Goal: Task Accomplishment & Management: Manage account settings

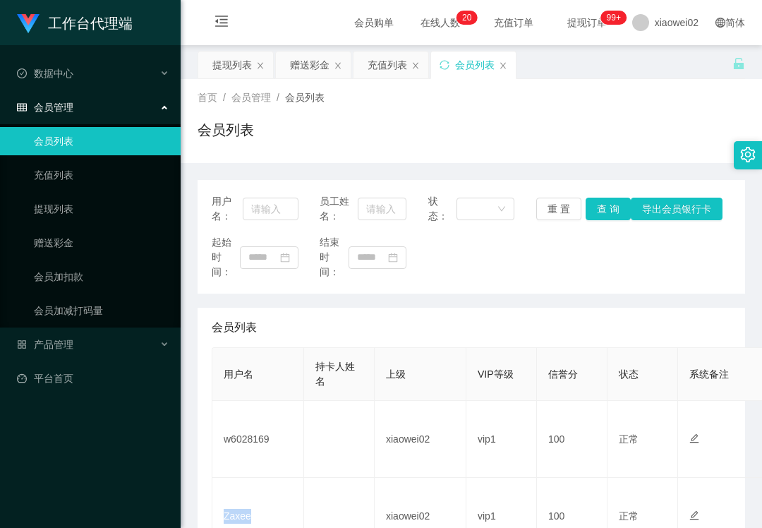
scroll to position [94, 0]
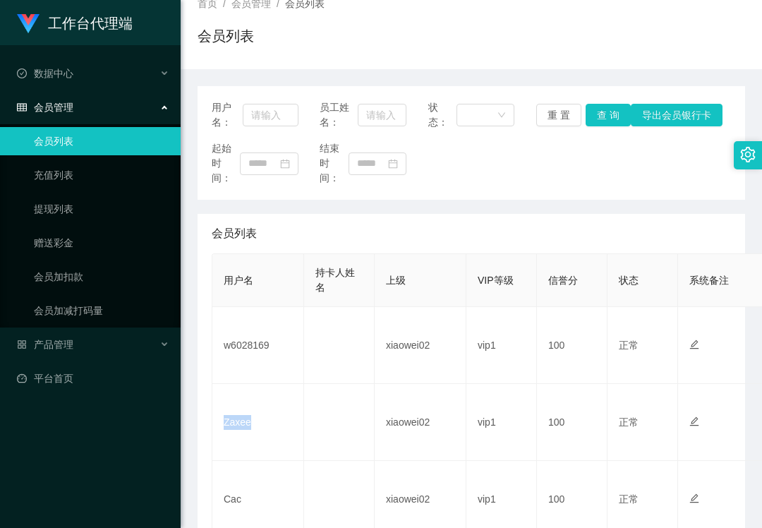
click at [532, 54] on div "会员列表" at bounding box center [472, 41] width 548 height 32
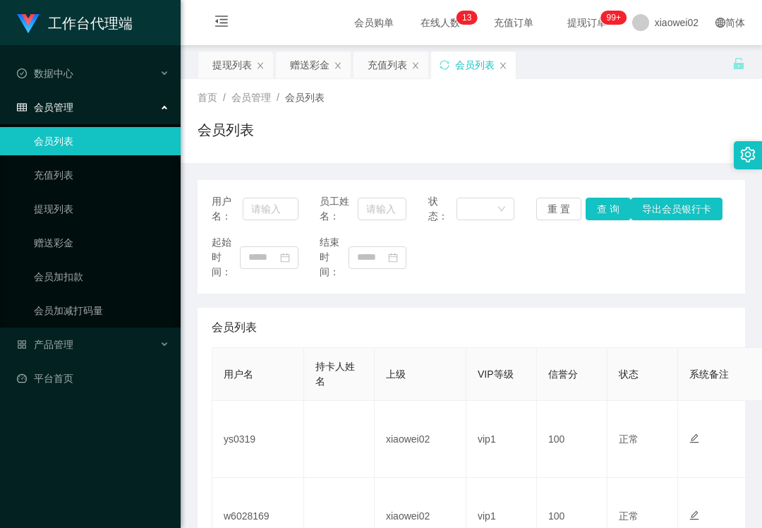
scroll to position [282, 0]
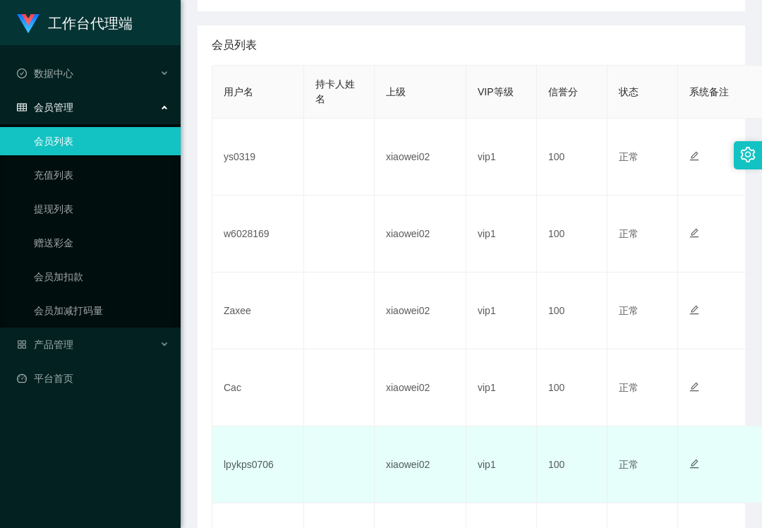
click at [247, 462] on td "lpykps0706" at bounding box center [258, 464] width 92 height 77
copy td "lpykps0706"
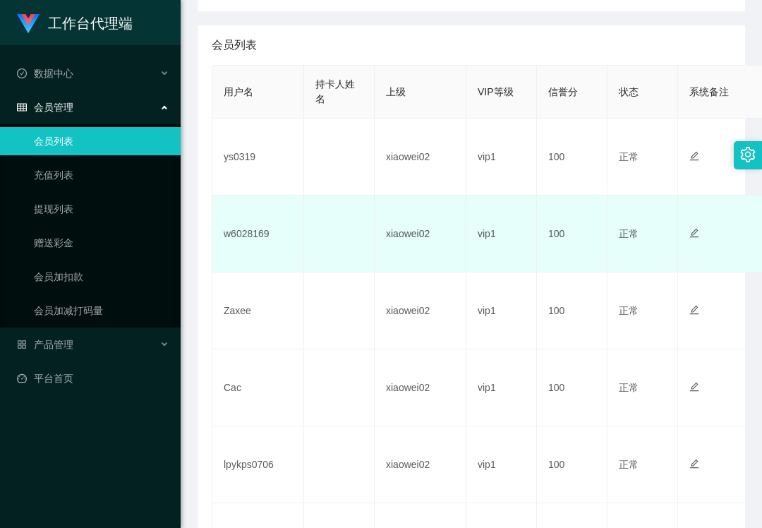
click at [249, 241] on td "w6028169" at bounding box center [258, 234] width 92 height 77
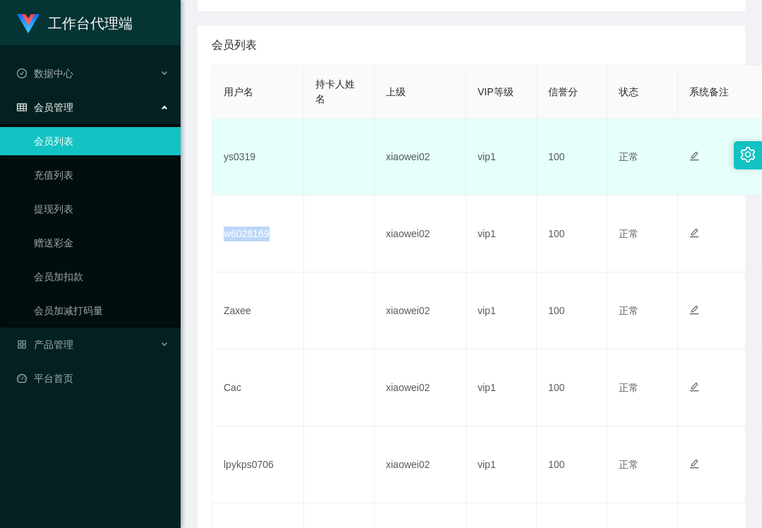
copy td "w6028169"
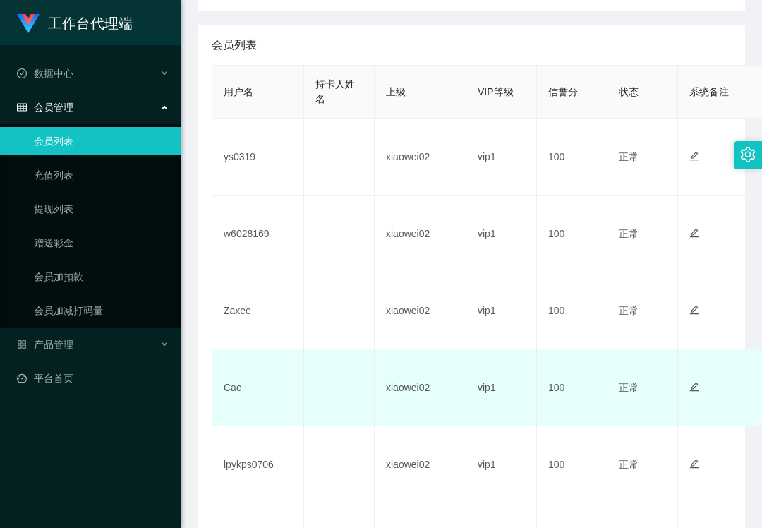
click at [223, 383] on td "Cac" at bounding box center [258, 387] width 92 height 77
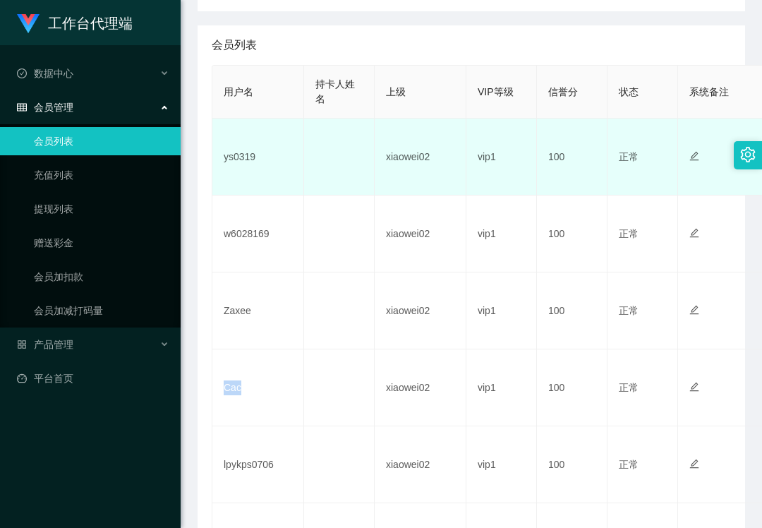
copy td "Cac"
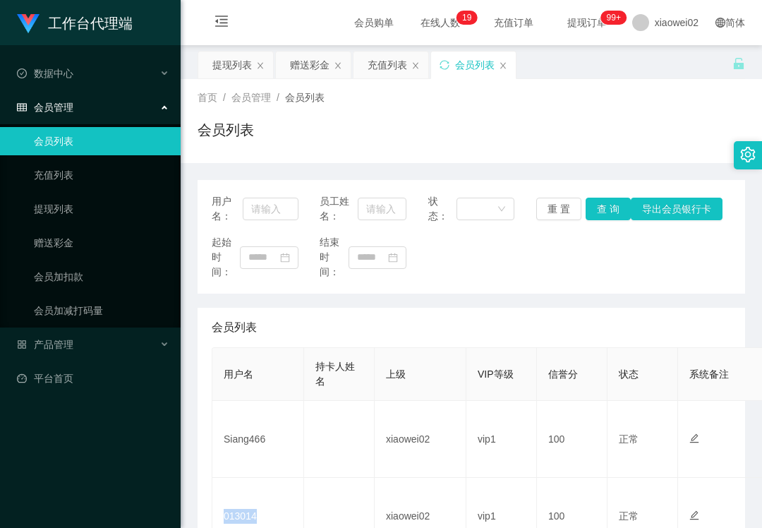
scroll to position [188, 0]
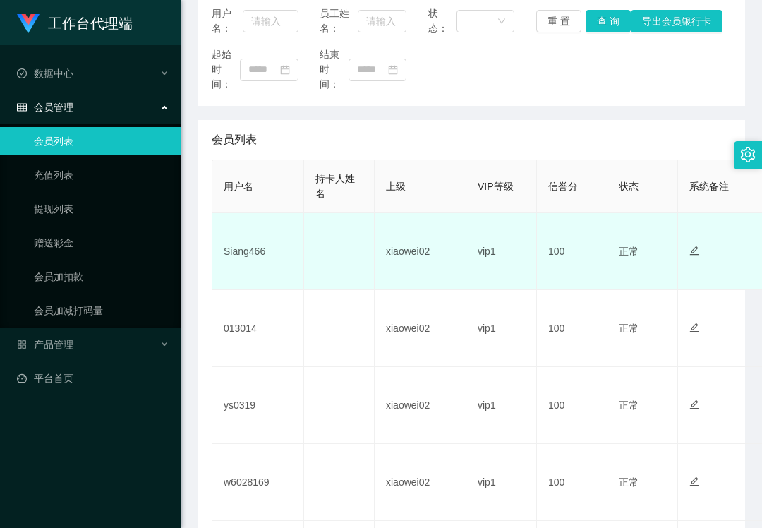
click at [251, 252] on td "Siang466" at bounding box center [258, 251] width 92 height 77
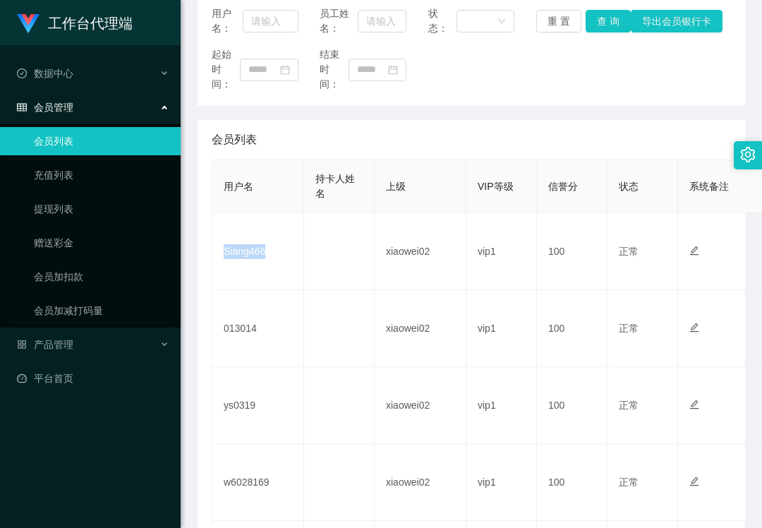
drag, startPoint x: 251, startPoint y: 252, endPoint x: 452, endPoint y: 154, distance: 223.8
click at [252, 252] on td "Siang466" at bounding box center [258, 251] width 92 height 77
copy td "Siang466"
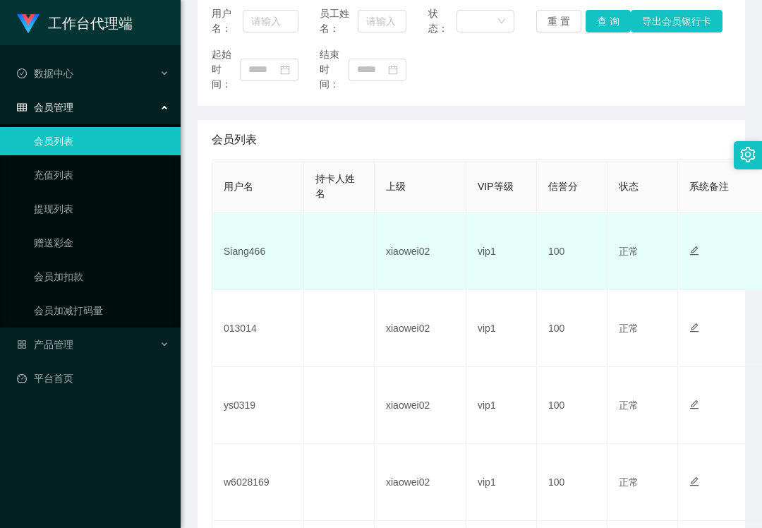
drag, startPoint x: 373, startPoint y: 326, endPoint x: 398, endPoint y: 256, distance: 74.8
click at [374, 323] on tr "013014 xiaowei02 vip1 100 正常 禁止登录 禁止投注 0.00 非代理 编 辑 账 变 设置备注" at bounding box center [766, 328] width 1108 height 77
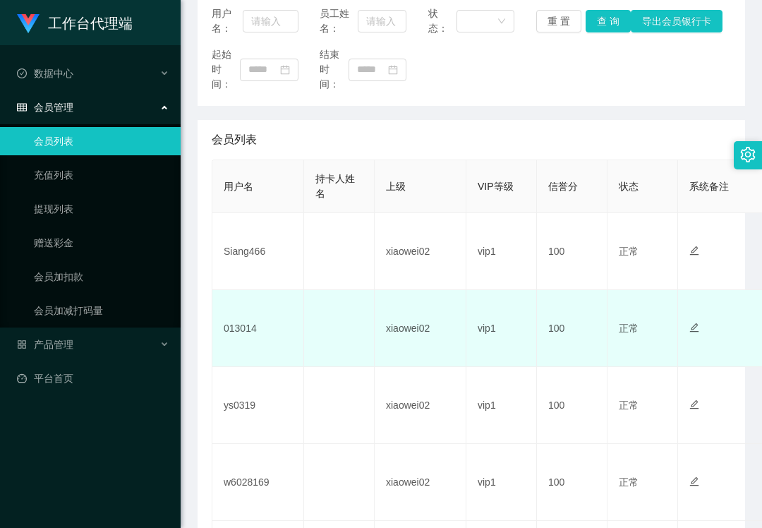
scroll to position [282, 0]
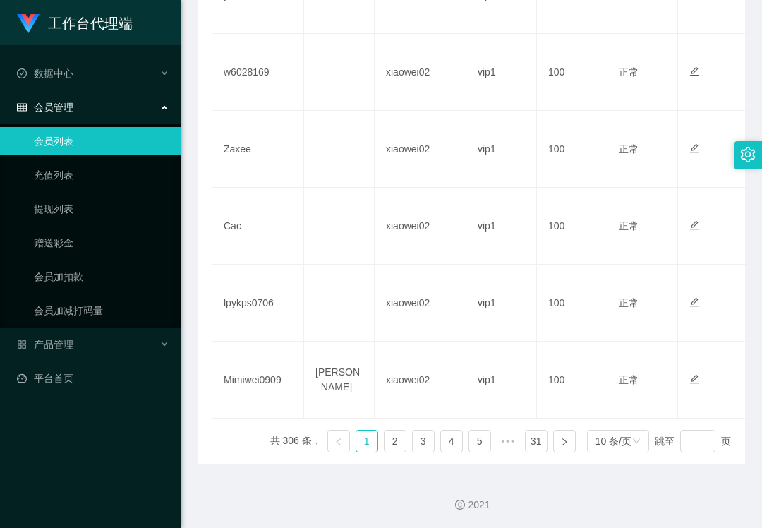
scroll to position [752, 0]
click at [390, 443] on link "2" at bounding box center [395, 440] width 21 height 21
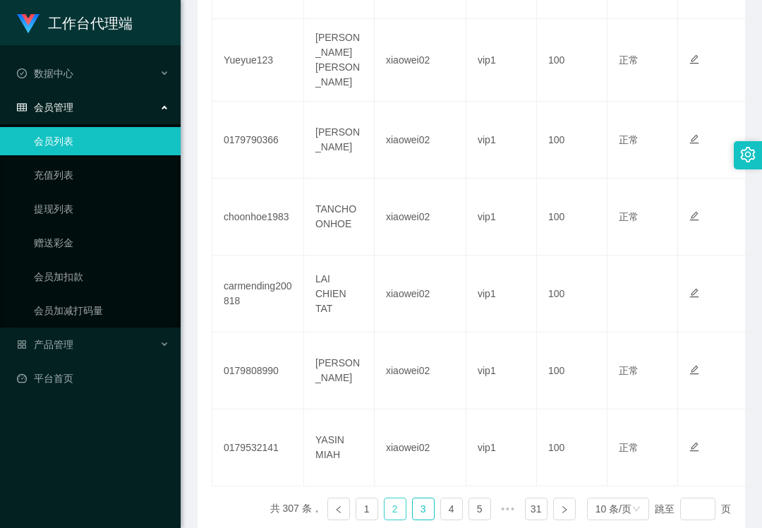
scroll to position [757, 0]
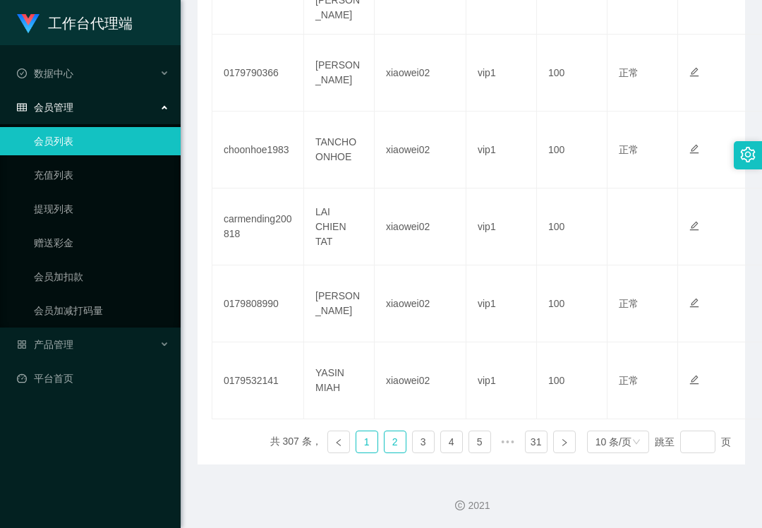
drag, startPoint x: 364, startPoint y: 442, endPoint x: 402, endPoint y: 330, distance: 117.9
click at [364, 441] on link "1" at bounding box center [366, 441] width 21 height 21
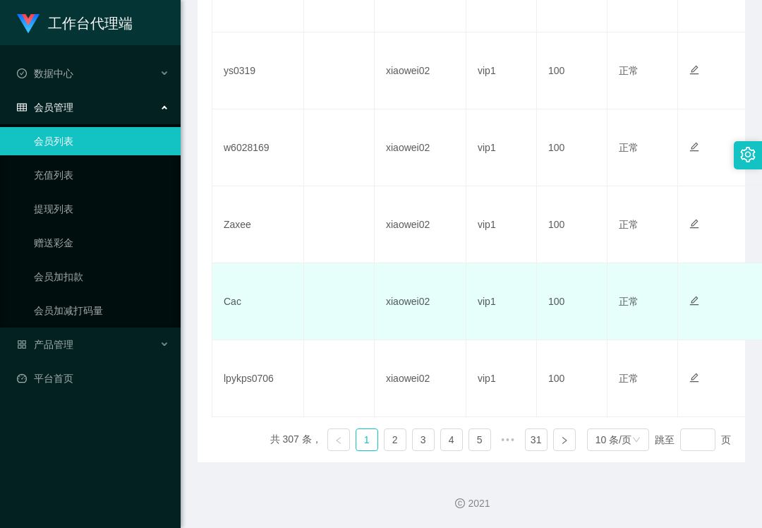
click at [500, 263] on td "vip1" at bounding box center [502, 301] width 71 height 77
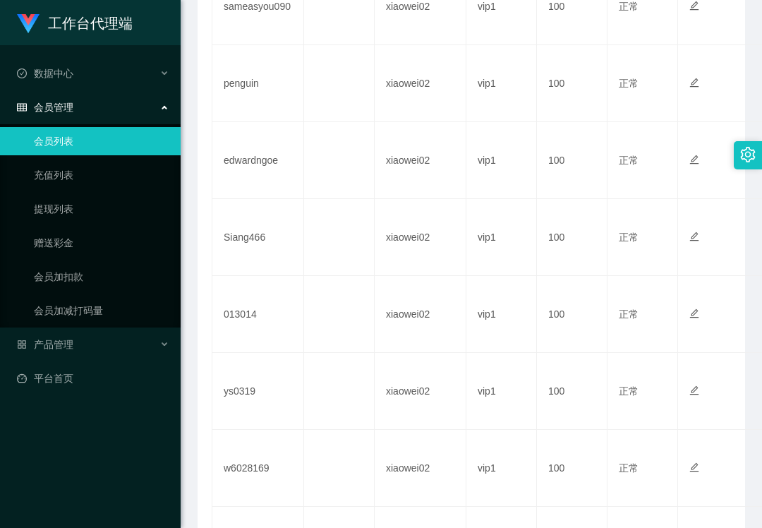
scroll to position [380, 0]
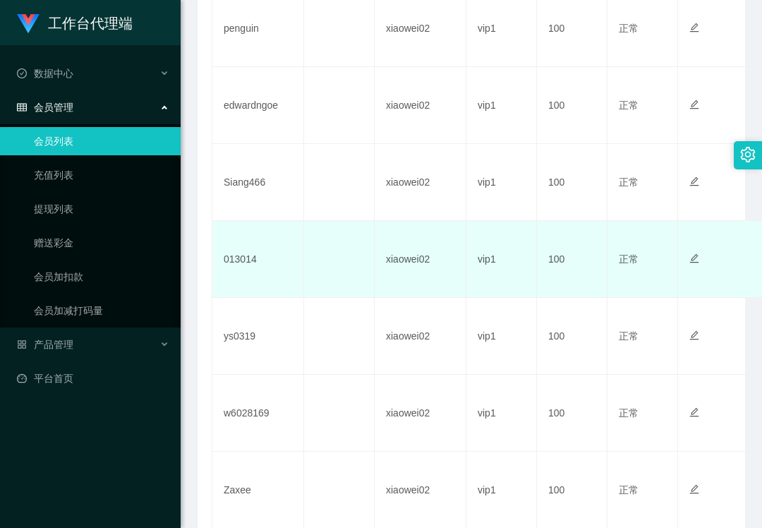
scroll to position [752, 0]
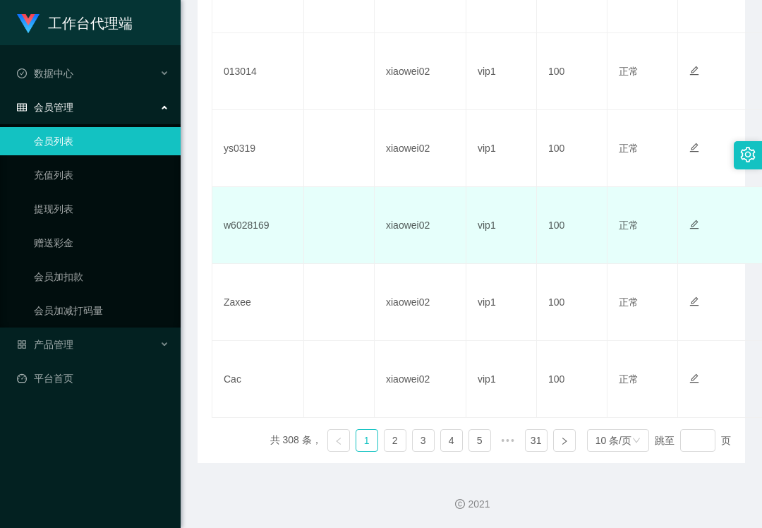
click at [500, 241] on td "vip1" at bounding box center [502, 225] width 71 height 77
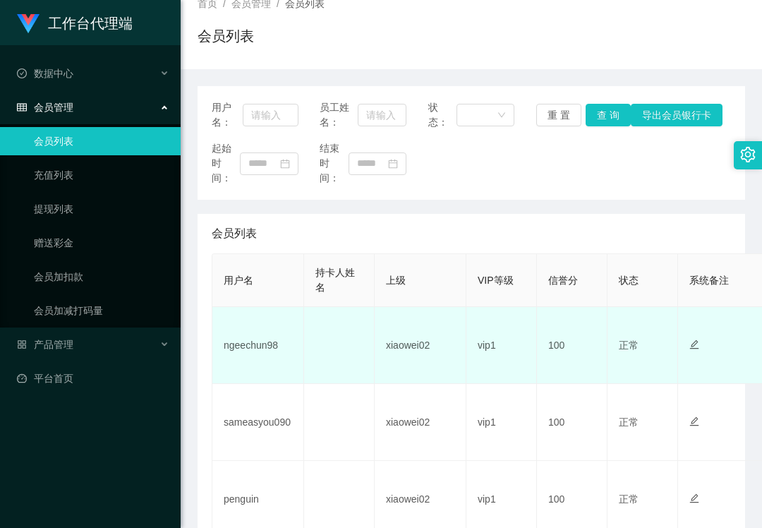
scroll to position [376, 0]
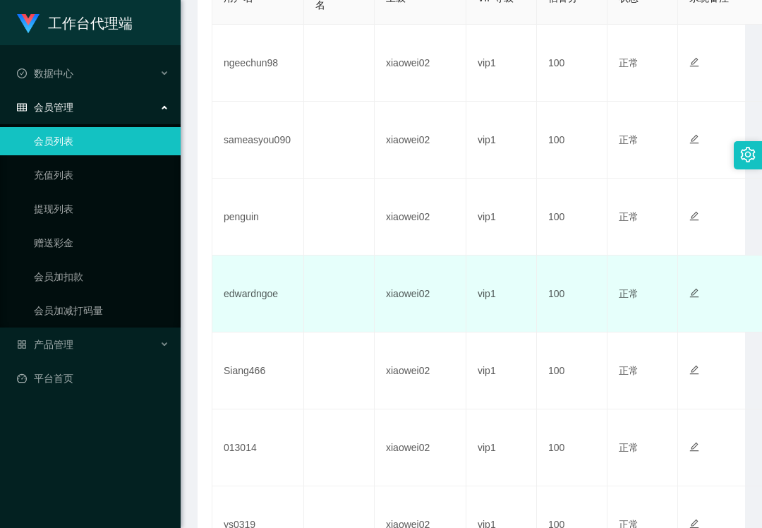
click at [246, 297] on td "edwardngoe" at bounding box center [258, 294] width 92 height 77
copy td "edwardngoe"
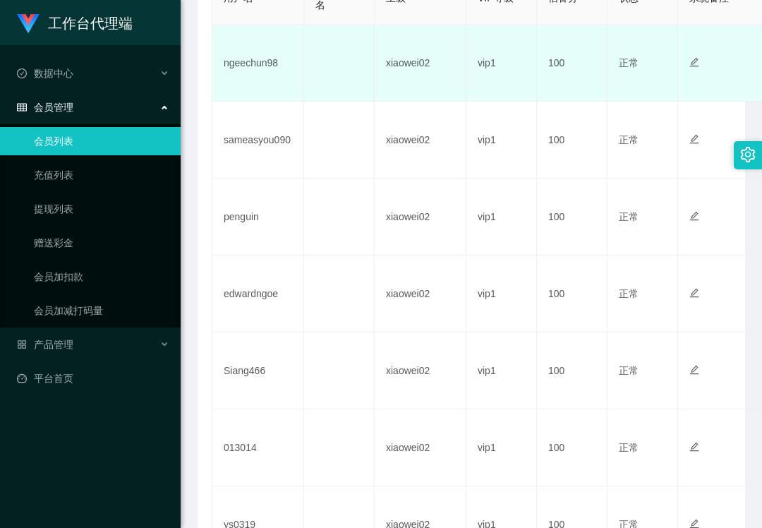
click at [258, 62] on td "ngeechun98" at bounding box center [258, 63] width 92 height 77
copy td "ngeechun98"
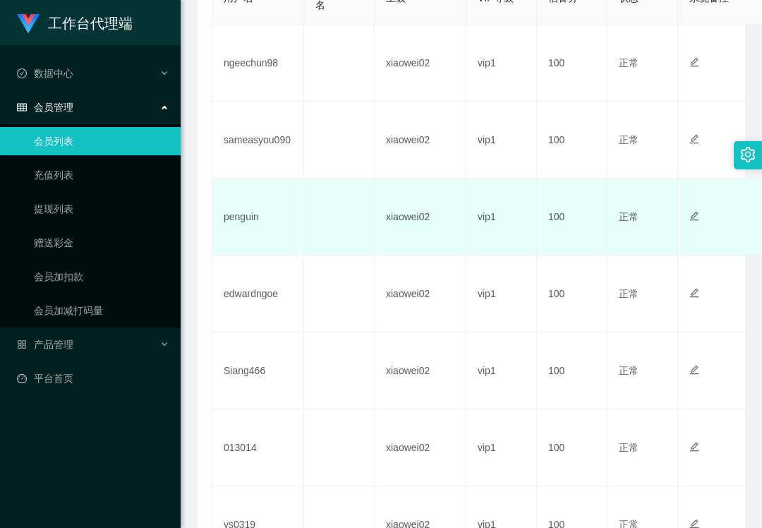
click at [247, 215] on td "penguin" at bounding box center [258, 217] width 92 height 77
click at [247, 213] on td "penguin" at bounding box center [258, 217] width 92 height 77
copy td "penguin"
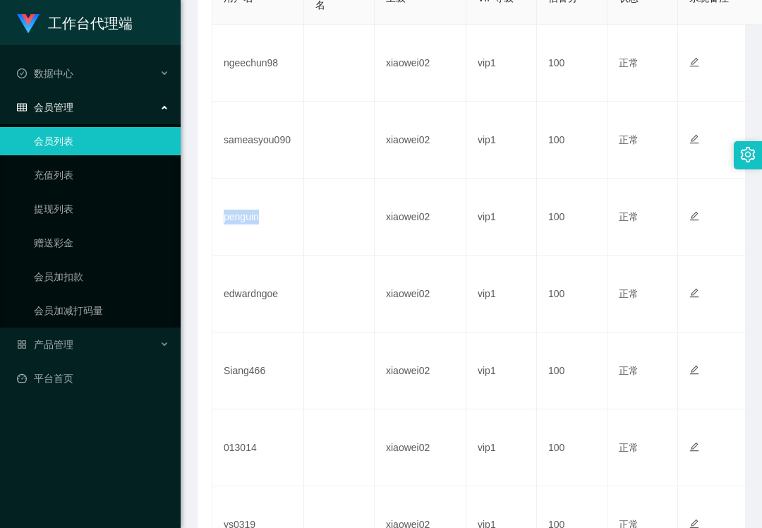
scroll to position [0, 0]
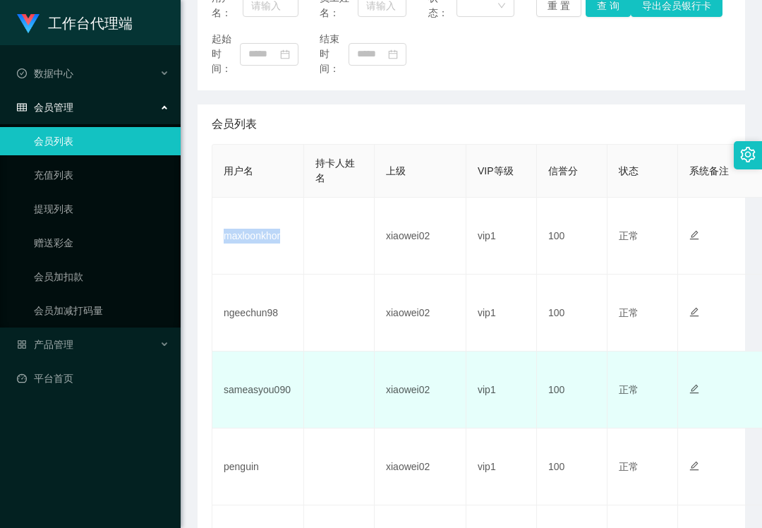
scroll to position [282, 0]
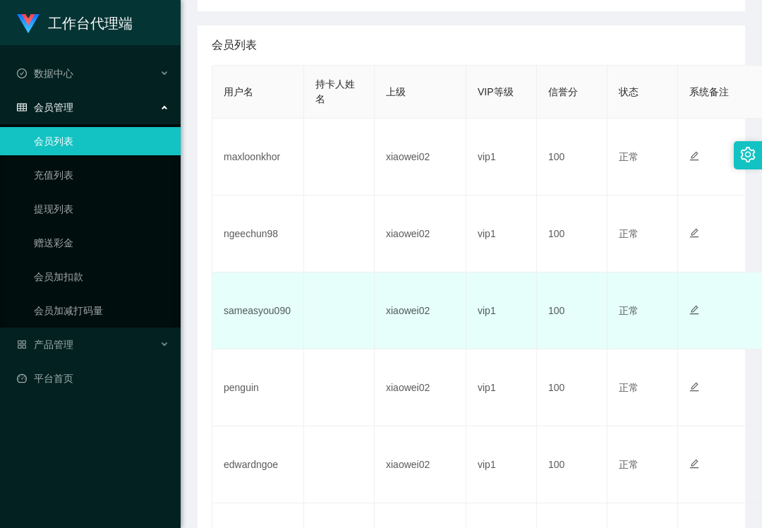
click at [260, 309] on td "sameasyou090" at bounding box center [258, 310] width 92 height 77
copy td "sameasyou090"
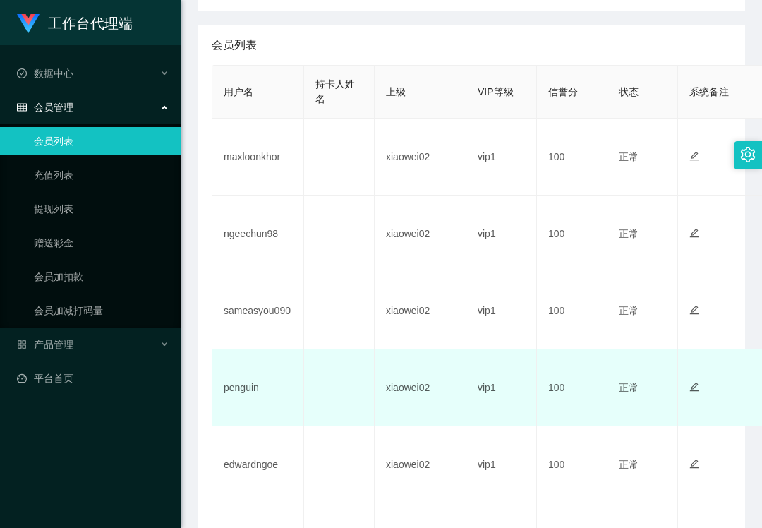
click at [241, 404] on td "penguin" at bounding box center [258, 387] width 92 height 77
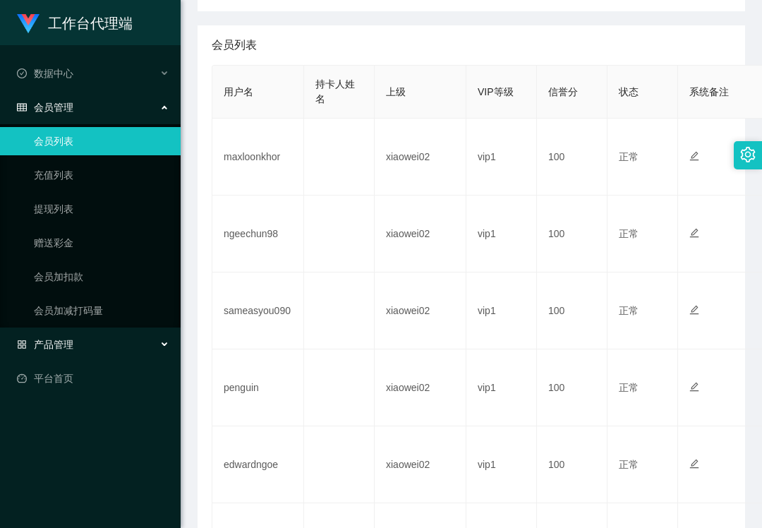
click at [72, 340] on span "产品管理" at bounding box center [45, 344] width 56 height 11
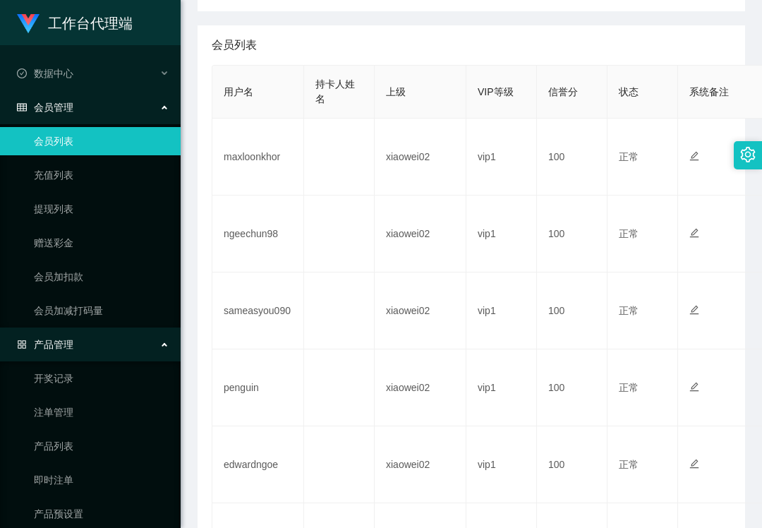
click at [62, 493] on ul "开奖记录 注单管理 产品列表 即时注单 产品预设置" at bounding box center [90, 445] width 181 height 169
click at [73, 504] on link "产品预设置" at bounding box center [102, 514] width 136 height 28
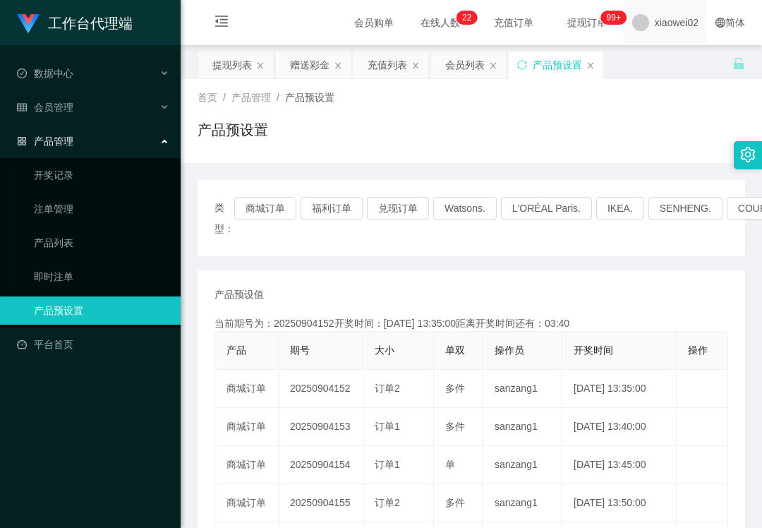
drag, startPoint x: 534, startPoint y: 104, endPoint x: 610, endPoint y: 40, distance: 100.1
click at [537, 102] on div "首页 / 产品管理 / 产品预设置 /" at bounding box center [472, 97] width 548 height 15
click at [106, 116] on div "会员管理" at bounding box center [90, 107] width 181 height 28
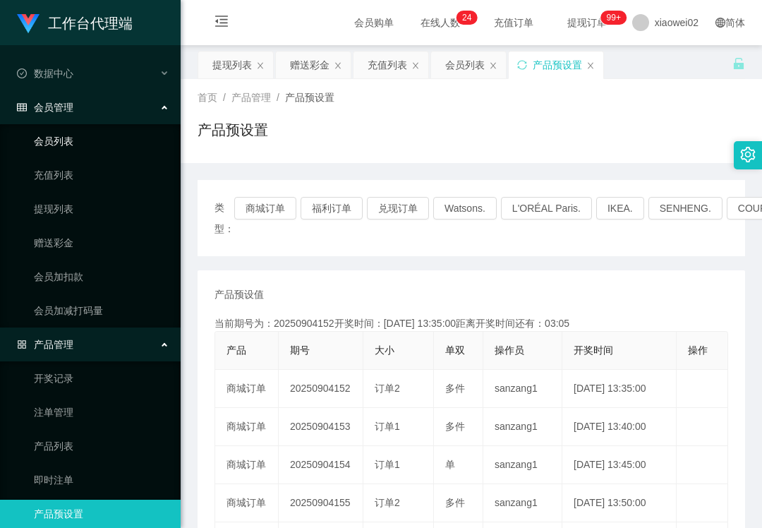
click at [94, 134] on link "会员列表" at bounding box center [102, 141] width 136 height 28
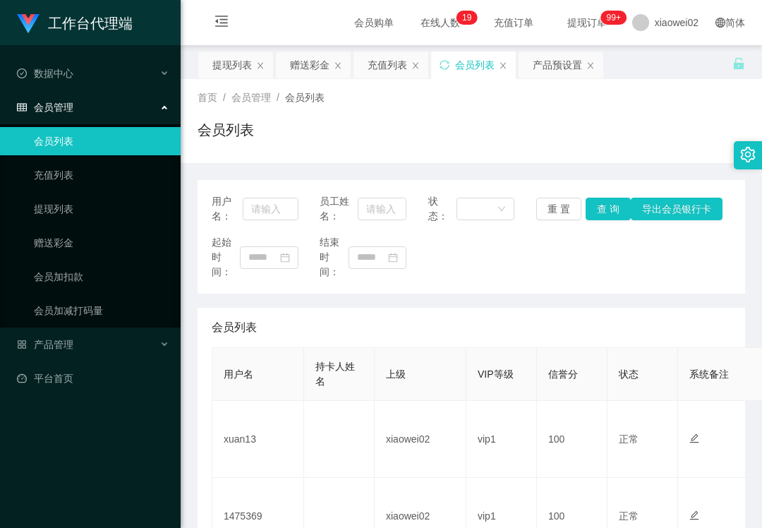
drag, startPoint x: 504, startPoint y: 322, endPoint x: 508, endPoint y: 278, distance: 44.0
click at [504, 320] on div "会员列表" at bounding box center [472, 328] width 520 height 40
drag, startPoint x: 579, startPoint y: 342, endPoint x: 645, endPoint y: 126, distance: 226.0
click at [579, 334] on div "会员列表" at bounding box center [472, 328] width 520 height 40
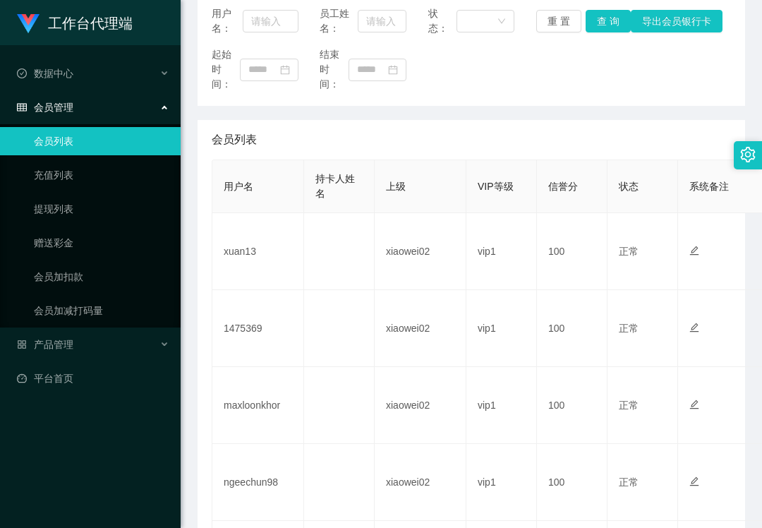
click at [484, 143] on div "会员列表" at bounding box center [472, 140] width 520 height 40
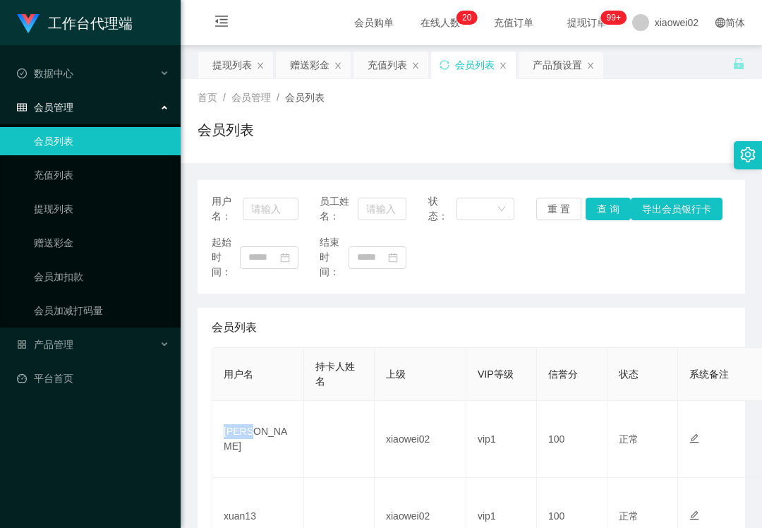
click at [496, 128] on div "会员列表" at bounding box center [472, 135] width 548 height 32
click at [99, 346] on div "产品管理" at bounding box center [90, 344] width 181 height 28
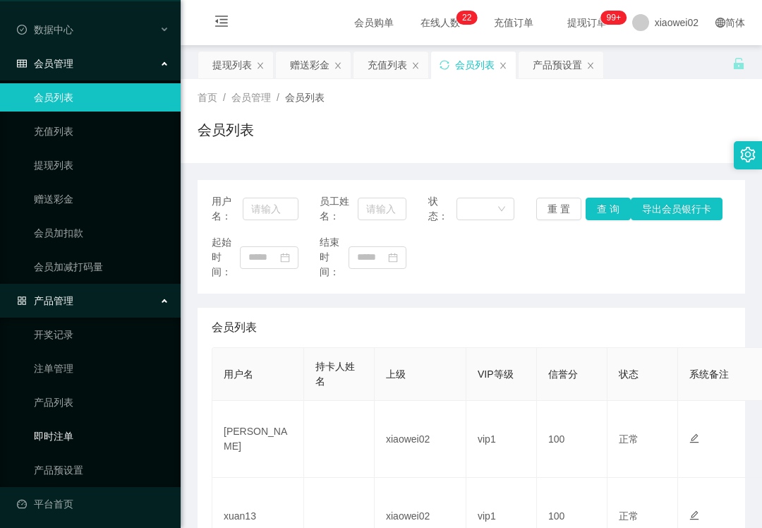
scroll to position [45, 0]
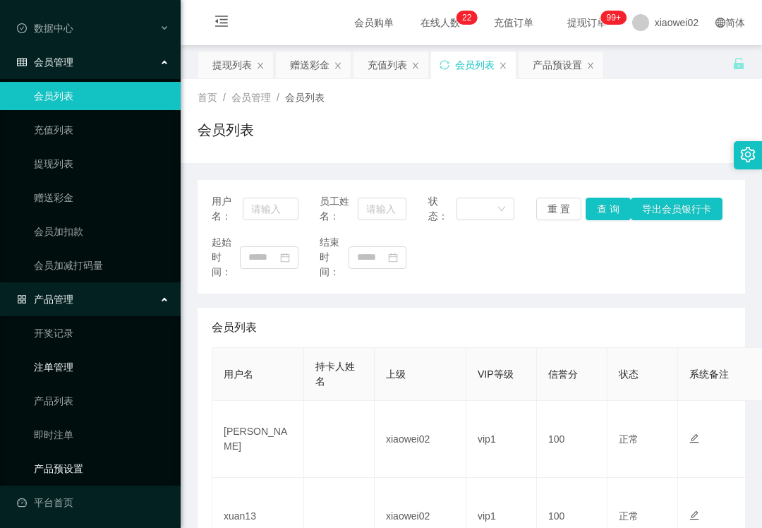
click at [80, 466] on link "产品预设置" at bounding box center [102, 469] width 136 height 28
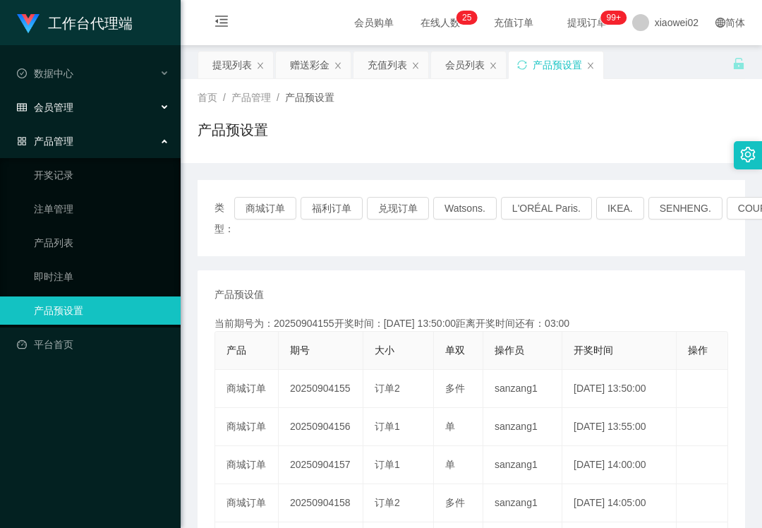
click at [106, 105] on div "会员管理" at bounding box center [90, 107] width 181 height 28
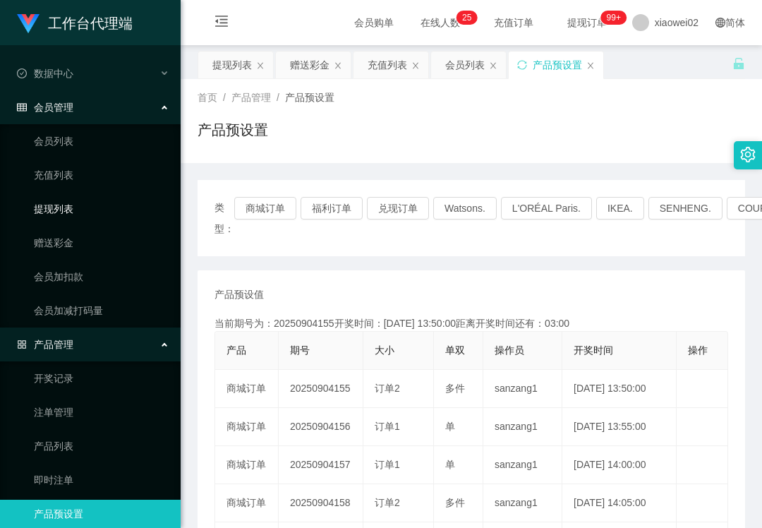
click at [77, 215] on link "提现列表" at bounding box center [102, 209] width 136 height 28
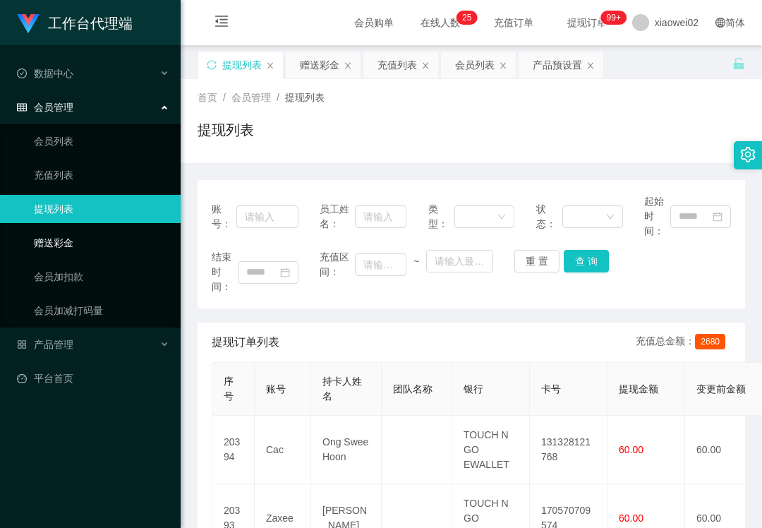
click at [100, 229] on link "赠送彩金" at bounding box center [102, 243] width 136 height 28
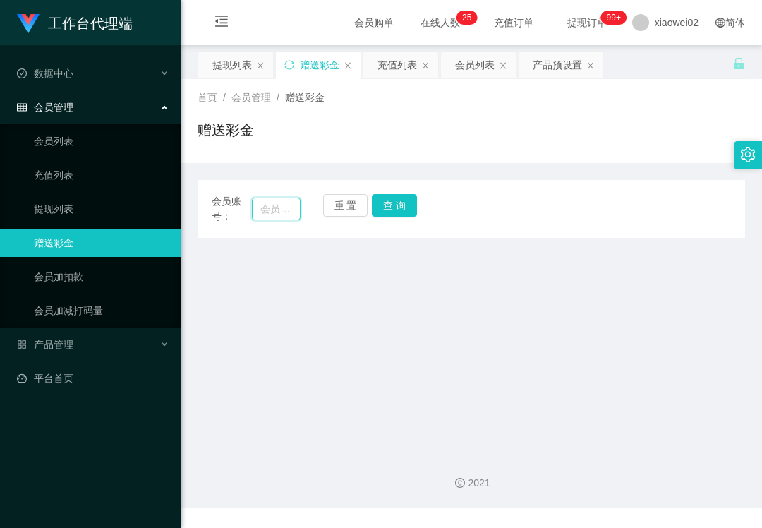
drag, startPoint x: 281, startPoint y: 209, endPoint x: 346, endPoint y: 205, distance: 65.1
click at [282, 209] on input "text" at bounding box center [276, 209] width 49 height 23
paste input "013014"
type input "013014"
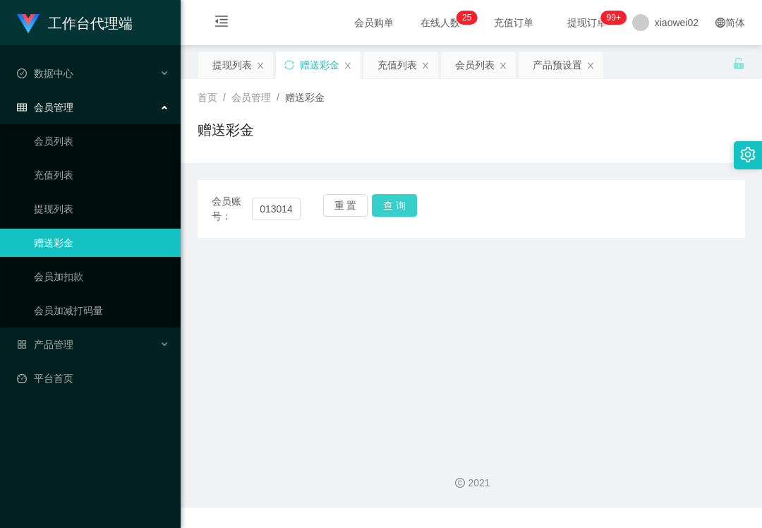
click at [385, 204] on button "查 询" at bounding box center [394, 205] width 45 height 23
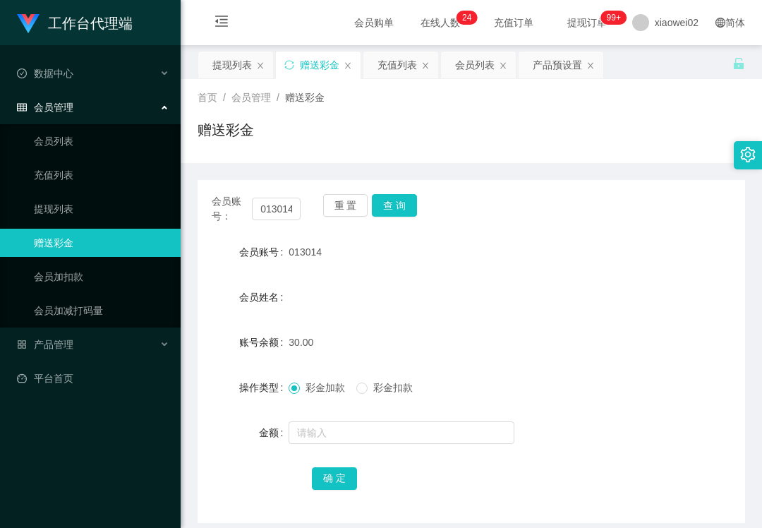
drag, startPoint x: 407, startPoint y: 354, endPoint x: 354, endPoint y: 303, distance: 73.9
click at [407, 350] on div "30.00" at bounding box center [449, 342] width 320 height 28
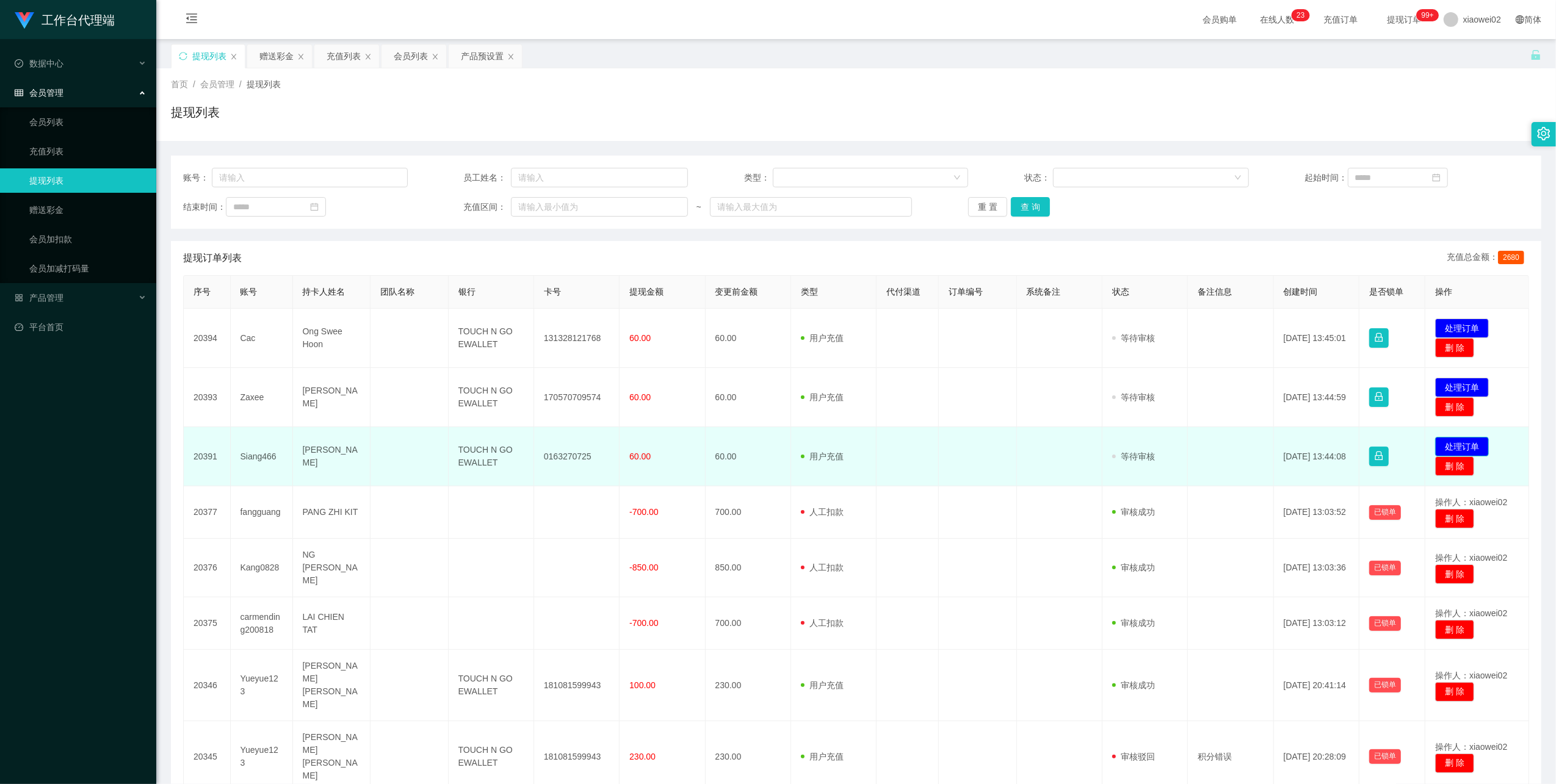
click at [1450, 438] on button "处理订单" at bounding box center [1463, 446] width 54 height 20
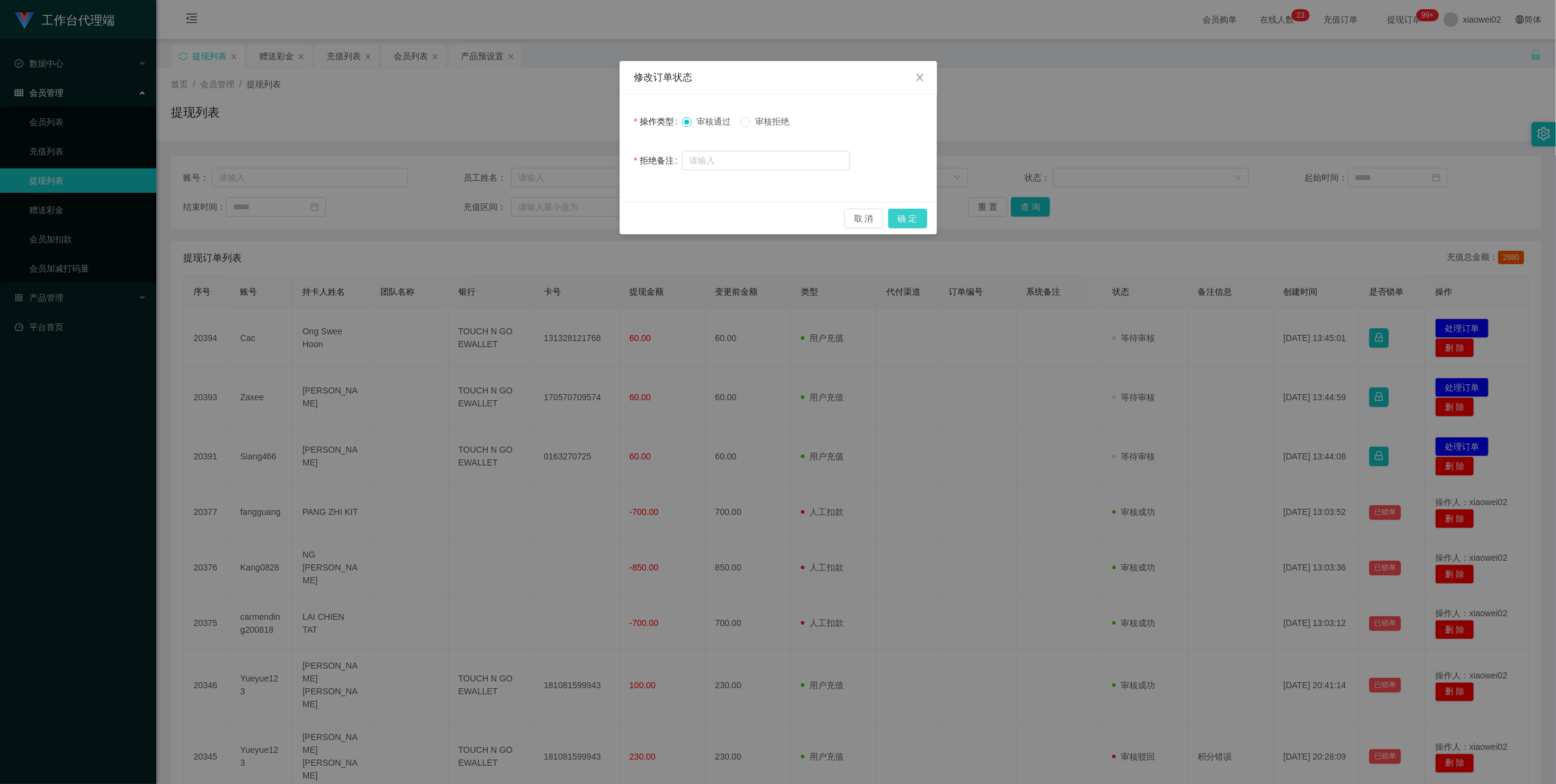
click at [902, 220] on button "确 定" at bounding box center [907, 218] width 39 height 20
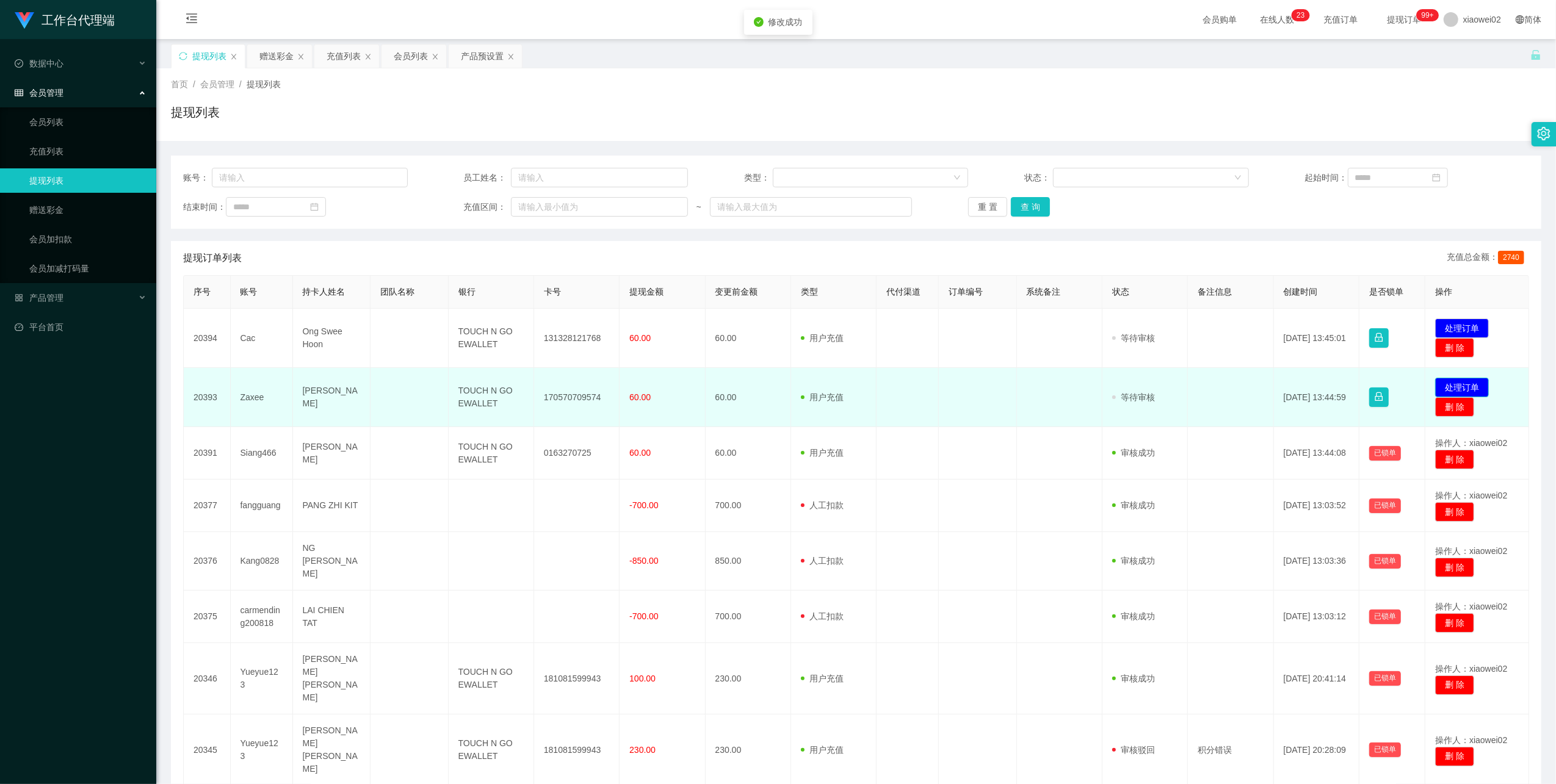
click at [1451, 379] on button "处理订单" at bounding box center [1463, 387] width 54 height 20
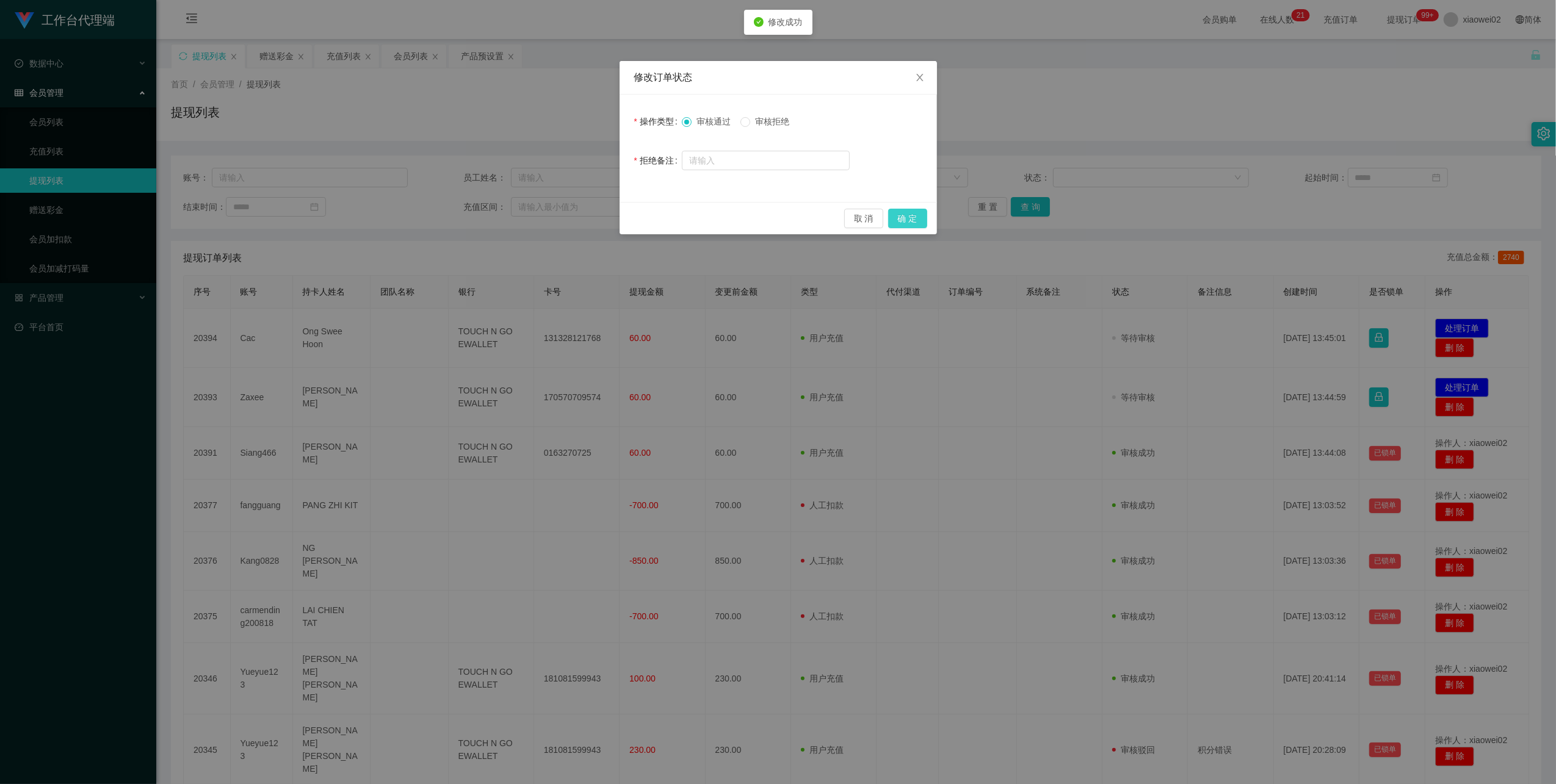
drag, startPoint x: 901, startPoint y: 210, endPoint x: 912, endPoint y: 218, distance: 13.6
click at [901, 211] on button "确 定" at bounding box center [907, 218] width 39 height 20
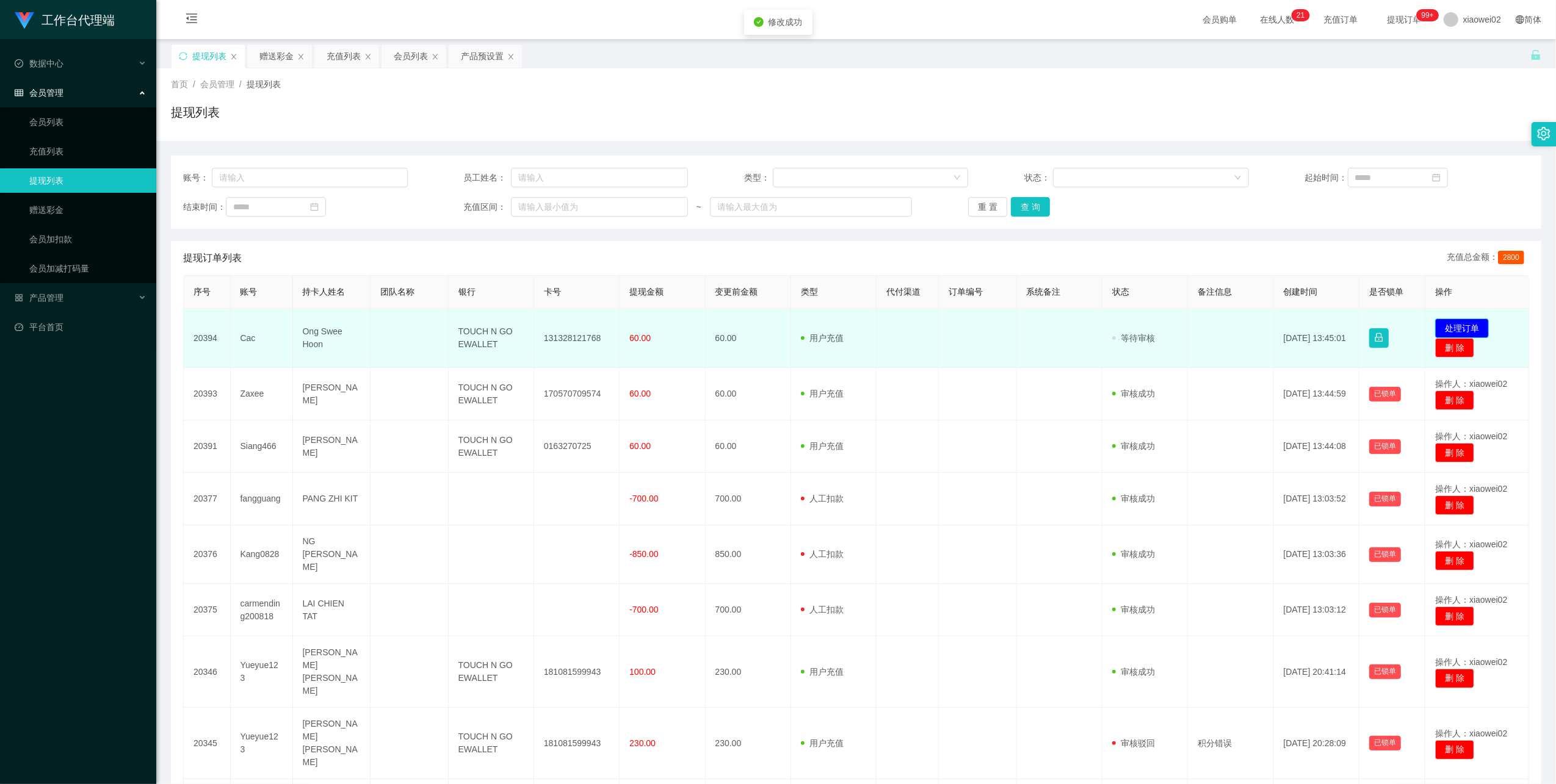
click at [1446, 331] on button "处理订单" at bounding box center [1463, 328] width 54 height 20
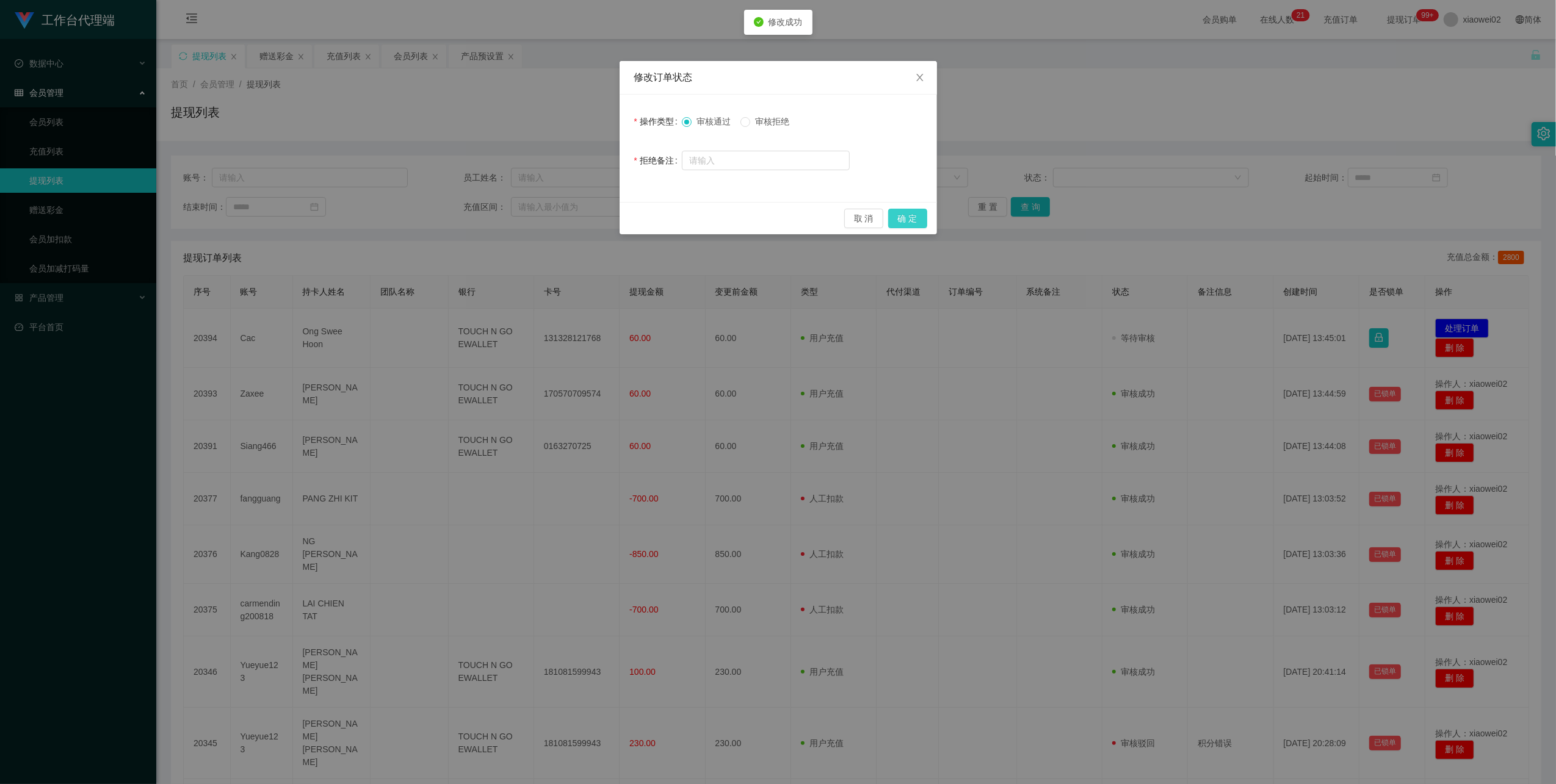
click at [908, 217] on button "确 定" at bounding box center [907, 218] width 39 height 20
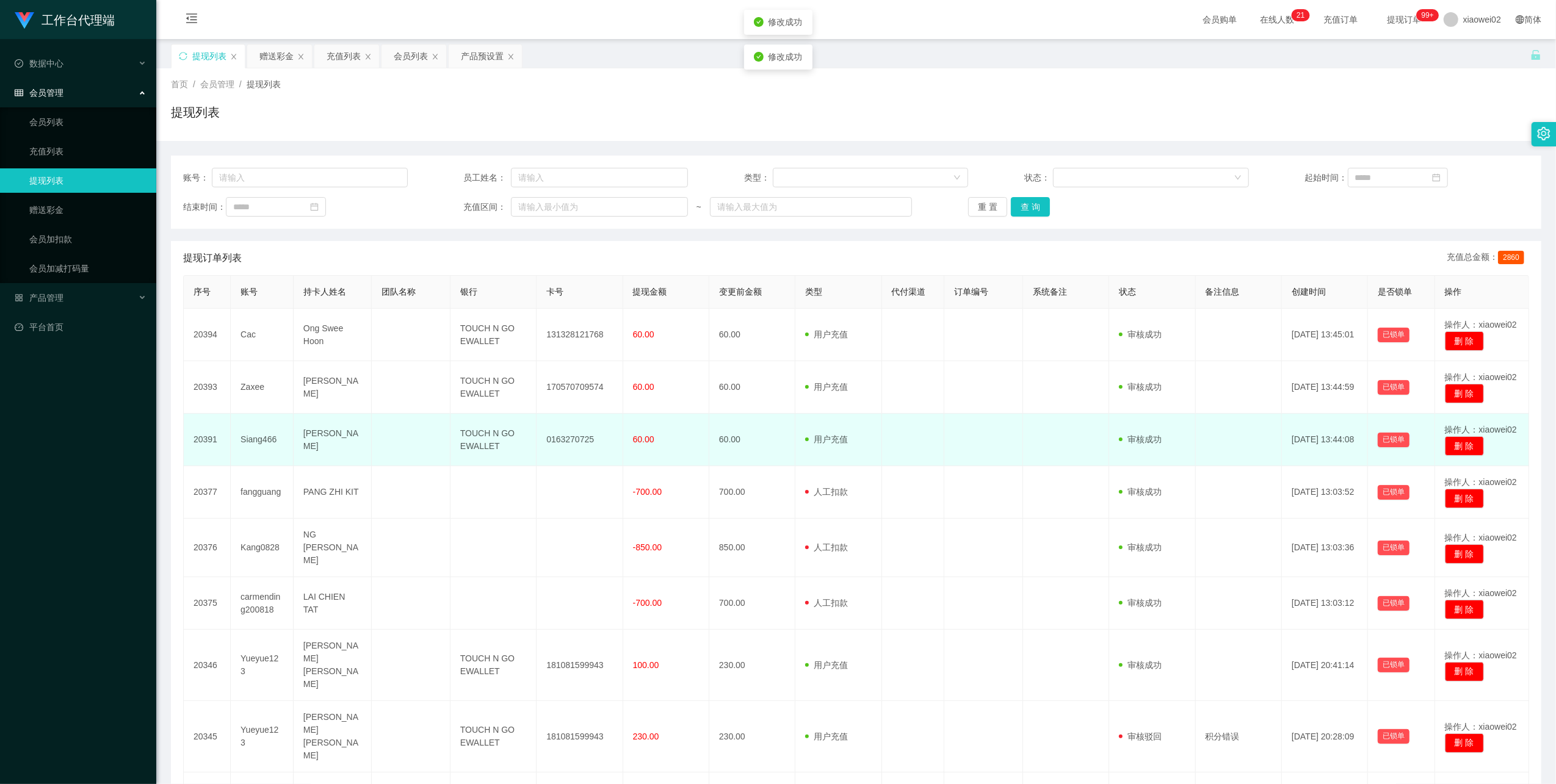
click at [560, 432] on td "0163270725" at bounding box center [579, 440] width 86 height 53
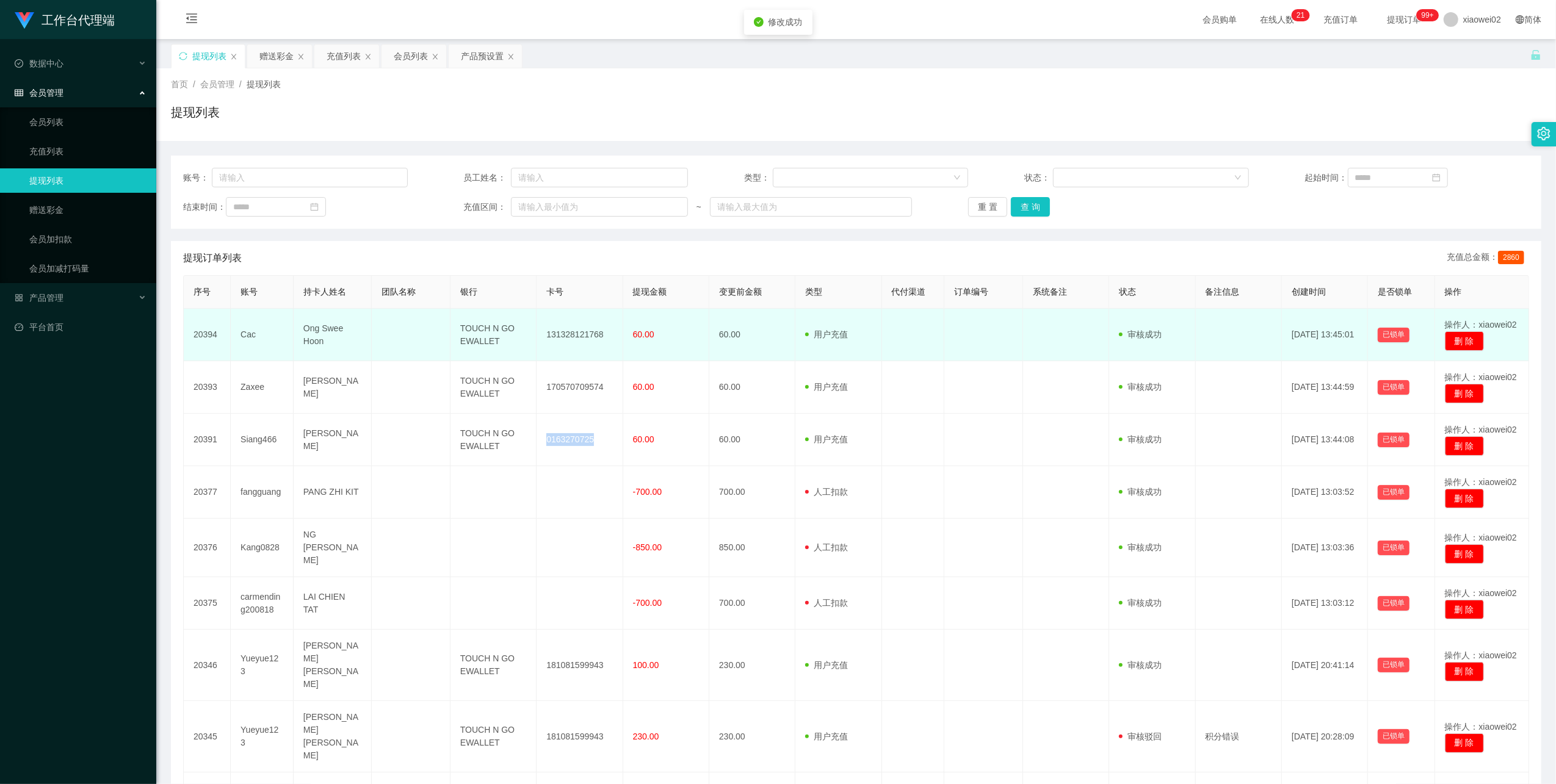
copy td "0163270725"
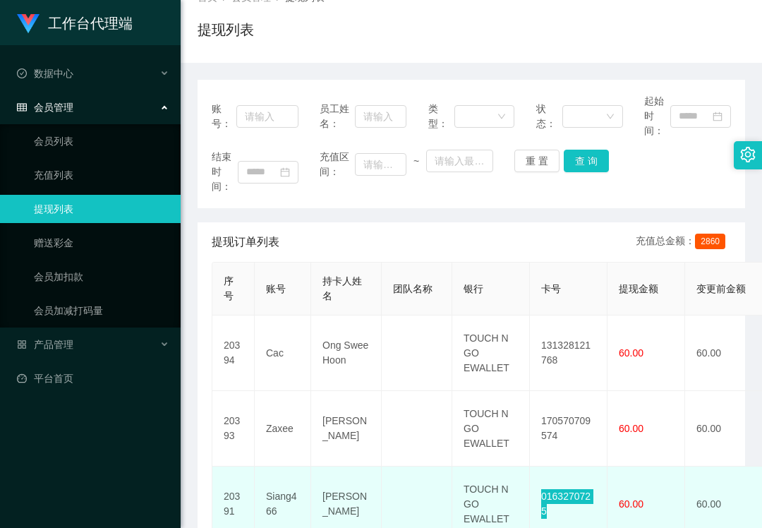
scroll to position [188, 0]
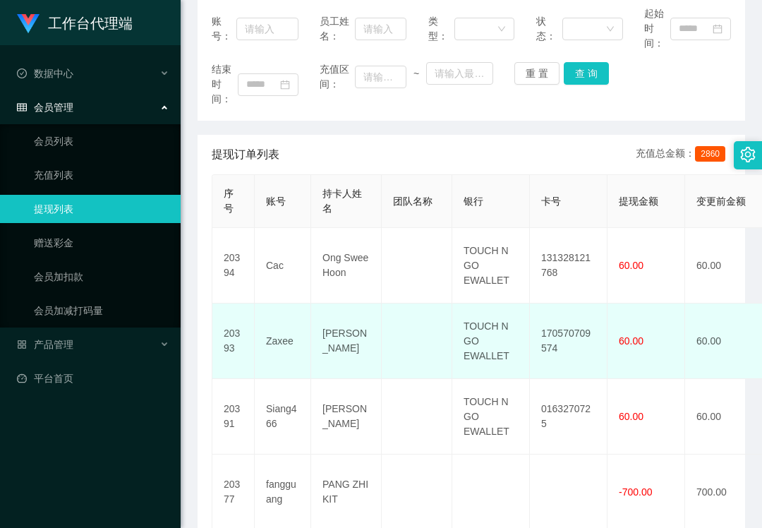
click at [556, 333] on td "170570709574" at bounding box center [569, 342] width 78 height 76
copy td "170570709574"
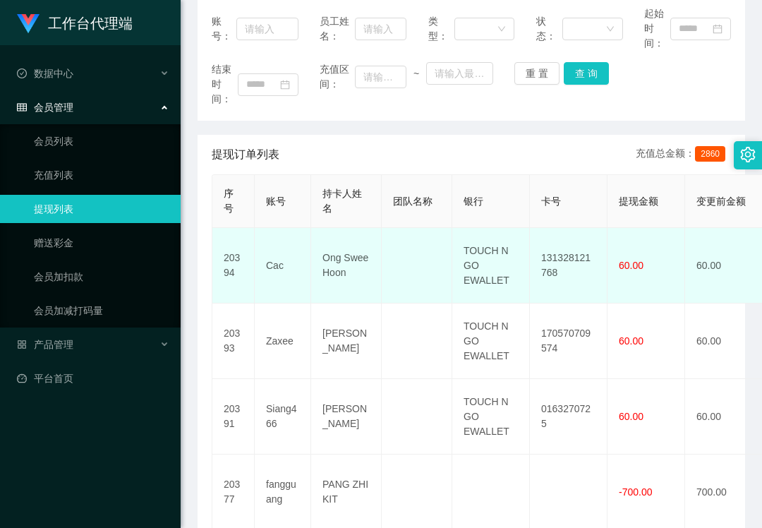
click at [551, 260] on td "131328121768" at bounding box center [569, 266] width 78 height 76
click at [553, 258] on td "131328121768" at bounding box center [569, 266] width 78 height 76
copy td "131328121768"
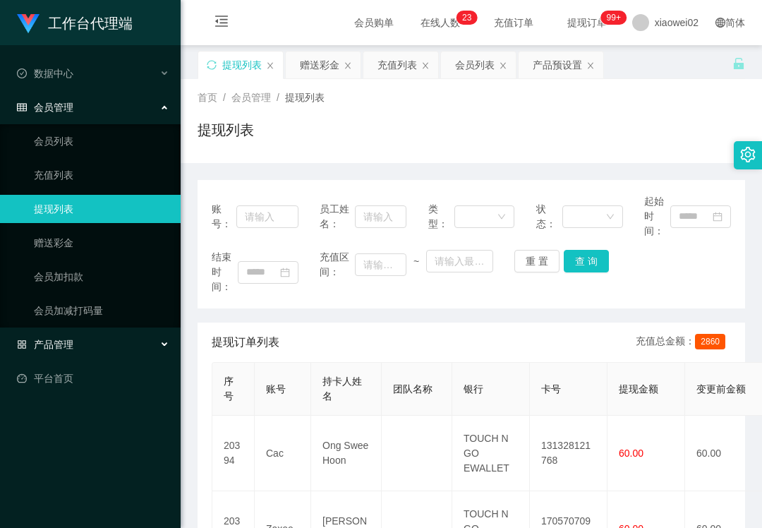
click at [51, 334] on div "产品管理" at bounding box center [90, 344] width 181 height 28
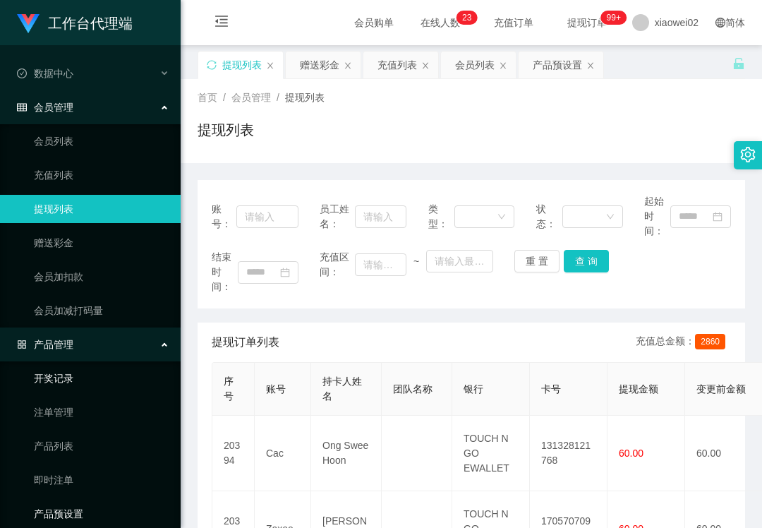
drag, startPoint x: 55, startPoint y: 505, endPoint x: 71, endPoint y: 374, distance: 132.3
click at [55, 505] on link "产品预设置" at bounding box center [102, 514] width 136 height 28
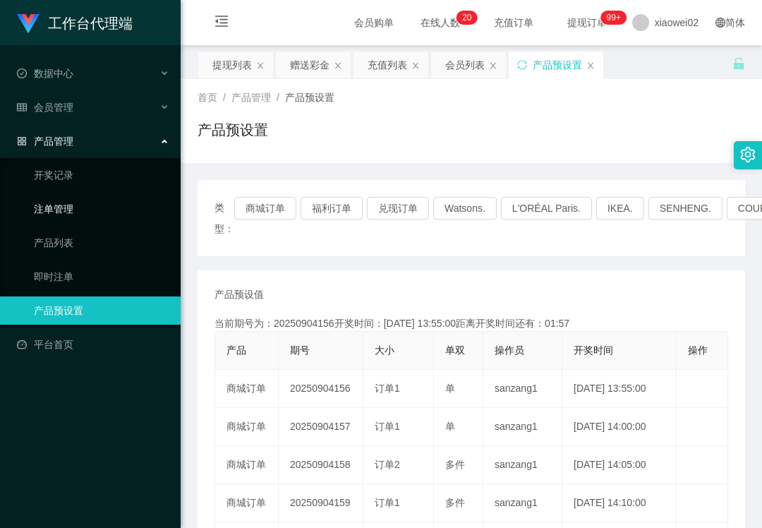
click at [75, 198] on link "注单管理" at bounding box center [102, 209] width 136 height 28
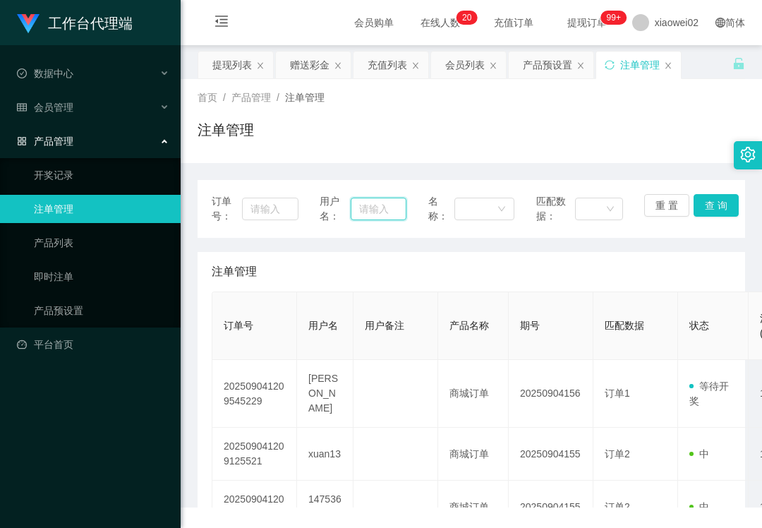
click at [393, 215] on input "text" at bounding box center [378, 209] width 55 height 23
paste input "013014"
type input "013014"
click at [712, 206] on button "查 询" at bounding box center [716, 205] width 45 height 23
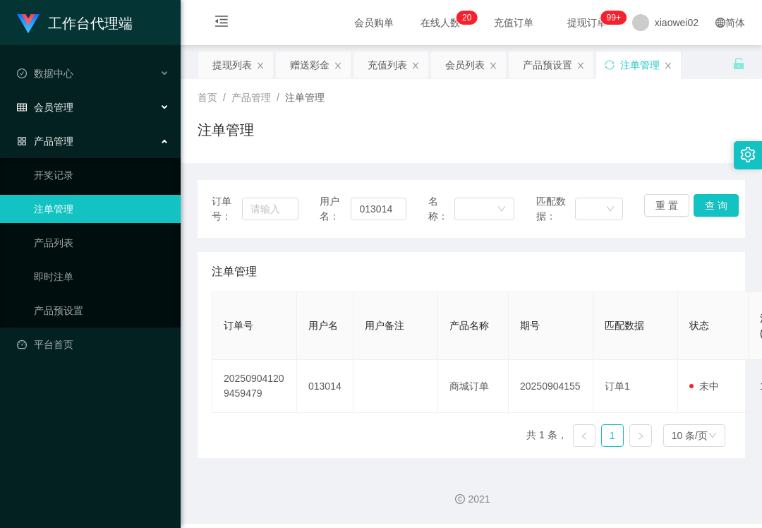
click at [102, 106] on div "会员管理" at bounding box center [90, 107] width 181 height 28
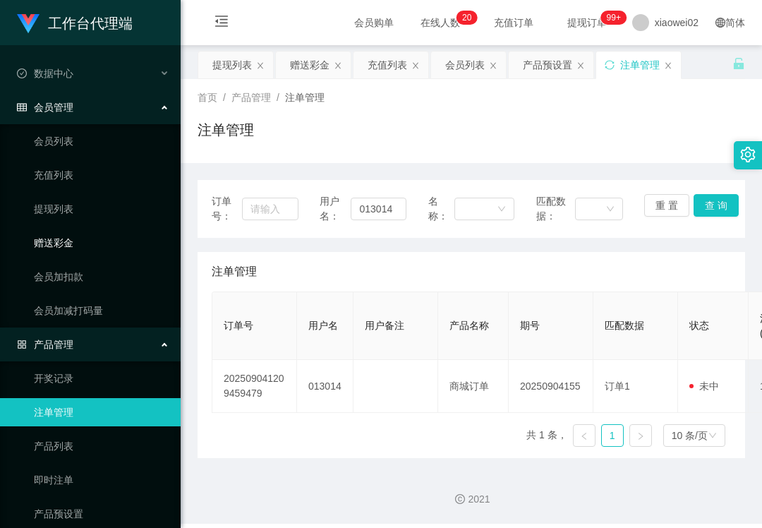
click at [86, 238] on link "赠送彩金" at bounding box center [102, 243] width 136 height 28
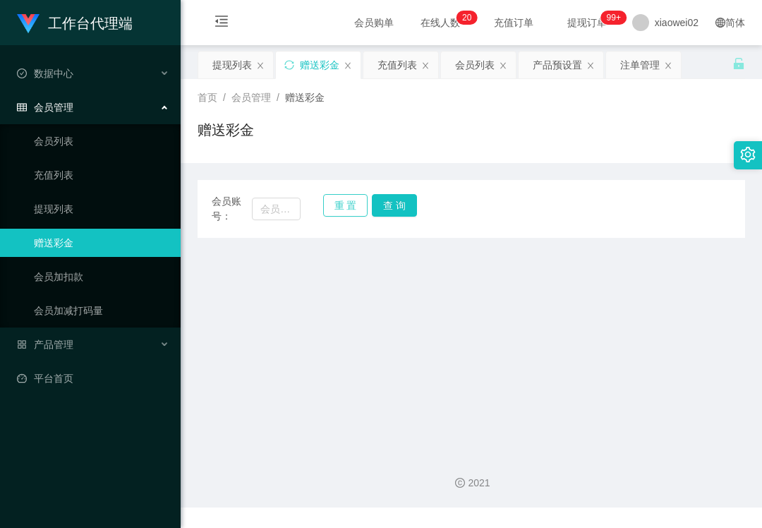
click at [312, 203] on div "会员账号： 重 置 查 询" at bounding box center [472, 209] width 548 height 30
drag, startPoint x: 255, startPoint y: 206, endPoint x: 275, endPoint y: 209, distance: 20.7
click at [255, 206] on input "text" at bounding box center [276, 209] width 49 height 23
paste input "013014"
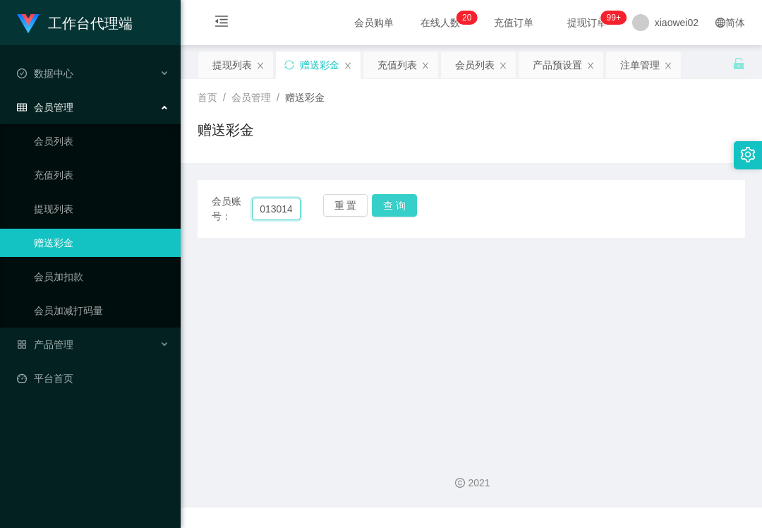
type input "013014"
click at [402, 208] on button "查 询" at bounding box center [394, 205] width 45 height 23
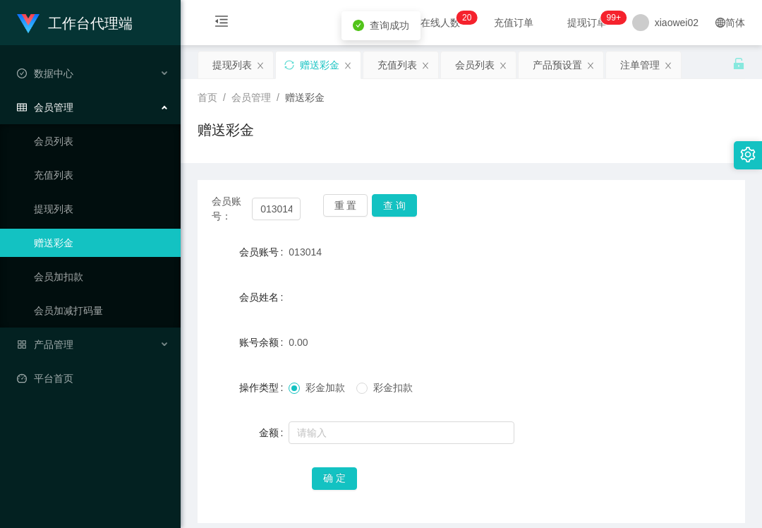
click at [328, 445] on div at bounding box center [449, 433] width 320 height 28
click at [334, 428] on input "text" at bounding box center [402, 432] width 226 height 23
type input "60"
drag, startPoint x: 335, startPoint y: 484, endPoint x: 342, endPoint y: 500, distance: 18.0
click at [335, 484] on button "确 定" at bounding box center [334, 478] width 45 height 23
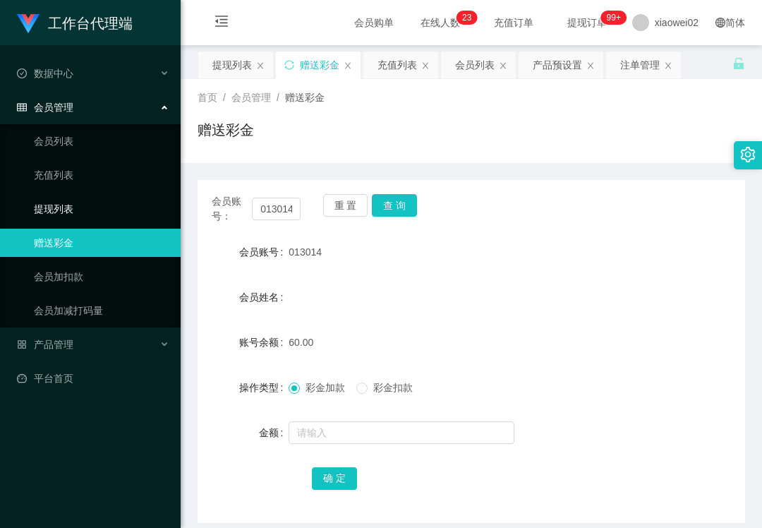
click at [78, 195] on link "提现列表" at bounding box center [102, 209] width 136 height 28
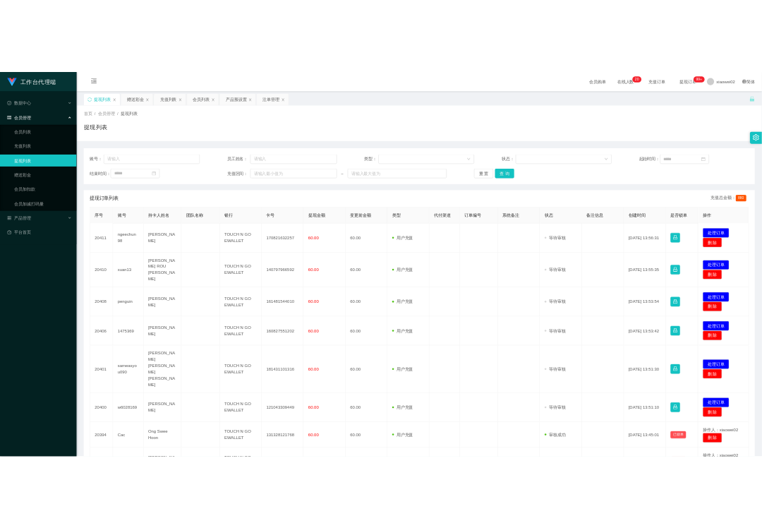
scroll to position [188, 0]
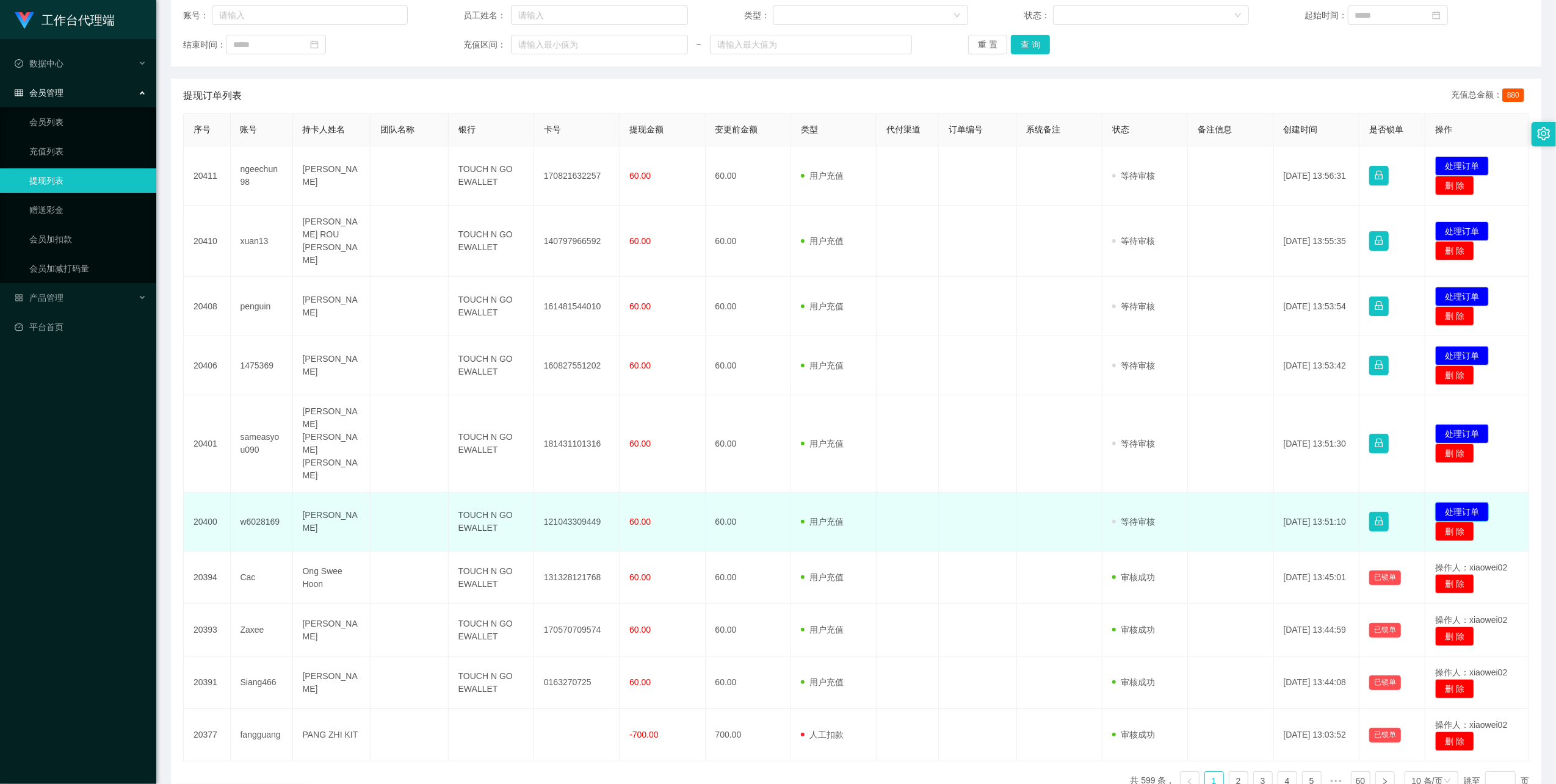
click at [1457, 502] on button "处理订单" at bounding box center [1463, 512] width 54 height 20
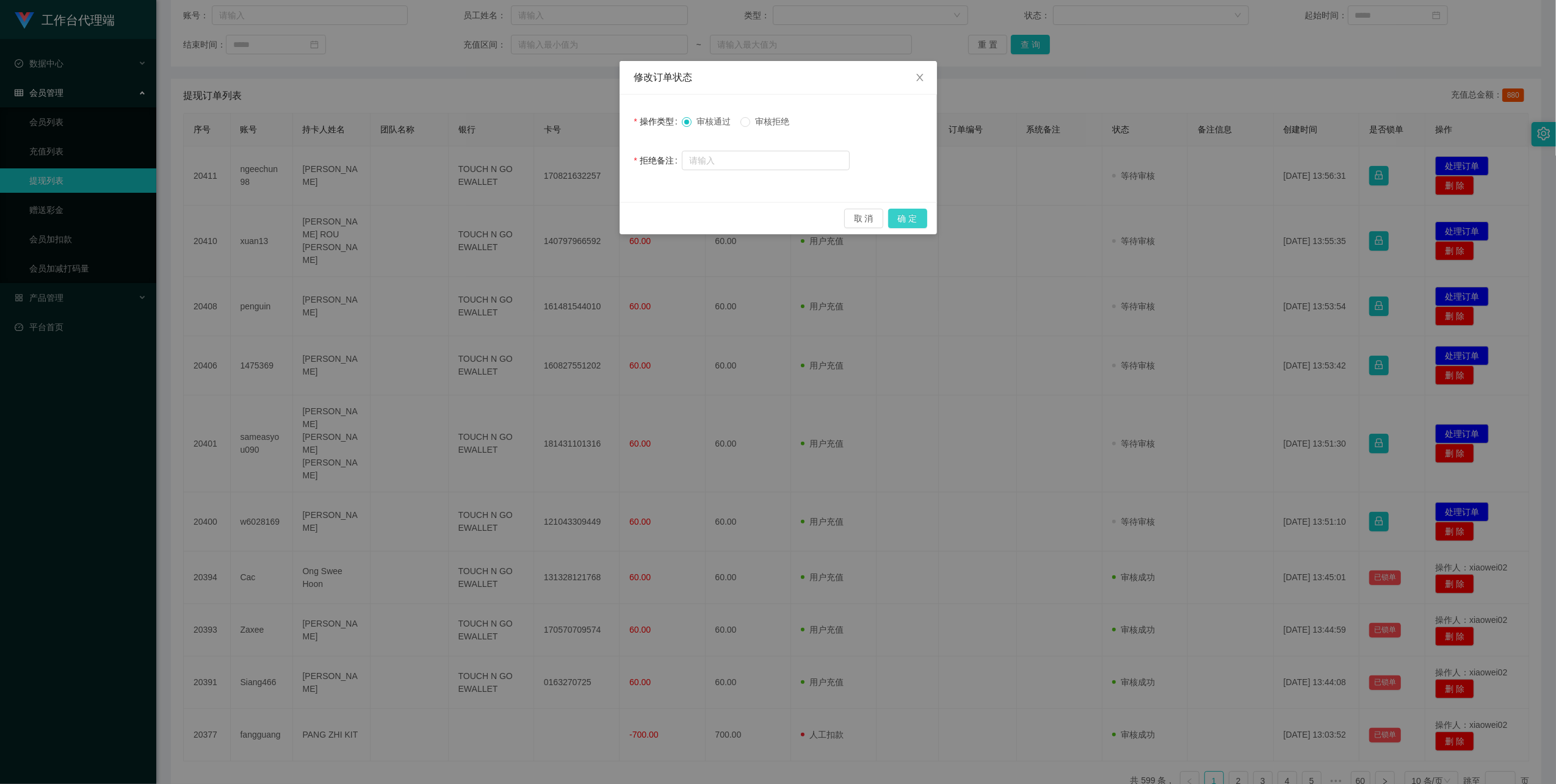
click at [912, 215] on button "确 定" at bounding box center [907, 218] width 39 height 20
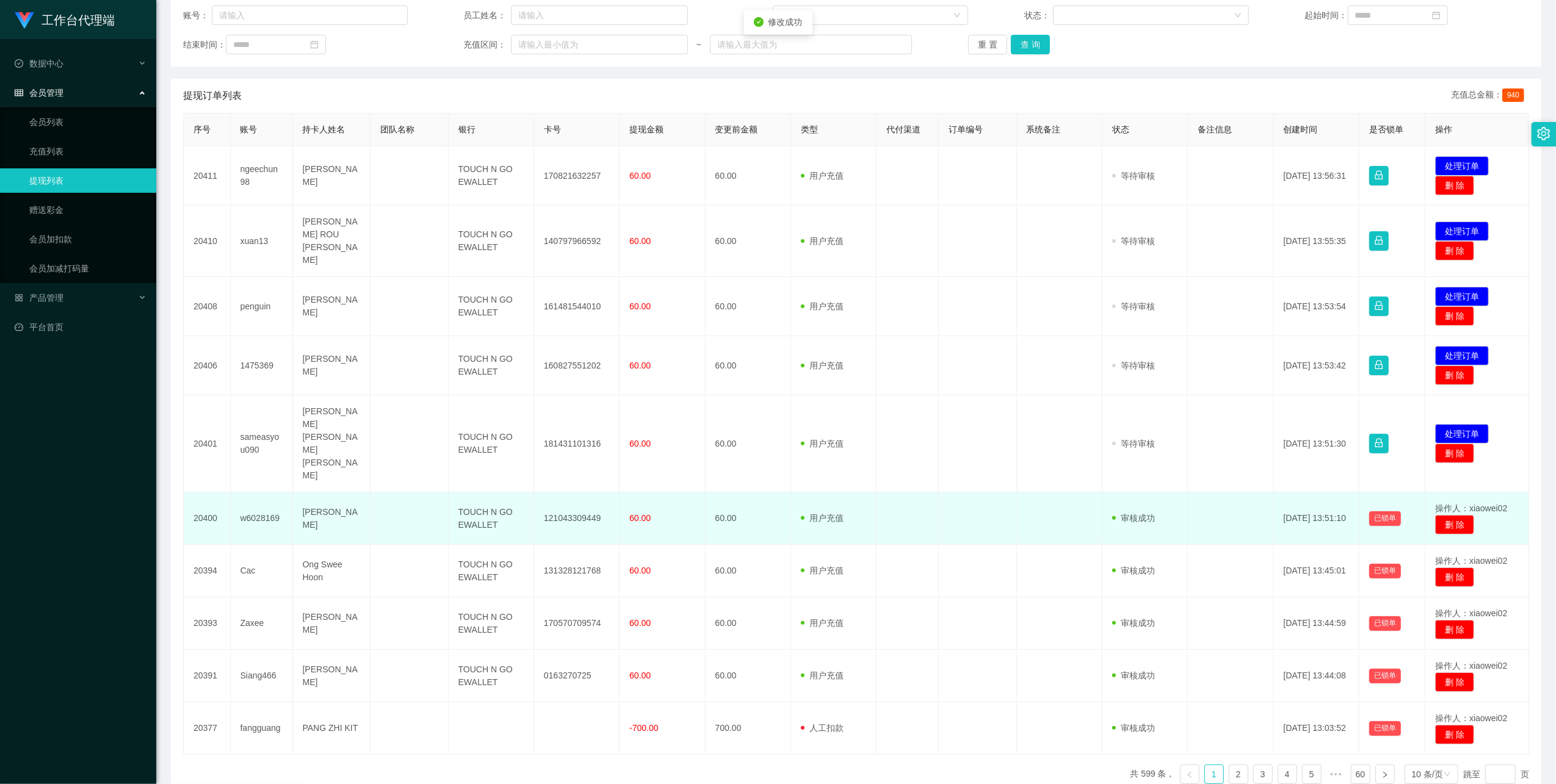
click at [547, 493] on td "121043309449" at bounding box center [577, 519] width 86 height 53
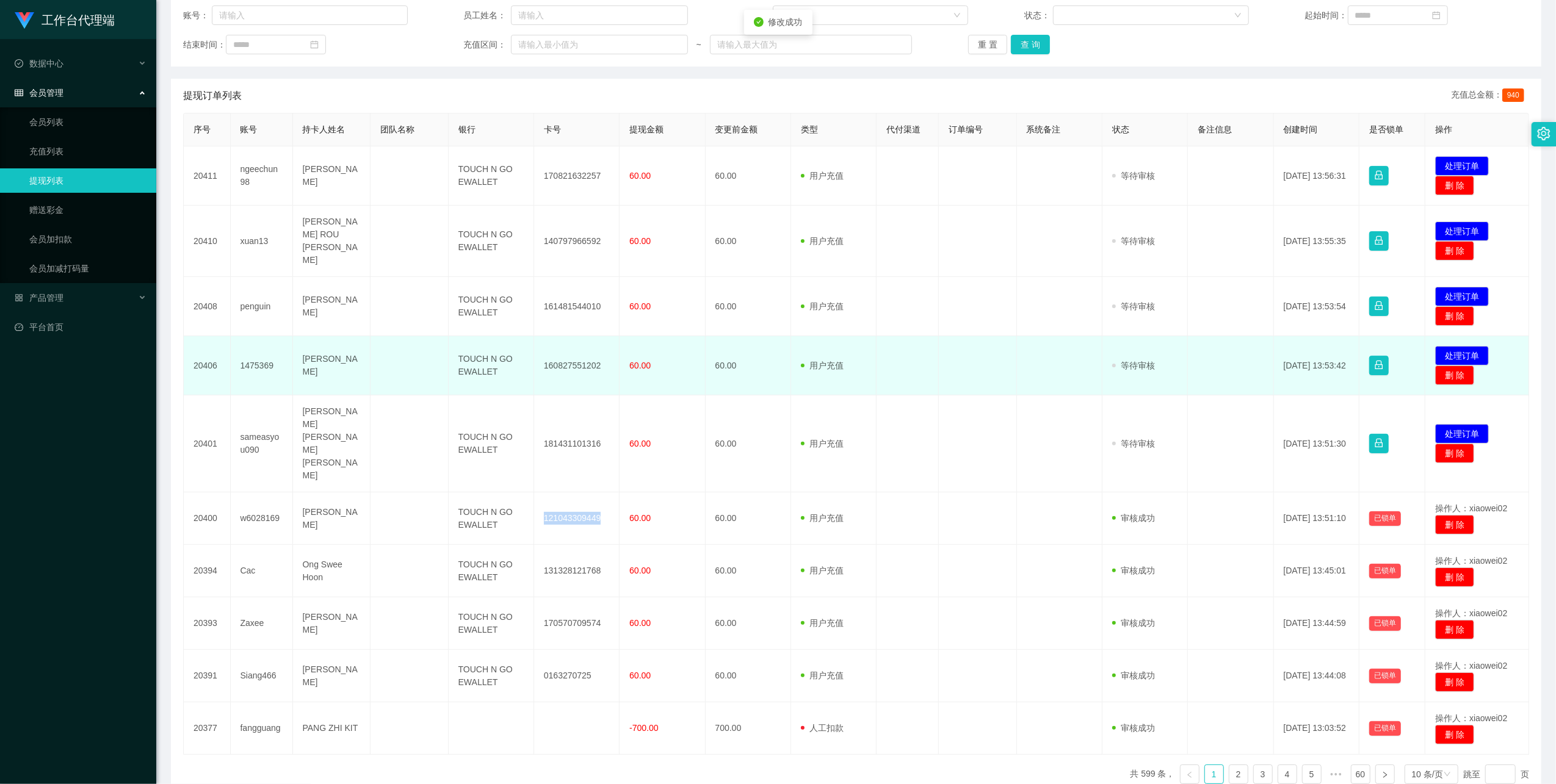
copy td "121043309449"
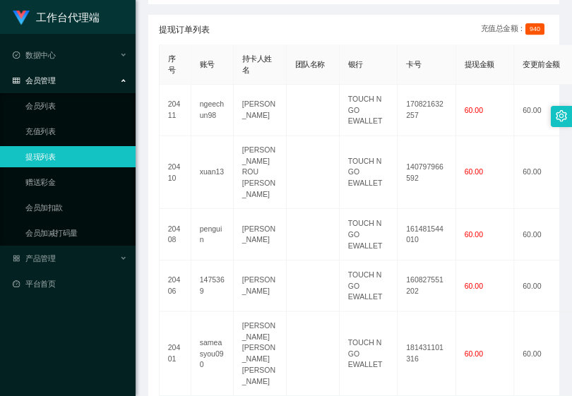
scroll to position [565, 0]
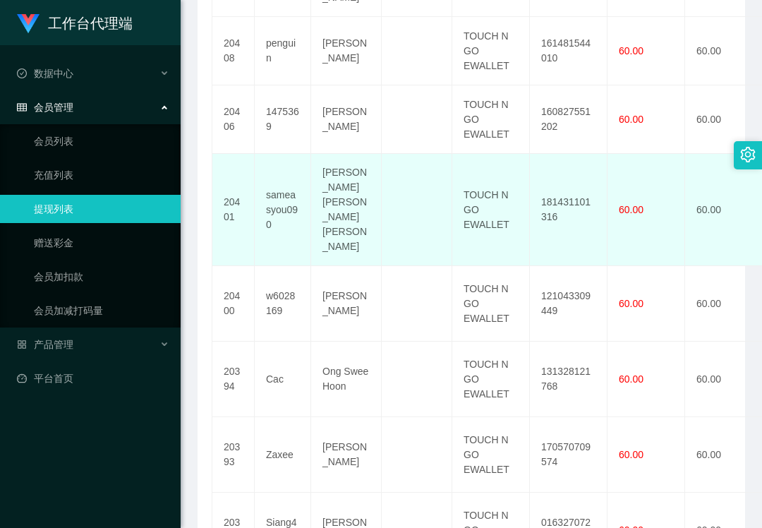
click at [559, 154] on td "181431101316" at bounding box center [569, 210] width 78 height 112
copy td "181431101316"
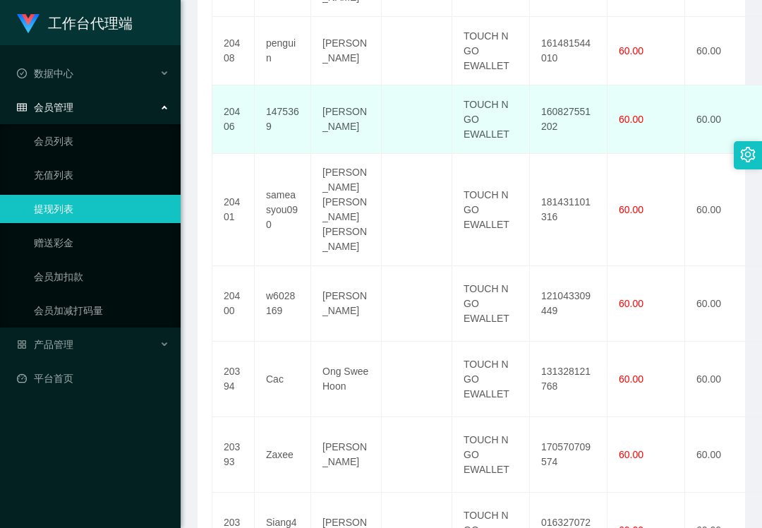
click at [546, 85] on td "160827551202" at bounding box center [569, 119] width 78 height 68
copy td "160827551202"
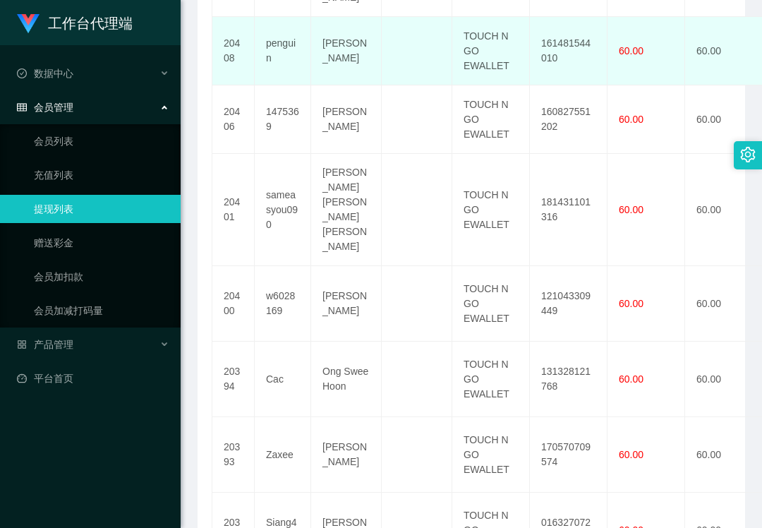
click at [565, 23] on td "161481544010" at bounding box center [569, 51] width 78 height 68
copy td "161481544010"
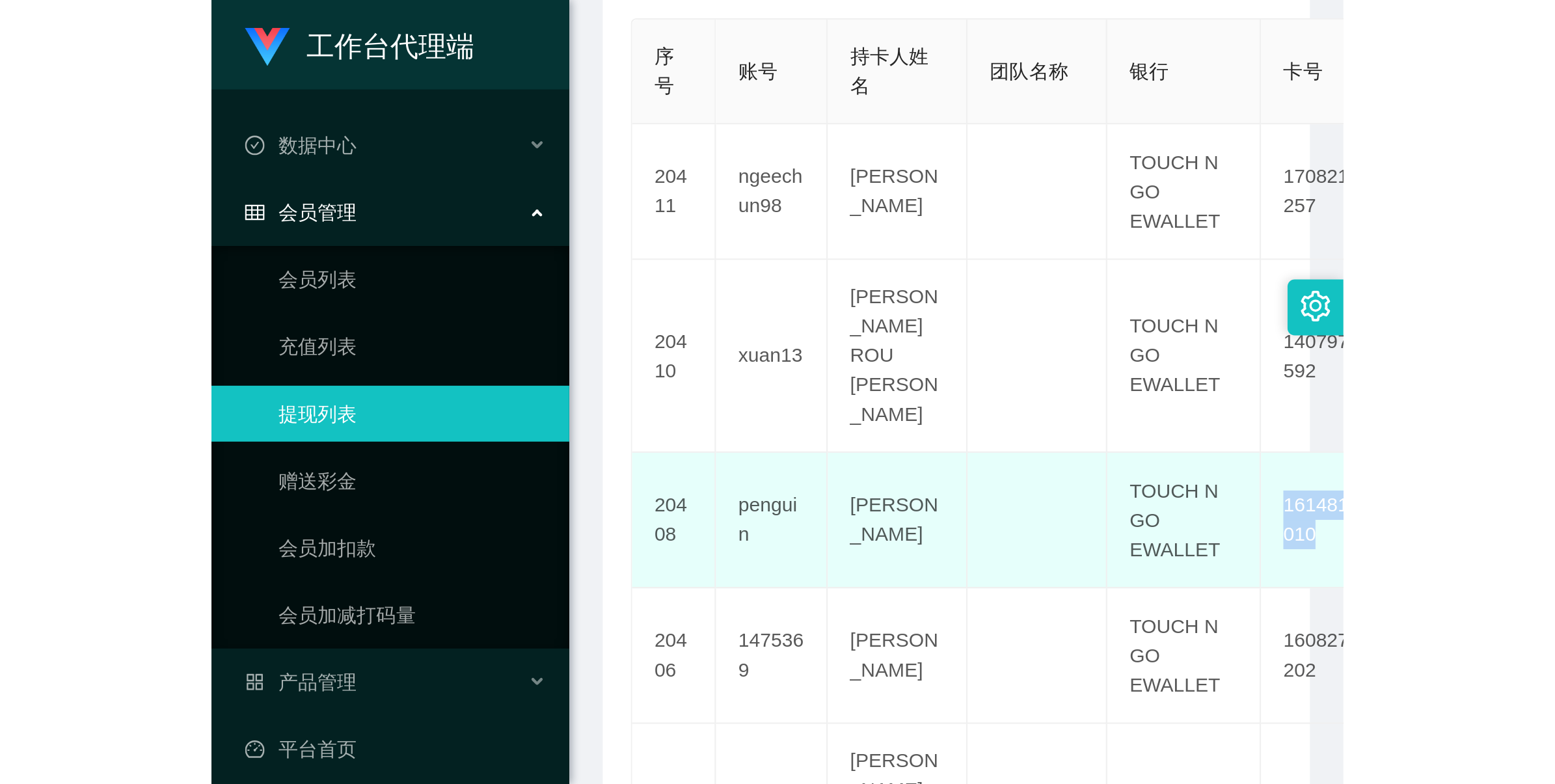
scroll to position [325, 0]
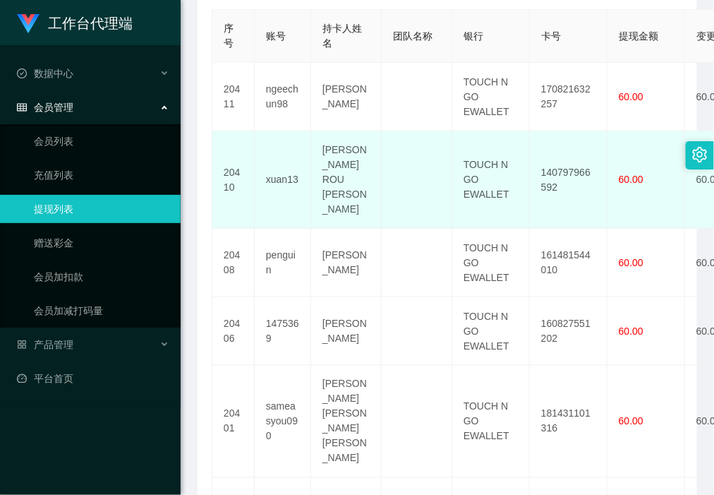
click at [548, 155] on td "140797966592" at bounding box center [569, 179] width 78 height 97
copy td "140797966592"
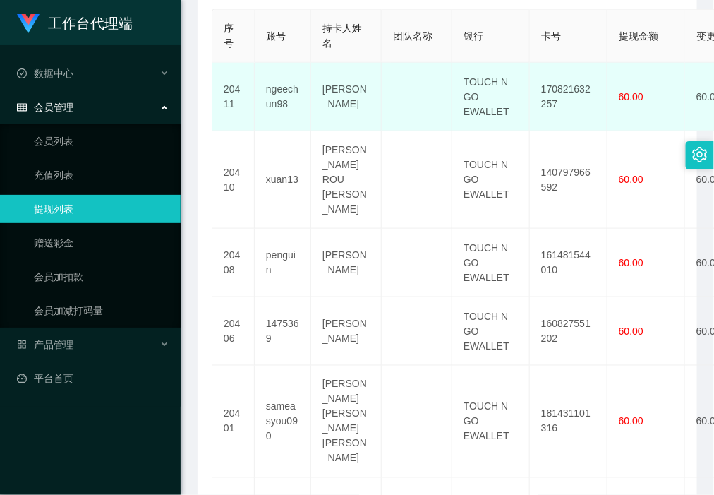
click at [561, 95] on td "170821632257" at bounding box center [569, 97] width 78 height 68
copy td "170821632257"
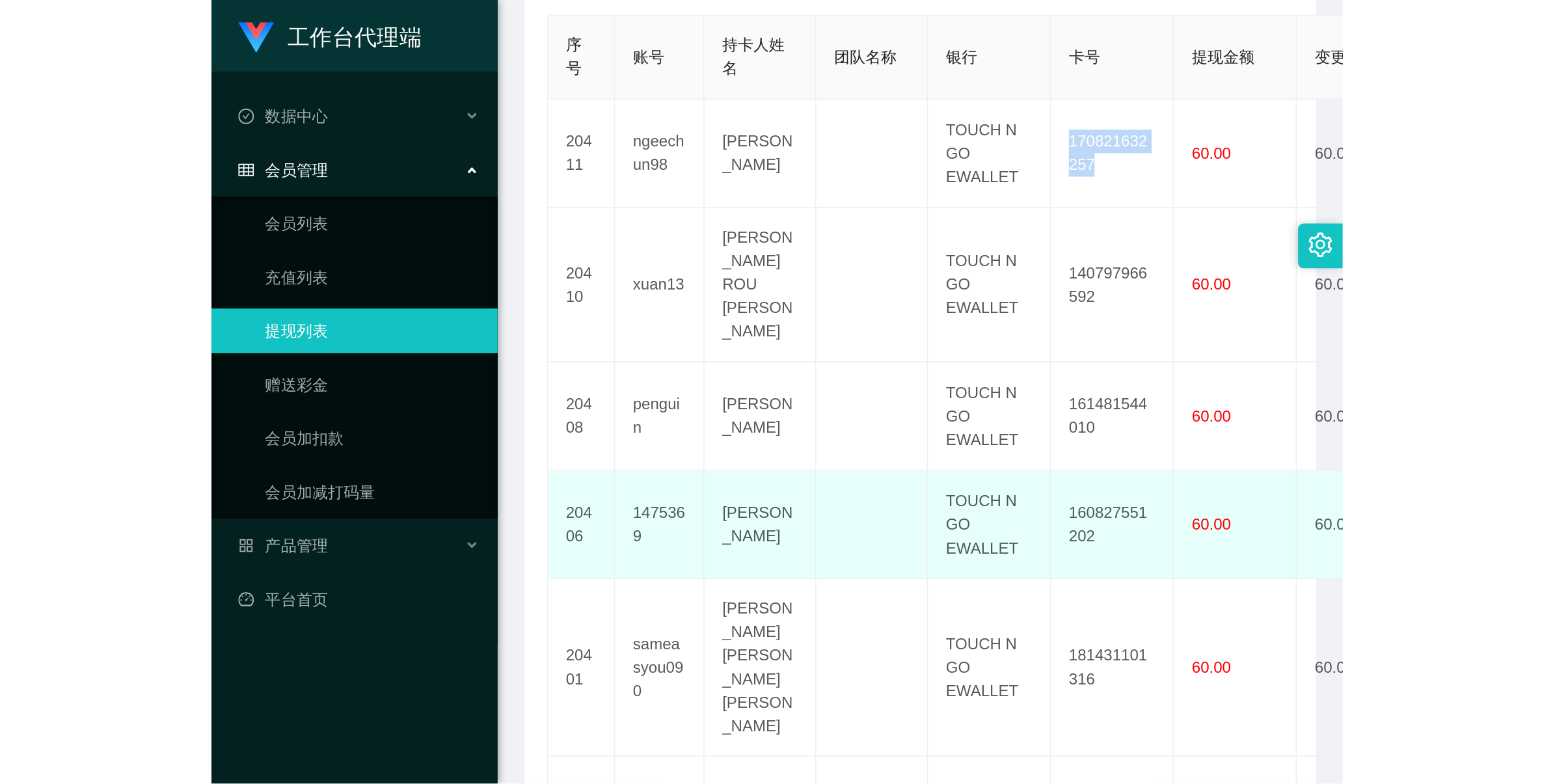
scroll to position [244, 0]
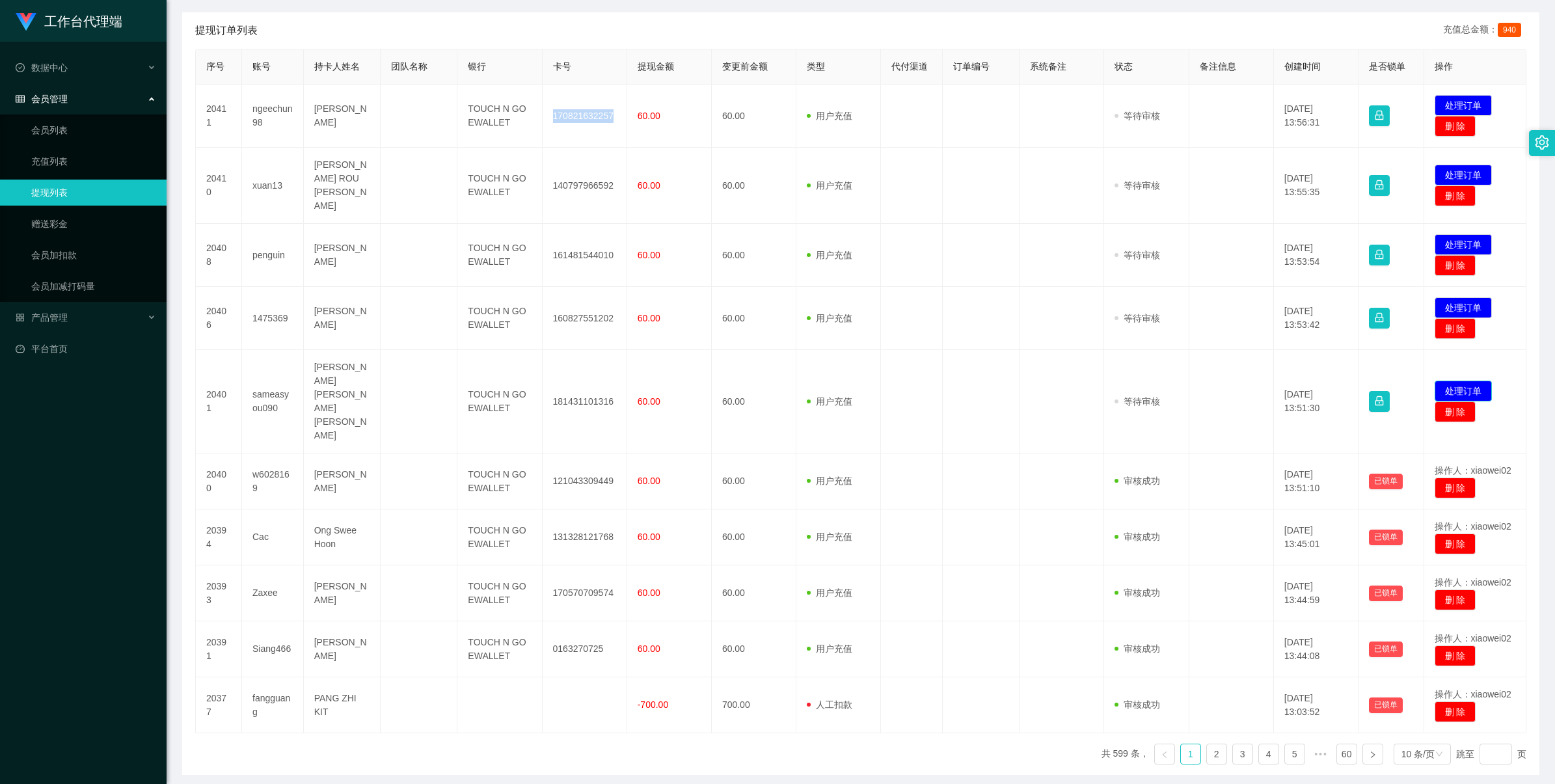
click at [1450, 380] on button "处理订单" at bounding box center [1463, 391] width 57 height 21
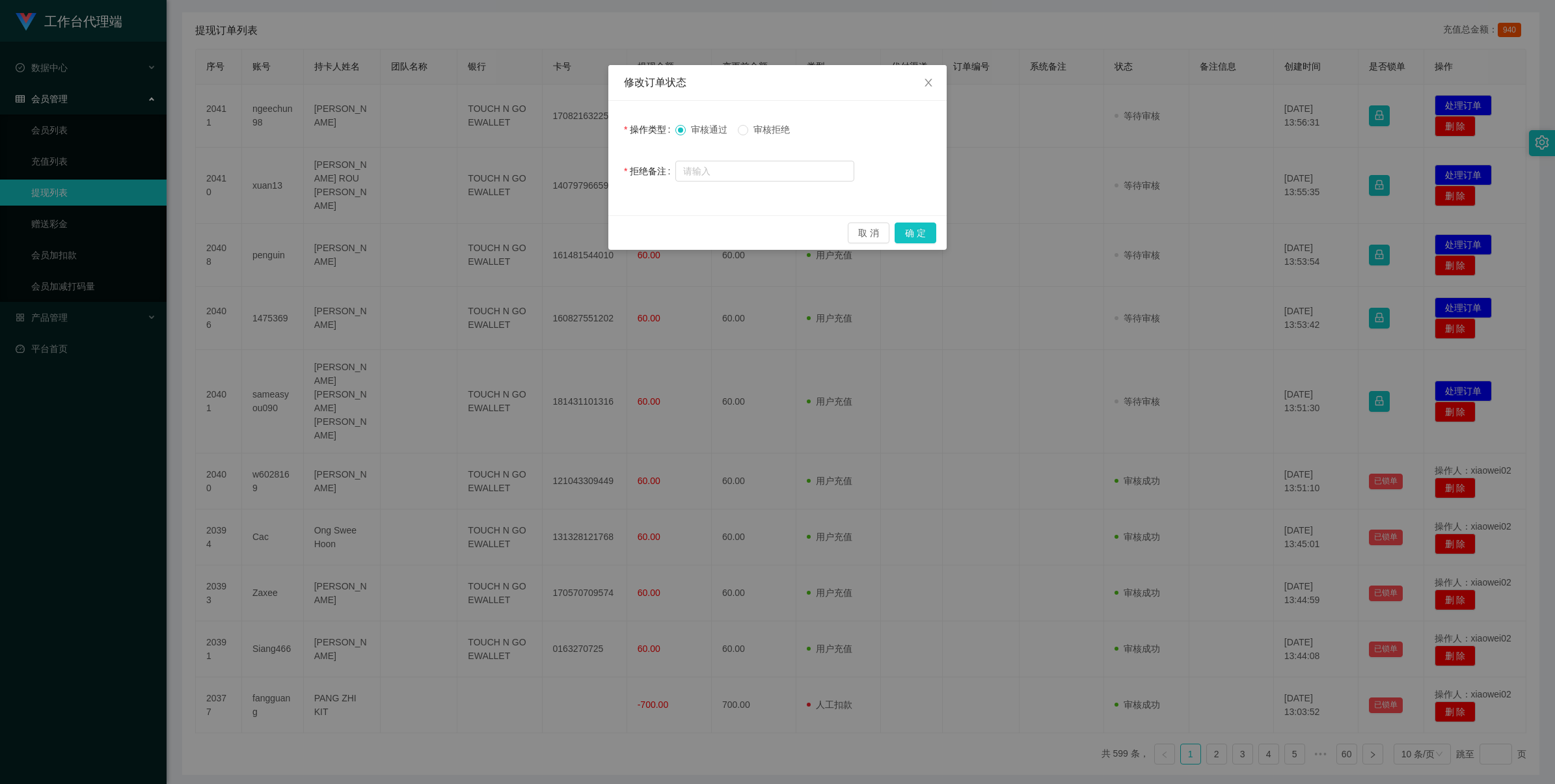
drag, startPoint x: 1012, startPoint y: 238, endPoint x: 974, endPoint y: 228, distance: 39.3
click at [1007, 238] on div "修改订单状态 操作类型 审核通过 审核拒绝 拒绝备注 取 消 确 定" at bounding box center [777, 392] width 1555 height 784
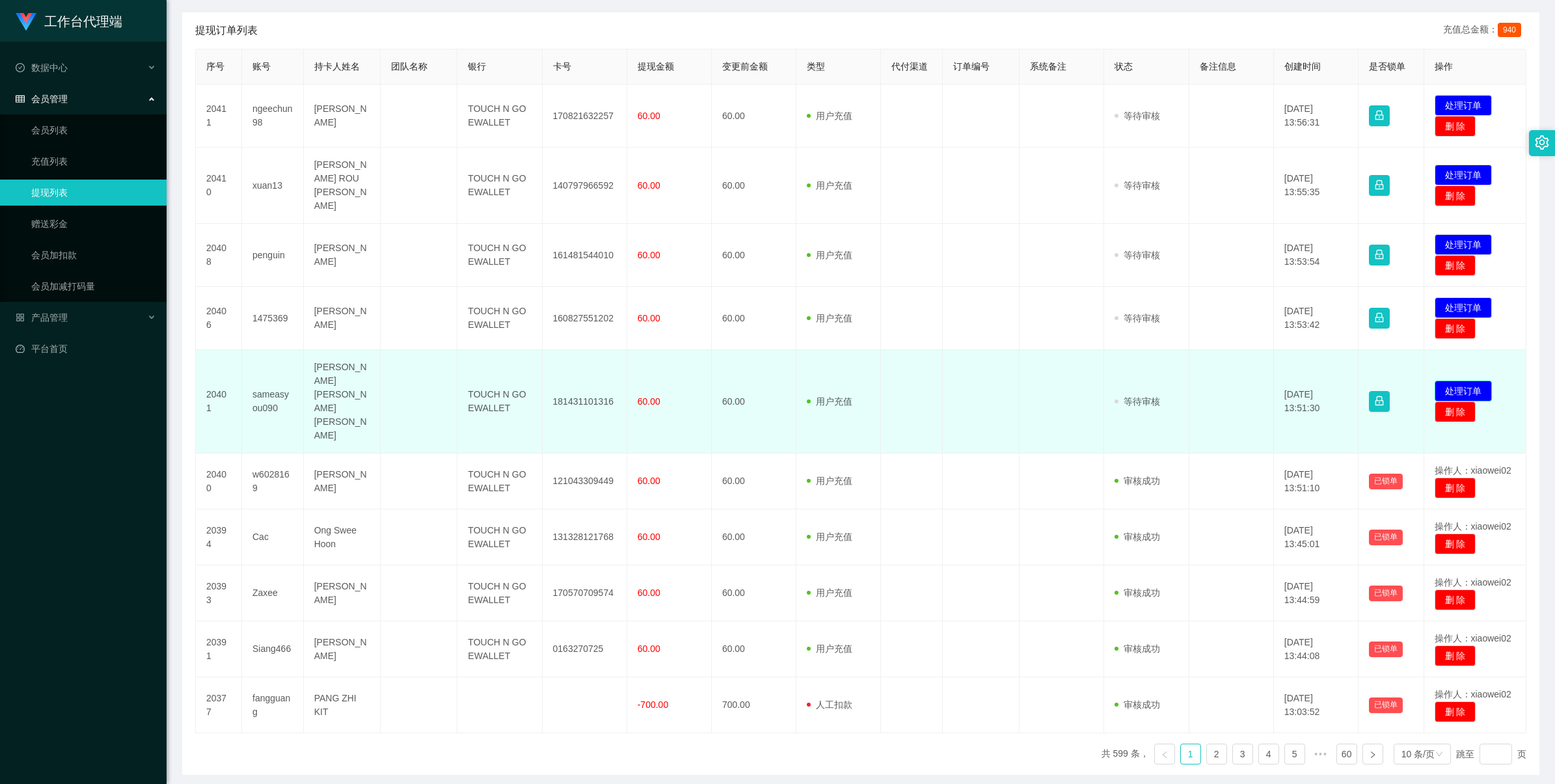
click at [1434, 380] on button "处理订单" at bounding box center [1463, 391] width 57 height 21
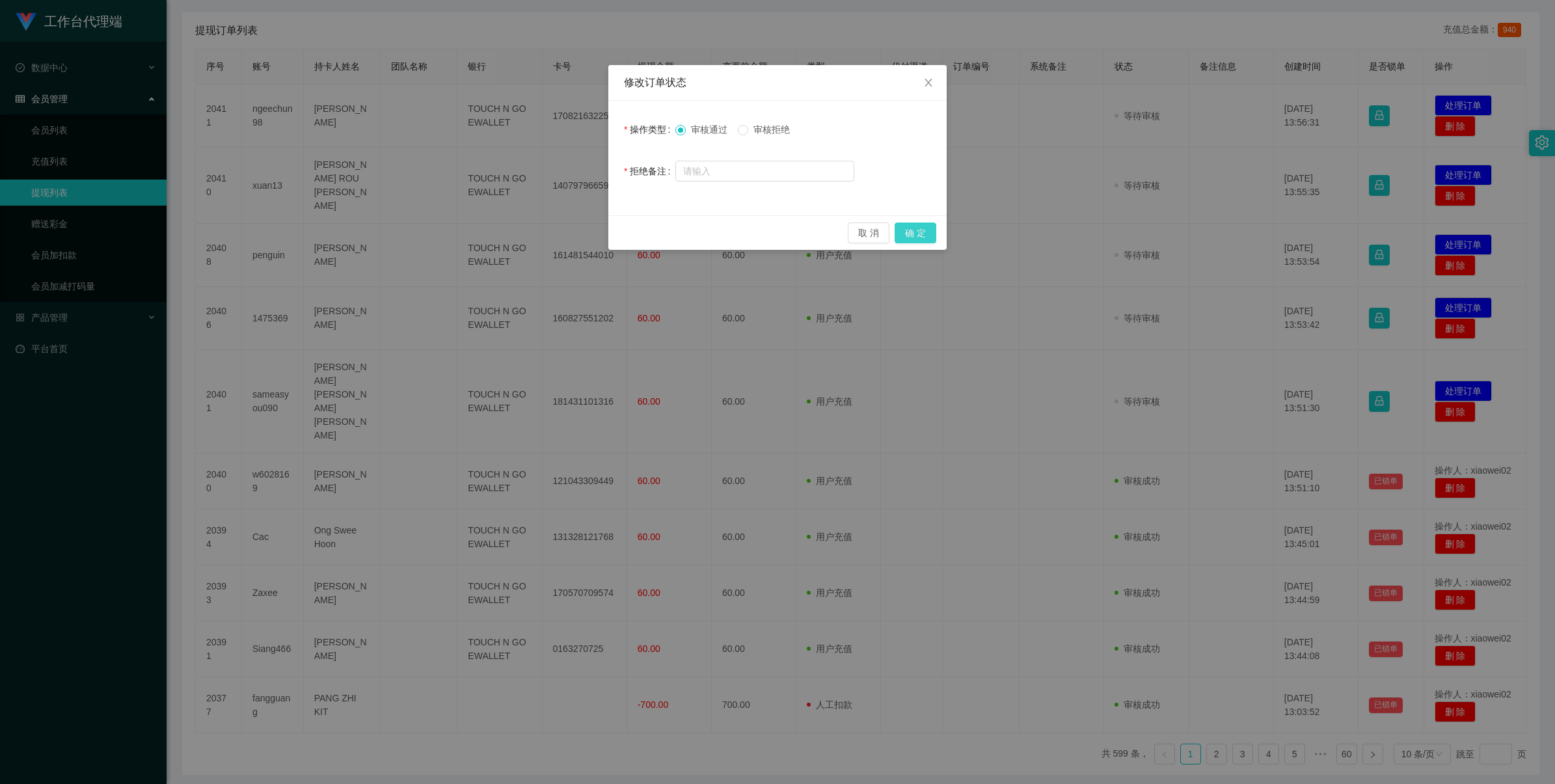
click at [909, 227] on button "确 定" at bounding box center [915, 232] width 41 height 21
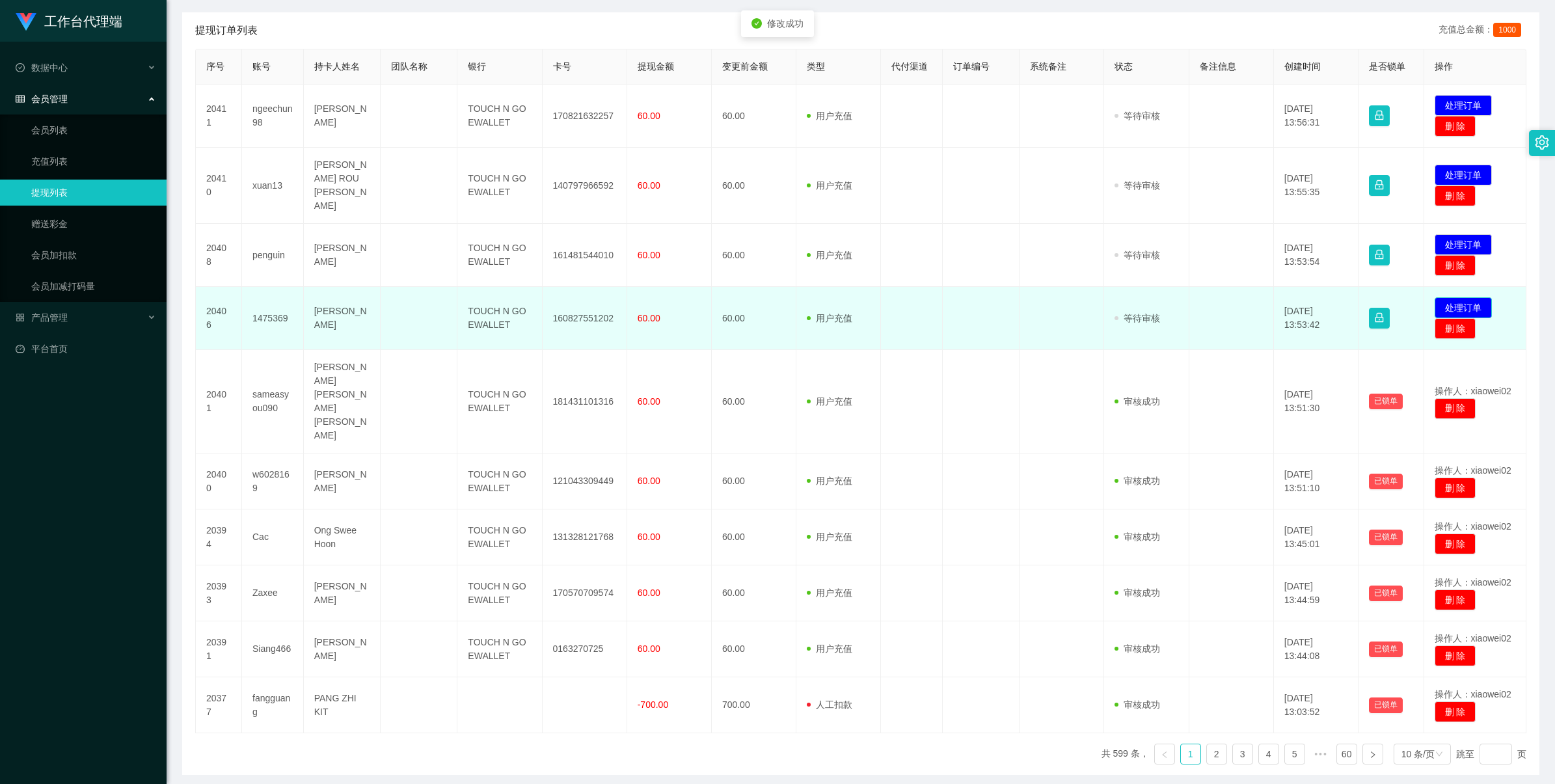
scroll to position [238, 0]
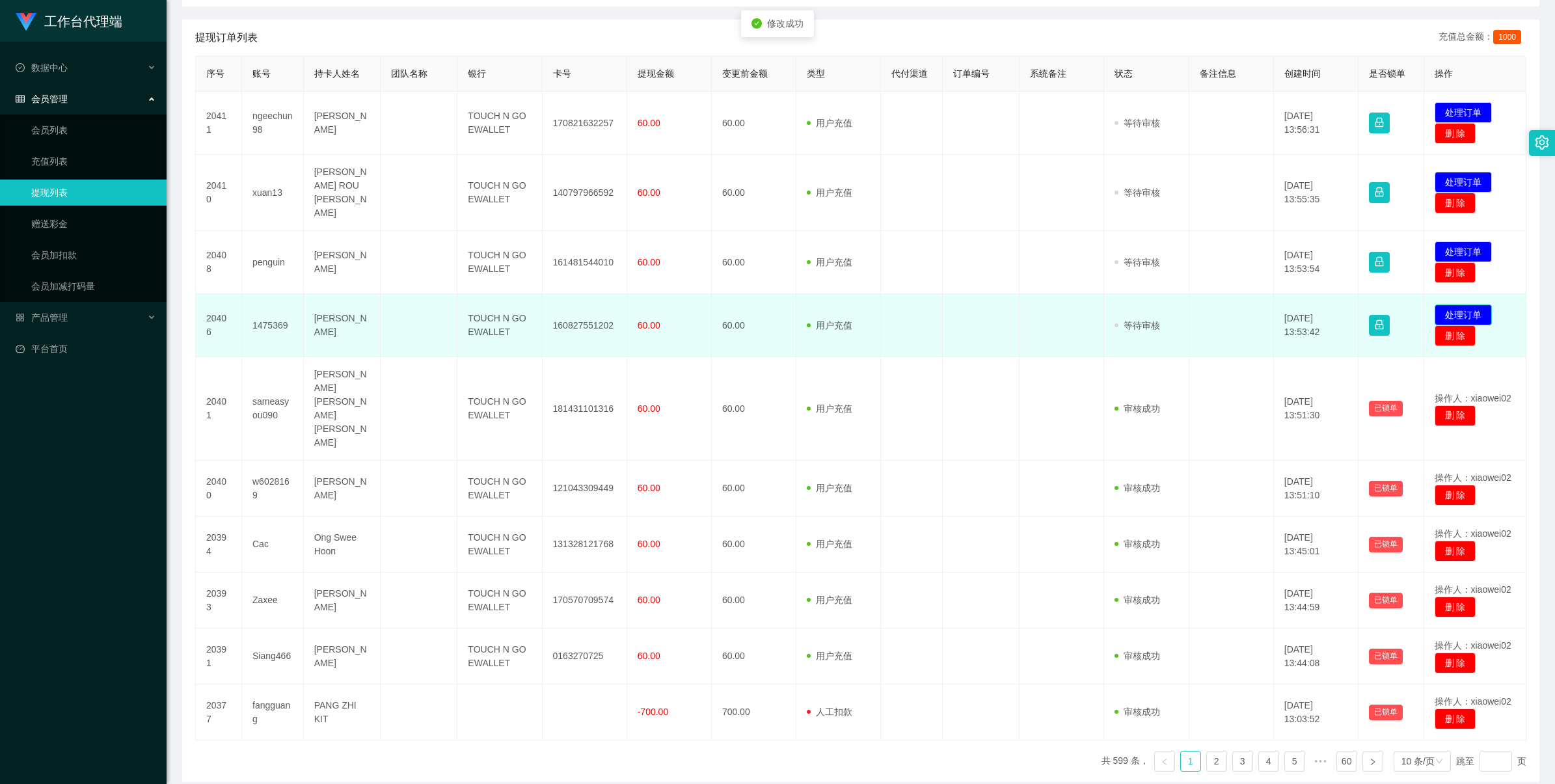
click at [1445, 304] on button "处理订单" at bounding box center [1463, 314] width 57 height 21
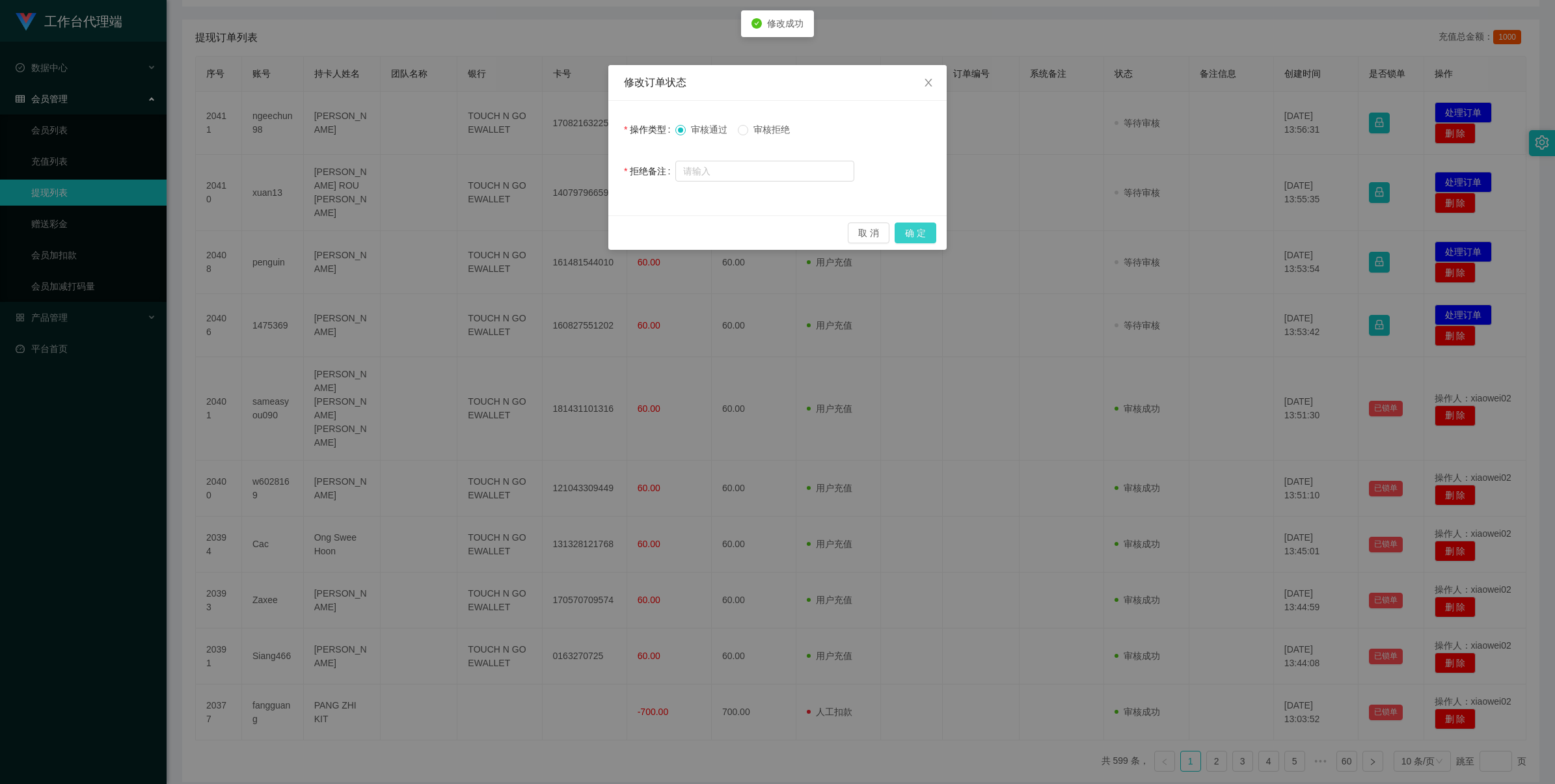
click at [925, 232] on button "确 定" at bounding box center [915, 232] width 41 height 21
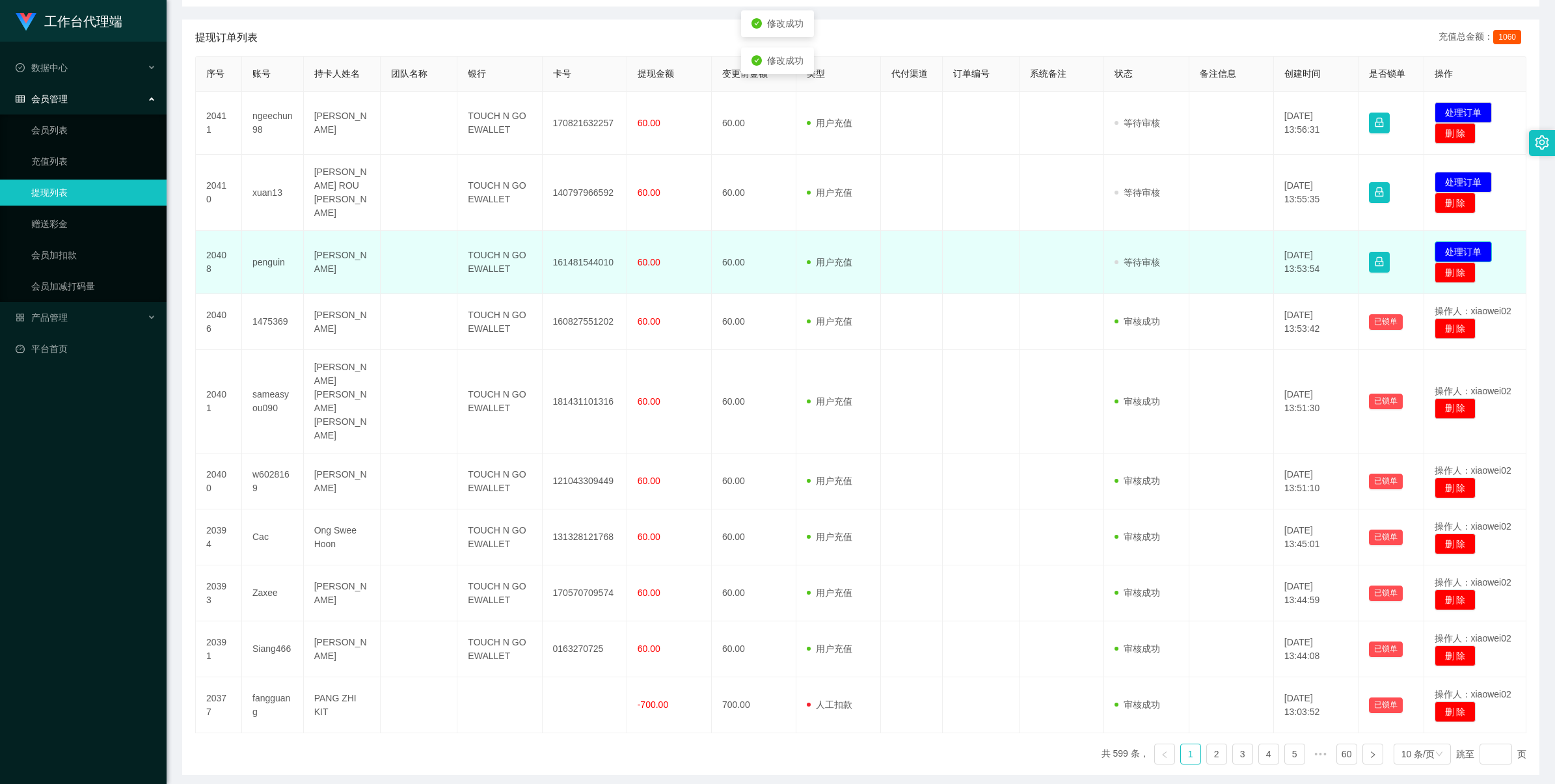
scroll to position [229, 0]
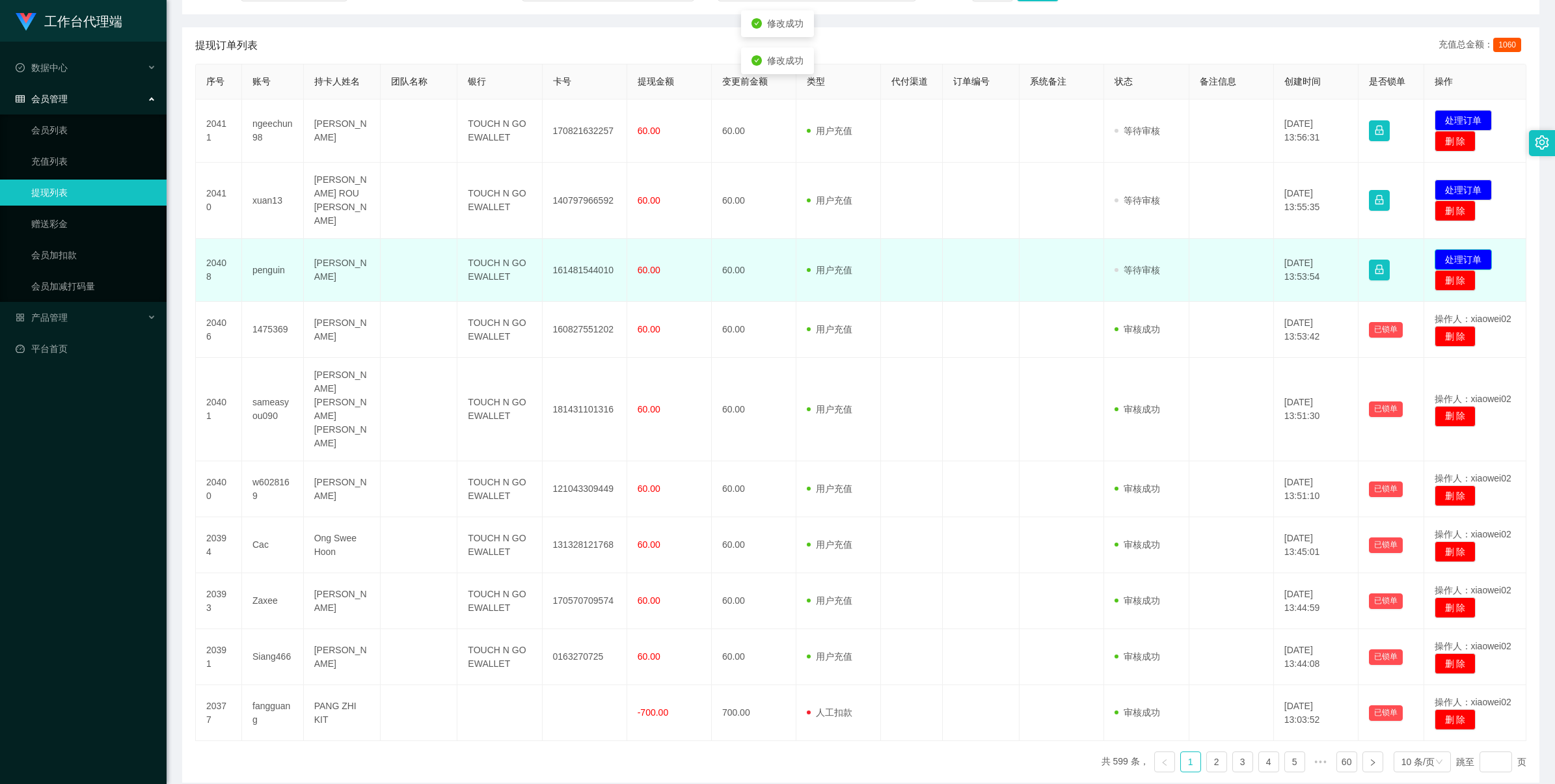
click at [1434, 249] on button "处理订单" at bounding box center [1463, 259] width 57 height 21
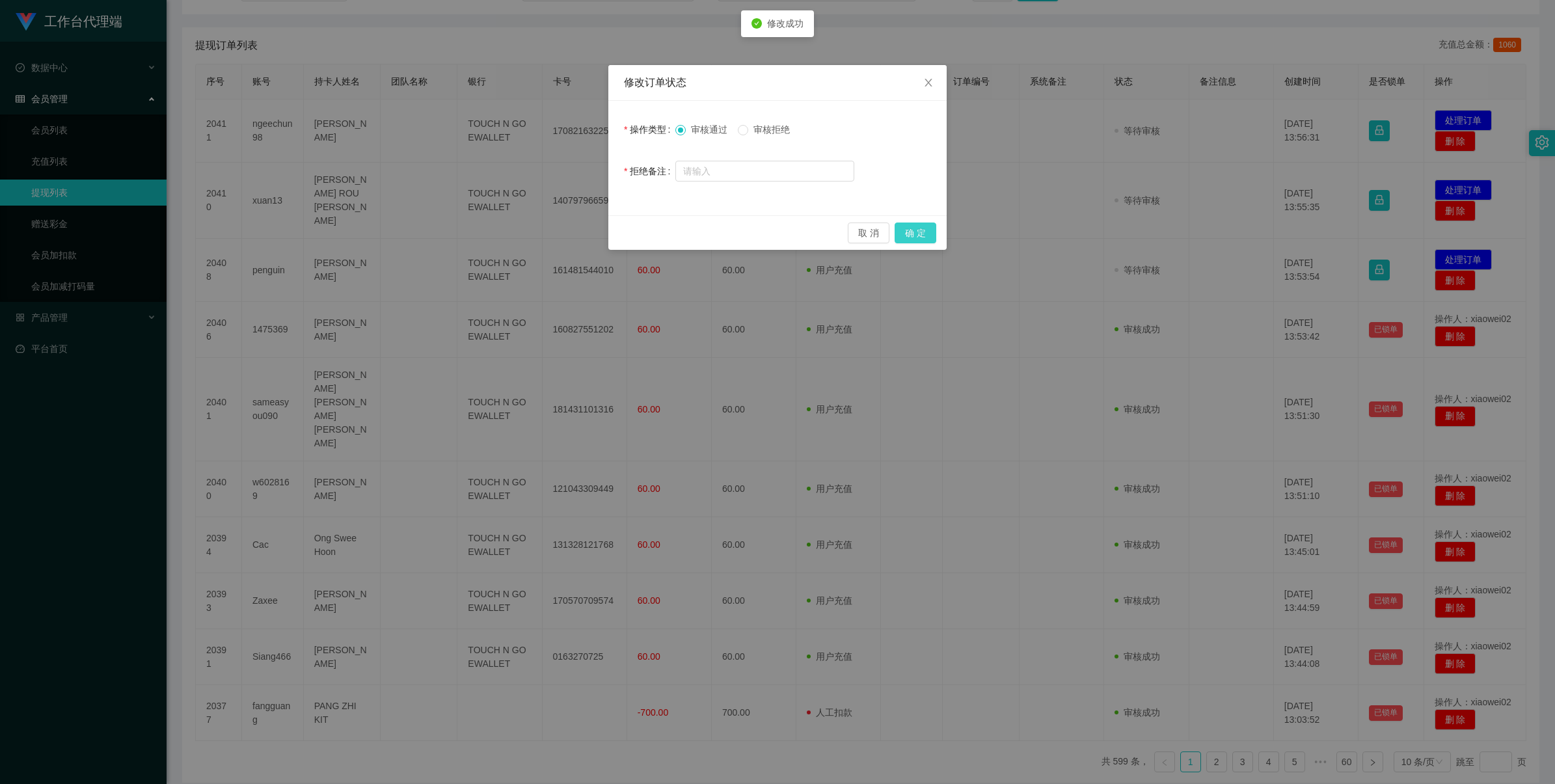
click at [925, 227] on button "确 定" at bounding box center [915, 232] width 41 height 21
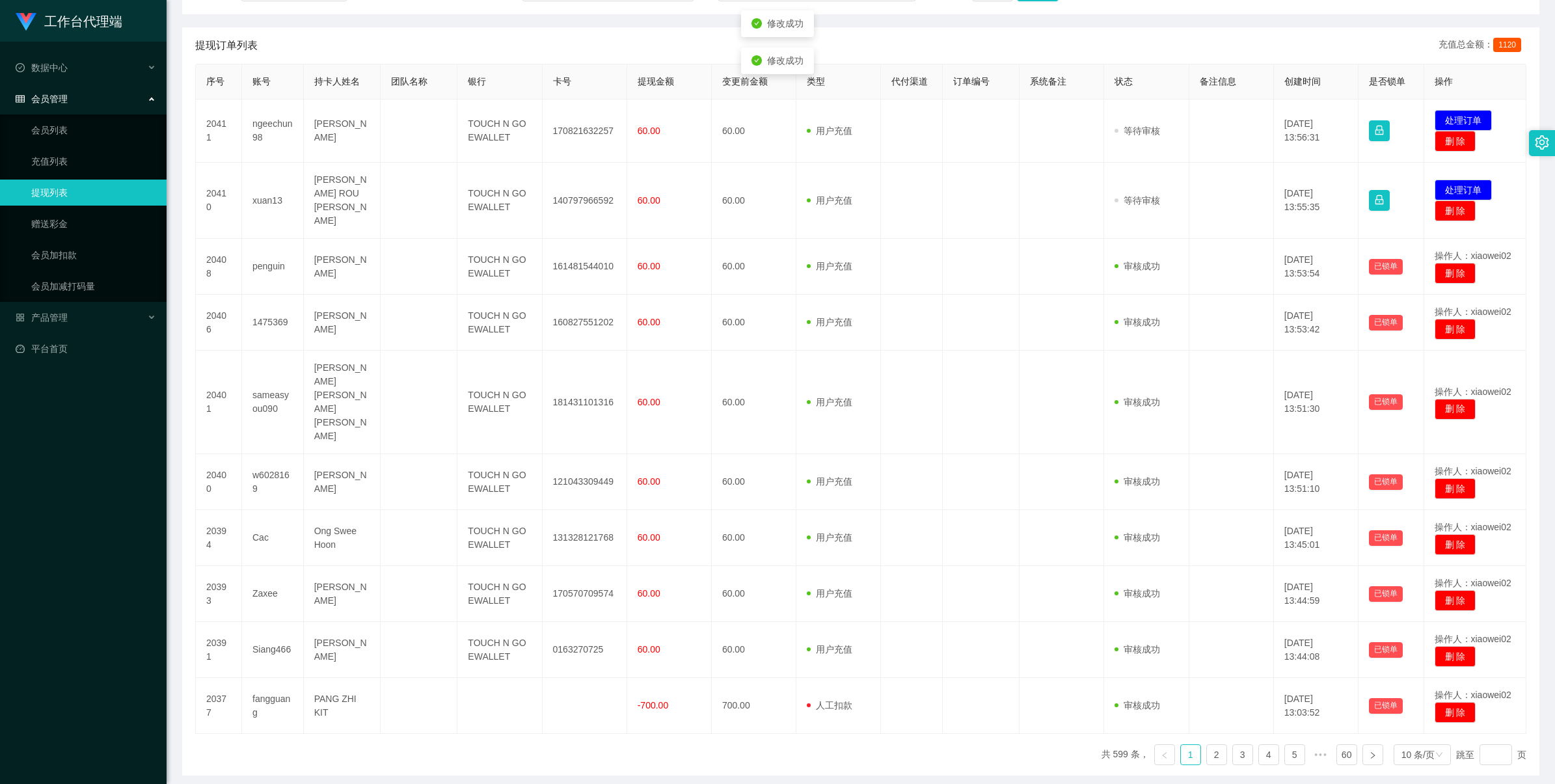
scroll to position [222, 0]
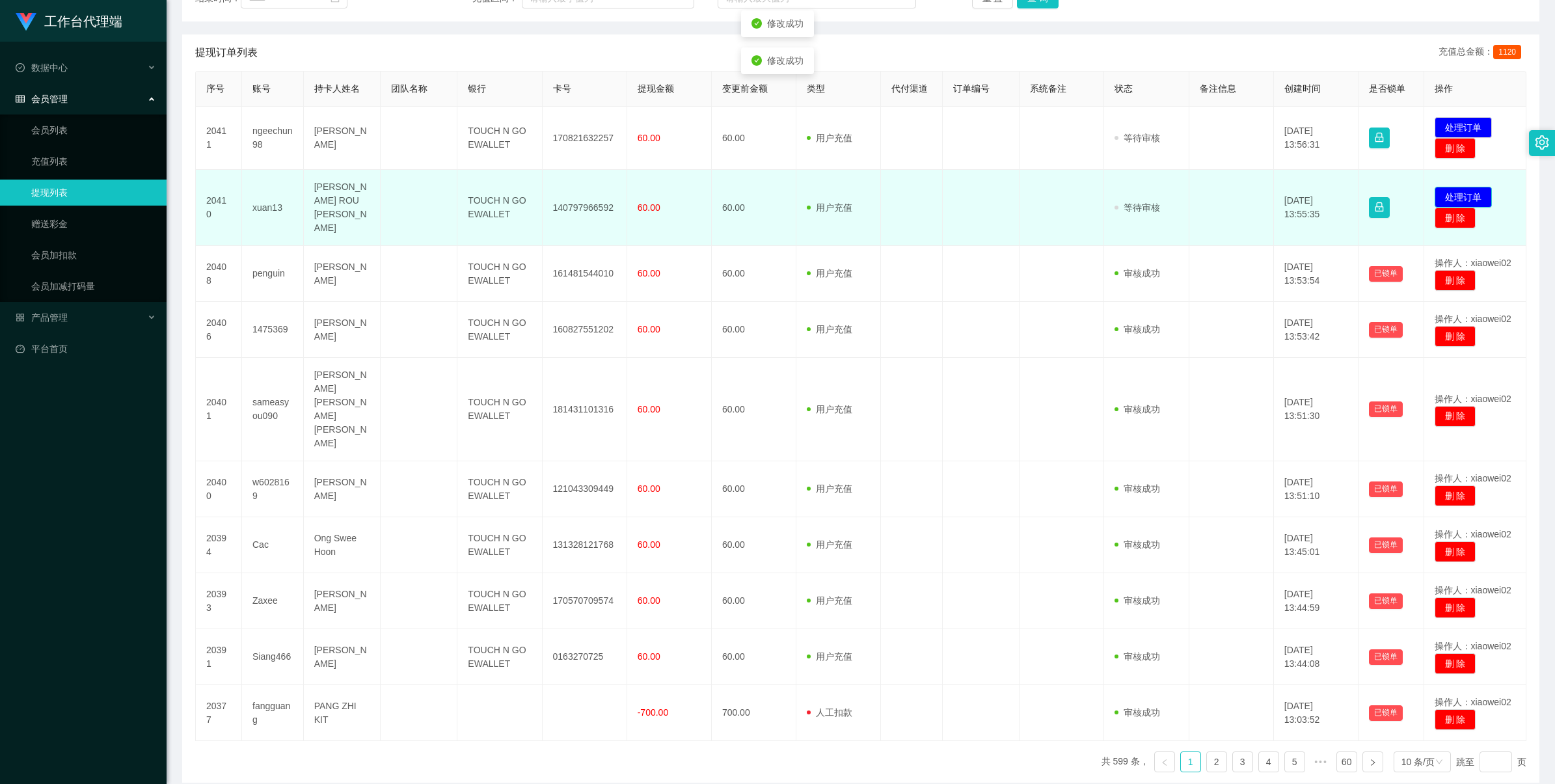
click at [1455, 187] on button "处理订单" at bounding box center [1463, 197] width 57 height 21
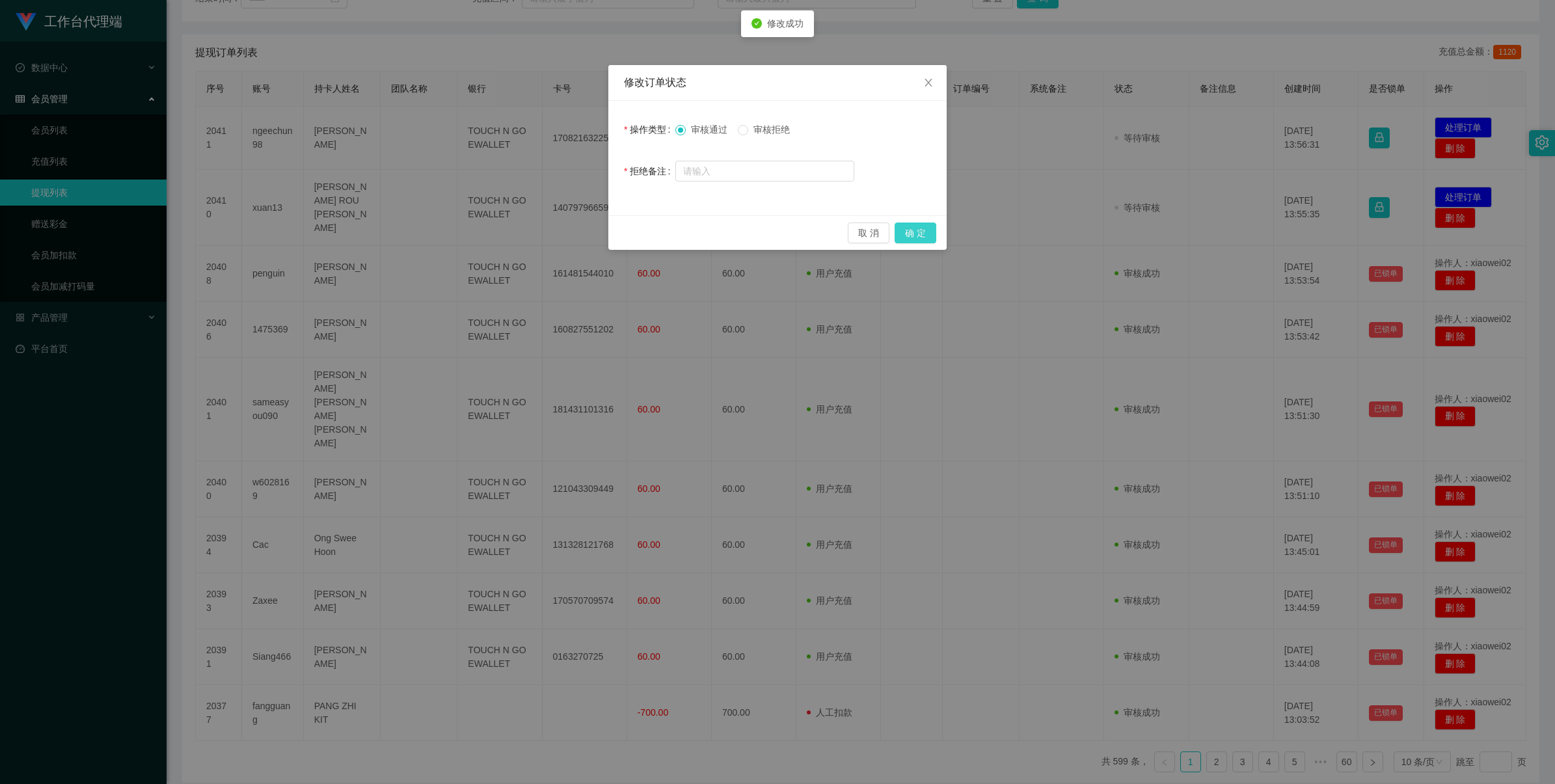
click at [928, 228] on button "确 定" at bounding box center [915, 232] width 41 height 21
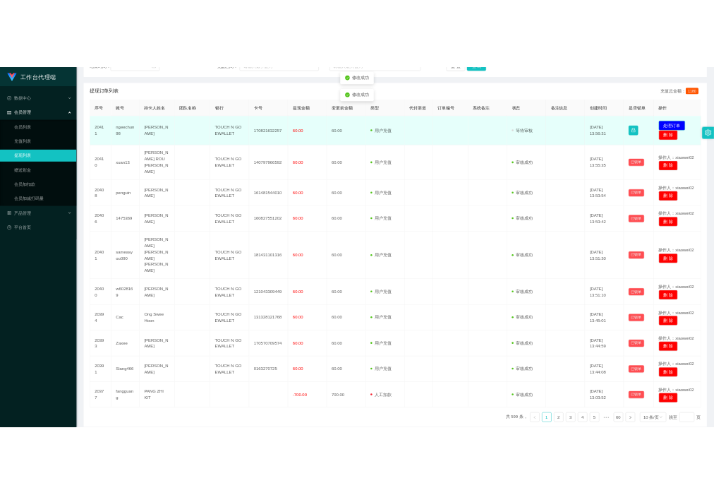
scroll to position [234, 0]
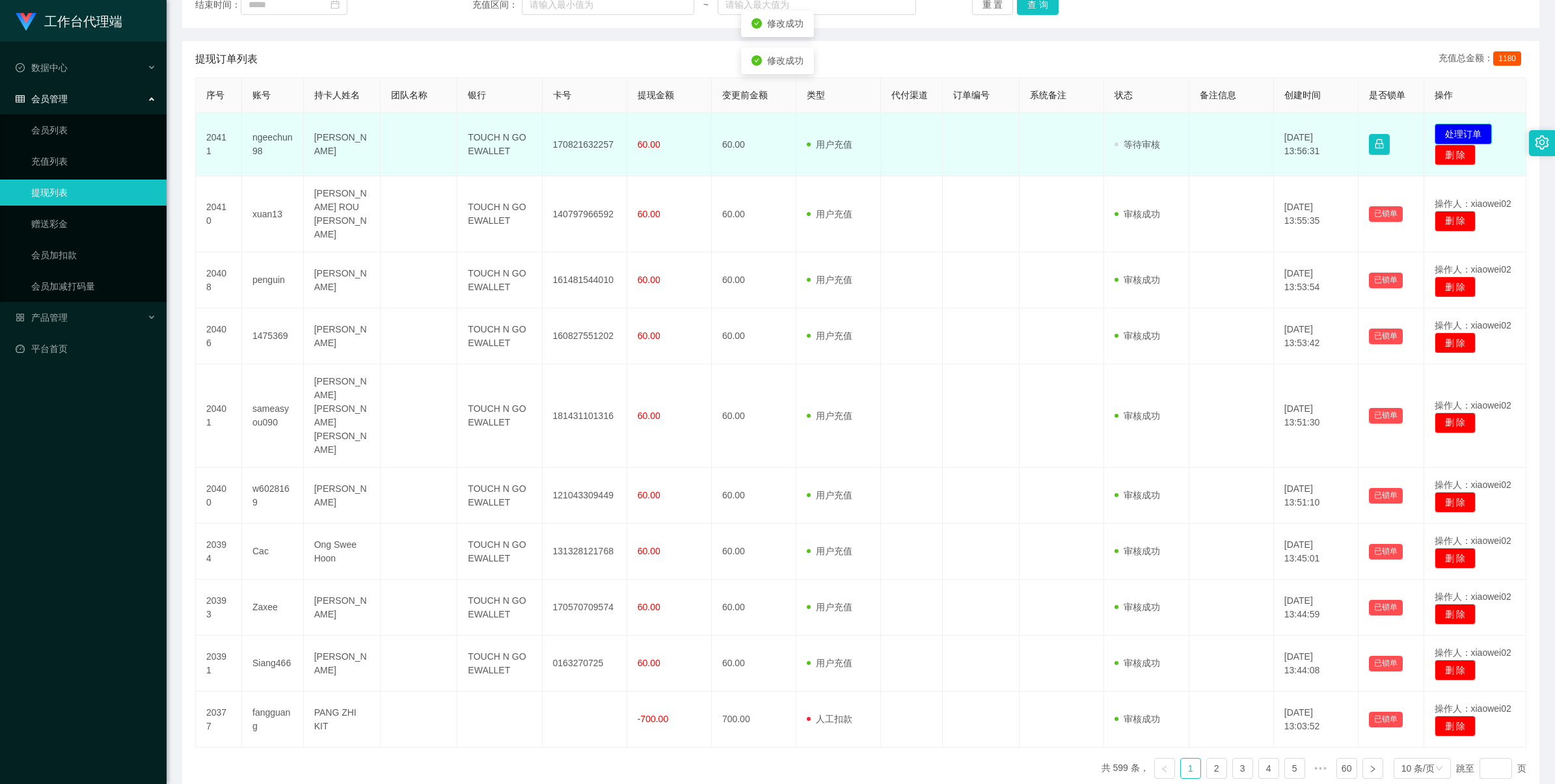
click at [1462, 127] on button "处理订单" at bounding box center [1463, 134] width 57 height 21
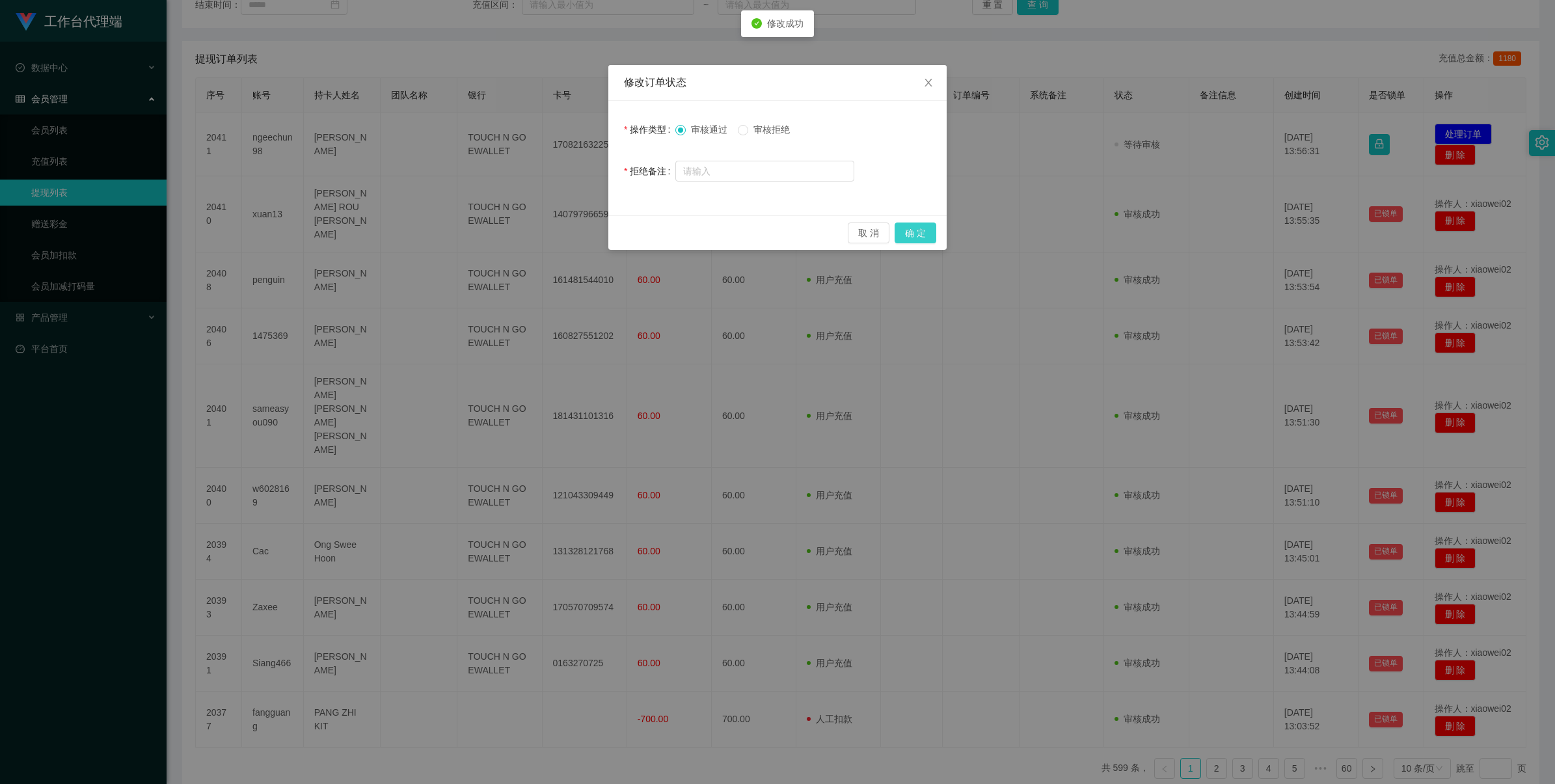
drag, startPoint x: 914, startPoint y: 231, endPoint x: 999, endPoint y: 192, distance: 93.5
click at [914, 231] on button "确 定" at bounding box center [915, 232] width 41 height 21
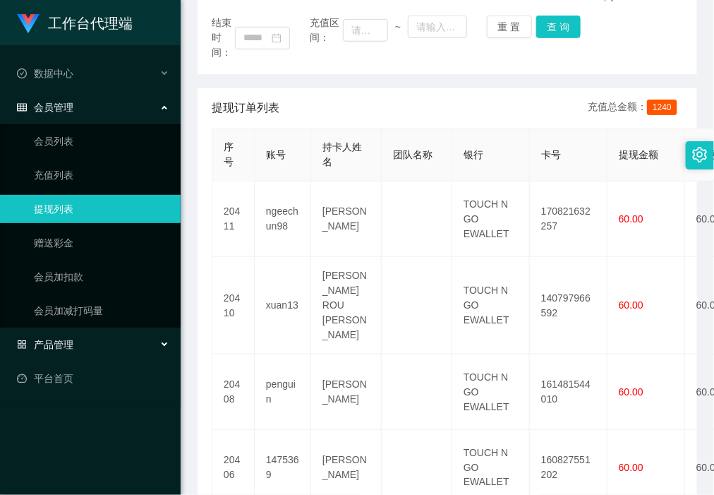
click at [75, 340] on div "产品管理" at bounding box center [90, 344] width 181 height 28
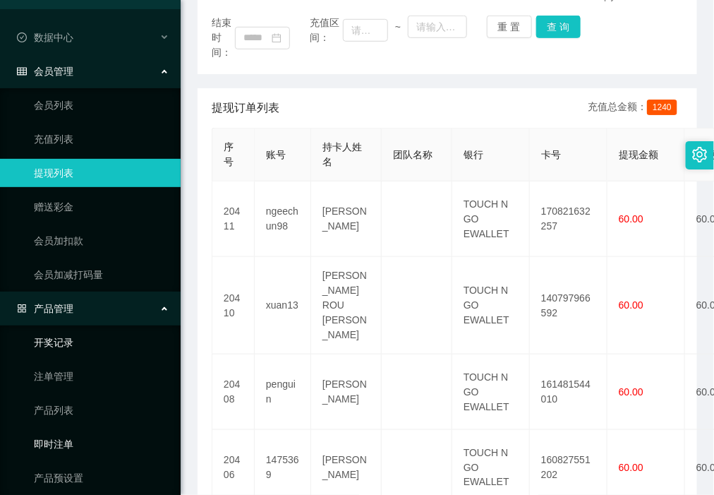
scroll to position [79, 0]
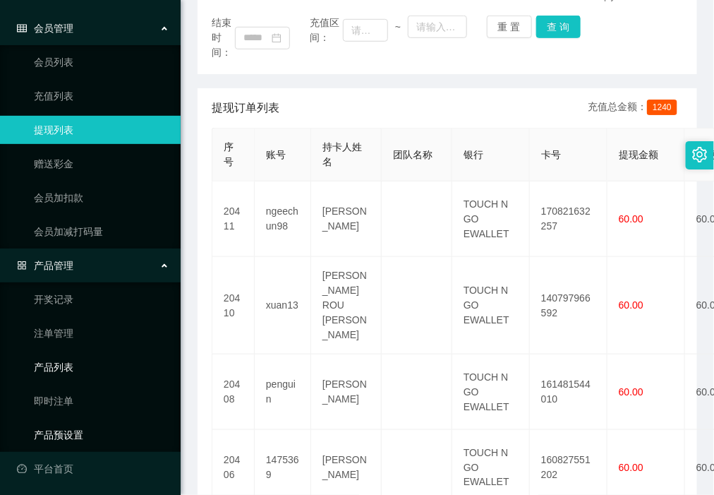
click at [68, 436] on link "产品预设置" at bounding box center [102, 435] width 136 height 28
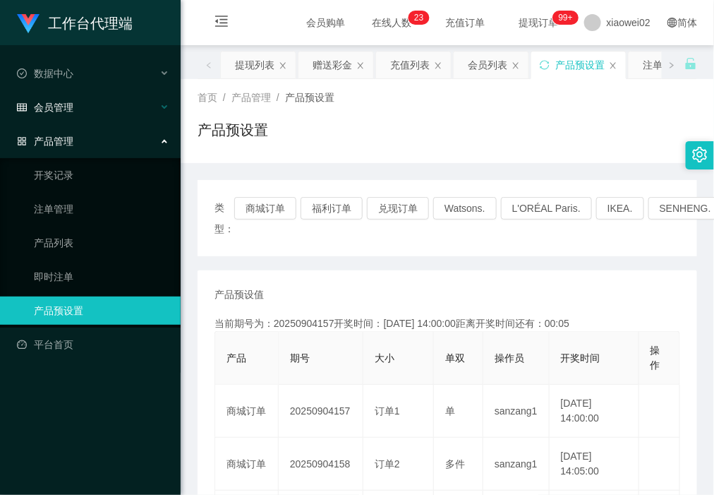
click at [81, 110] on div "会员管理" at bounding box center [90, 107] width 181 height 28
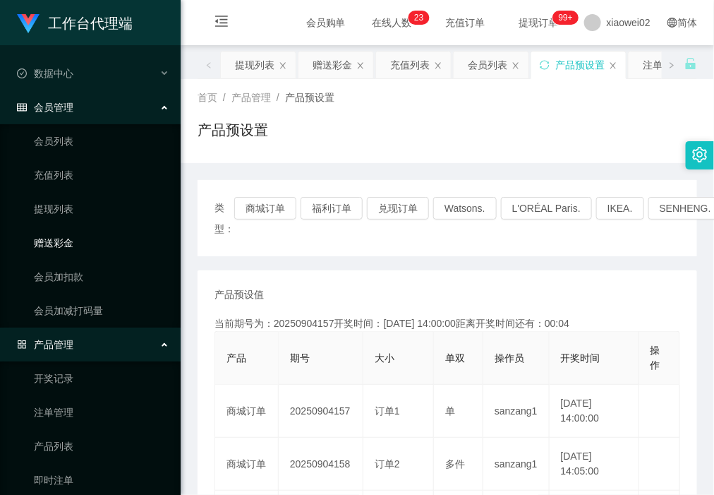
click at [83, 239] on link "赠送彩金" at bounding box center [102, 243] width 136 height 28
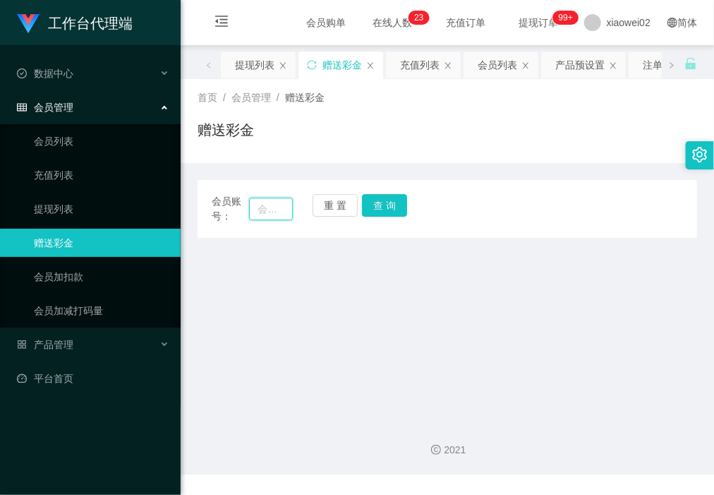
click at [266, 205] on input "text" at bounding box center [270, 209] width 43 height 23
paste input "maxloonkhor"
type input "maxloonkhor"
click at [376, 200] on button "查 询" at bounding box center [384, 205] width 45 height 23
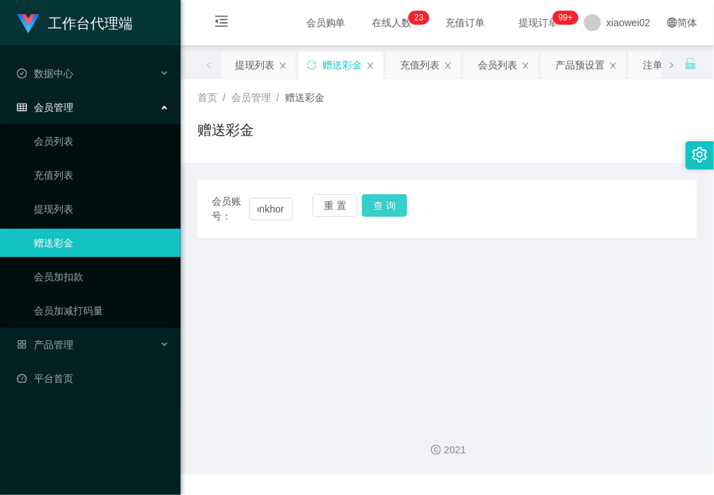
scroll to position [0, 0]
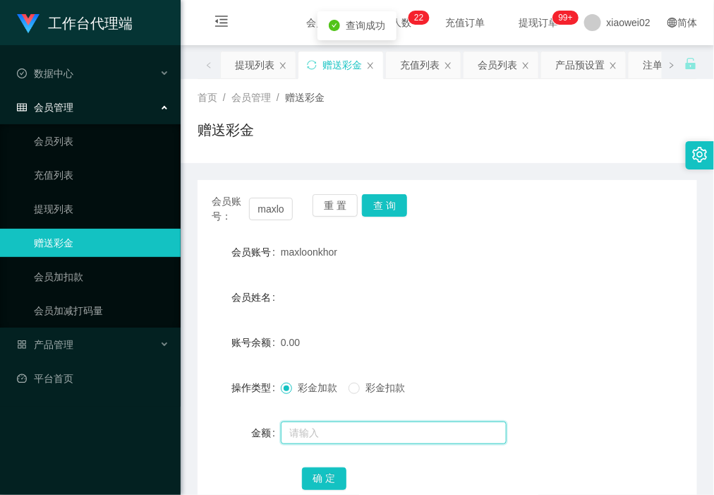
click at [334, 421] on input "text" at bounding box center [394, 432] width 226 height 23
type input "30"
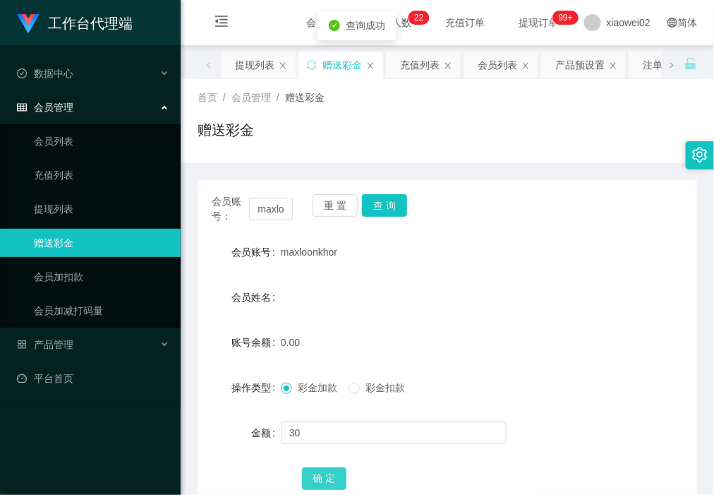
click at [329, 475] on button "确 定" at bounding box center [324, 478] width 45 height 23
drag, startPoint x: 47, startPoint y: 196, endPoint x: 53, endPoint y: 167, distance: 29.5
click at [47, 196] on link "提现列表" at bounding box center [102, 209] width 136 height 28
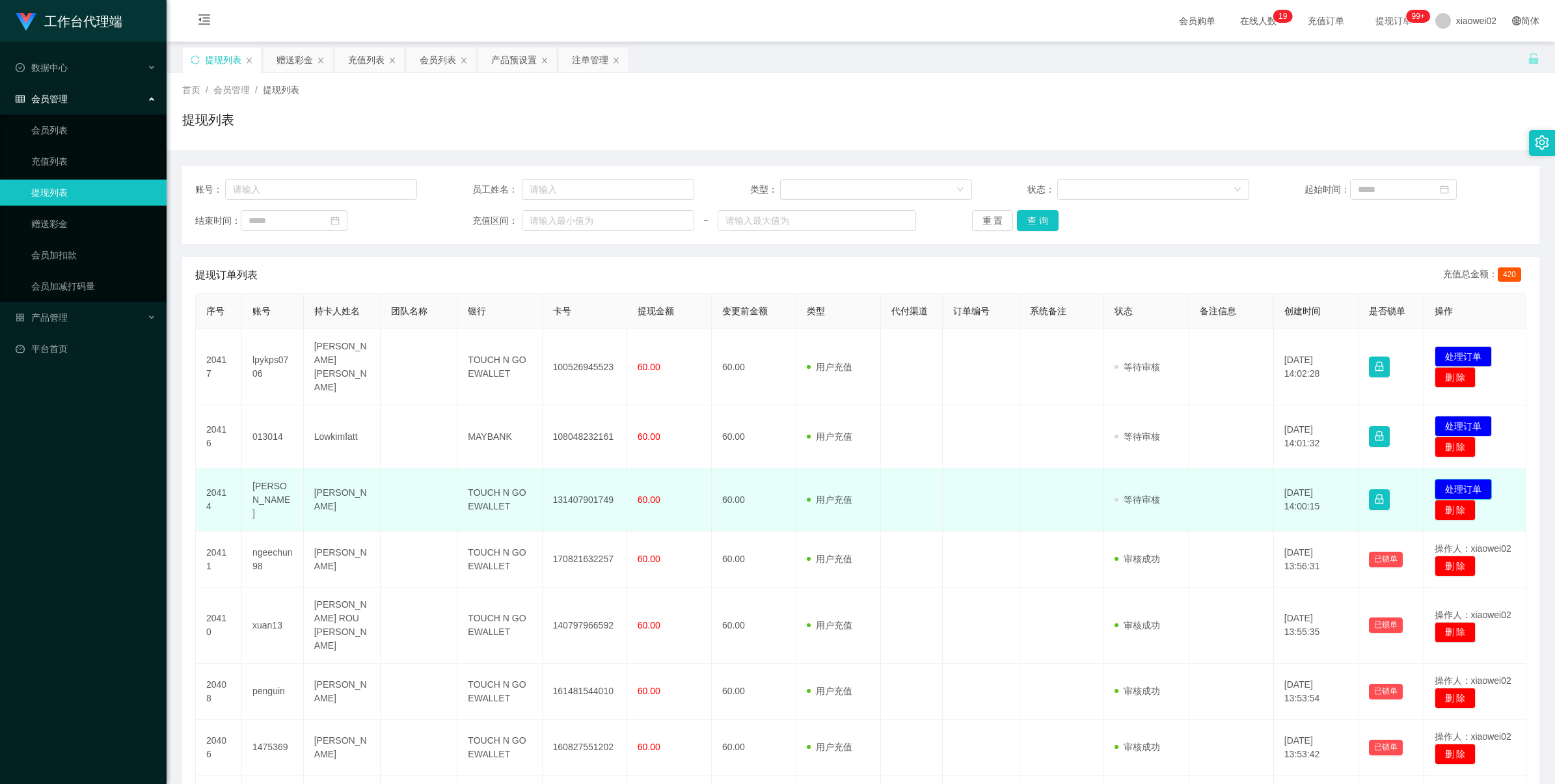
click at [1452, 479] on button "处理订单" at bounding box center [1463, 489] width 57 height 21
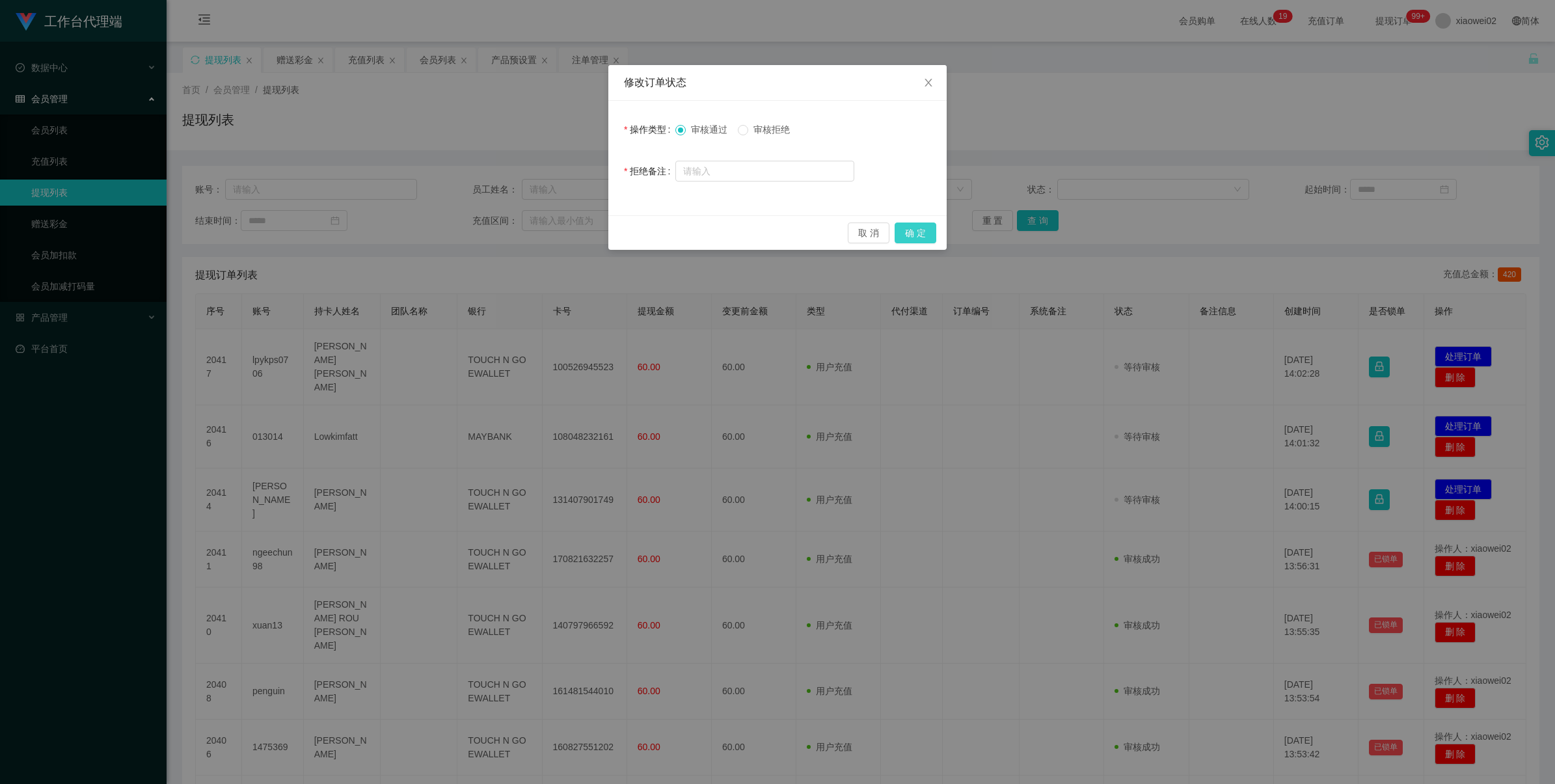
drag, startPoint x: 906, startPoint y: 231, endPoint x: 1094, endPoint y: 284, distance: 195.3
click at [906, 231] on button "确 定" at bounding box center [915, 232] width 41 height 21
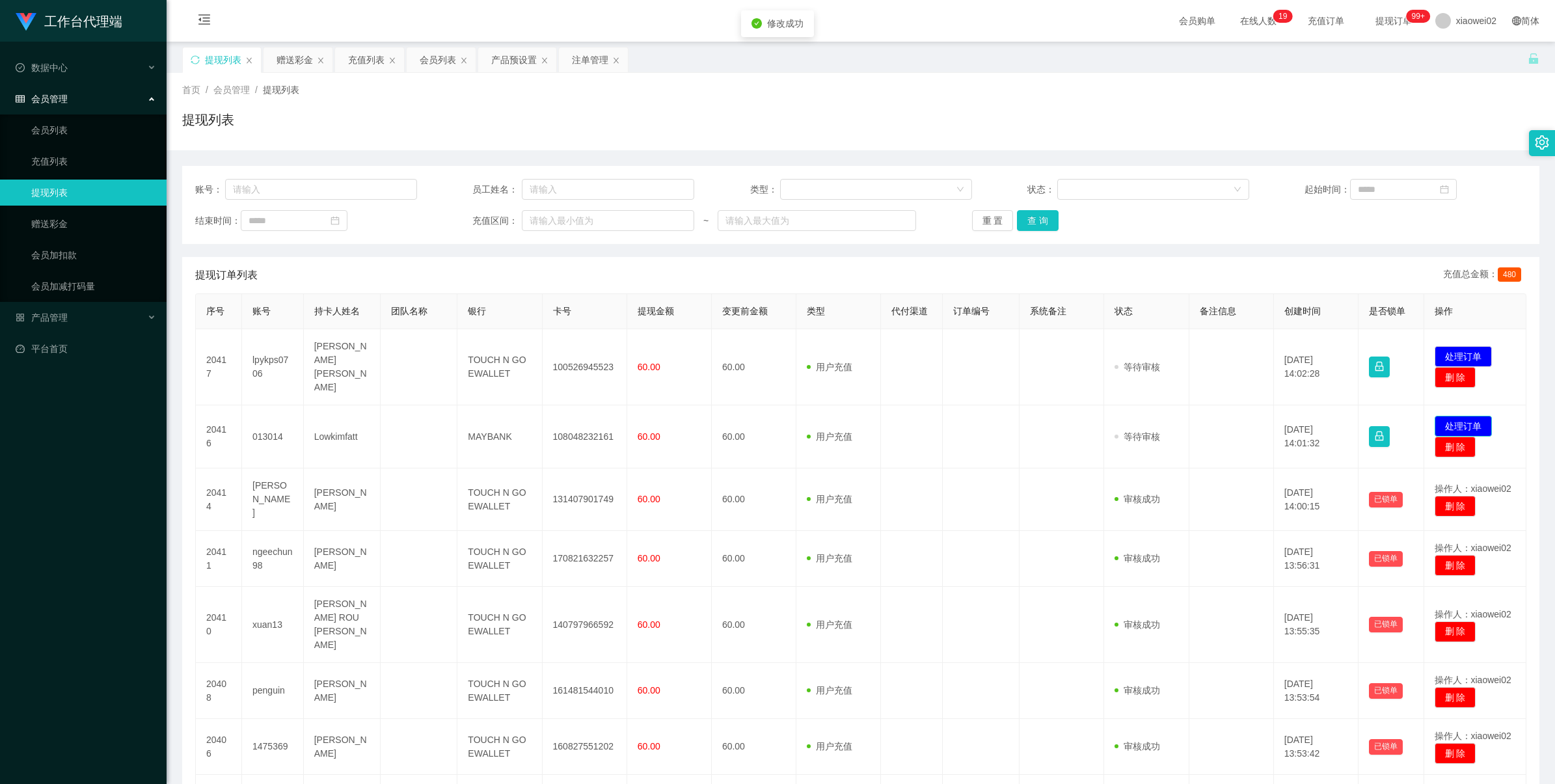
drag, startPoint x: 1480, startPoint y: 411, endPoint x: 1461, endPoint y: 408, distance: 19.2
click at [1480, 415] on button "处理订单" at bounding box center [1463, 426] width 57 height 21
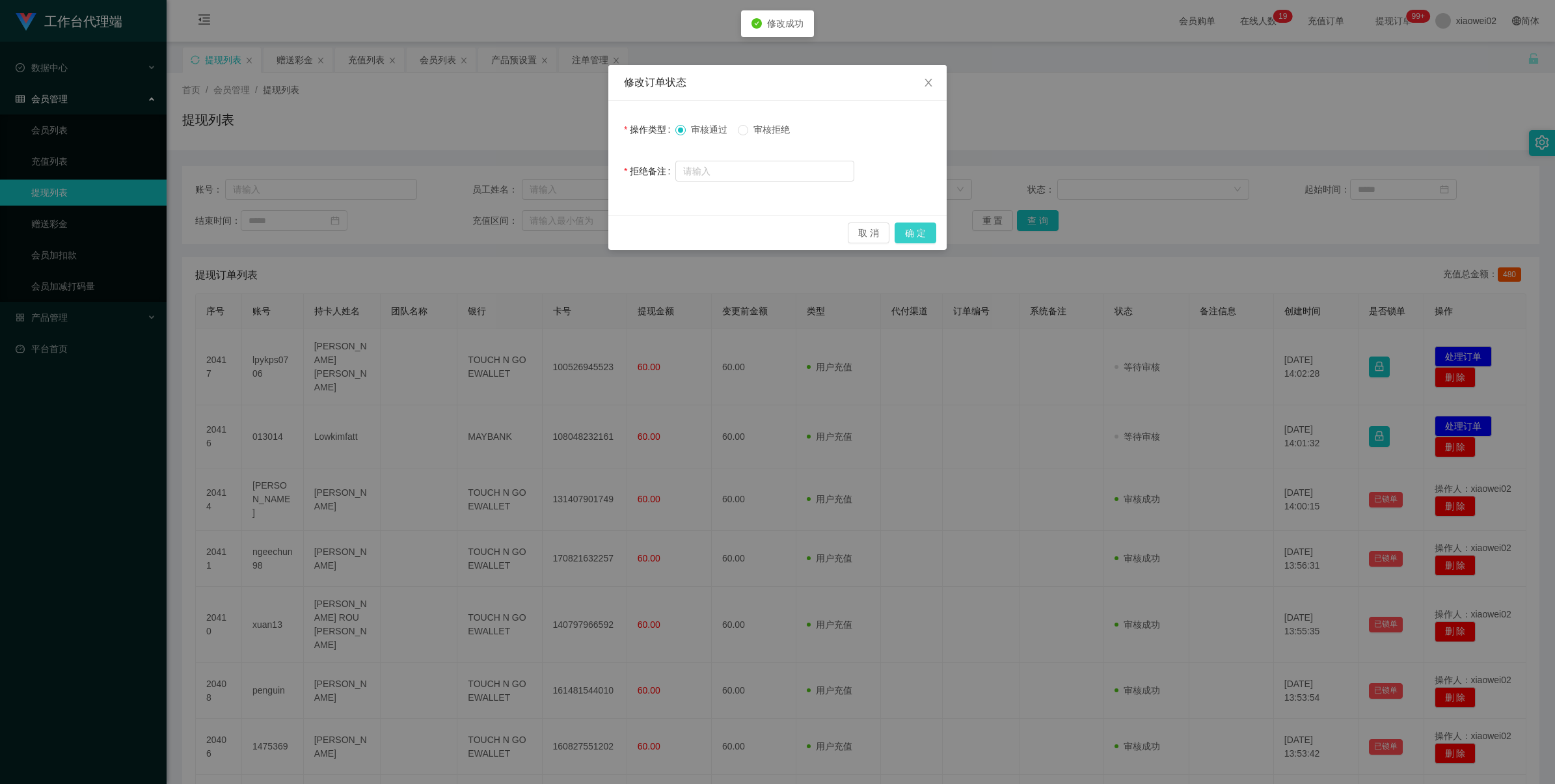
click at [908, 231] on button "确 定" at bounding box center [915, 232] width 41 height 21
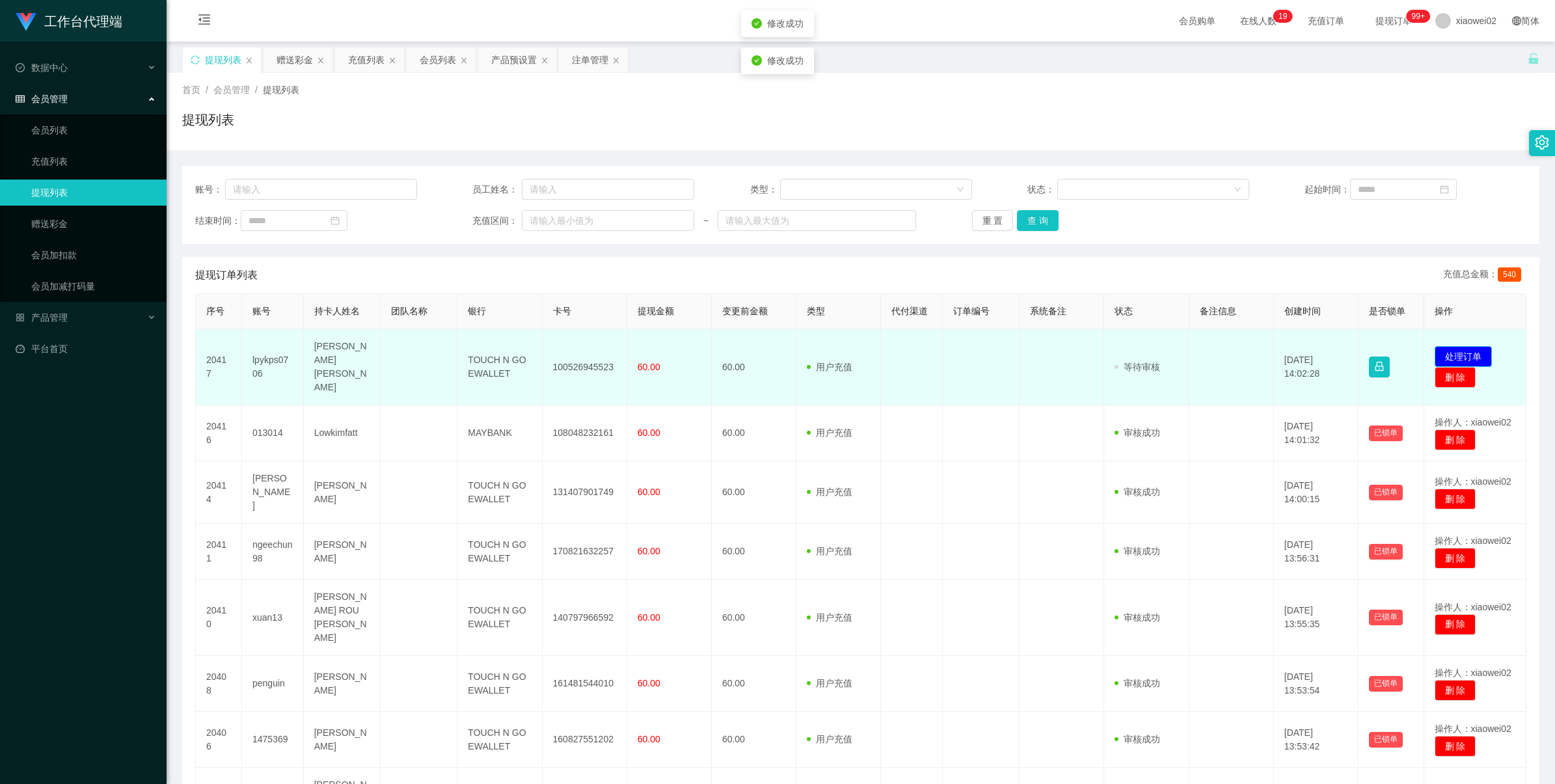
click at [1448, 348] on button "处理订单" at bounding box center [1463, 357] width 57 height 21
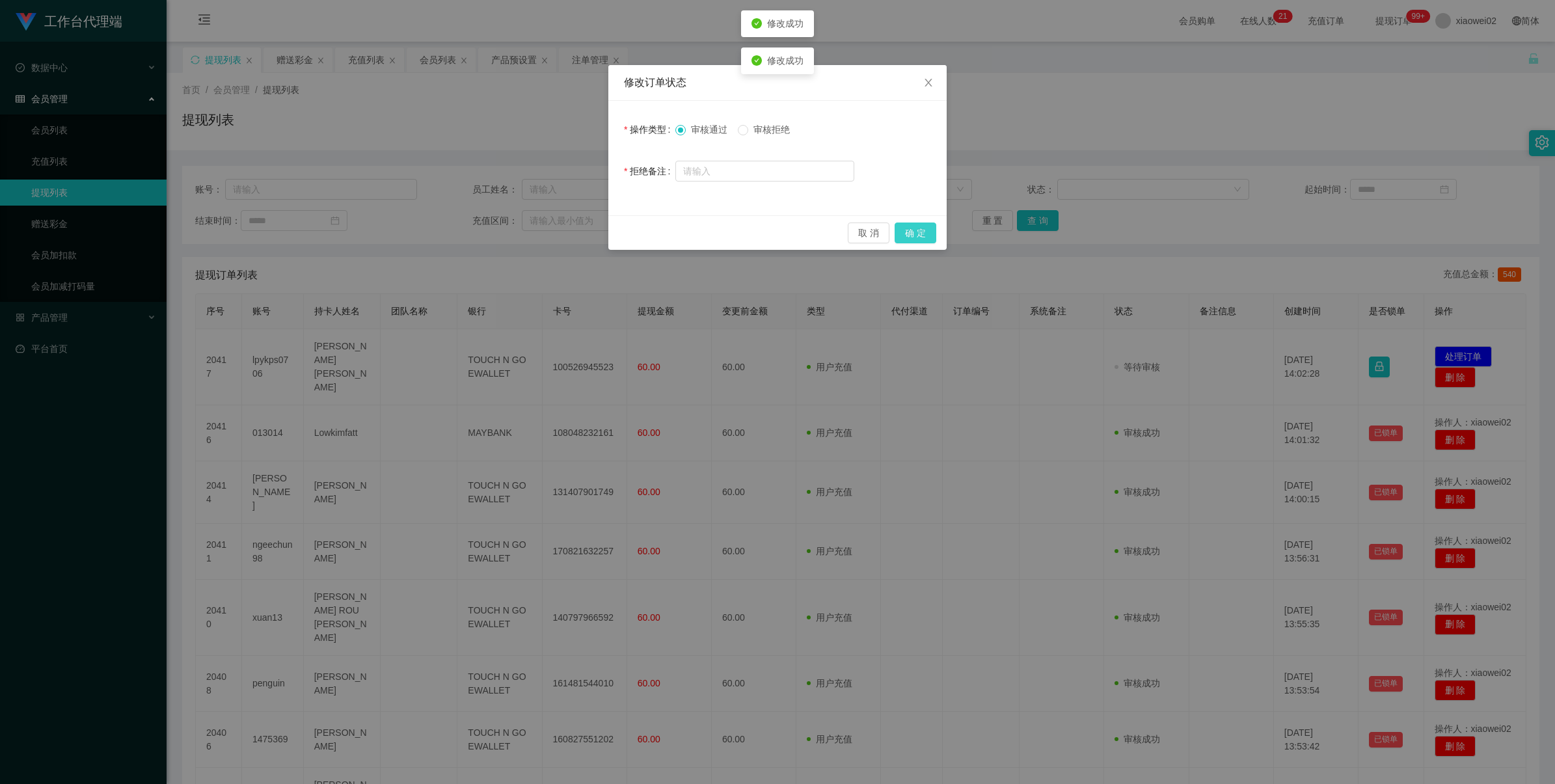
drag, startPoint x: 929, startPoint y: 227, endPoint x: 959, endPoint y: 211, distance: 34.0
click at [929, 228] on button "确 定" at bounding box center [915, 232] width 41 height 21
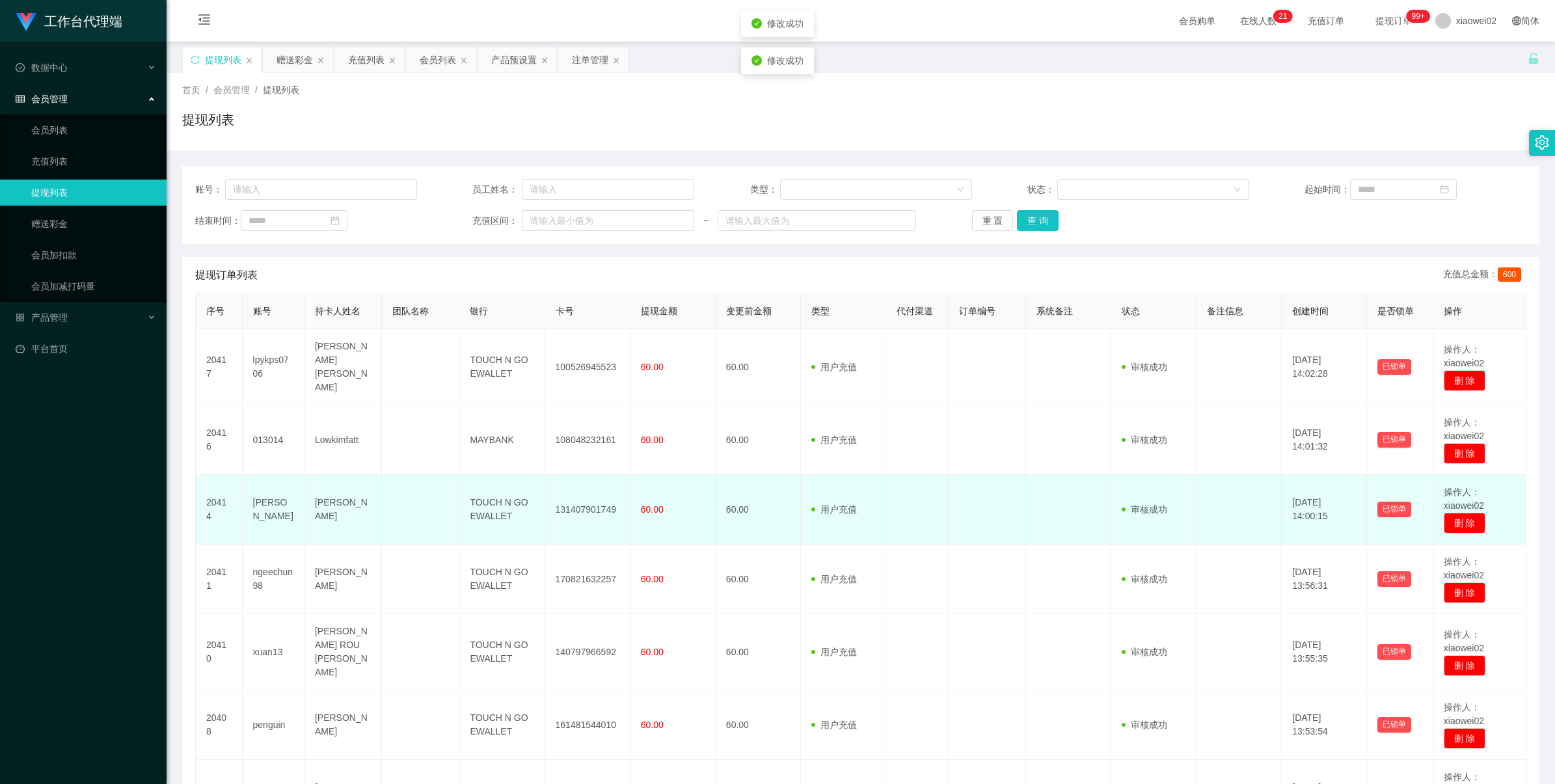
click at [593, 498] on td "131407901749" at bounding box center [588, 509] width 85 height 70
click at [597, 496] on td "131407901749" at bounding box center [588, 509] width 85 height 70
click at [598, 497] on td "131407901749" at bounding box center [588, 509] width 85 height 70
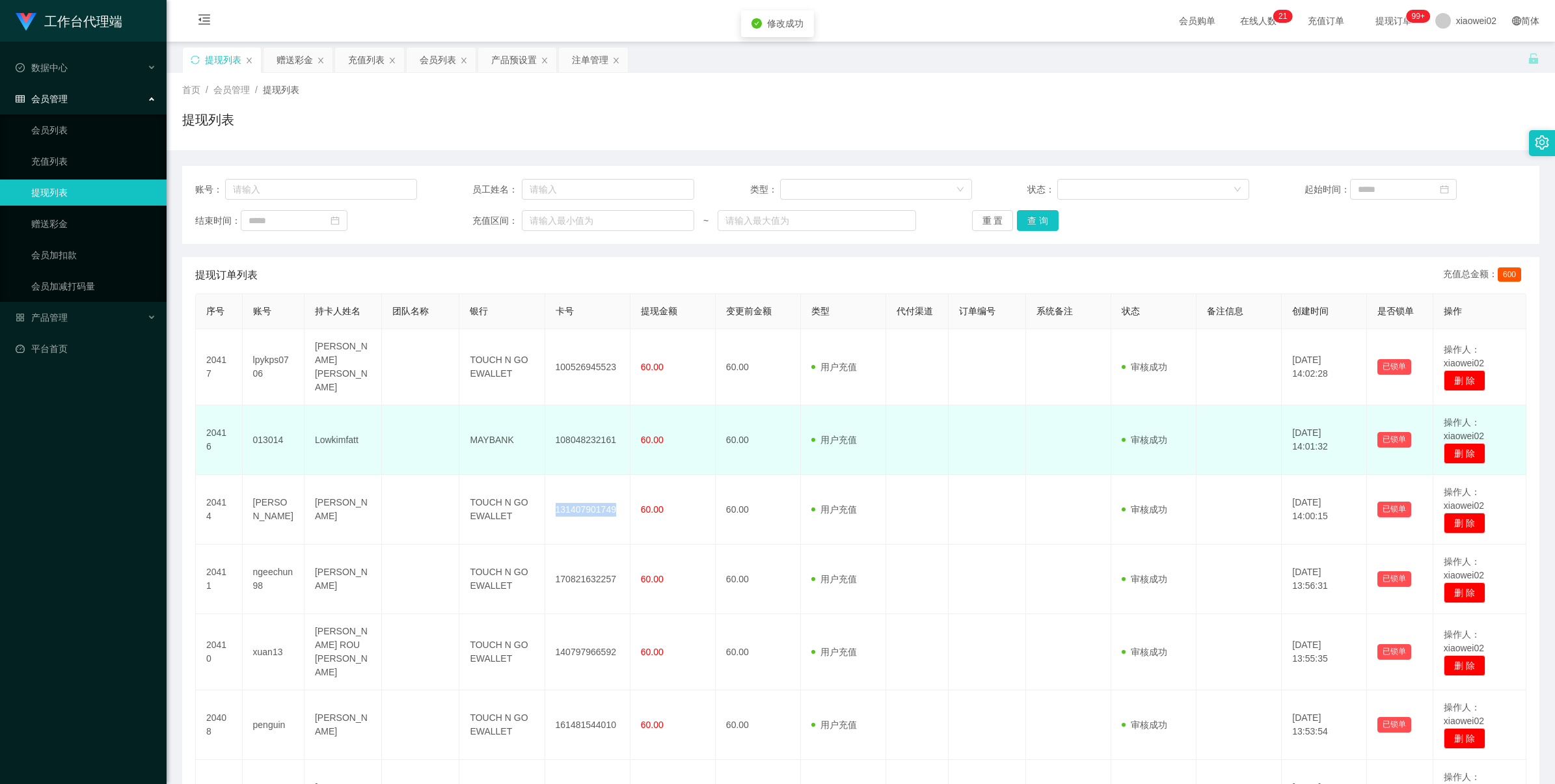
copy td "131407901749"
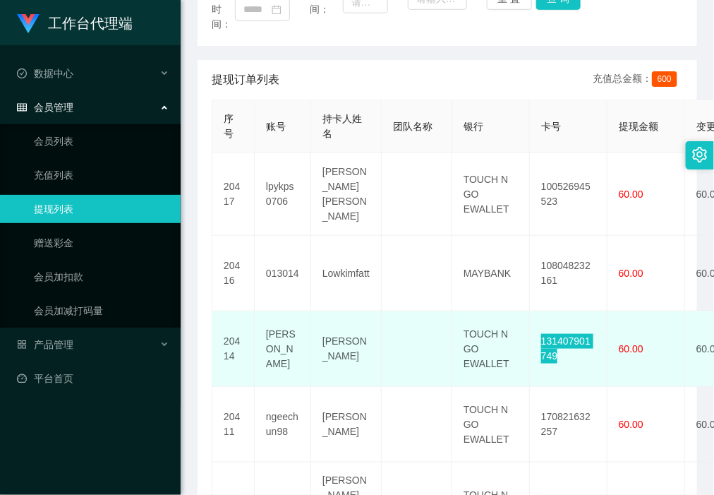
scroll to position [265, 0]
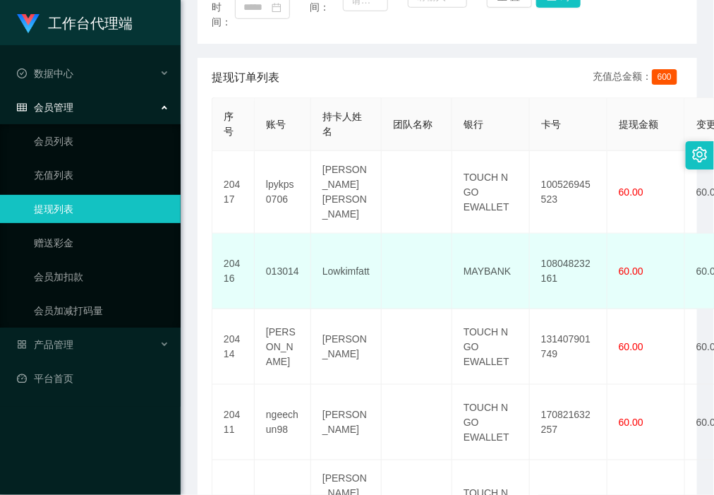
click at [565, 256] on td "108048232161" at bounding box center [569, 272] width 78 height 76
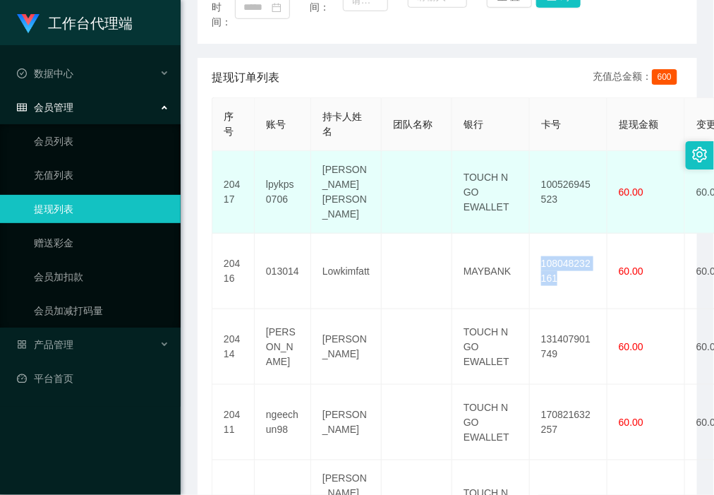
drag, startPoint x: 565, startPoint y: 256, endPoint x: 301, endPoint y: 219, distance: 266.6
click at [565, 256] on td "108048232161" at bounding box center [569, 272] width 78 height 76
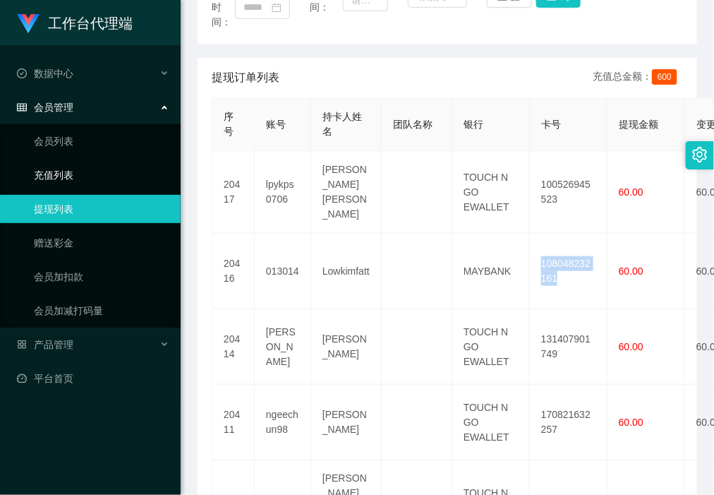
copy td "108048232161"
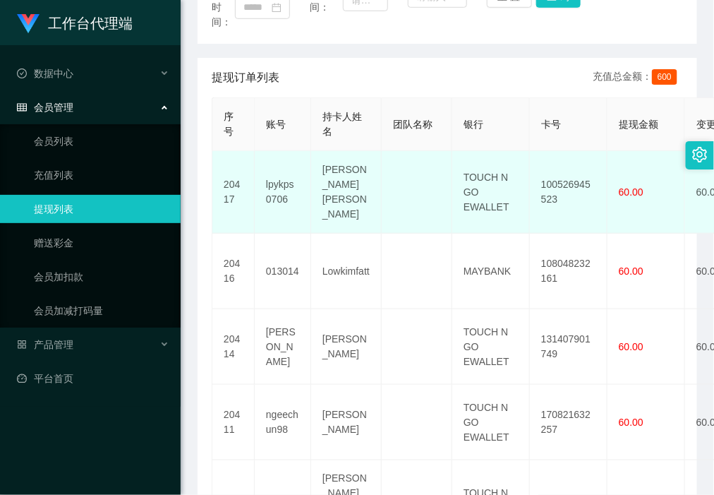
click at [551, 192] on td "100526945523" at bounding box center [569, 192] width 78 height 83
click at [563, 178] on td "100526945523" at bounding box center [569, 192] width 78 height 83
copy td "100526945523"
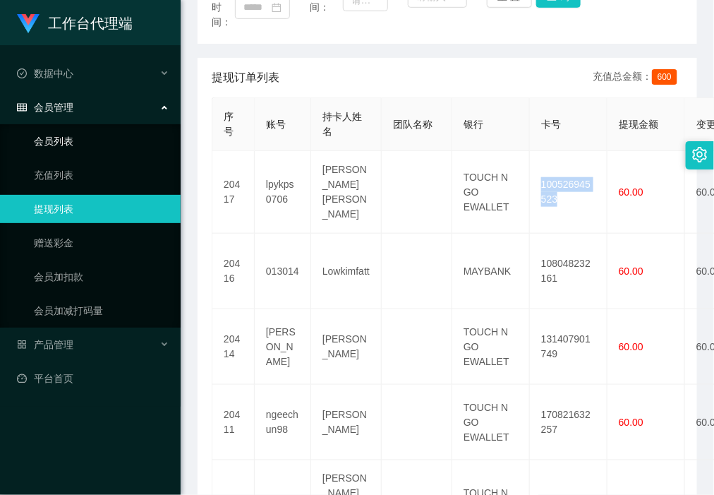
click at [61, 147] on link "会员列表" at bounding box center [102, 141] width 136 height 28
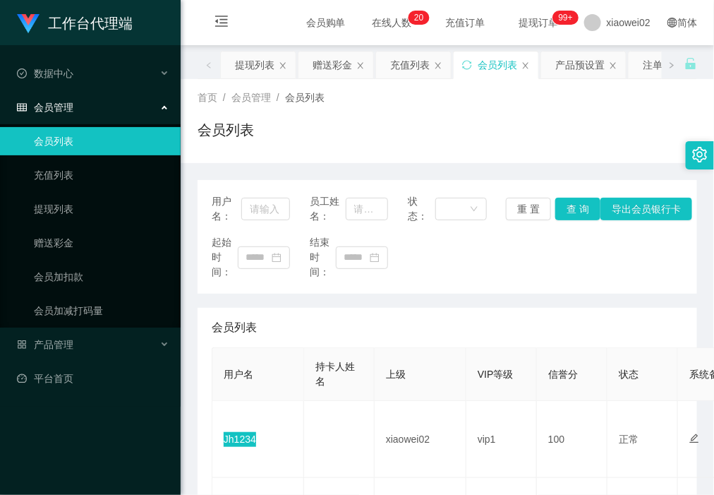
scroll to position [88, 0]
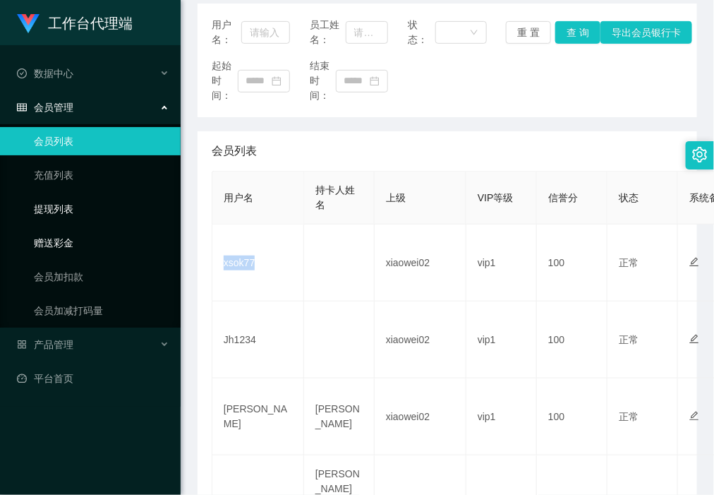
click at [76, 201] on link "提现列表" at bounding box center [102, 209] width 136 height 28
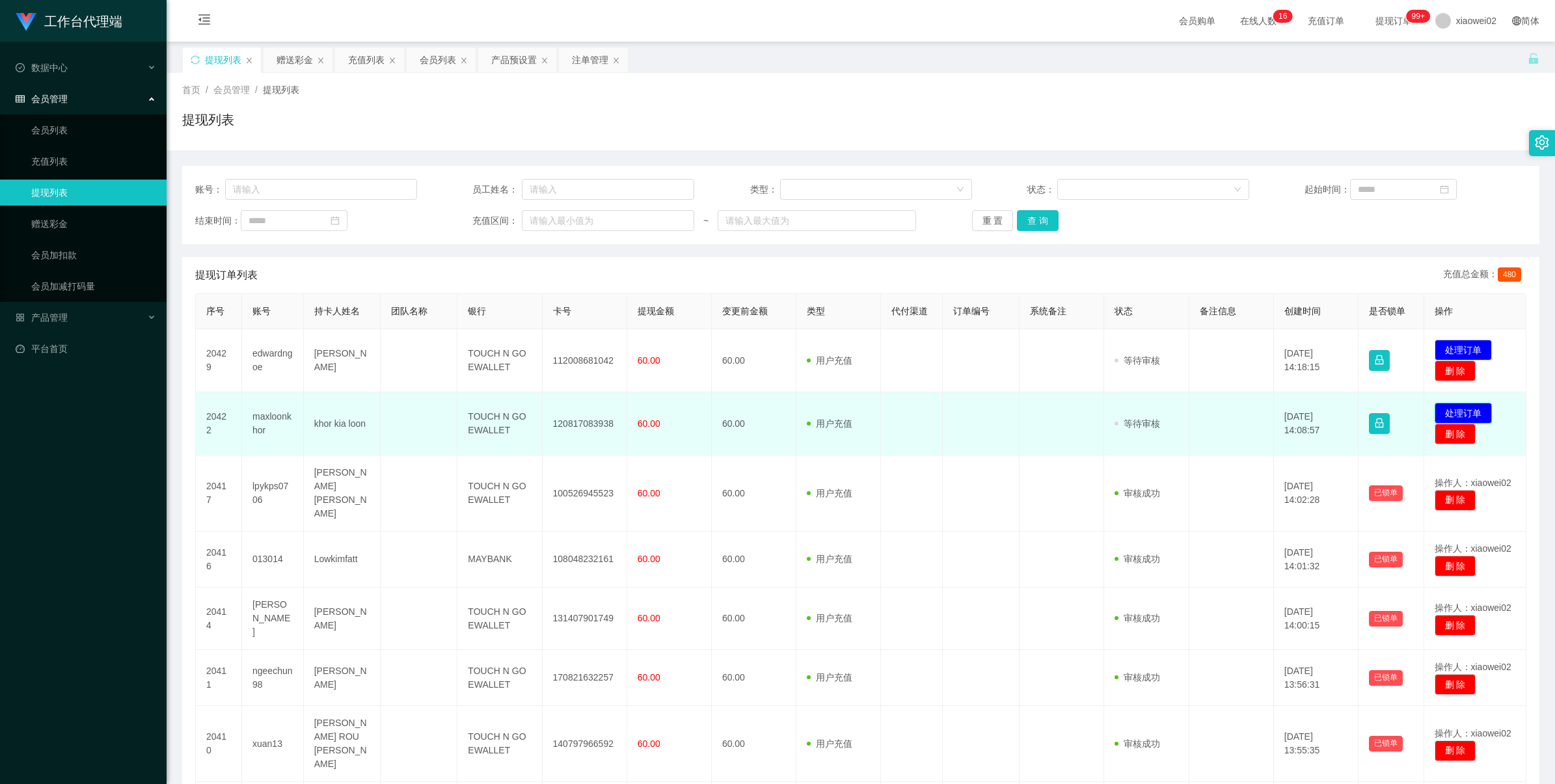
click at [1461, 406] on button "处理订单" at bounding box center [1463, 413] width 57 height 21
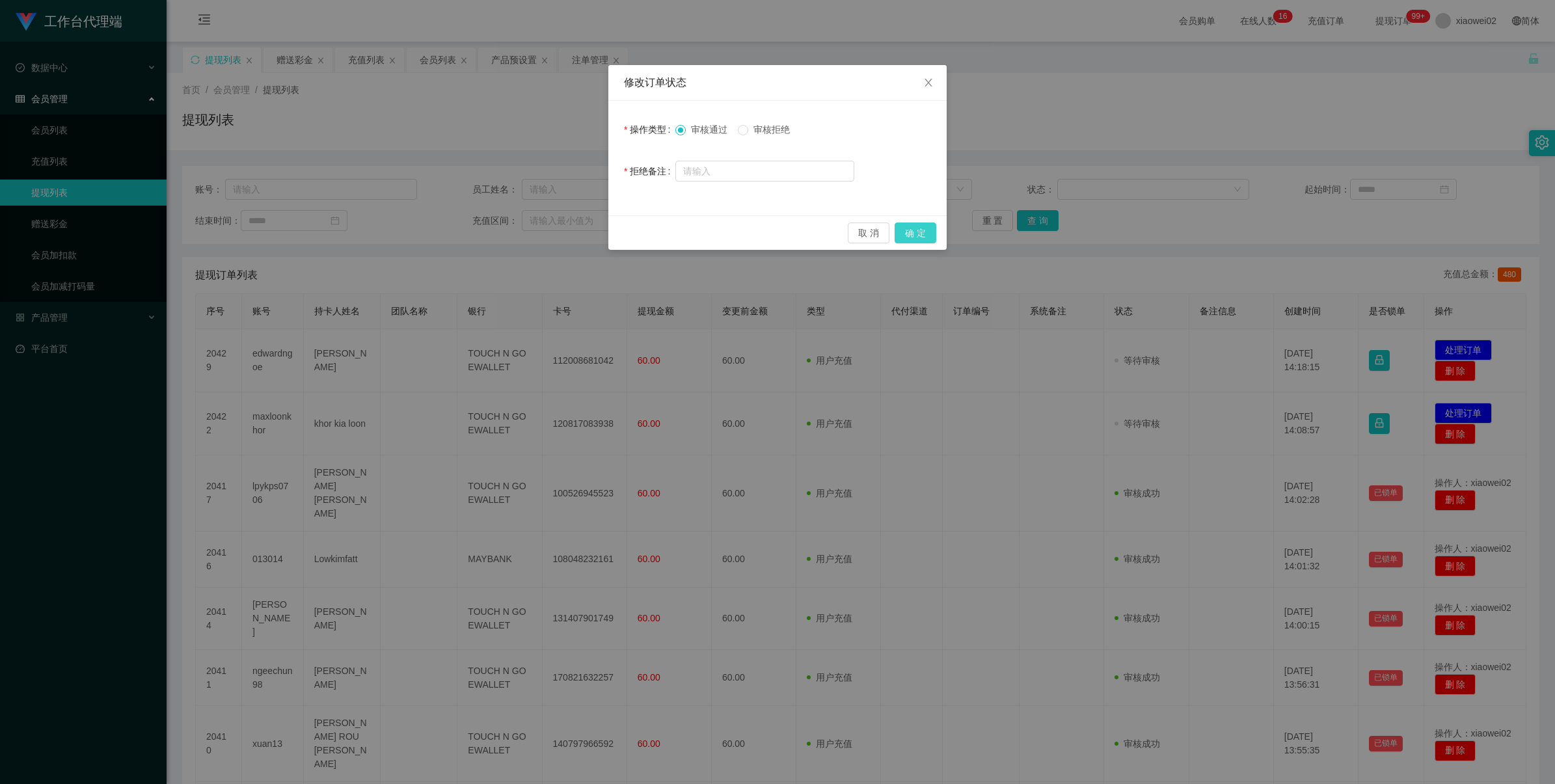
click at [931, 236] on button "确 定" at bounding box center [915, 232] width 41 height 21
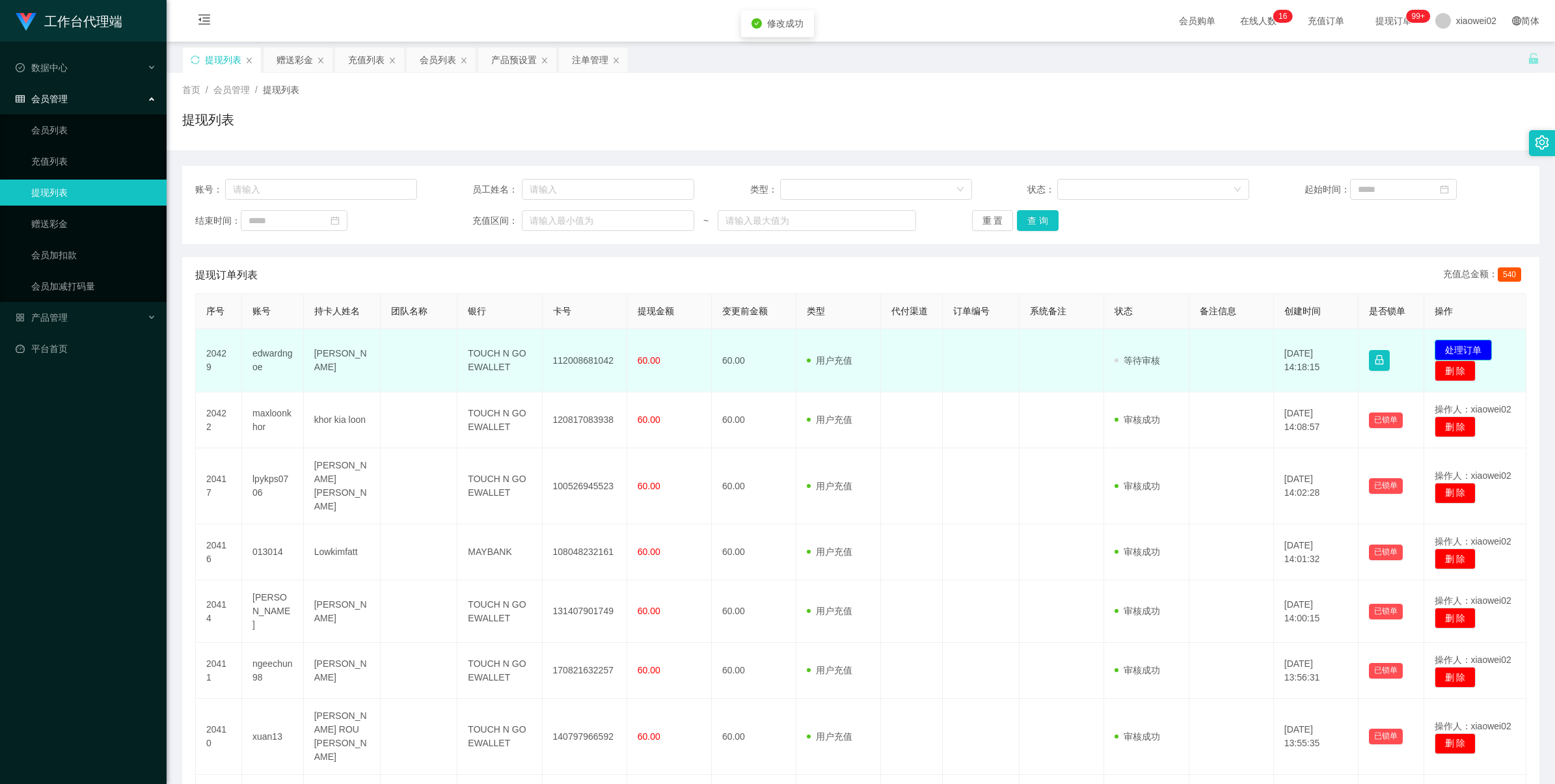
click at [1438, 344] on button "处理订单" at bounding box center [1463, 349] width 57 height 21
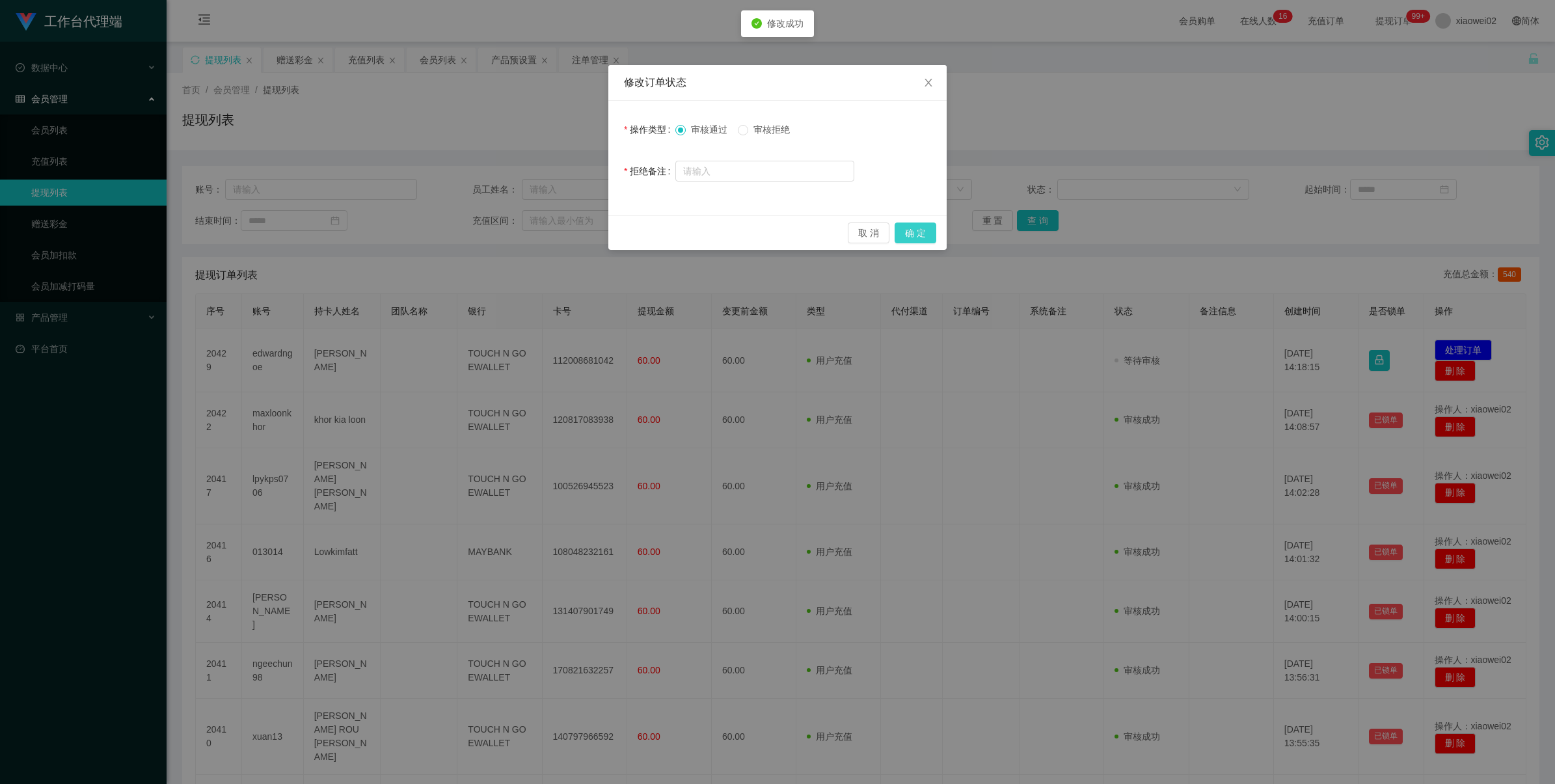
click at [927, 222] on button "确 定" at bounding box center [915, 232] width 41 height 21
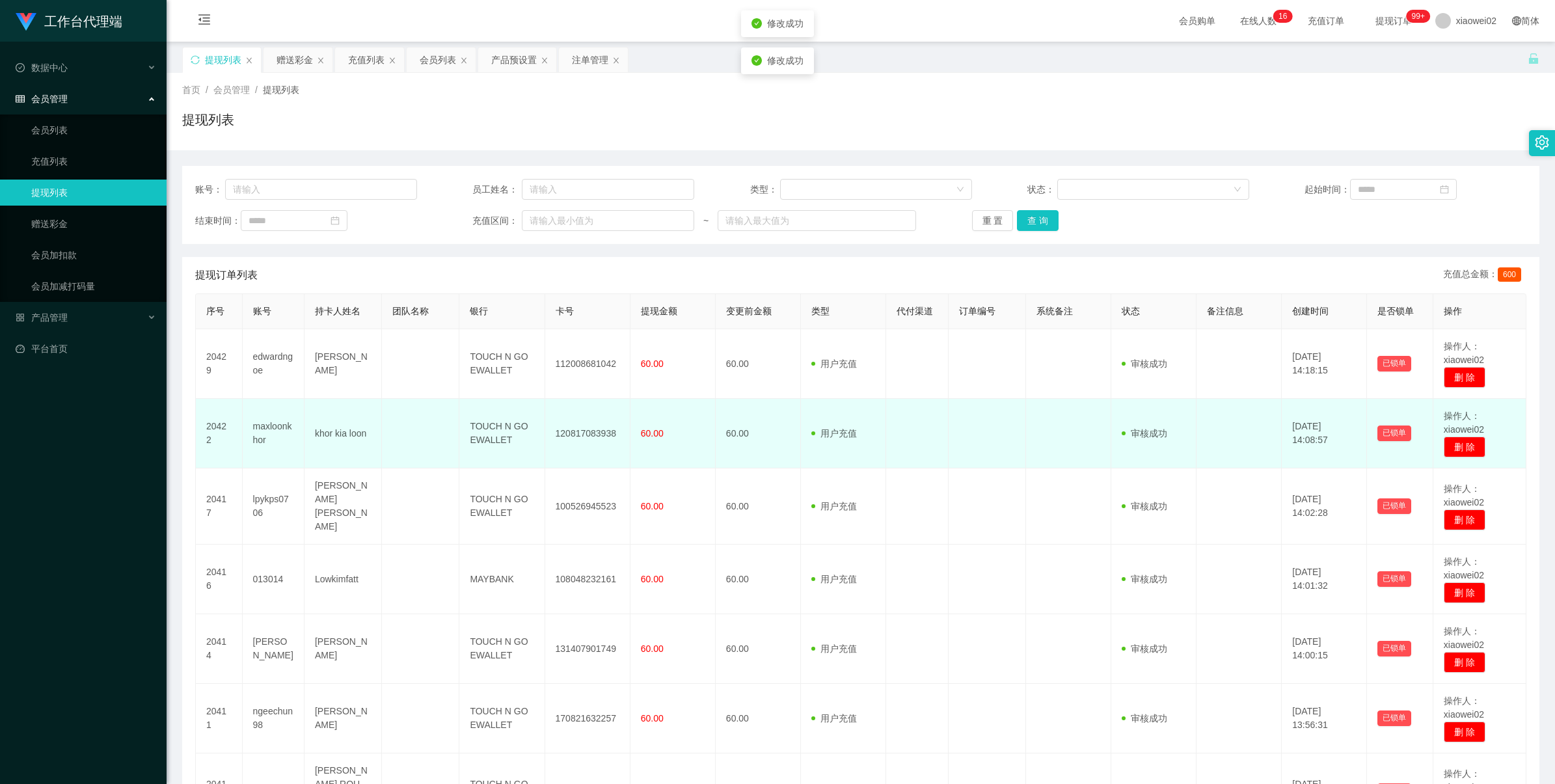
click at [596, 427] on td "120817083938" at bounding box center [588, 434] width 85 height 70
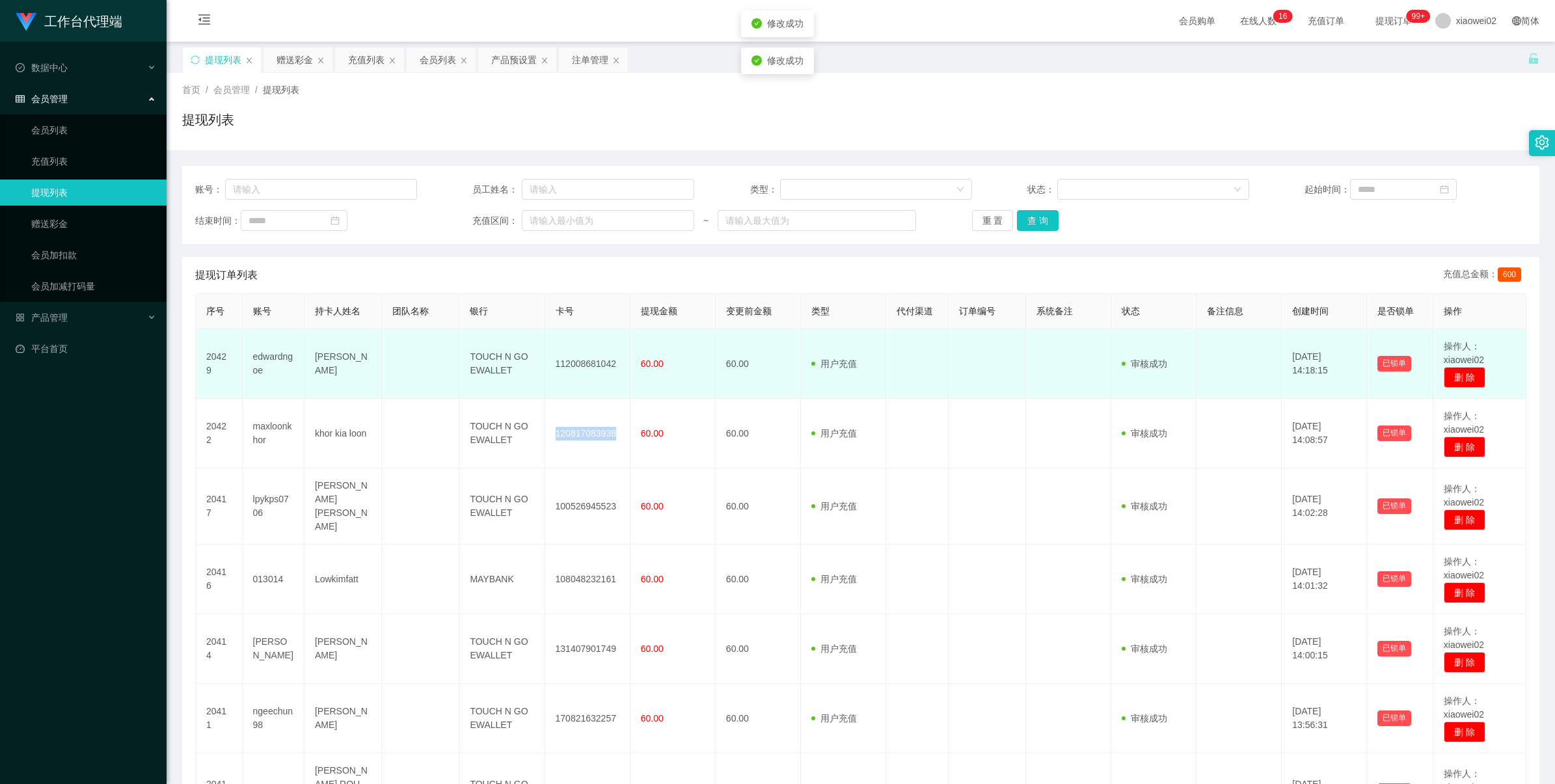
drag, startPoint x: 596, startPoint y: 427, endPoint x: 739, endPoint y: 359, distance: 158.3
click at [596, 427] on td "120817083938" at bounding box center [588, 434] width 85 height 70
copy td "120817083938"
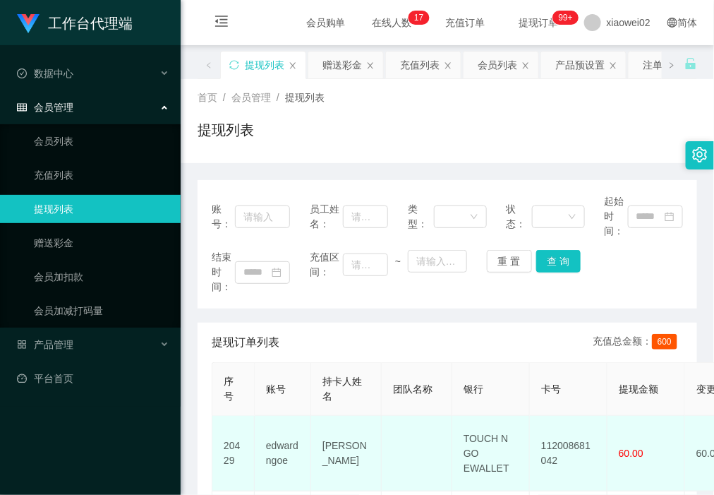
scroll to position [88, 0]
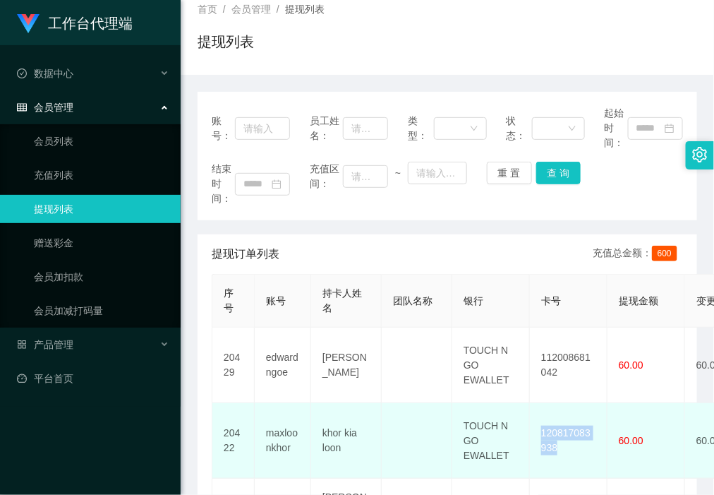
click at [562, 434] on td "120817083938" at bounding box center [569, 441] width 78 height 76
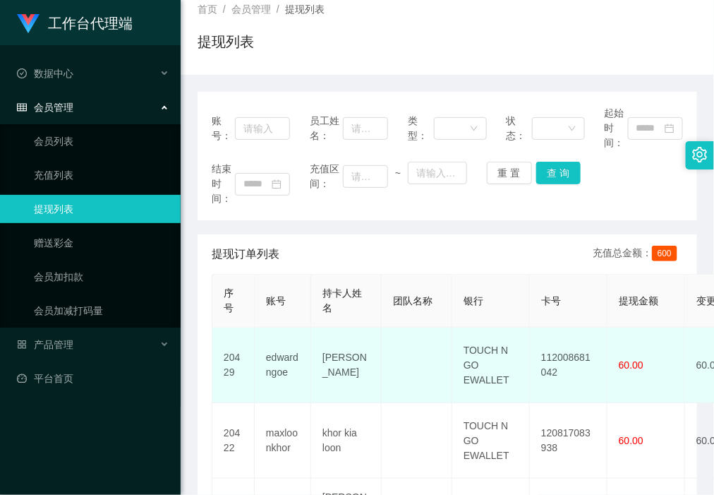
click at [559, 361] on td "112008681042" at bounding box center [569, 366] width 78 height 76
drag, startPoint x: 559, startPoint y: 361, endPoint x: 457, endPoint y: 343, distance: 104.0
click at [559, 361] on td "112008681042" at bounding box center [569, 366] width 78 height 76
copy td "112008681042"
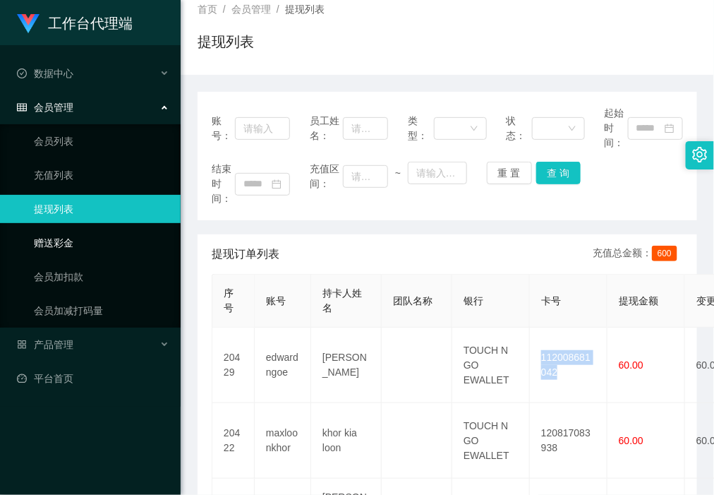
click at [61, 234] on link "赠送彩金" at bounding box center [102, 243] width 136 height 28
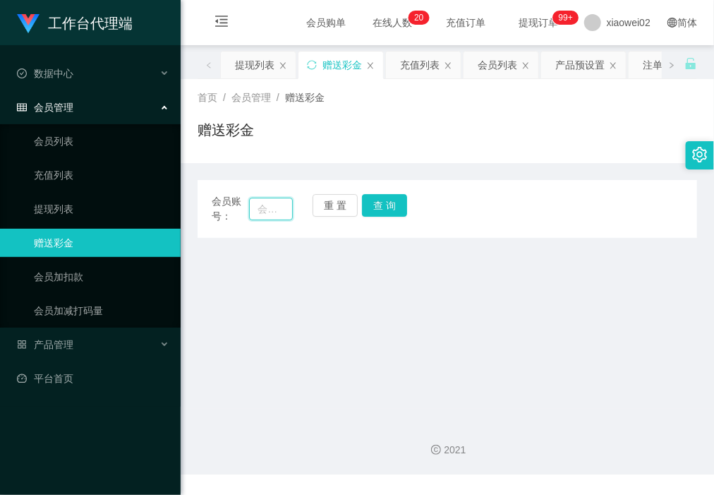
click at [265, 201] on input "text" at bounding box center [270, 209] width 43 height 23
paste input "xsok77"
type input "xsok77"
click at [392, 205] on button "查 询" at bounding box center [384, 205] width 45 height 23
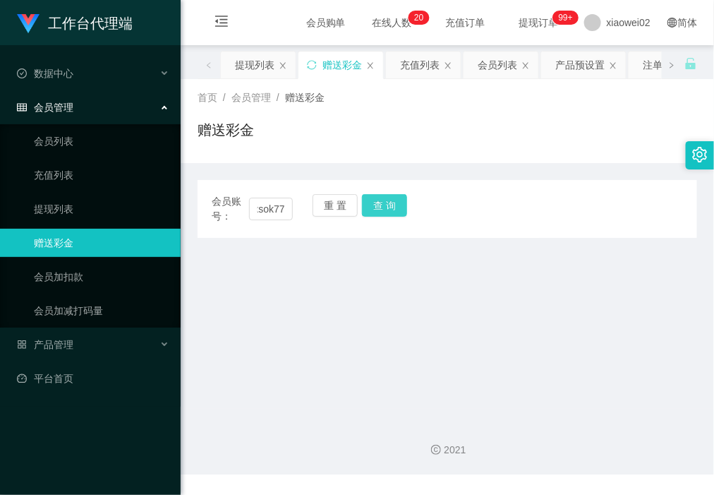
scroll to position [0, 0]
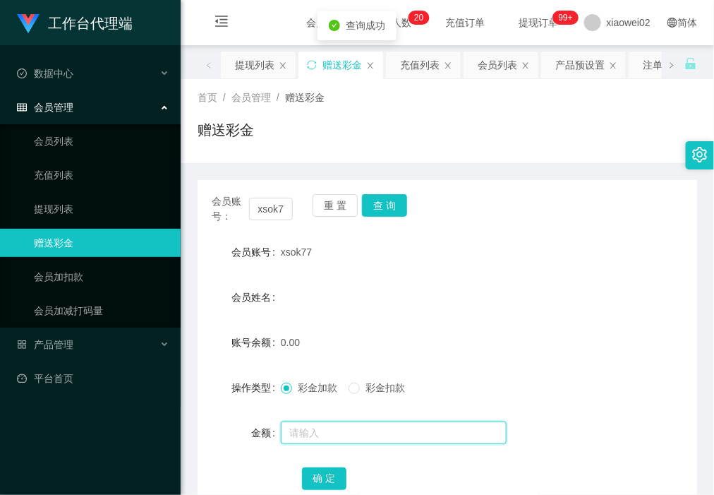
click at [315, 428] on input "text" at bounding box center [394, 432] width 226 height 23
type input "30"
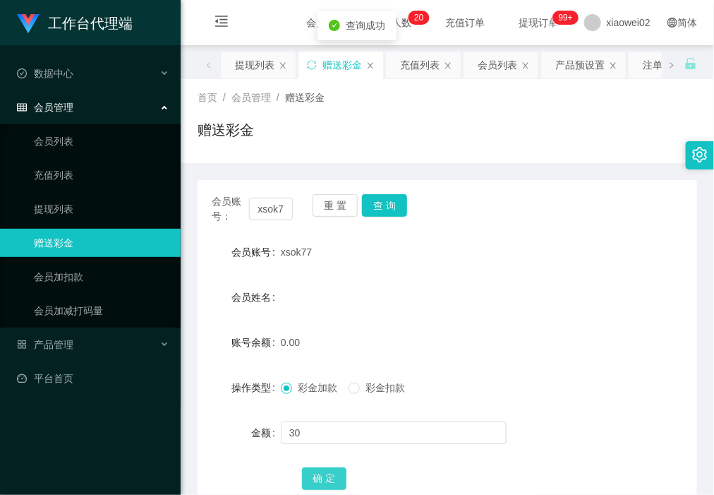
click at [318, 472] on button "确 定" at bounding box center [324, 478] width 45 height 23
click at [50, 342] on span "产品管理" at bounding box center [45, 344] width 56 height 11
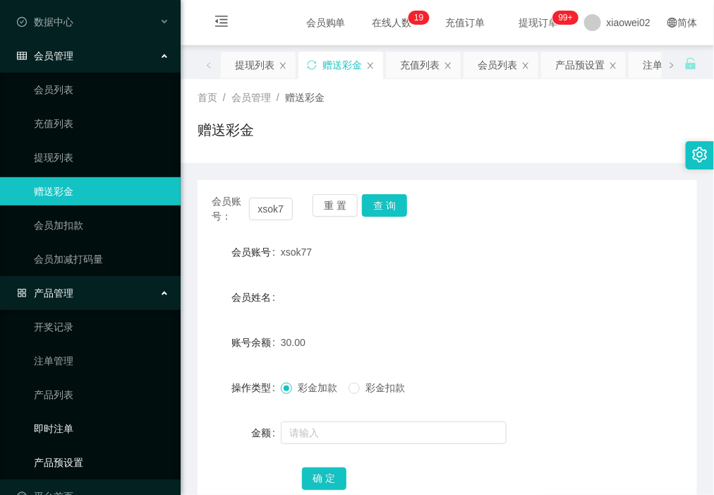
scroll to position [81, 0]
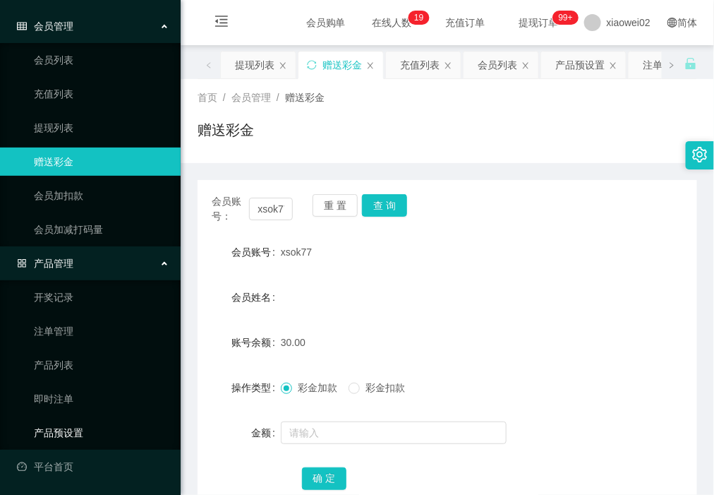
click at [67, 431] on link "产品预设置" at bounding box center [102, 433] width 136 height 28
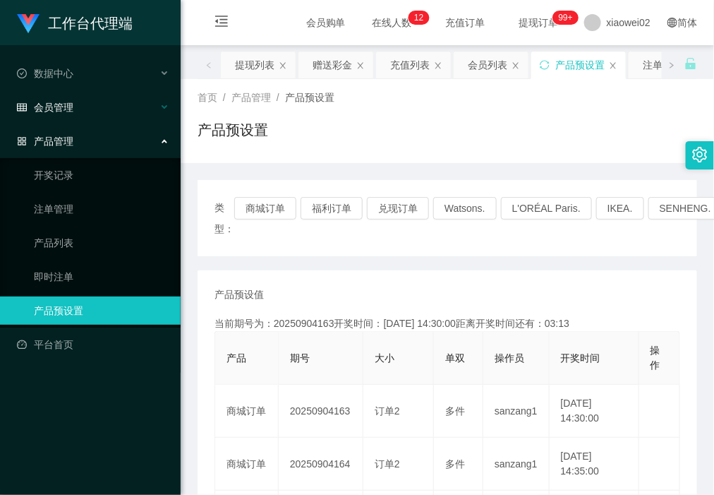
click at [60, 112] on span "会员管理" at bounding box center [45, 107] width 56 height 11
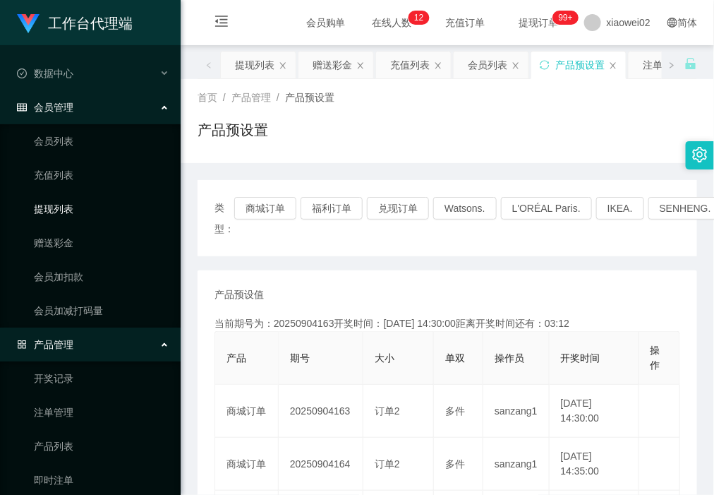
click at [68, 212] on link "提现列表" at bounding box center [102, 209] width 136 height 28
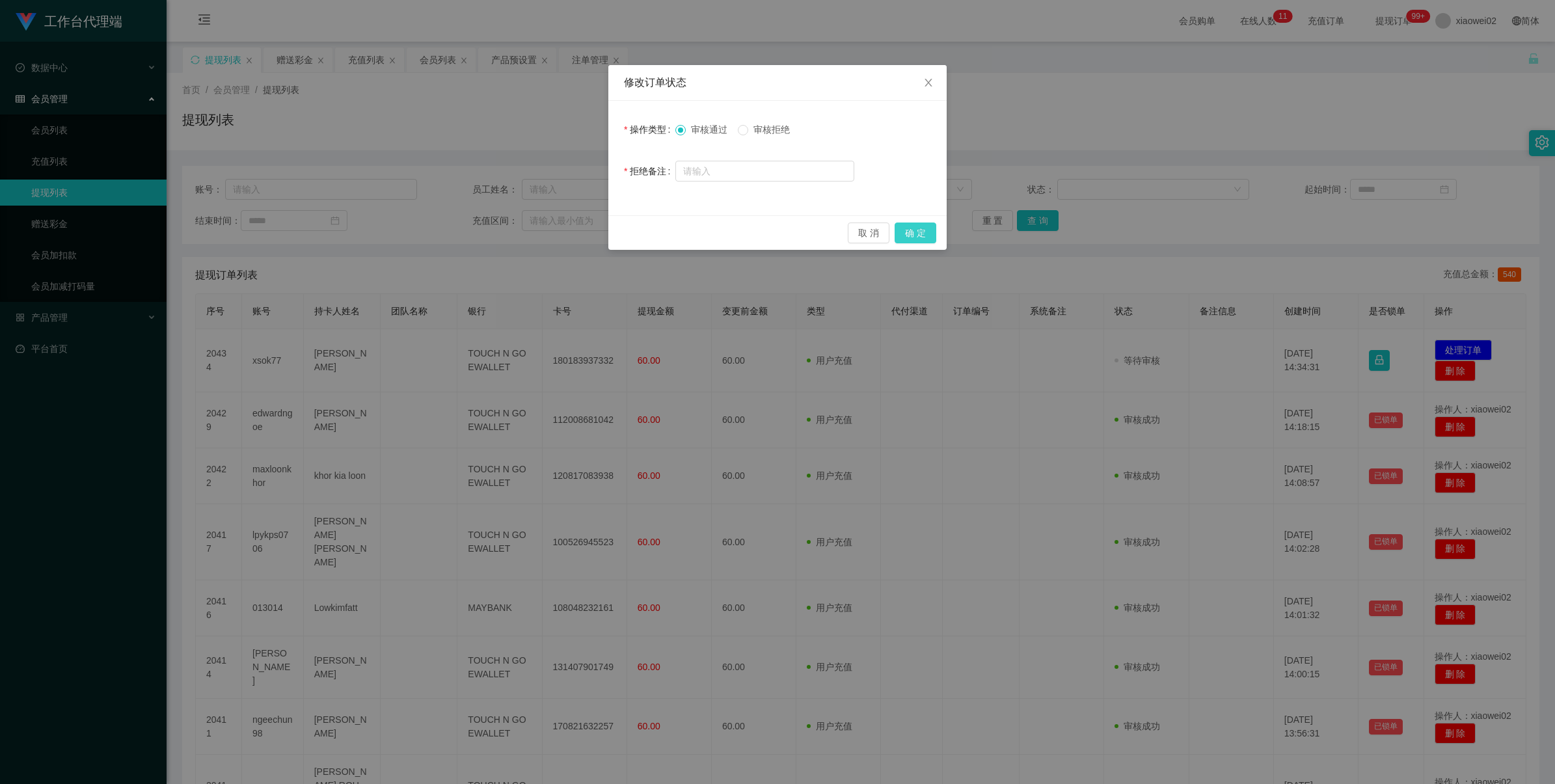
click at [916, 231] on button "确 定" at bounding box center [915, 232] width 41 height 21
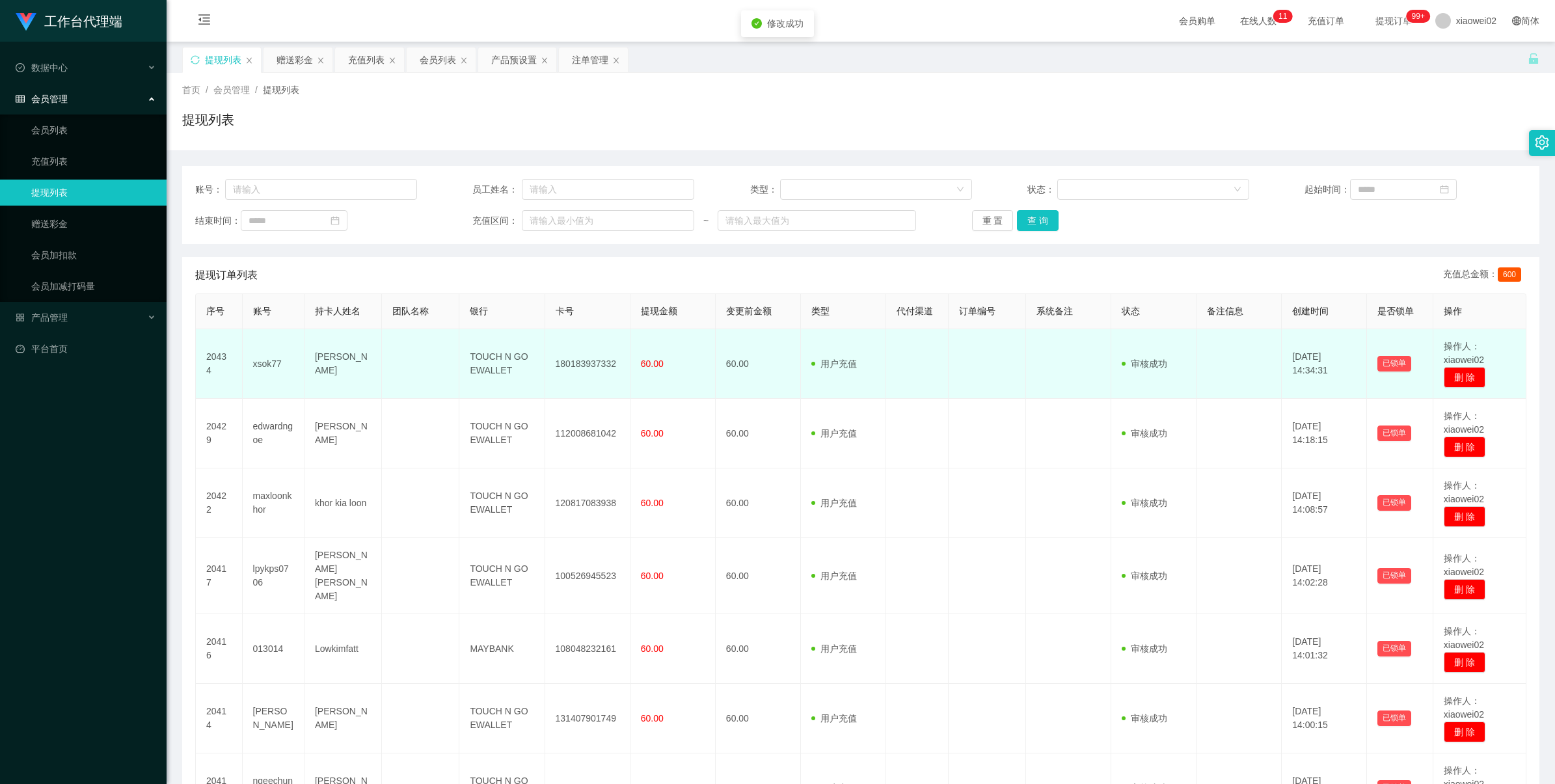
click at [593, 355] on td "180183937332" at bounding box center [588, 364] width 85 height 70
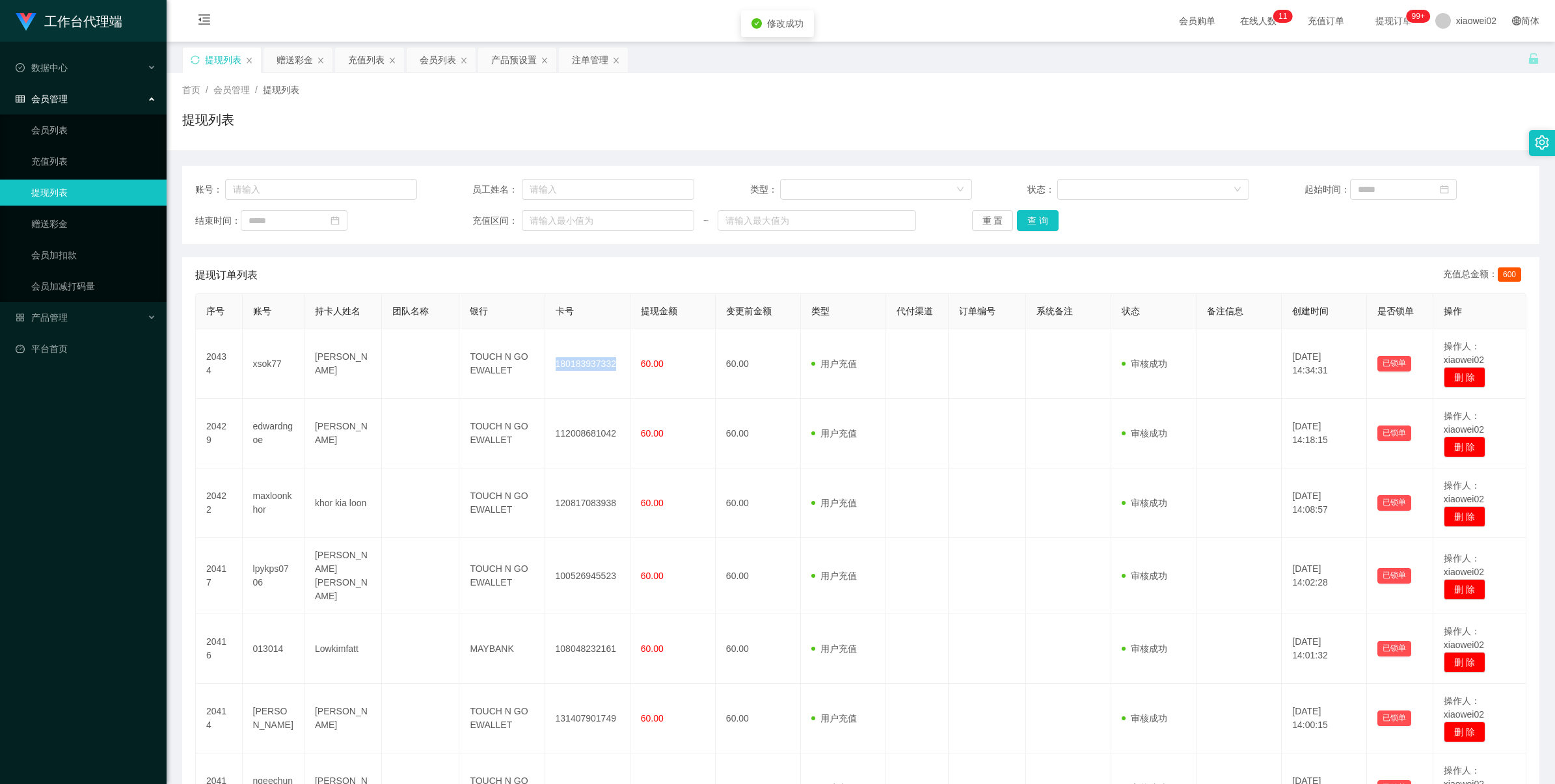
copy td "180183937332"
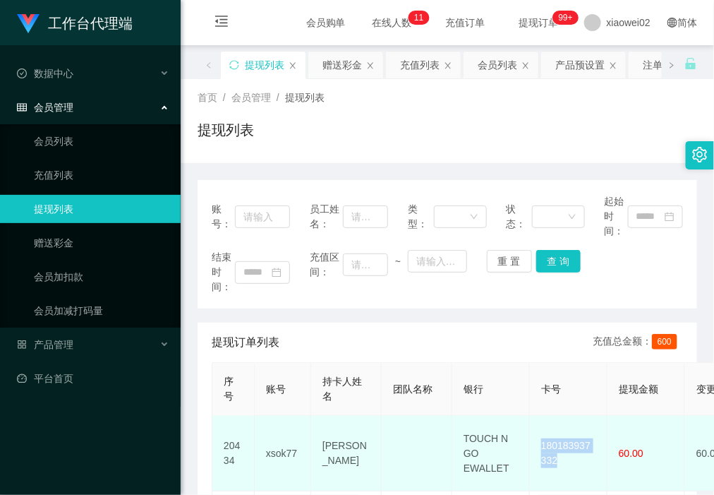
click at [463, 426] on td "TOUCH N GO EWALLET" at bounding box center [491, 454] width 78 height 76
click at [476, 438] on td "TOUCH N GO EWALLET" at bounding box center [491, 454] width 78 height 76
copy td "TOUCH N GO EWALLET"
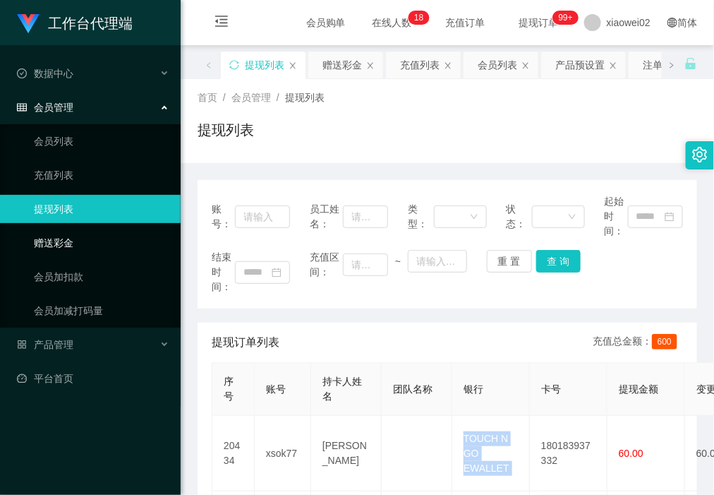
click at [129, 230] on link "赠送彩金" at bounding box center [102, 243] width 136 height 28
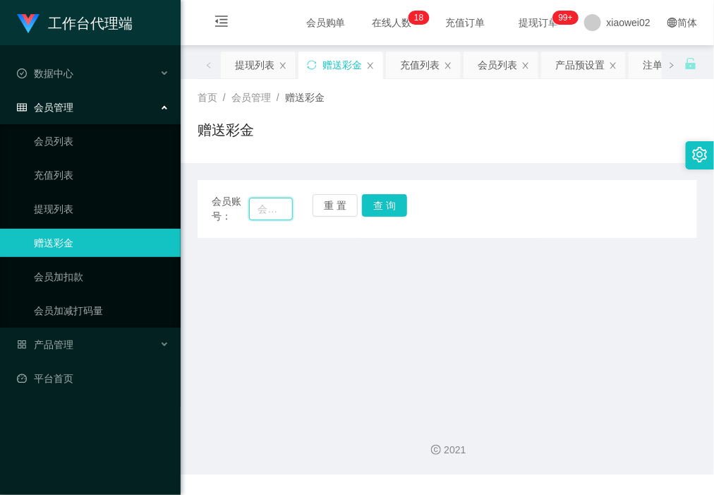
click at [266, 212] on input "text" at bounding box center [270, 209] width 43 height 23
paste input "xsok77"
type input "xsok77"
drag, startPoint x: 397, startPoint y: 212, endPoint x: 390, endPoint y: 224, distance: 13.6
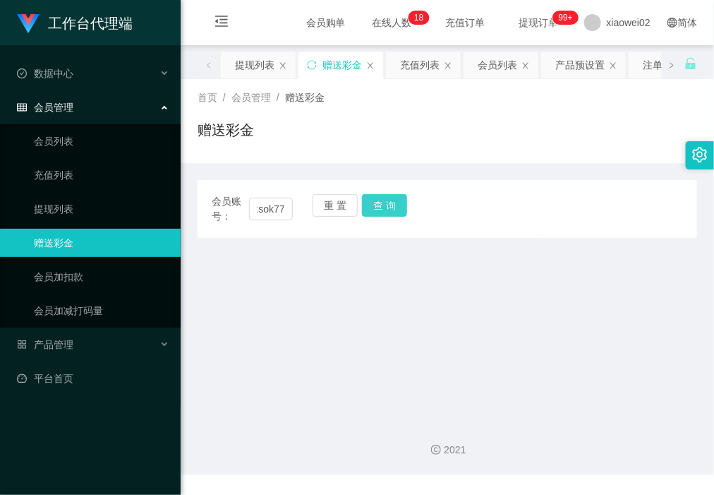
click at [397, 212] on button "查 询" at bounding box center [384, 205] width 45 height 23
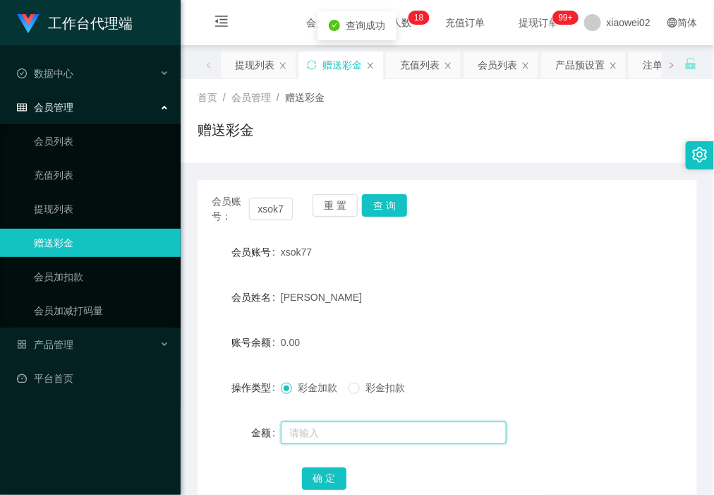
click at [321, 428] on input "text" at bounding box center [394, 432] width 226 height 23
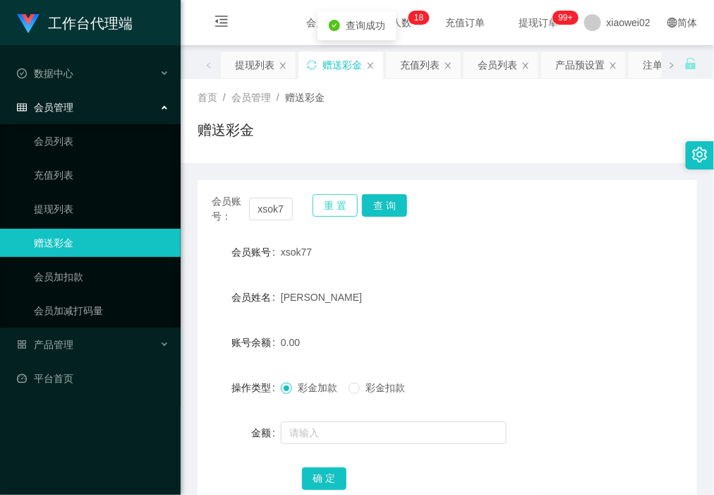
drag, startPoint x: 329, startPoint y: 208, endPoint x: 308, endPoint y: 209, distance: 21.2
click at [329, 208] on button "重 置" at bounding box center [335, 205] width 45 height 23
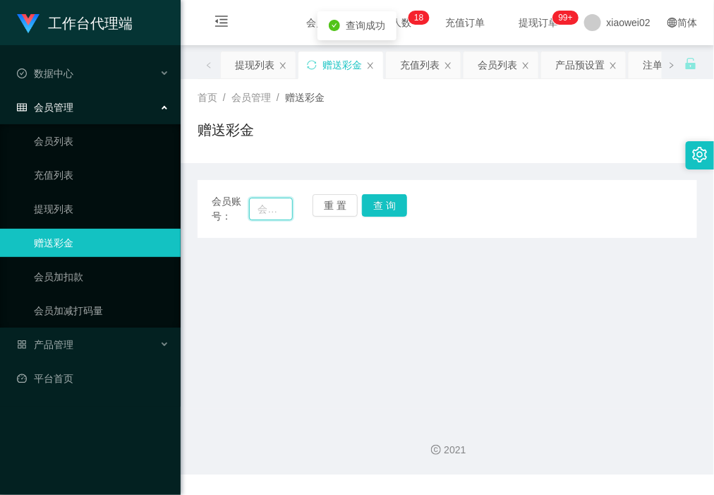
click at [286, 209] on input "text" at bounding box center [270, 209] width 43 height 23
paste input "xsok77"
type input "xsok77"
click at [376, 201] on button "查 询" at bounding box center [384, 205] width 45 height 23
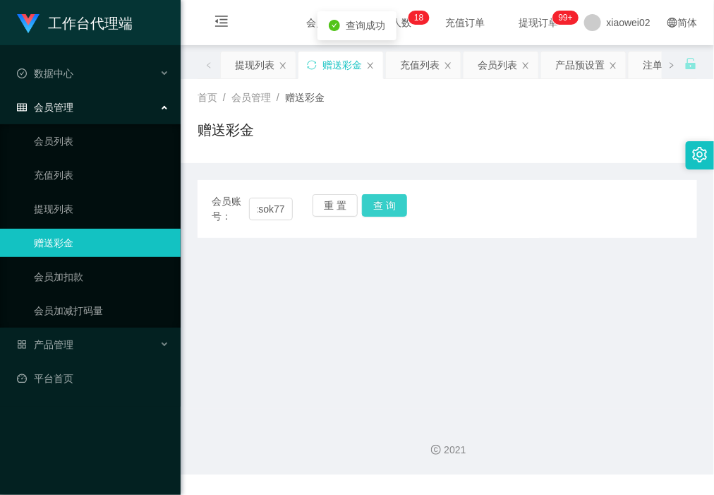
scroll to position [0, 0]
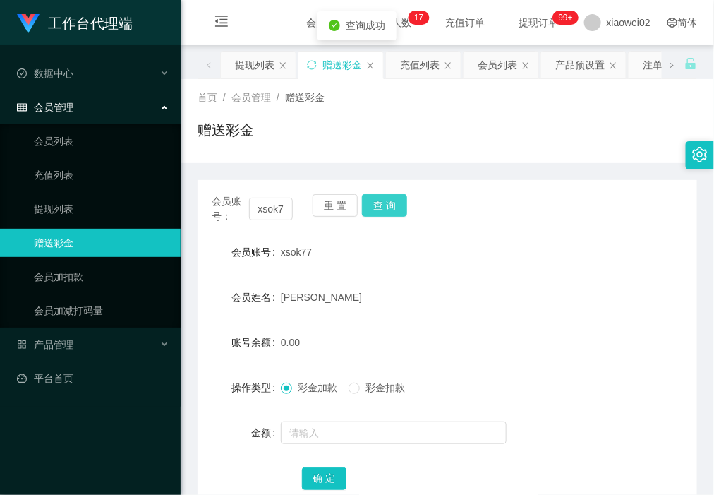
click at [381, 203] on button "查 询" at bounding box center [384, 205] width 45 height 23
click at [104, 174] on link "充值列表" at bounding box center [102, 175] width 136 height 28
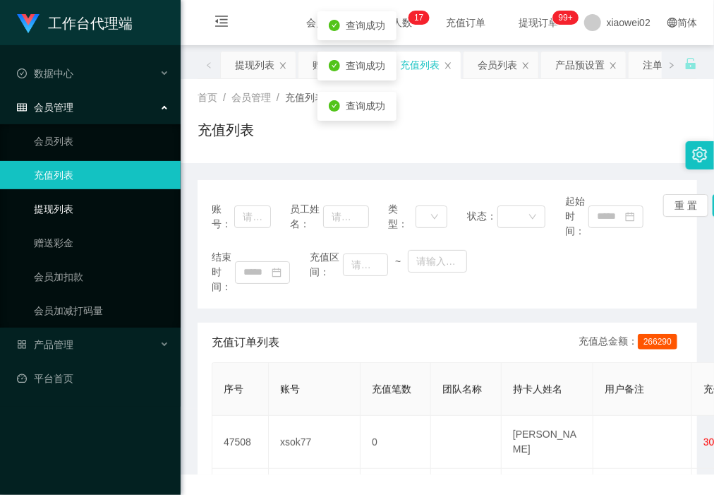
click at [86, 210] on link "提现列表" at bounding box center [102, 209] width 136 height 28
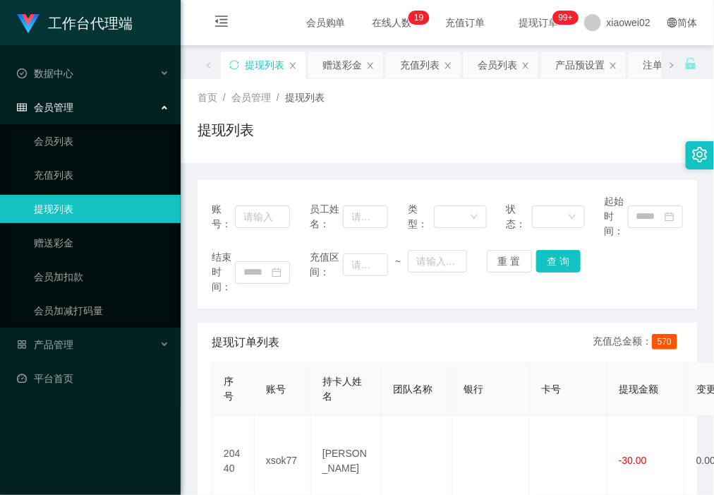
click at [111, 155] on ul "会员列表 充值列表 提现列表 赠送彩金 会员加扣款 会员加减打码量" at bounding box center [90, 225] width 181 height 203
click at [104, 141] on link "会员列表" at bounding box center [102, 141] width 136 height 28
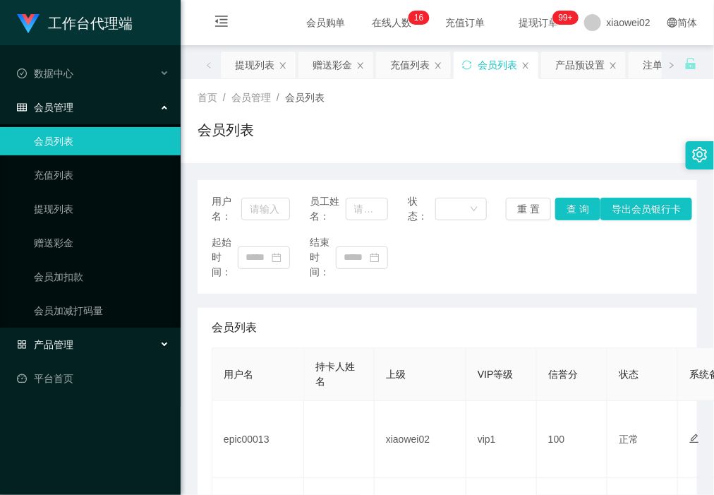
click at [114, 344] on div "产品管理" at bounding box center [90, 344] width 181 height 28
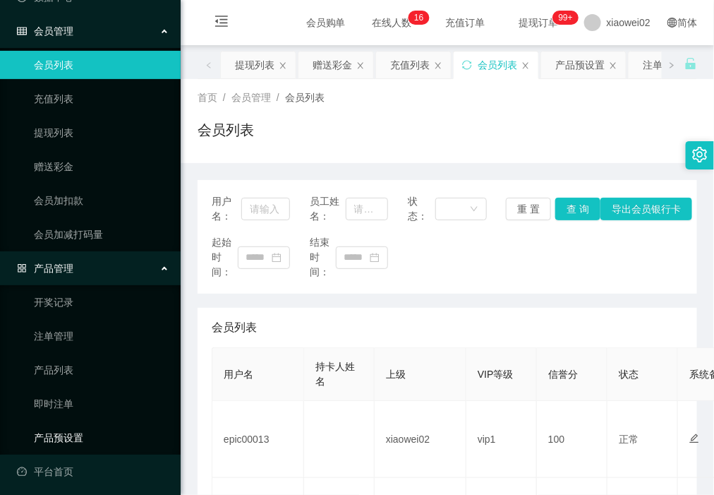
scroll to position [79, 0]
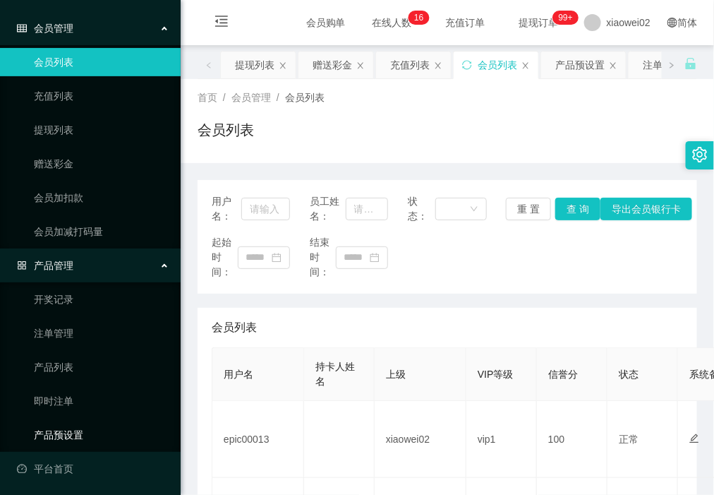
click at [94, 442] on link "产品预设置" at bounding box center [102, 435] width 136 height 28
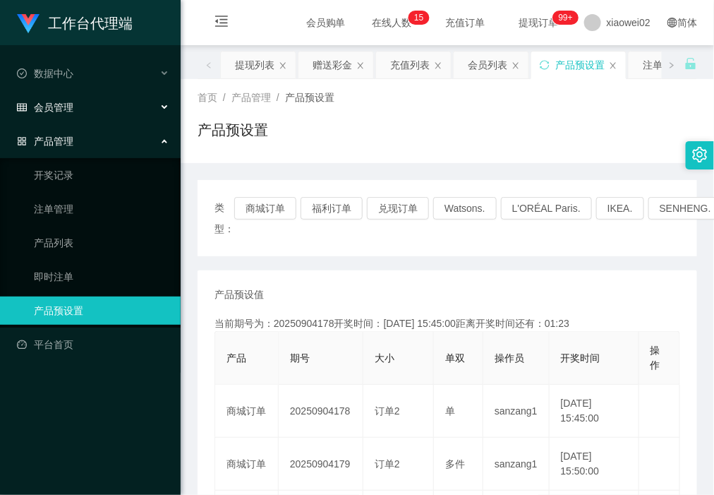
drag, startPoint x: 114, startPoint y: 99, endPoint x: 113, endPoint y: 113, distance: 14.2
click at [114, 99] on div "会员管理" at bounding box center [90, 107] width 181 height 28
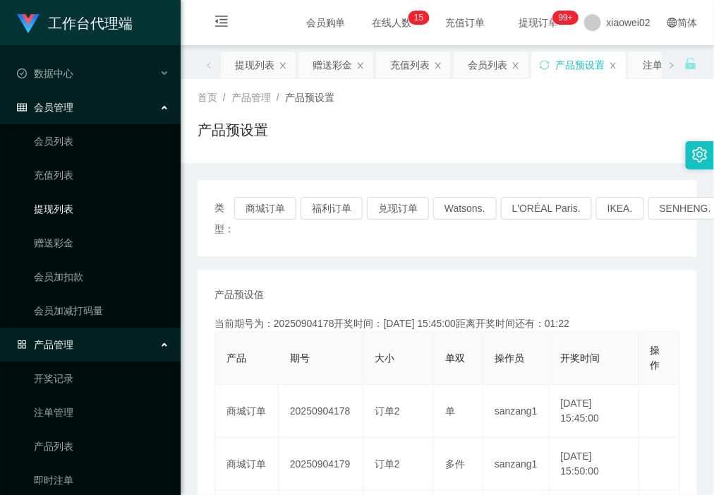
click at [92, 209] on link "提现列表" at bounding box center [102, 209] width 136 height 28
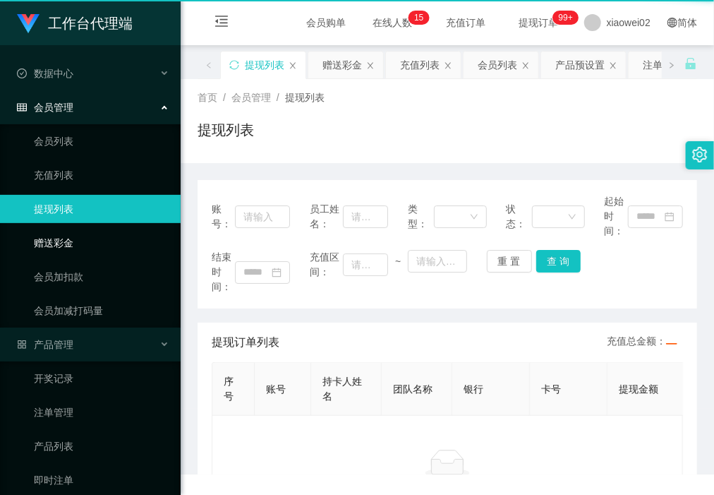
click at [82, 233] on link "赠送彩金" at bounding box center [102, 243] width 136 height 28
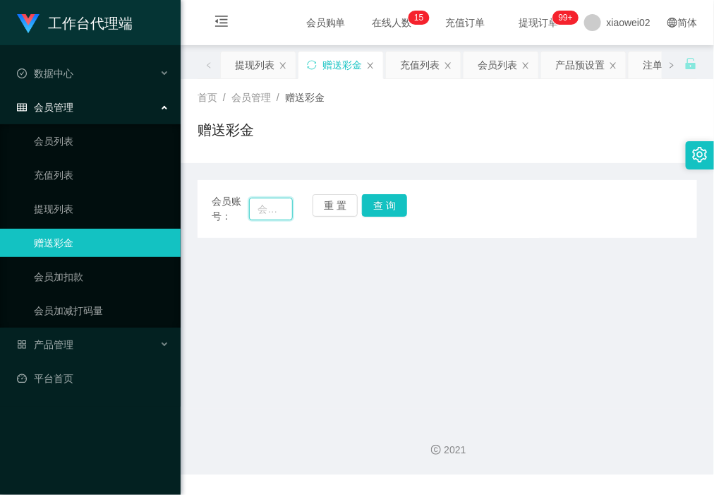
click at [280, 203] on input "text" at bounding box center [270, 209] width 43 height 23
paste input "epic00013"
type input "epic00013"
click at [401, 200] on button "查 询" at bounding box center [384, 205] width 45 height 23
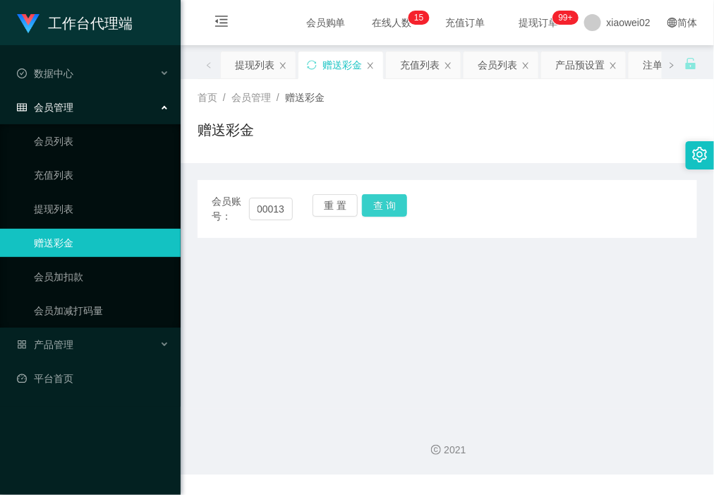
scroll to position [0, 0]
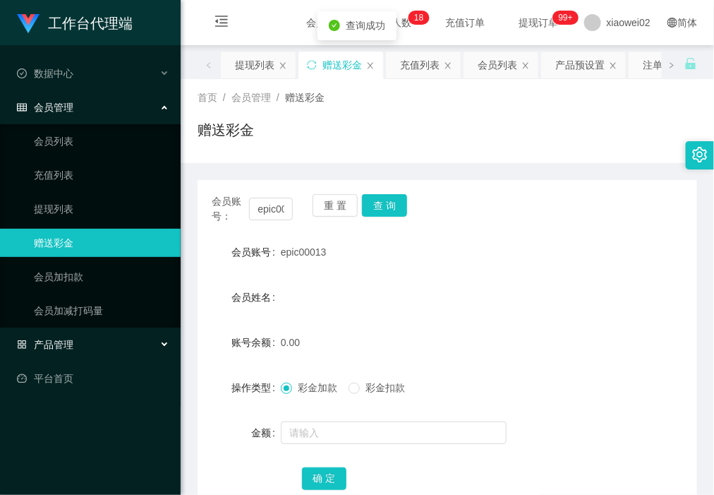
click at [83, 344] on div "产品管理" at bounding box center [90, 344] width 181 height 28
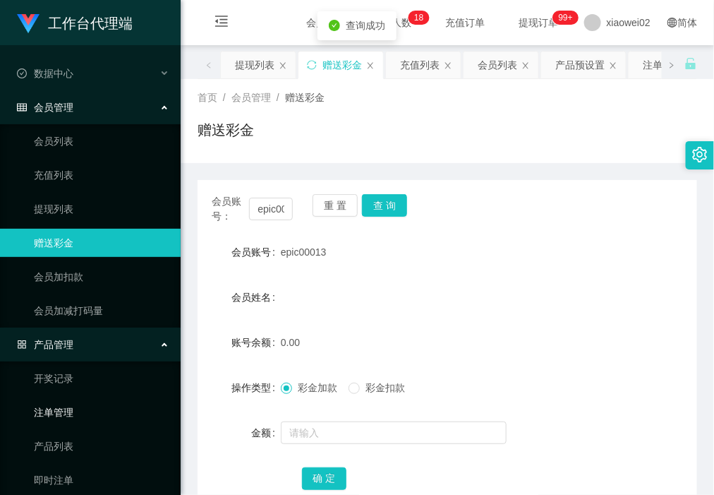
click at [75, 400] on link "注单管理" at bounding box center [102, 412] width 136 height 28
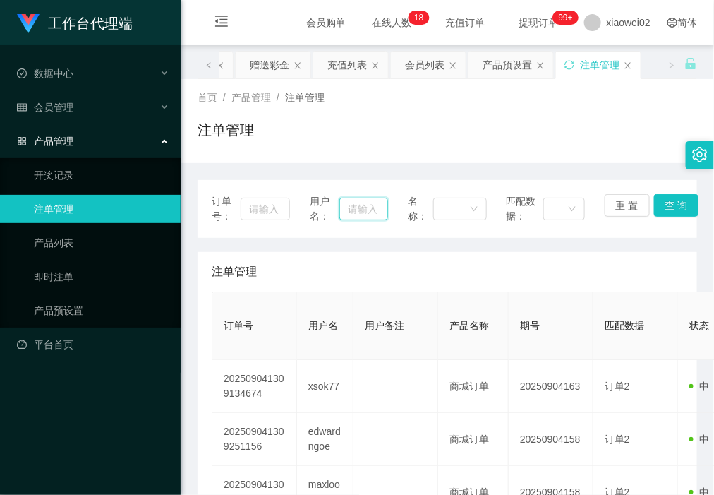
drag, startPoint x: 341, startPoint y: 205, endPoint x: 388, endPoint y: 205, distance: 47.3
click at [341, 205] on input "text" at bounding box center [364, 209] width 49 height 23
paste input "epic00013"
type input "epic00013"
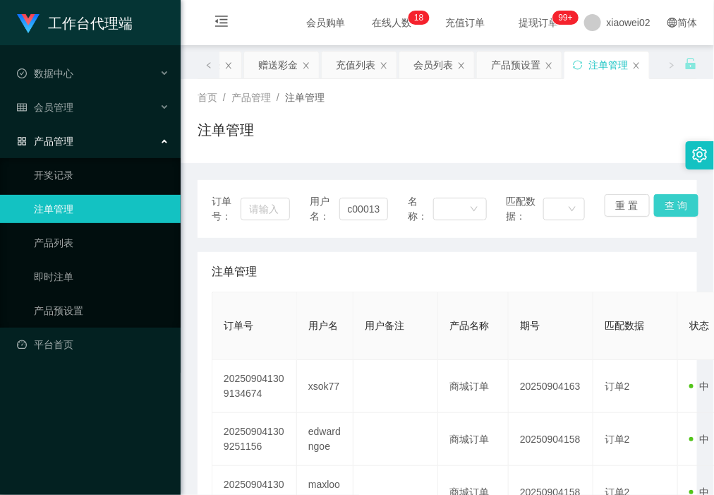
scroll to position [0, 0]
click at [660, 201] on button "查 询" at bounding box center [676, 205] width 45 height 23
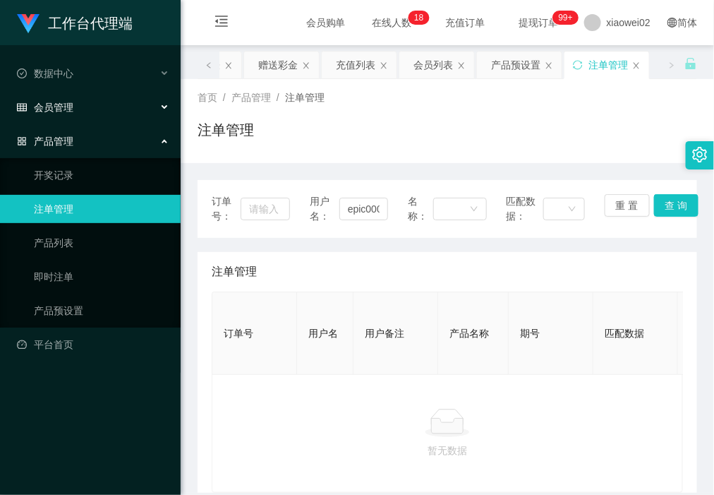
click at [121, 112] on div "会员管理" at bounding box center [90, 107] width 181 height 28
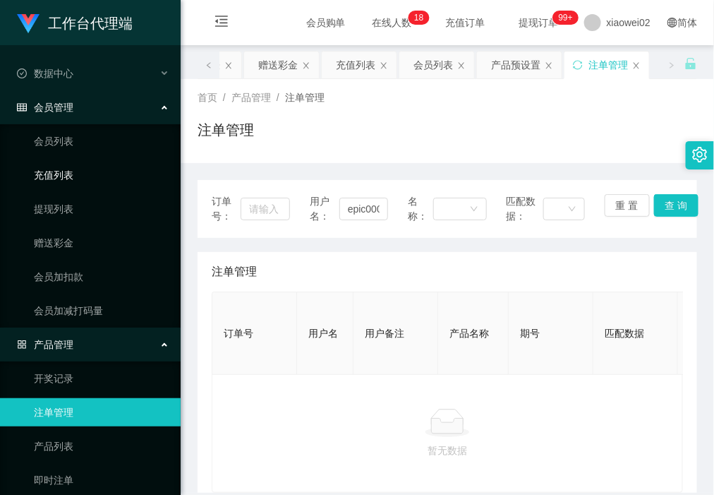
click at [74, 187] on link "充值列表" at bounding box center [102, 175] width 136 height 28
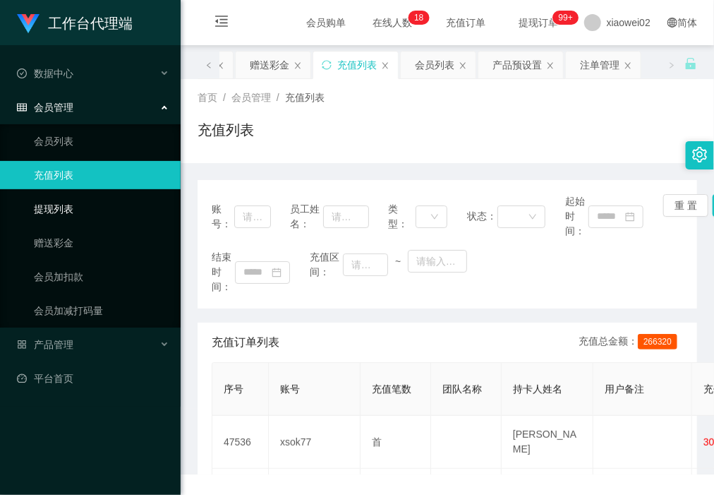
click at [62, 224] on ul "会员列表 充值列表 提现列表 赠送彩金 会员加扣款 会员加减打码量" at bounding box center [90, 225] width 181 height 203
click at [62, 238] on link "赠送彩金" at bounding box center [102, 243] width 136 height 28
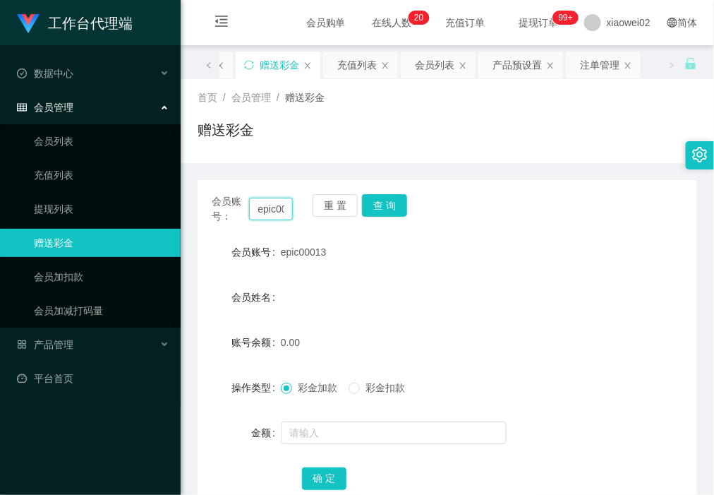
click at [281, 207] on input "epic00013" at bounding box center [270, 209] width 43 height 23
click at [372, 205] on button "查 询" at bounding box center [384, 205] width 45 height 23
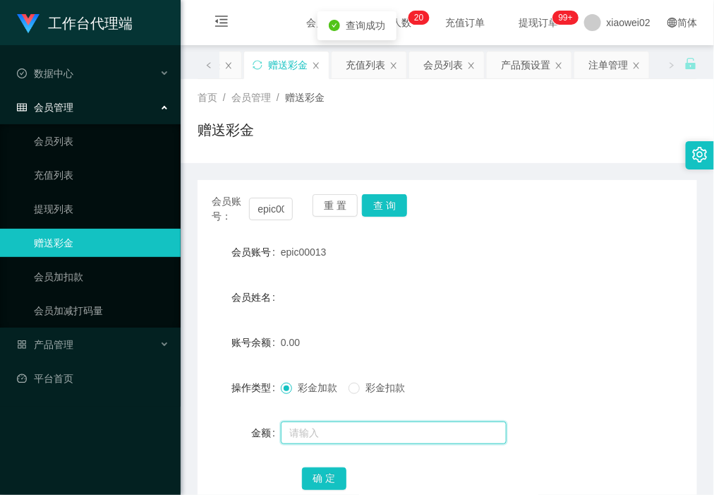
click at [325, 435] on input "text" at bounding box center [394, 432] width 226 height 23
type input "30"
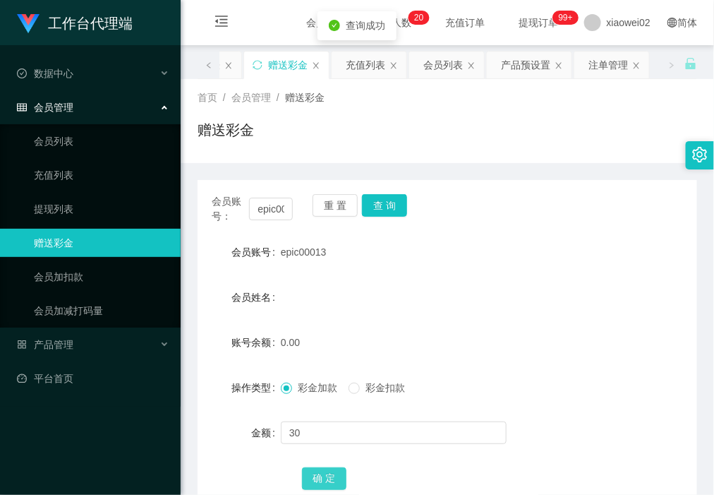
drag, startPoint x: 319, startPoint y: 473, endPoint x: 289, endPoint y: 450, distance: 37.7
click at [319, 473] on button "确 定" at bounding box center [324, 478] width 45 height 23
click at [156, 256] on link "赠送彩金" at bounding box center [102, 243] width 136 height 28
click at [61, 241] on link "赠送彩金" at bounding box center [102, 243] width 136 height 28
click at [68, 341] on span "产品管理" at bounding box center [45, 344] width 56 height 11
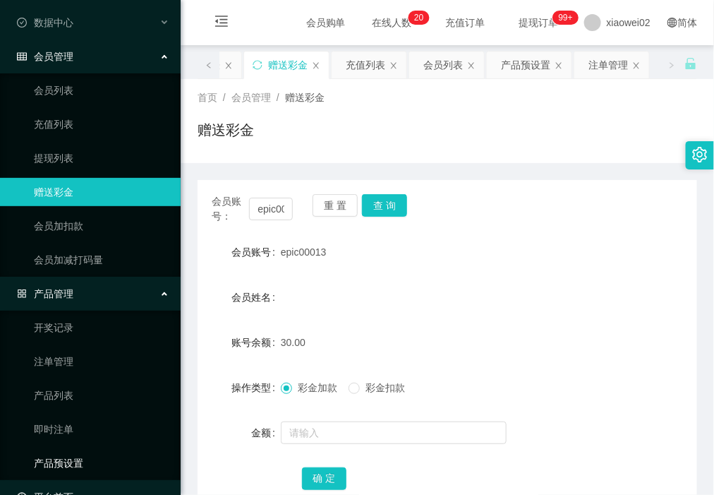
scroll to position [79, 0]
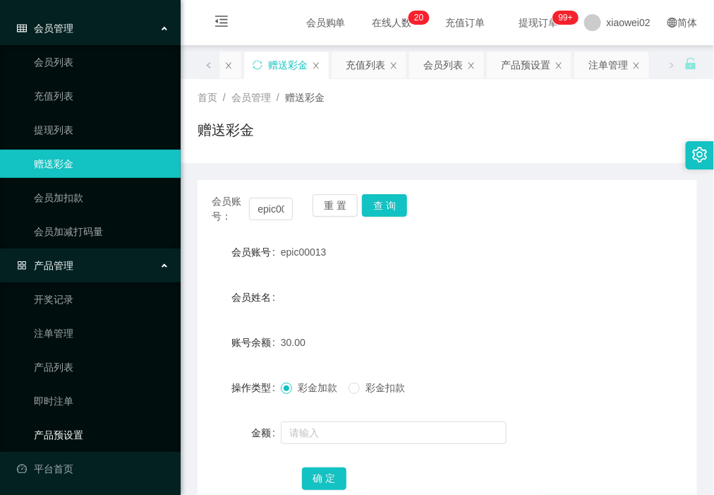
click at [76, 428] on link "产品预设置" at bounding box center [102, 435] width 136 height 28
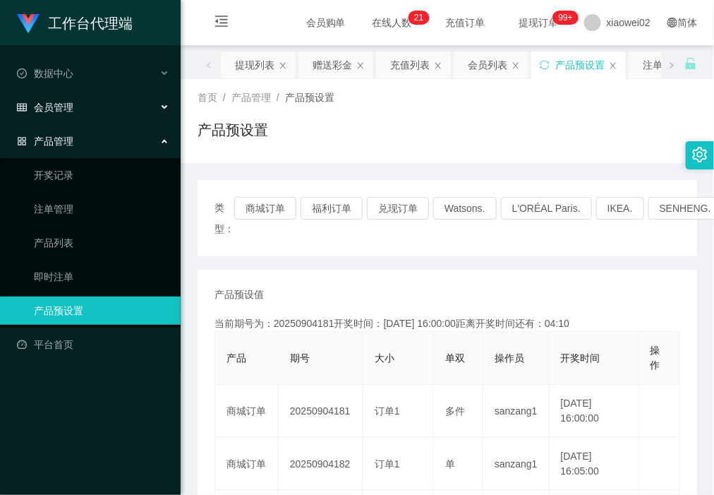
click at [80, 107] on div "会员管理" at bounding box center [90, 107] width 181 height 28
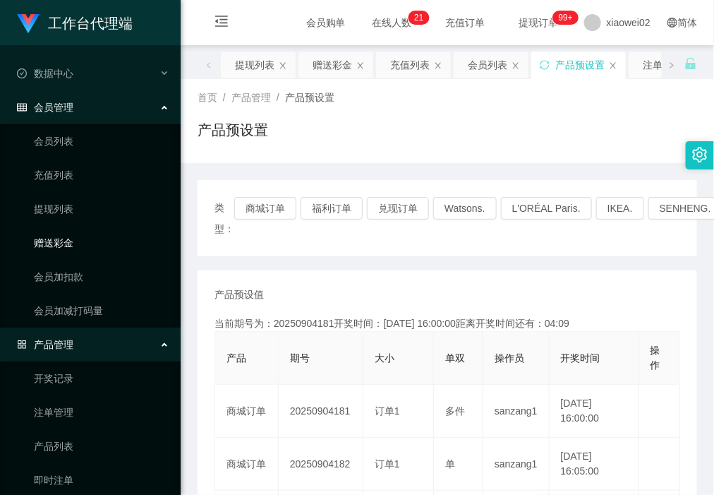
click at [80, 229] on link "赠送彩金" at bounding box center [102, 243] width 136 height 28
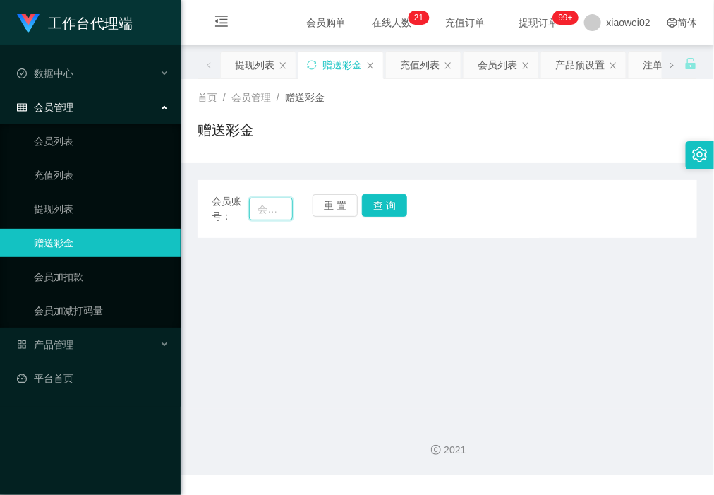
click at [261, 207] on input "text" at bounding box center [270, 209] width 43 height 23
paste input "epic00013"
type input "epic00013"
click at [379, 201] on button "查 询" at bounding box center [384, 205] width 45 height 23
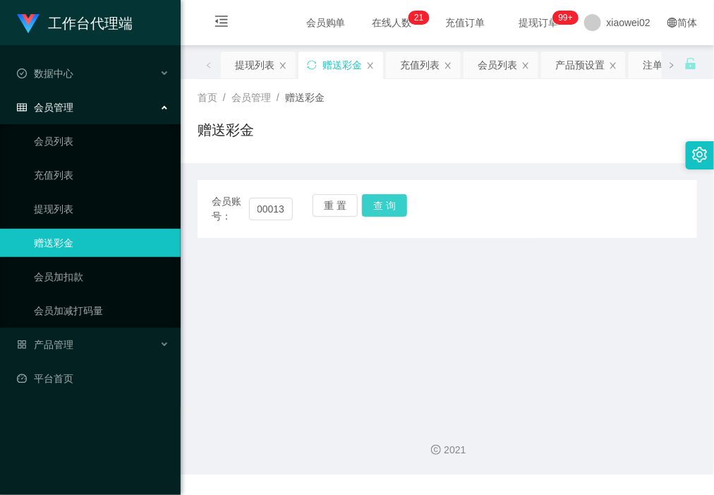
scroll to position [0, 0]
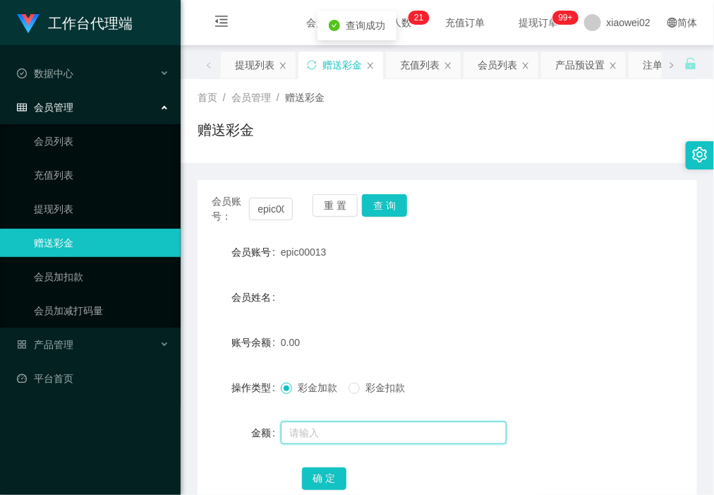
click at [318, 429] on input "text" at bounding box center [394, 432] width 226 height 23
type input "60"
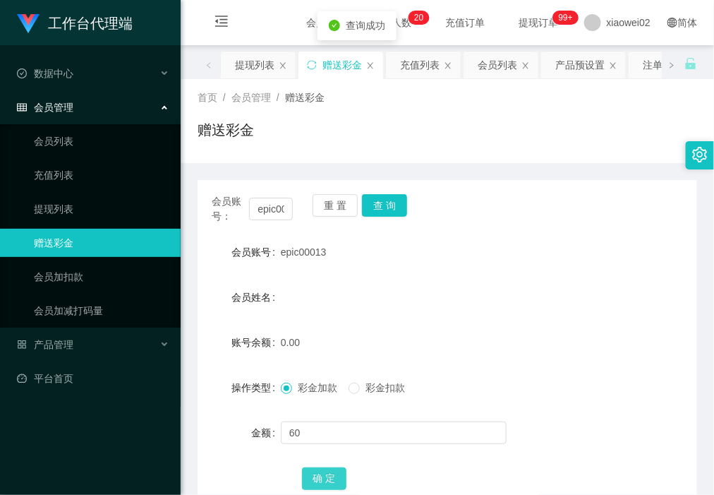
click at [311, 480] on button "确 定" at bounding box center [324, 478] width 45 height 23
click at [50, 195] on link "提现列表" at bounding box center [102, 209] width 136 height 28
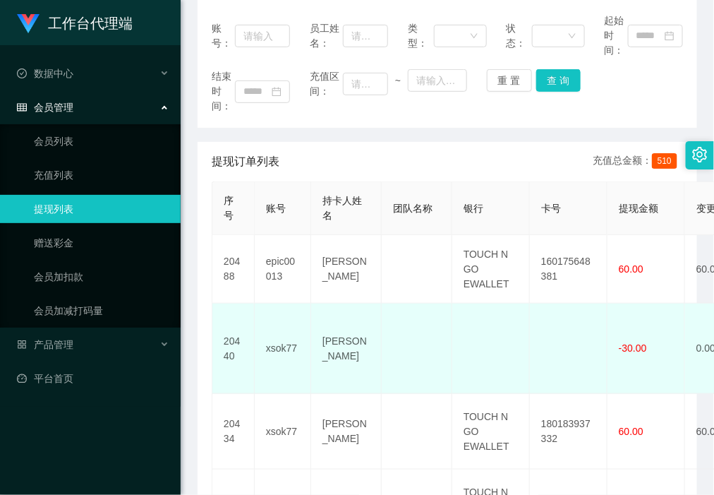
scroll to position [265, 0]
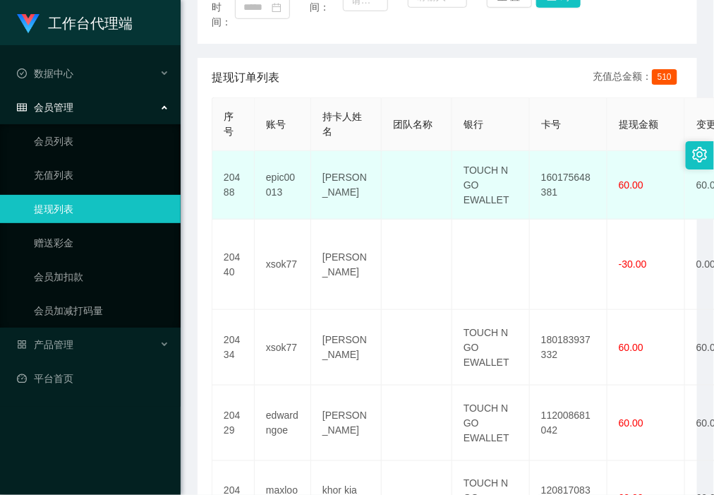
click at [561, 180] on td "160175648381" at bounding box center [569, 185] width 78 height 68
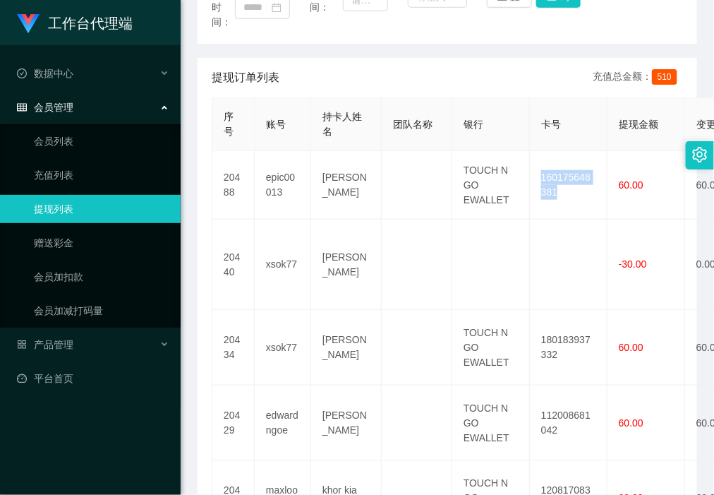
copy td "160175648381"
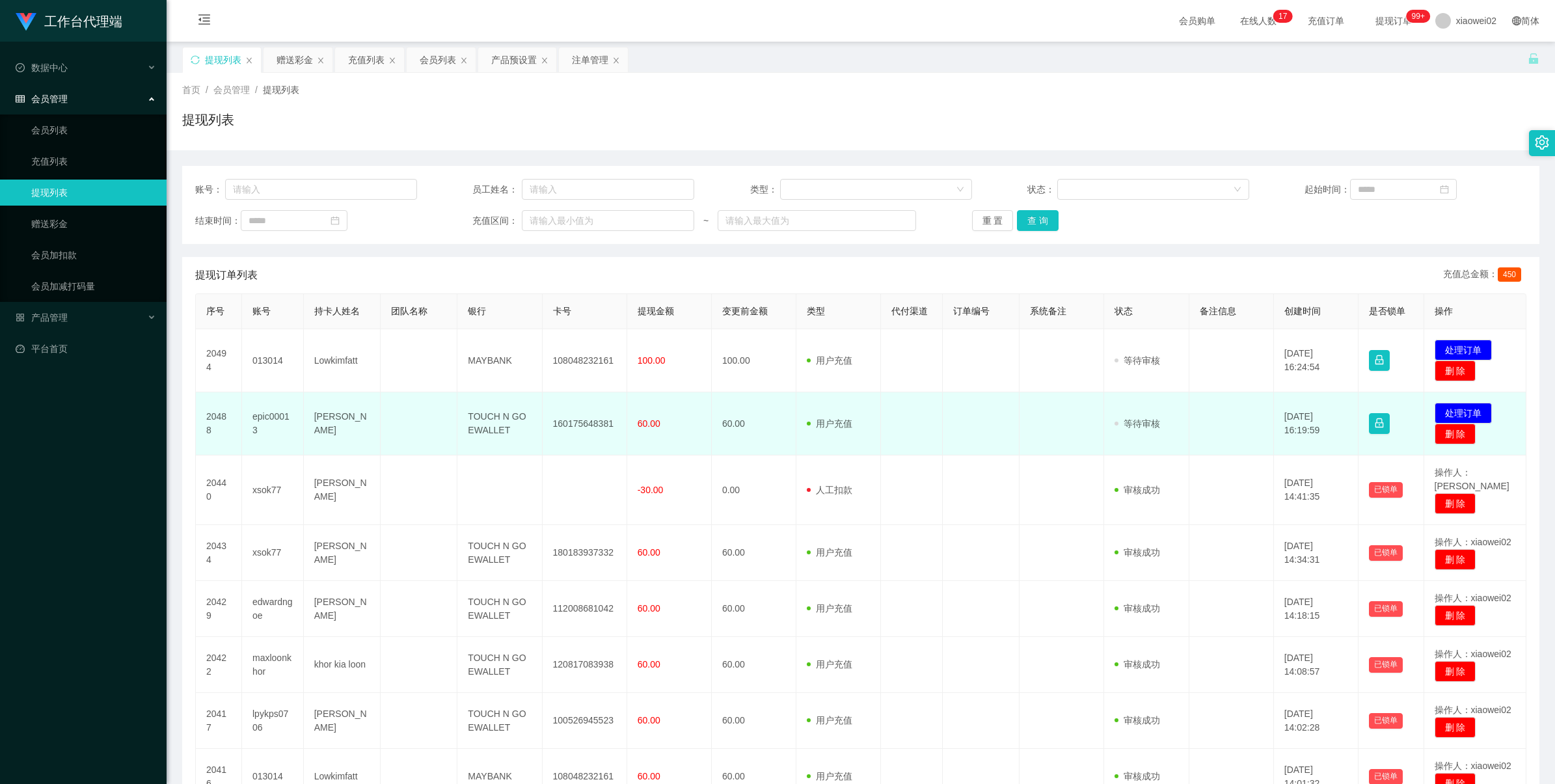
click at [580, 425] on td "160175648381" at bounding box center [585, 424] width 85 height 63
drag, startPoint x: 580, startPoint y: 425, endPoint x: 590, endPoint y: 421, distance: 10.8
click at [580, 425] on td "160175648381" at bounding box center [585, 424] width 85 height 63
copy td "160175648381"
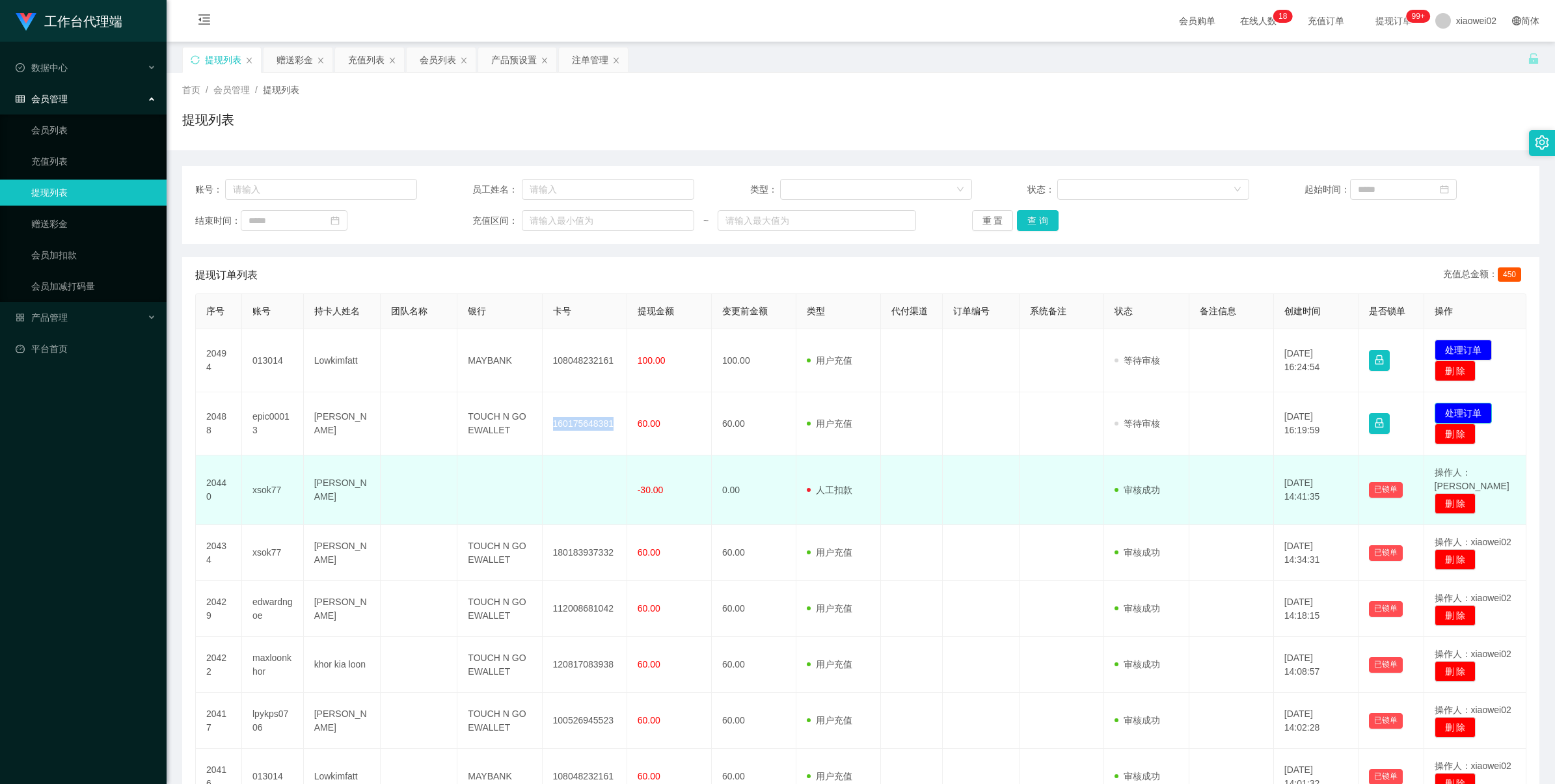
drag, startPoint x: 1444, startPoint y: 410, endPoint x: 1121, endPoint y: 470, distance: 328.5
click at [1121, 470] on tbody "20494 013014 Lowkimfatt MAYBANK 108048232161 100.00 100.00 用户充值 人工扣款 审核驳回 审核成功 …" at bounding box center [861, 626] width 1331 height 593
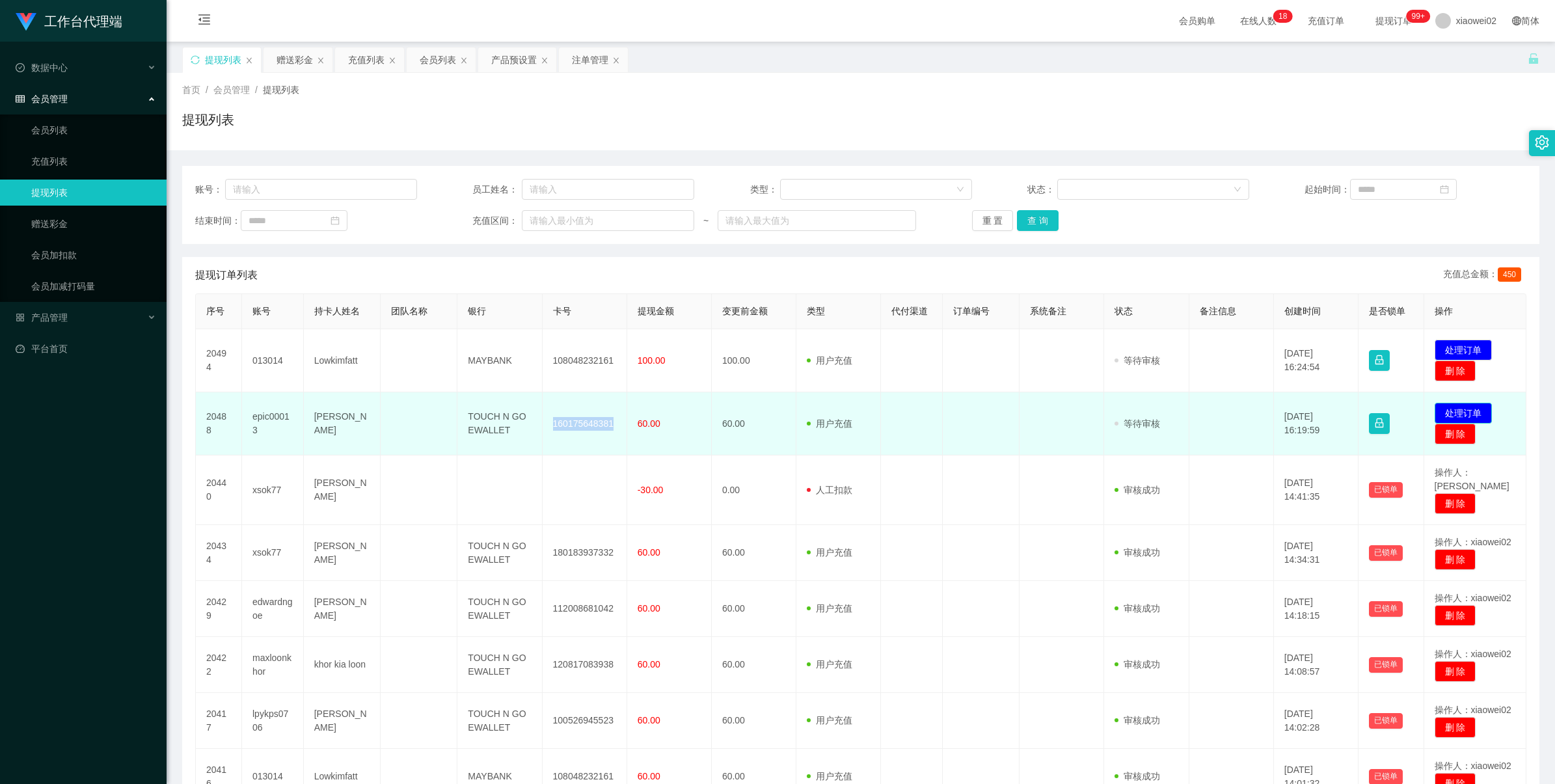
click at [1445, 410] on button "处理订单" at bounding box center [1463, 413] width 57 height 21
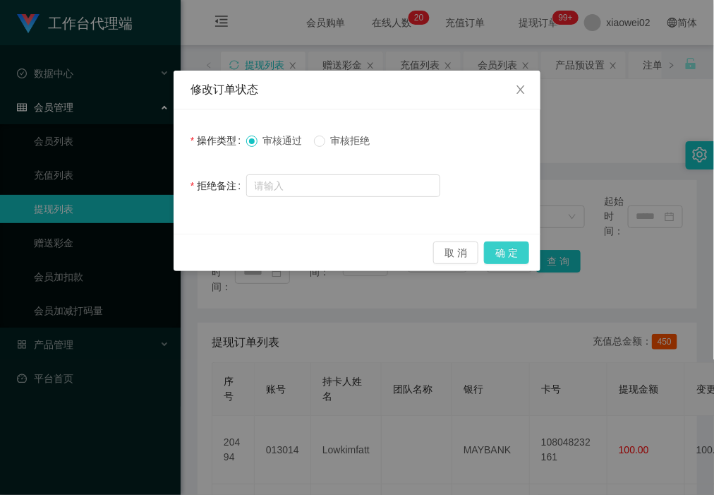
drag, startPoint x: 503, startPoint y: 251, endPoint x: 501, endPoint y: 244, distance: 7.4
click at [503, 249] on button "确 定" at bounding box center [506, 252] width 45 height 23
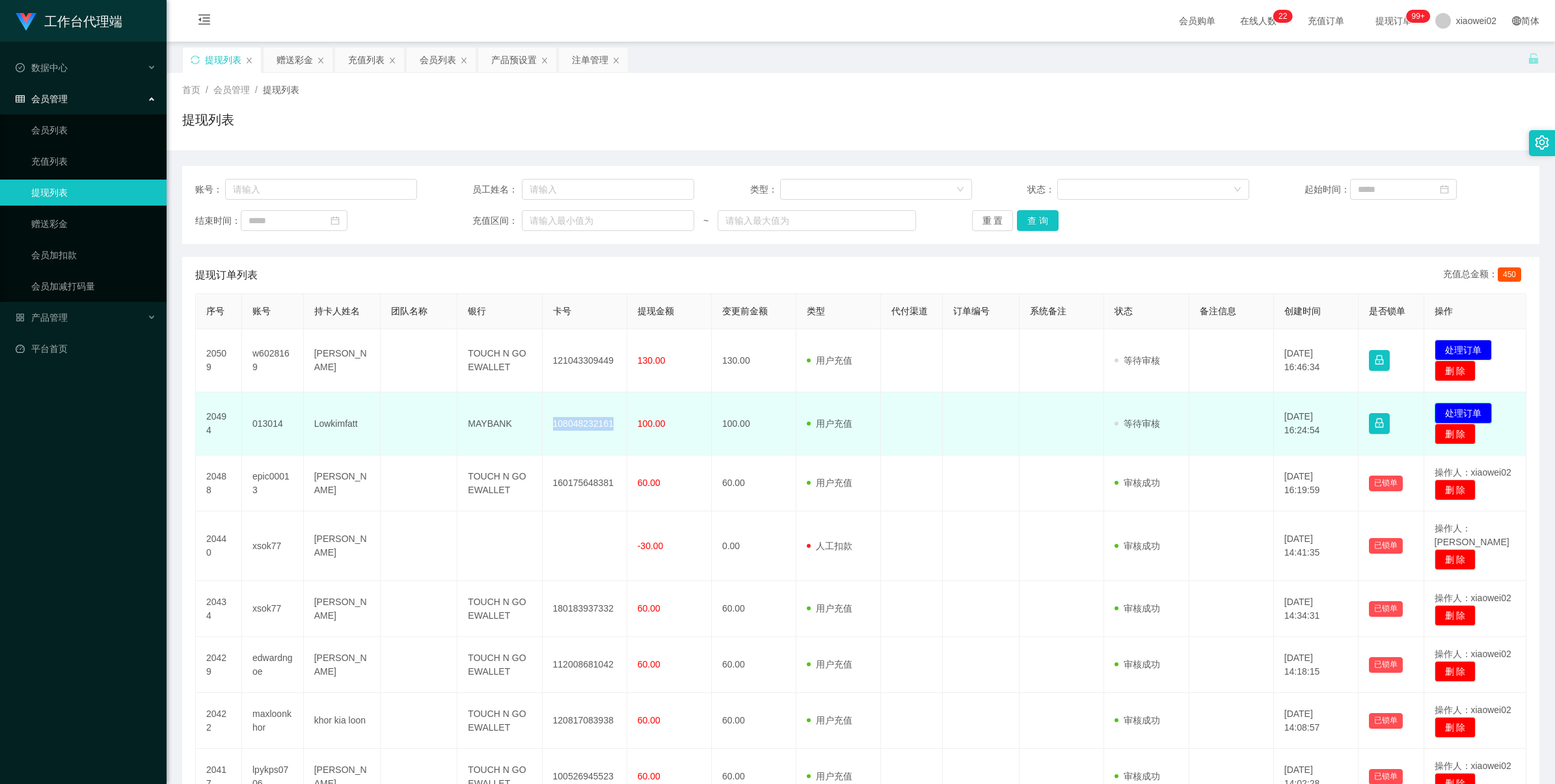
drag, startPoint x: 1445, startPoint y: 405, endPoint x: 1452, endPoint y: 391, distance: 15.7
click at [1445, 405] on button "处理订单" at bounding box center [1463, 413] width 57 height 21
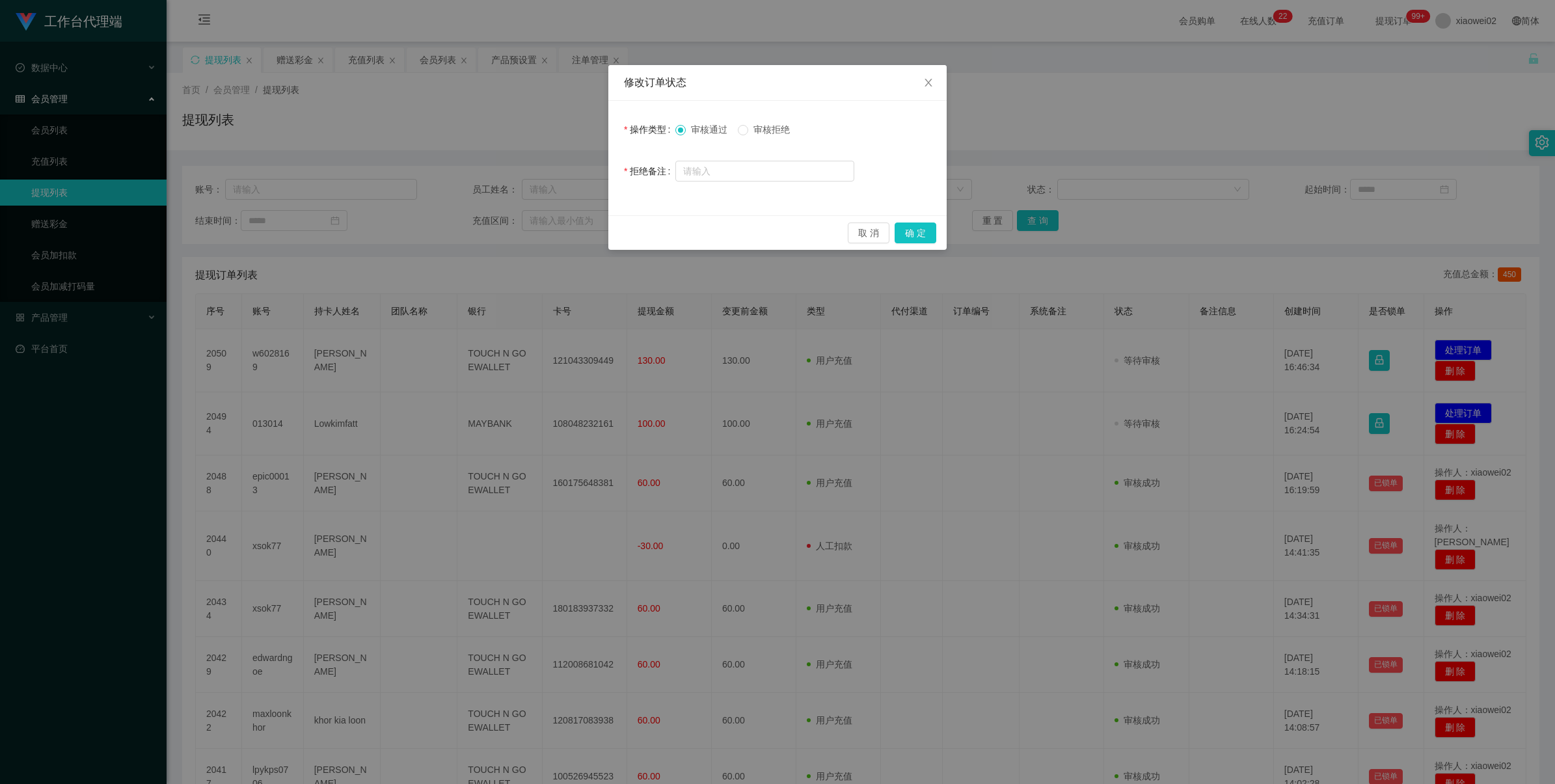
click at [774, 127] on span "审核拒绝" at bounding box center [772, 129] width 47 height 10
drag, startPoint x: 906, startPoint y: 225, endPoint x: 955, endPoint y: 240, distance: 51.2
click at [908, 226] on button "确 定" at bounding box center [915, 232] width 41 height 21
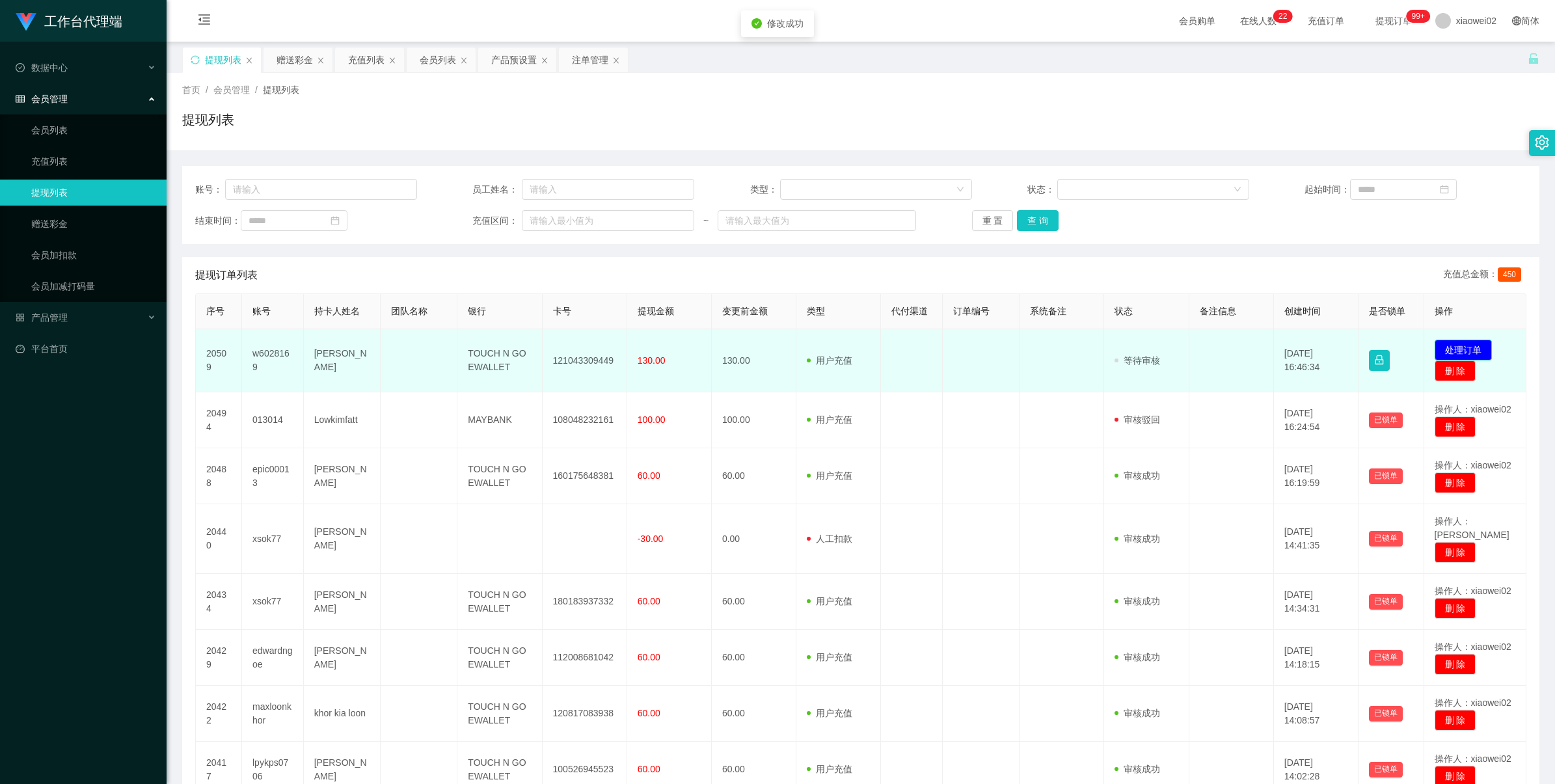
click at [1442, 346] on button "处理订单" at bounding box center [1463, 349] width 57 height 21
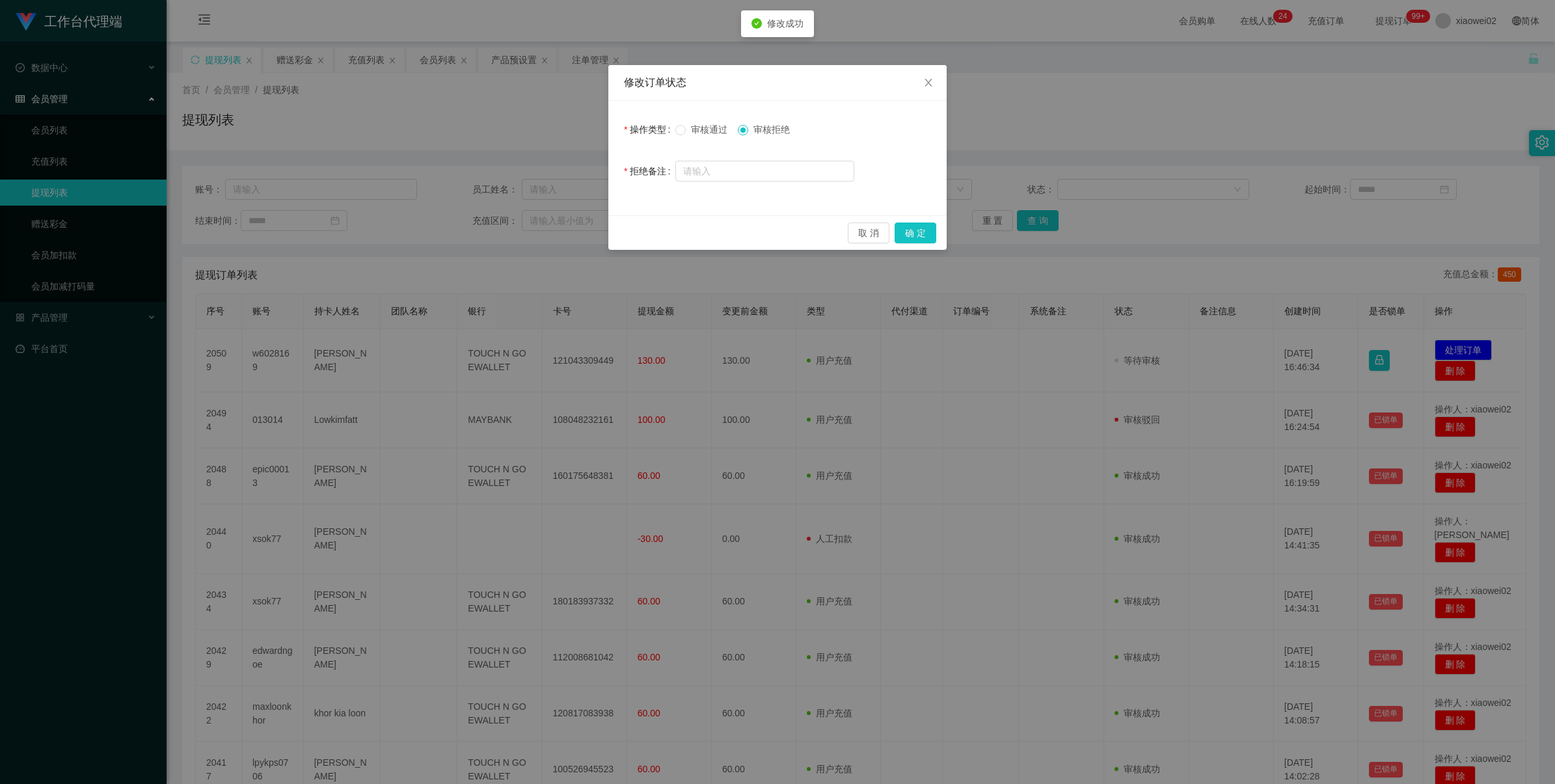
click at [706, 134] on span "审核通过" at bounding box center [709, 129] width 47 height 10
click at [901, 235] on button "确 定" at bounding box center [915, 232] width 41 height 21
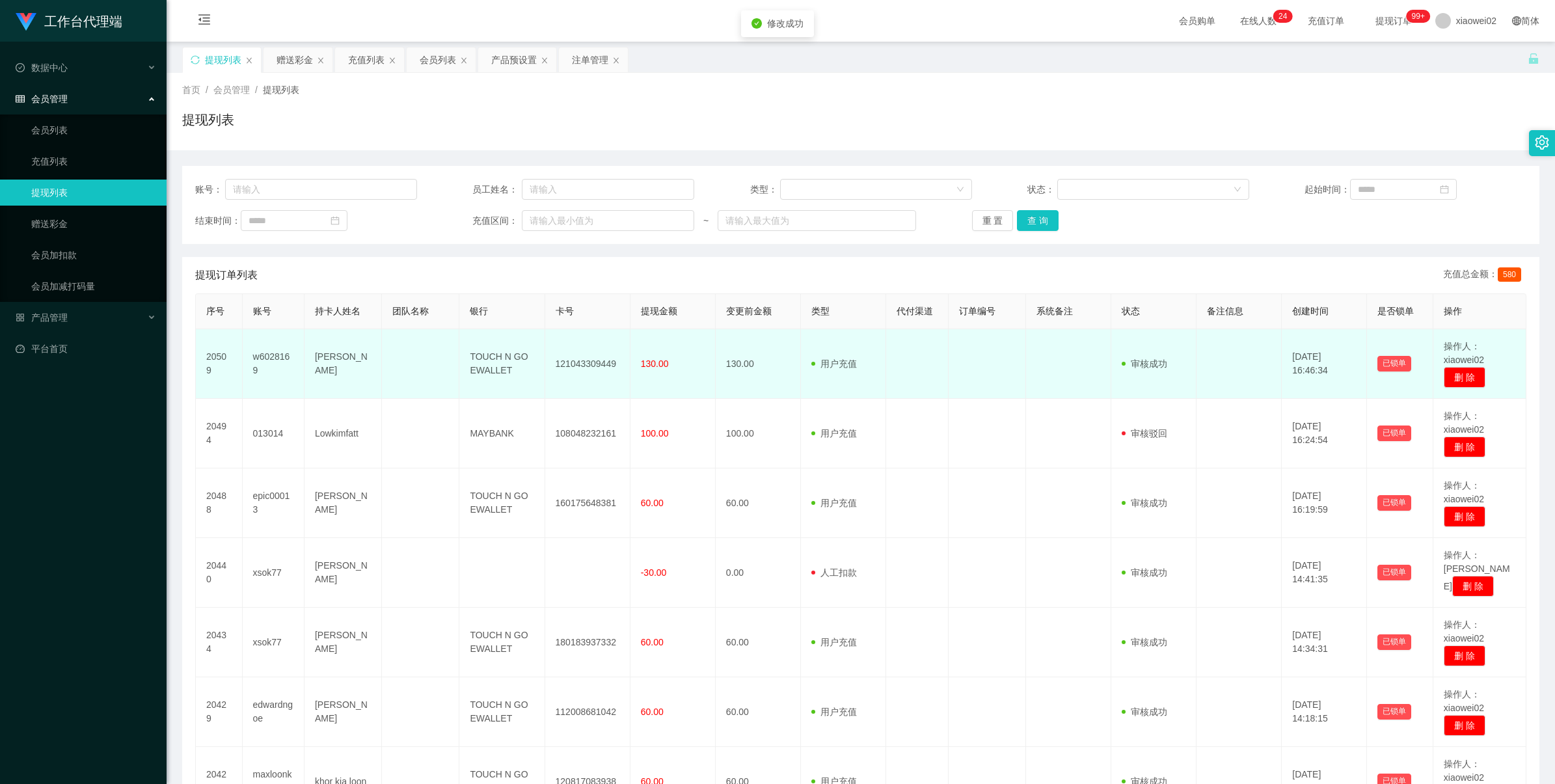
click at [599, 369] on td "121043309449" at bounding box center [588, 364] width 85 height 70
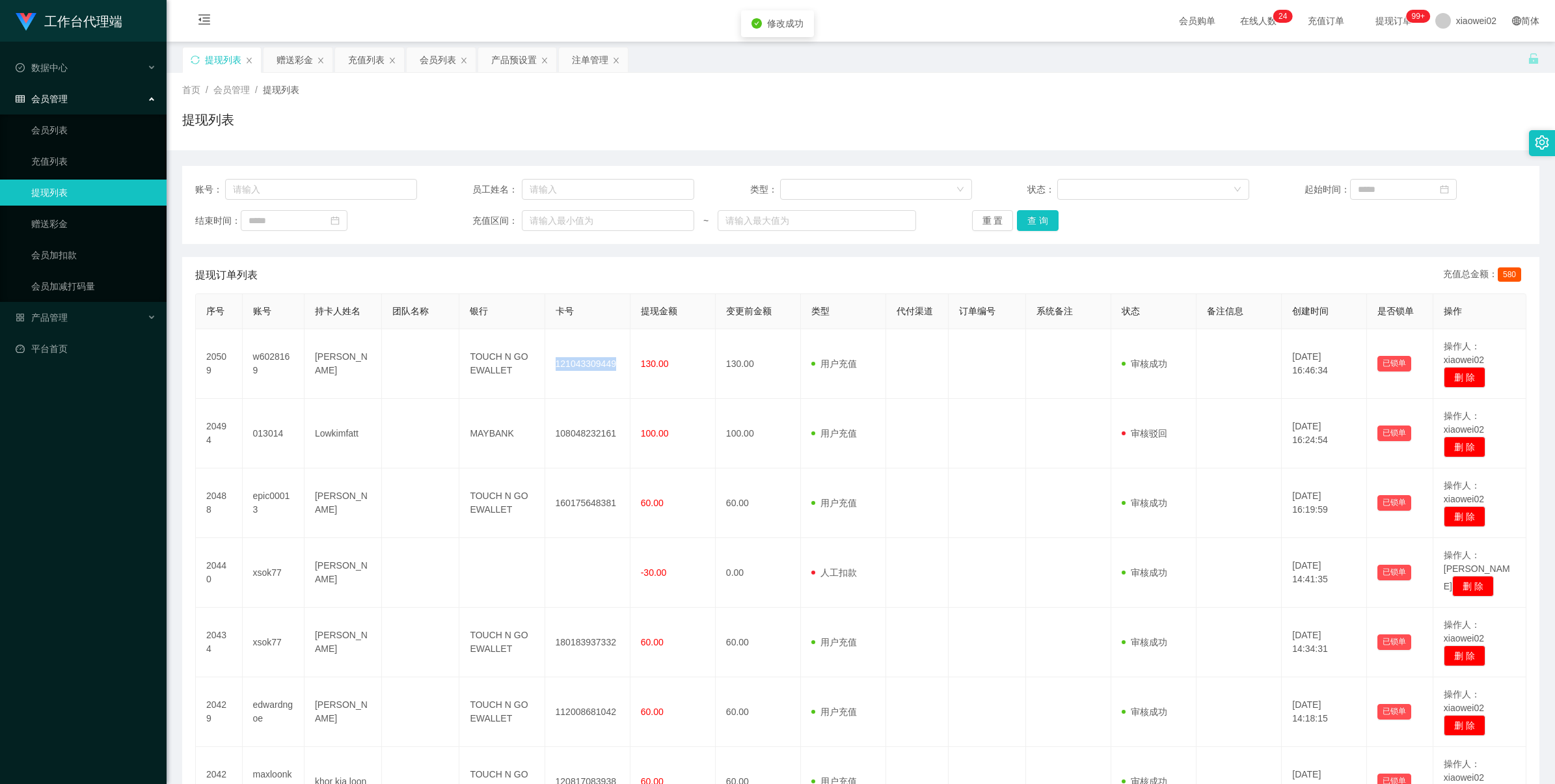
copy td "121043309449"
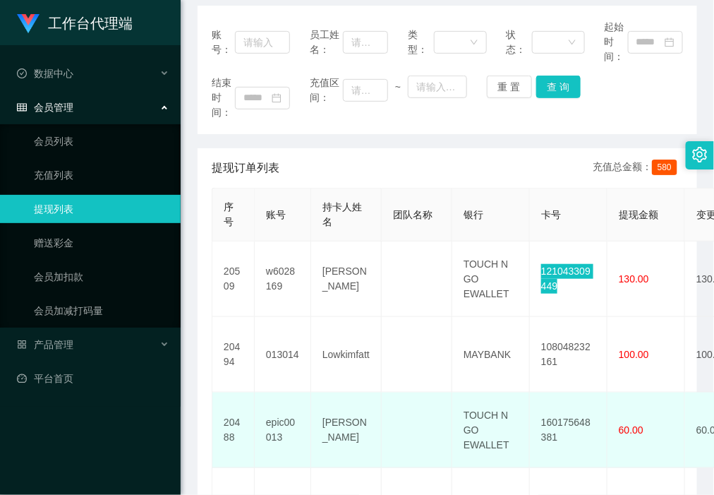
scroll to position [176, 0]
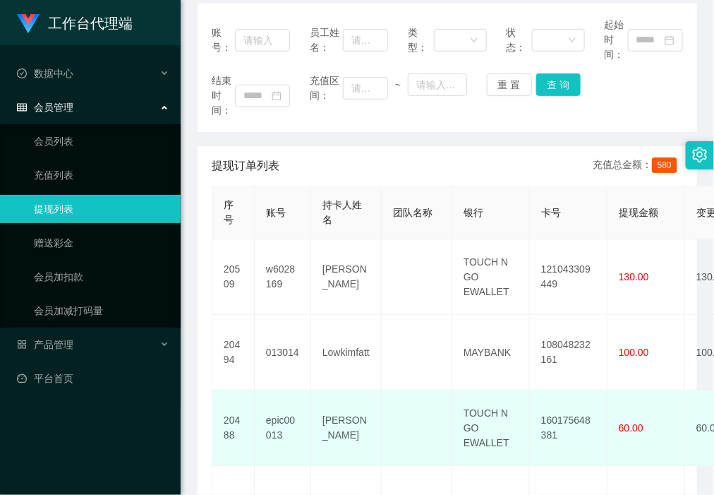
click at [558, 414] on td "160175648381" at bounding box center [569, 428] width 78 height 76
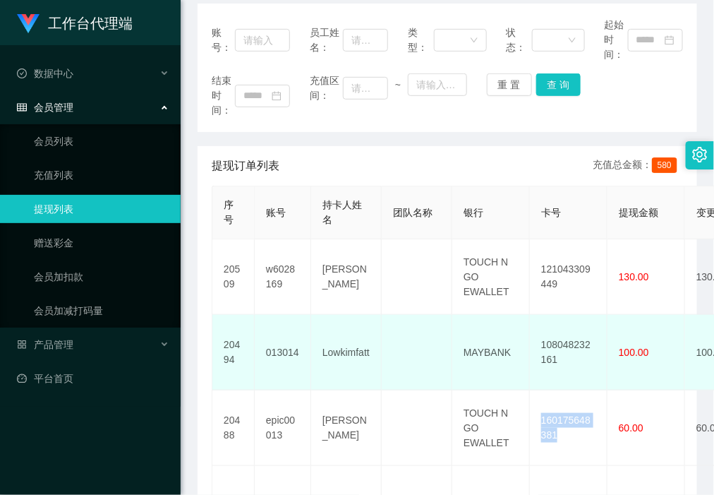
copy td "160175648381"
click at [569, 347] on td "108048232161" at bounding box center [569, 353] width 78 height 76
copy td "108048232161"
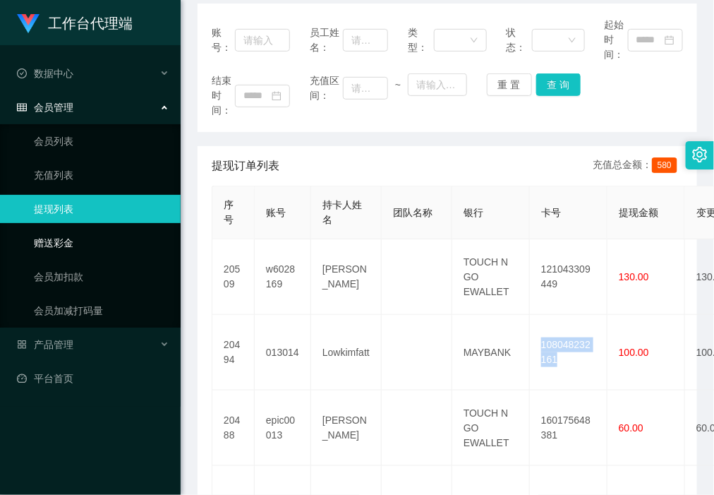
click at [110, 244] on link "赠送彩金" at bounding box center [102, 243] width 136 height 28
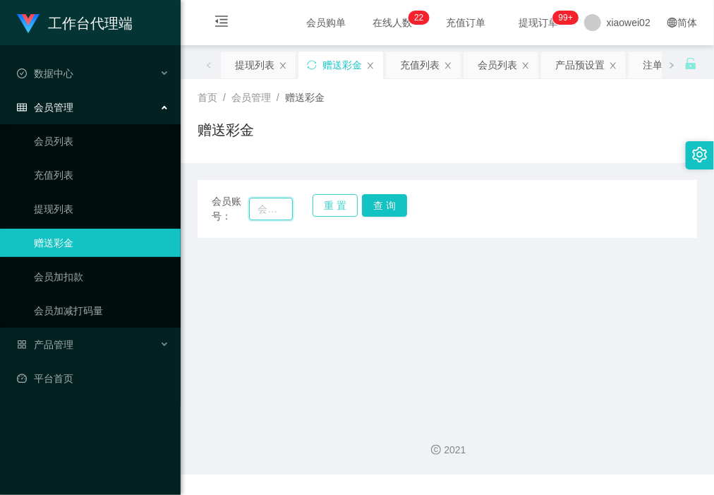
drag, startPoint x: 272, startPoint y: 212, endPoint x: 329, endPoint y: 215, distance: 57.2
click at [272, 212] on input "text" at bounding box center [270, 209] width 43 height 23
paste input "Cac"
type input "Cac"
click at [387, 202] on button "查 询" at bounding box center [384, 205] width 45 height 23
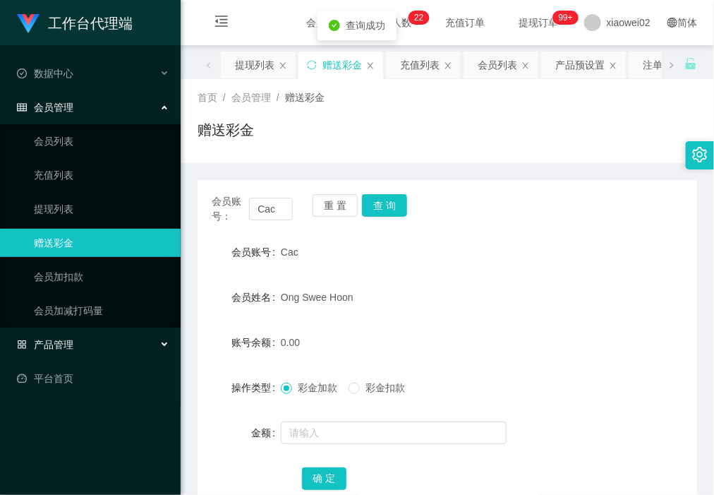
click at [68, 339] on span "产品管理" at bounding box center [45, 344] width 56 height 11
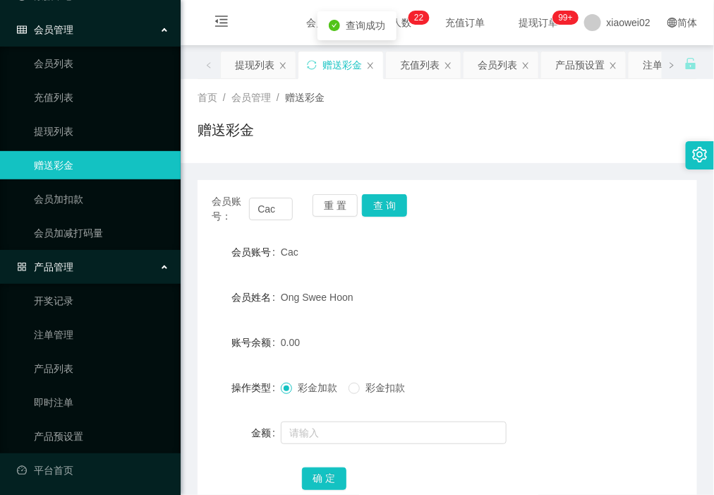
scroll to position [81, 0]
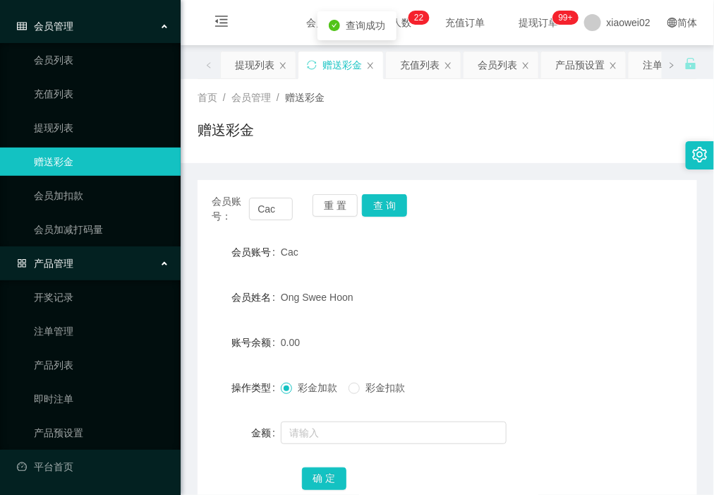
click at [86, 112] on ul "会员列表 充值列表 提现列表 赠送彩金 会员加扣款 会员加减打码量" at bounding box center [90, 144] width 181 height 203
click at [81, 132] on link "提现列表" at bounding box center [102, 128] width 136 height 28
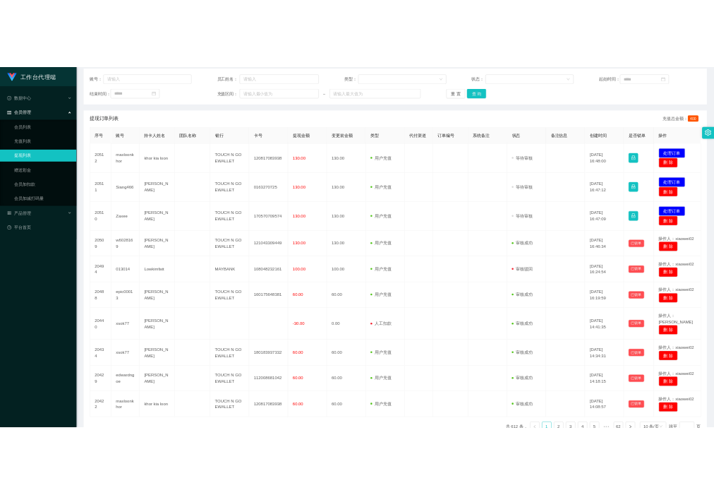
scroll to position [73, 0]
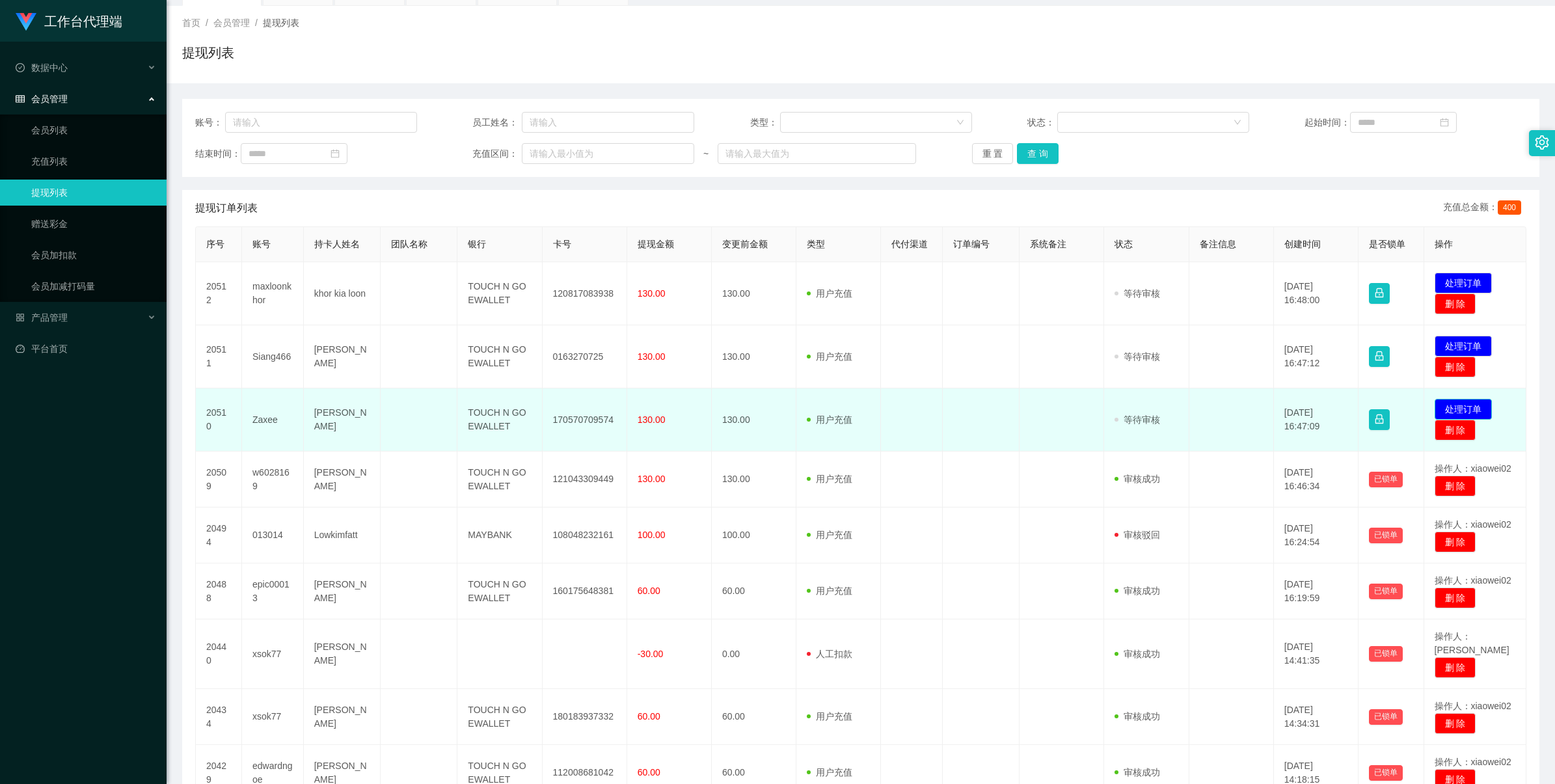
click at [658, 410] on button "处理订单" at bounding box center [1463, 409] width 57 height 21
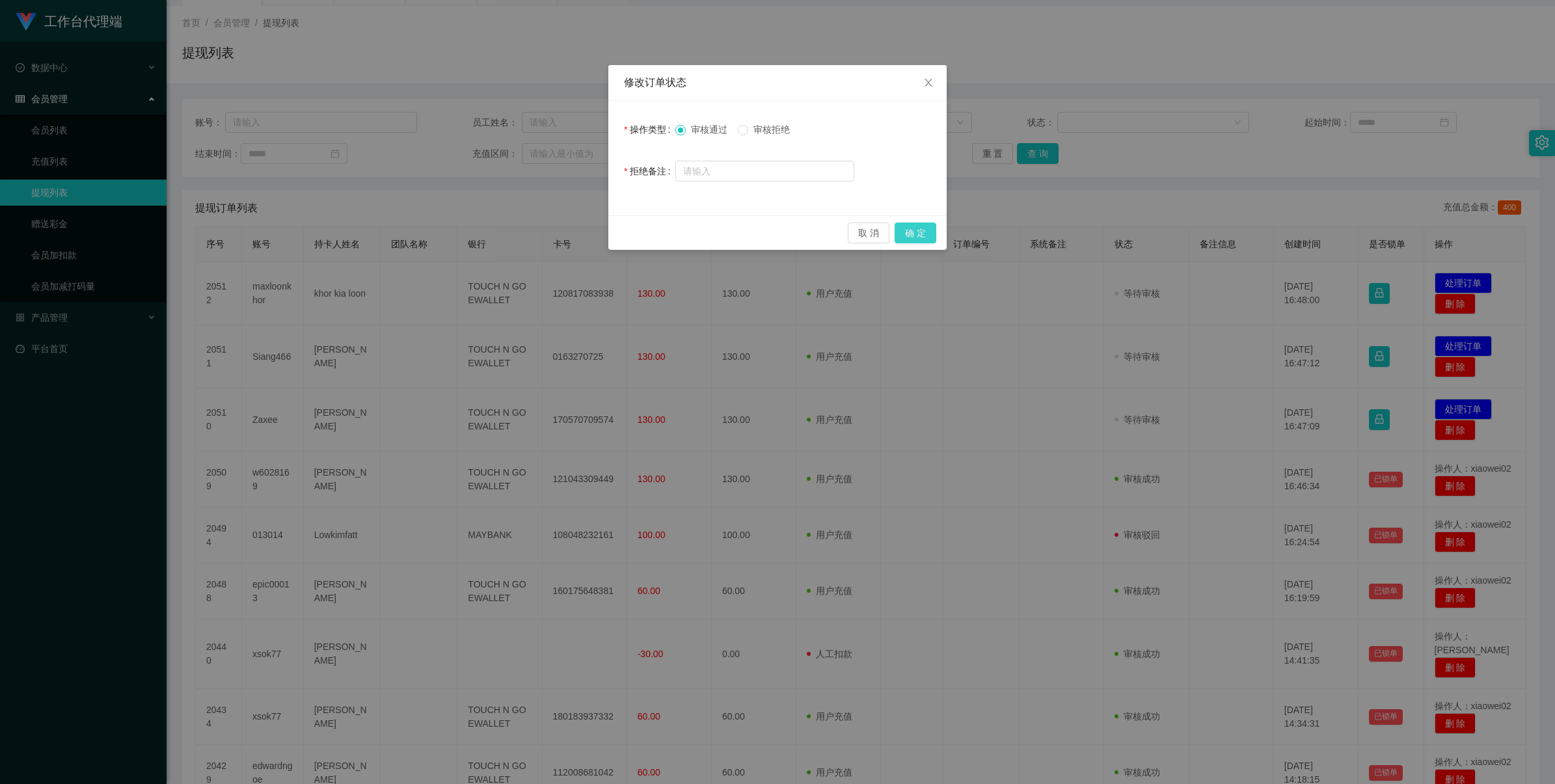
click at [658, 231] on button "确 定" at bounding box center [915, 232] width 41 height 21
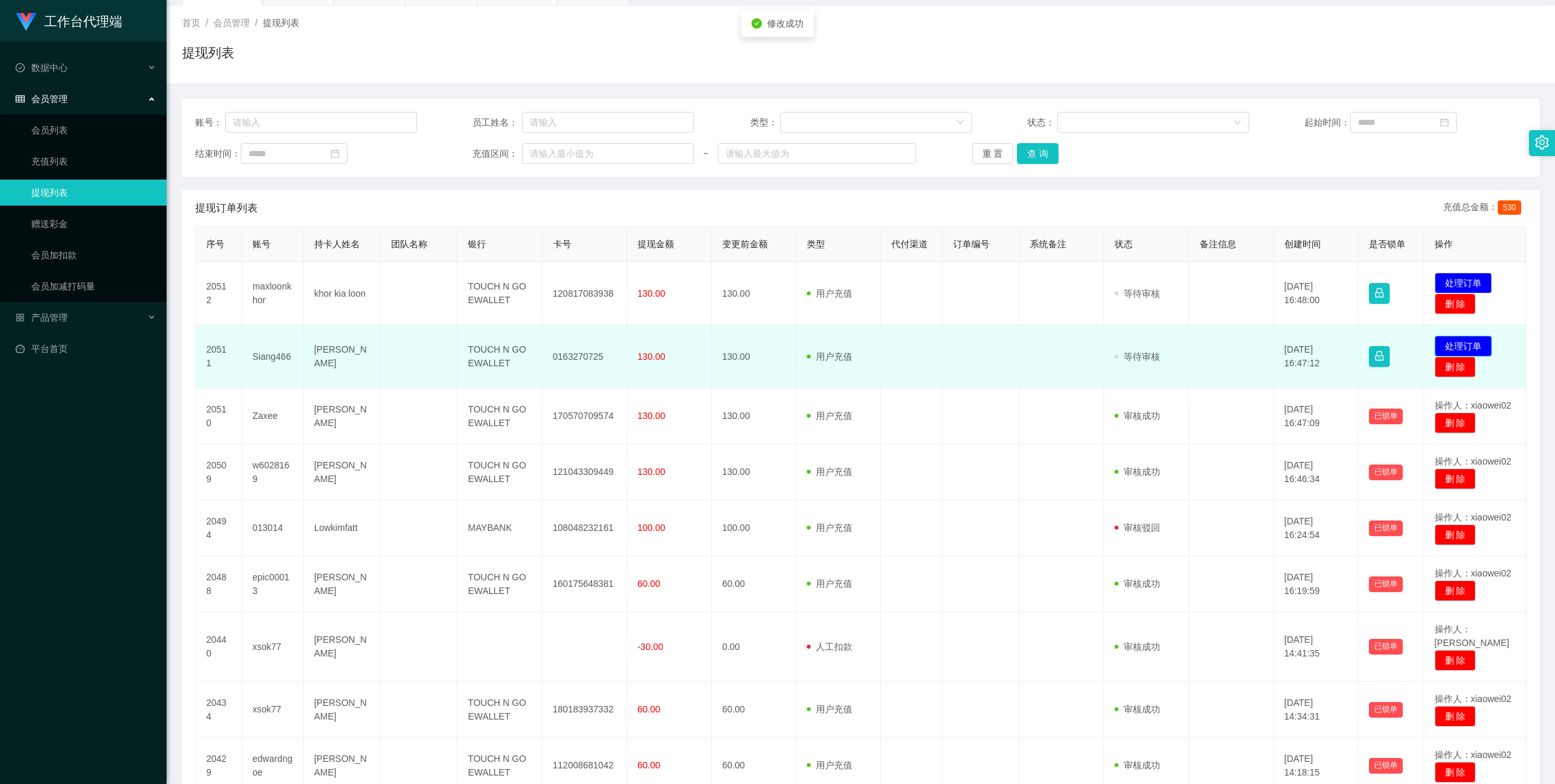
click at [658, 344] on button "处理订单" at bounding box center [1463, 345] width 57 height 21
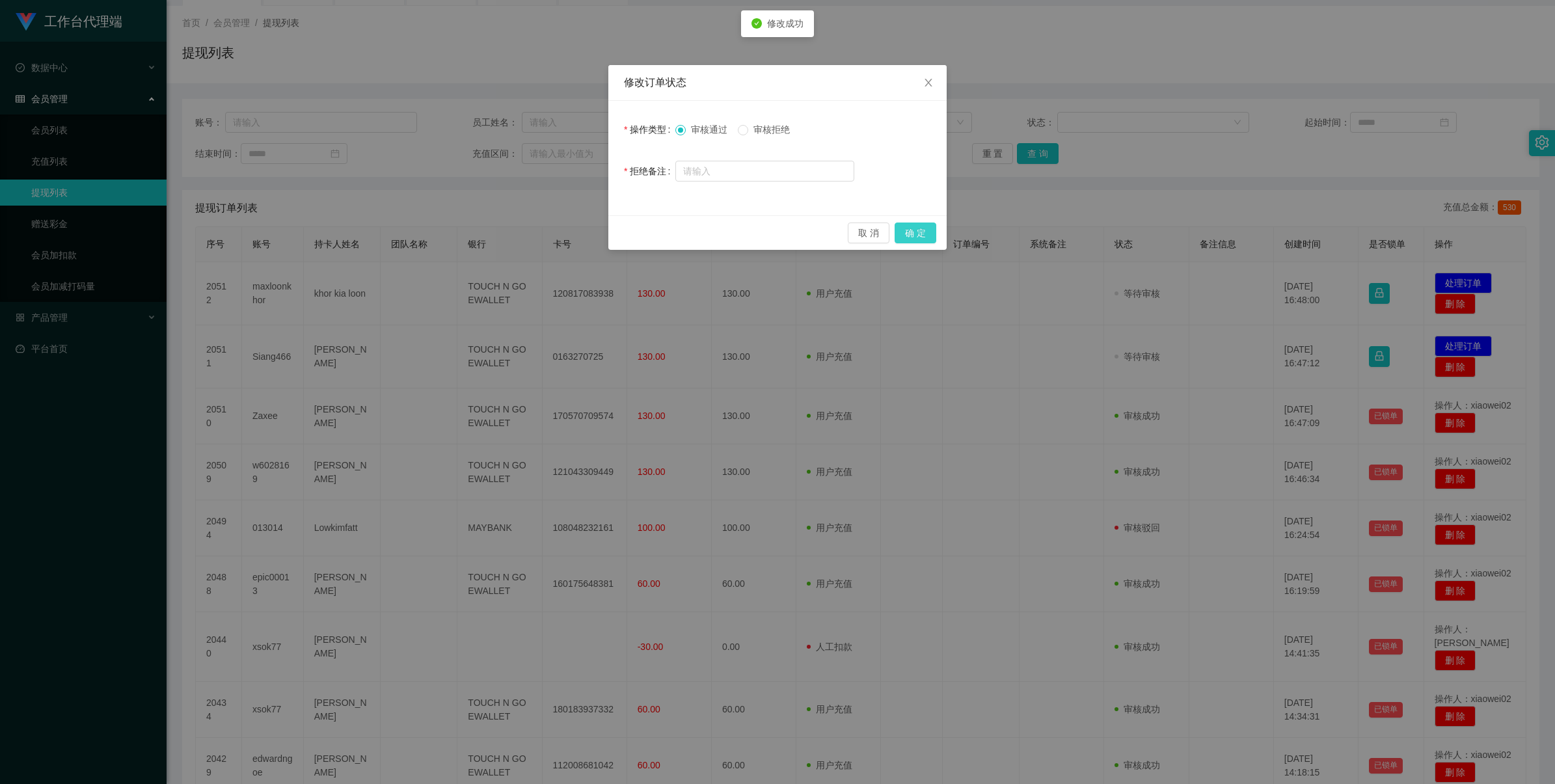
click at [658, 226] on button "确 定" at bounding box center [915, 232] width 41 height 21
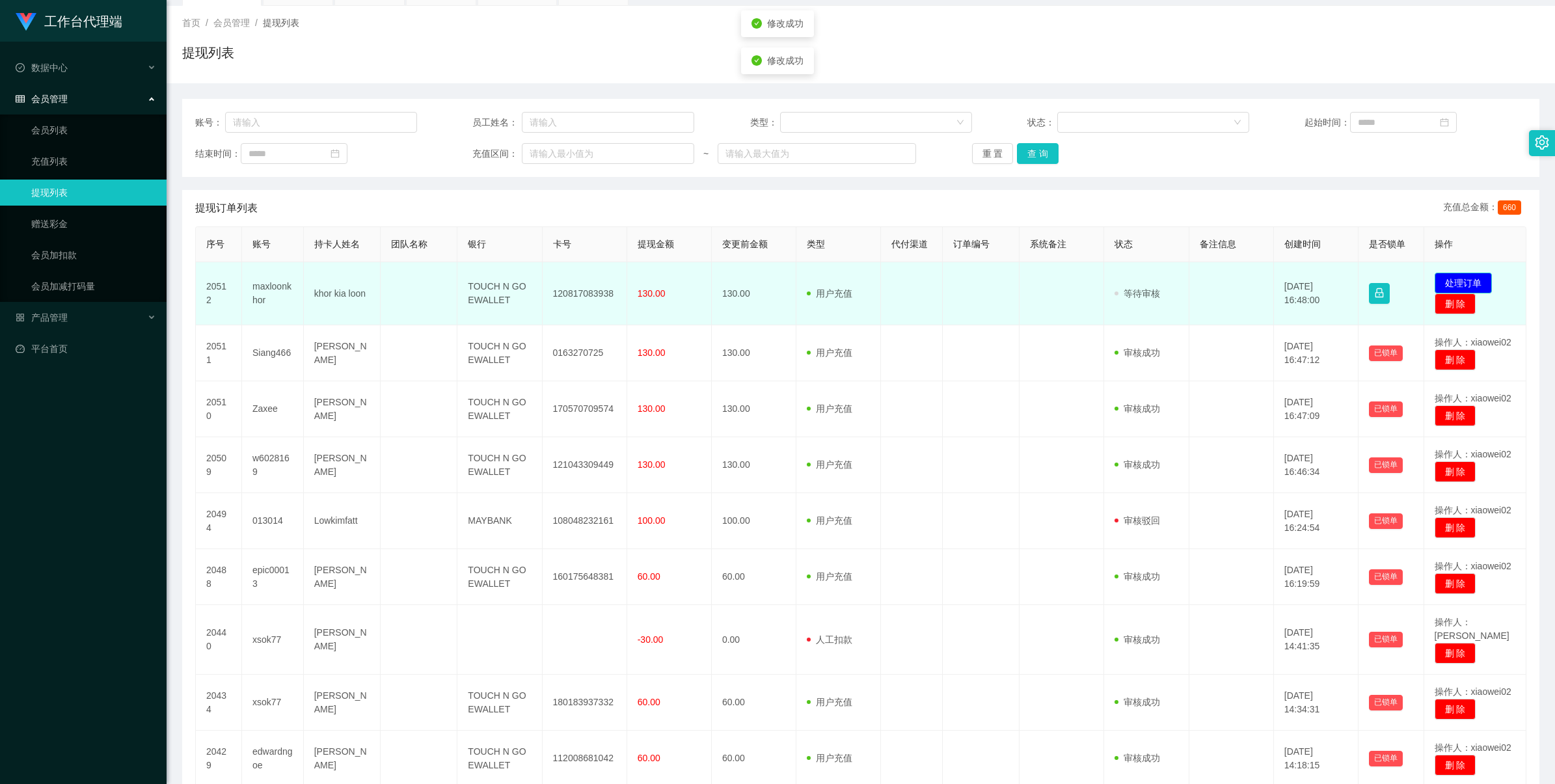
click at [658, 280] on button "处理订单" at bounding box center [1463, 283] width 57 height 21
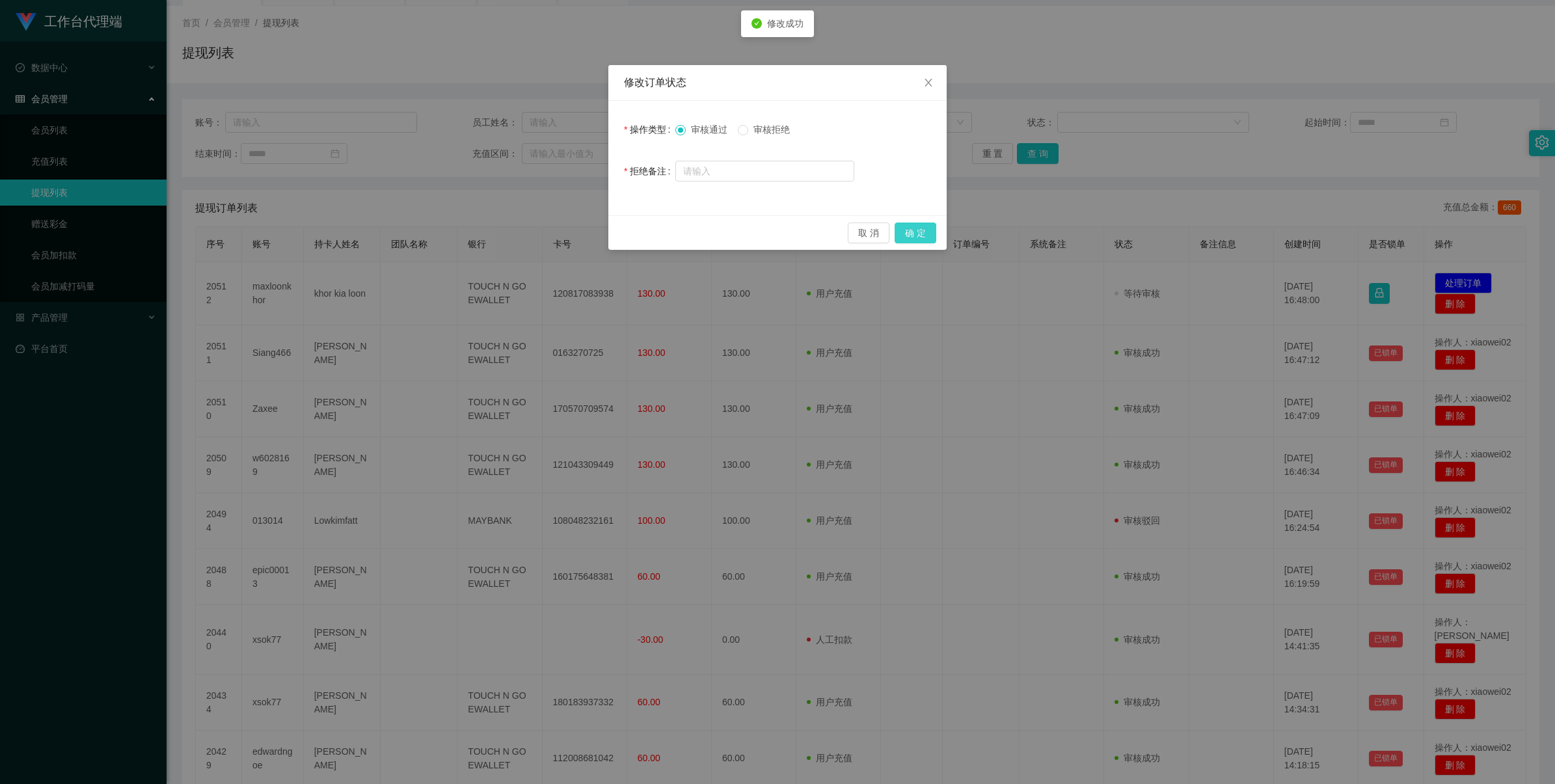
drag, startPoint x: 925, startPoint y: 228, endPoint x: 941, endPoint y: 222, distance: 17.1
click at [658, 228] on button "确 定" at bounding box center [915, 232] width 41 height 21
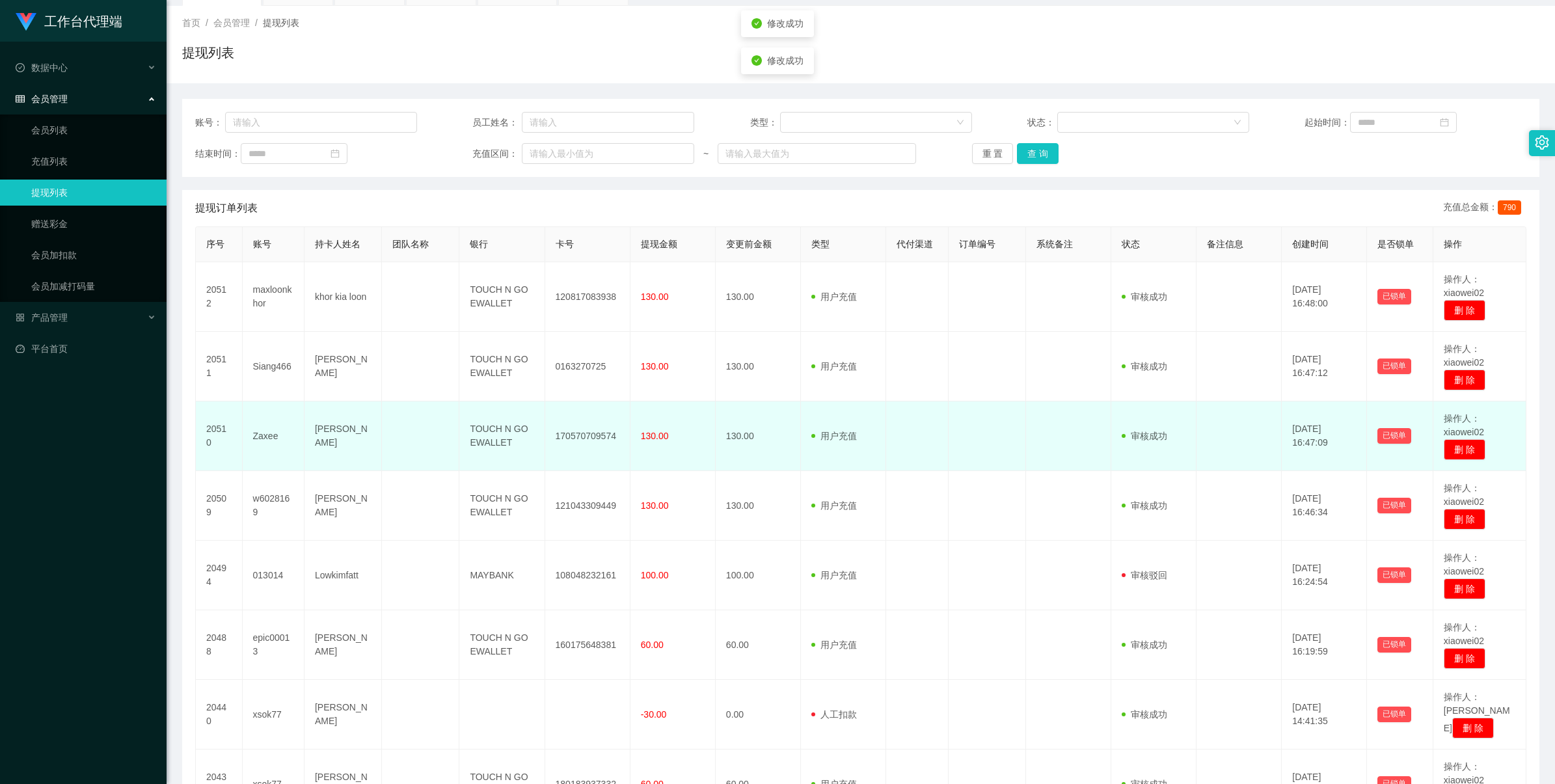
click at [565, 433] on td "170570709574" at bounding box center [588, 437] width 85 height 70
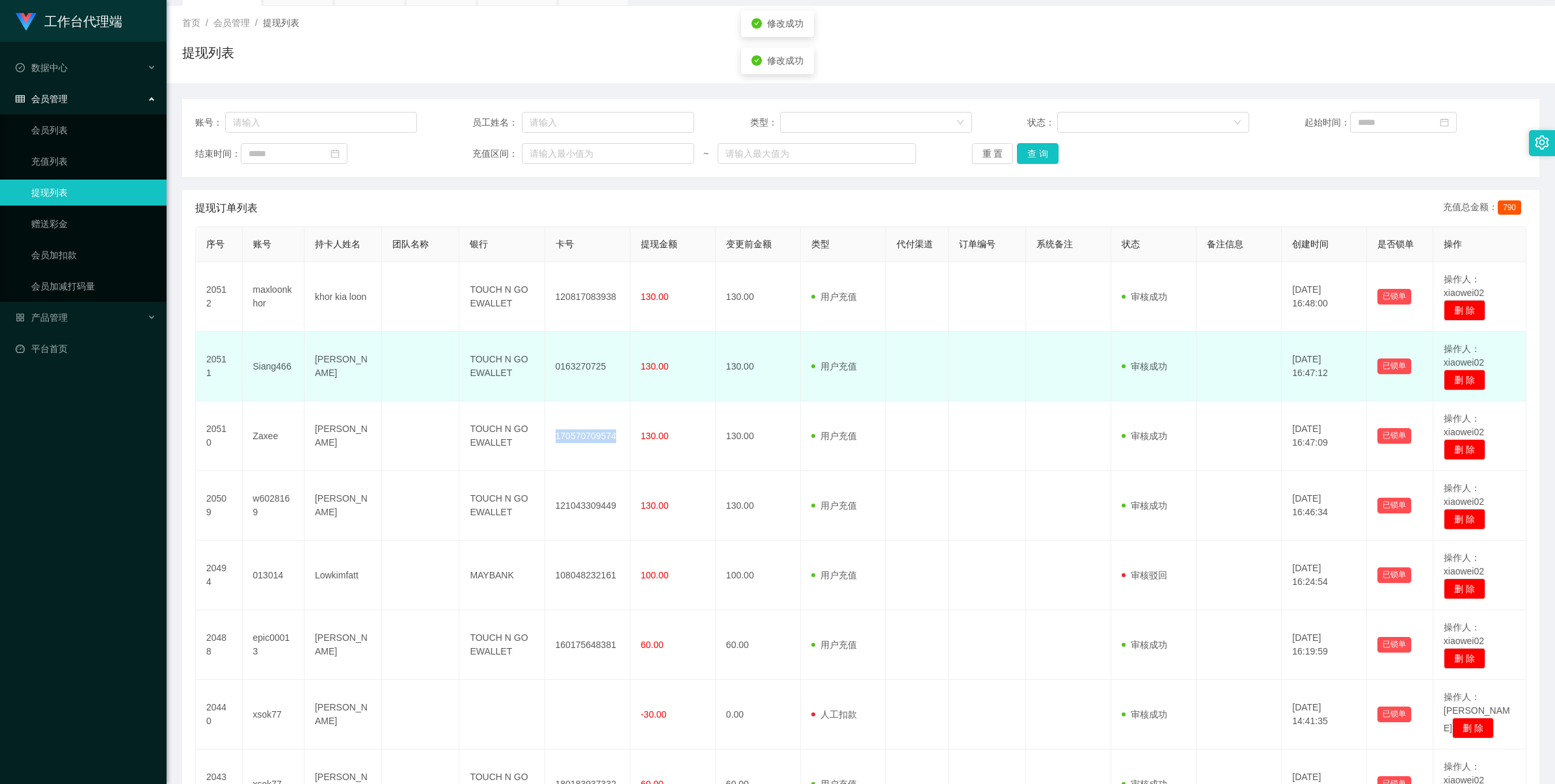
drag, startPoint x: 565, startPoint y: 433, endPoint x: 697, endPoint y: 369, distance: 146.7
click at [568, 433] on td "170570709574" at bounding box center [588, 437] width 85 height 70
copy td "170570709574"
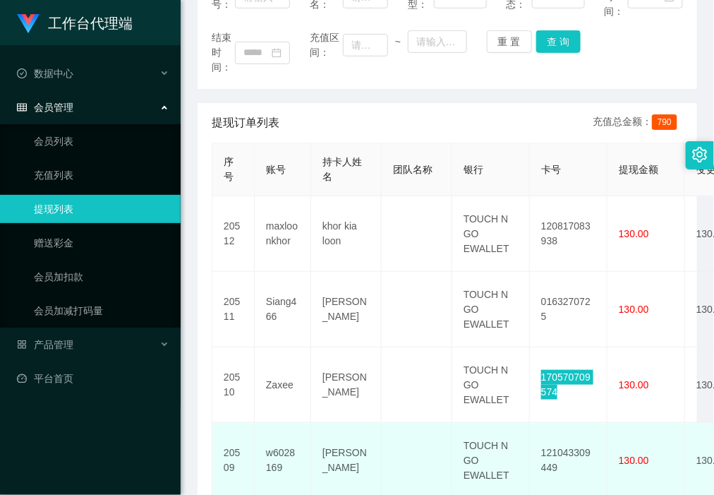
scroll to position [337, 0]
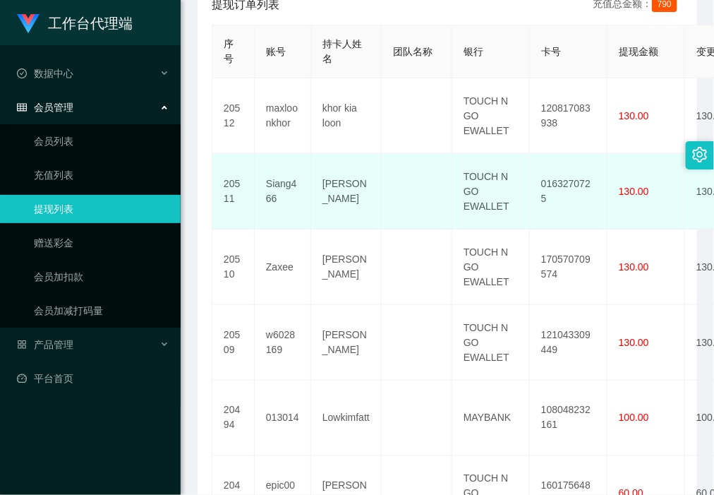
click at [556, 196] on td "0163270725" at bounding box center [569, 192] width 78 height 76
click at [555, 195] on td "0163270725" at bounding box center [569, 192] width 78 height 76
copy td "0163270725"
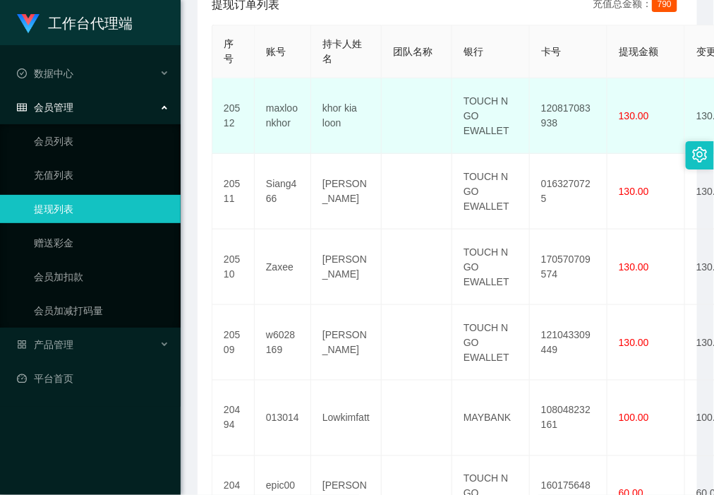
click at [582, 111] on td "120817083938" at bounding box center [569, 116] width 78 height 76
click at [577, 103] on td "120817083938" at bounding box center [569, 116] width 78 height 76
copy td "120817083938"
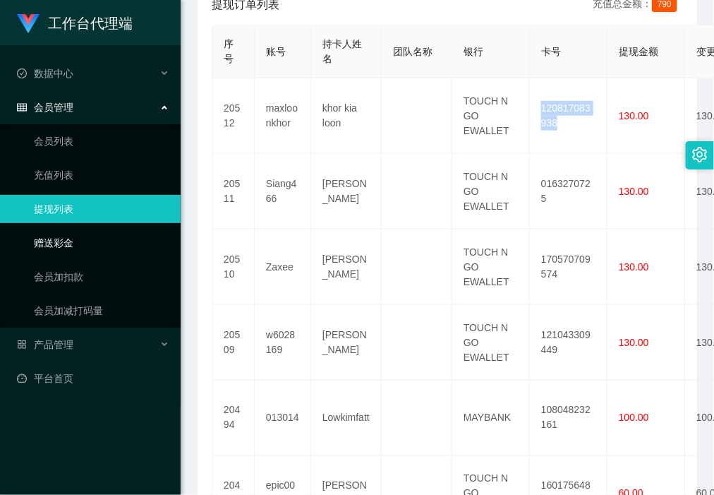
drag, startPoint x: 114, startPoint y: 205, endPoint x: 100, endPoint y: 241, distance: 38.9
click at [113, 205] on link "提现列表" at bounding box center [102, 209] width 136 height 28
click at [97, 245] on link "赠送彩金" at bounding box center [102, 243] width 136 height 28
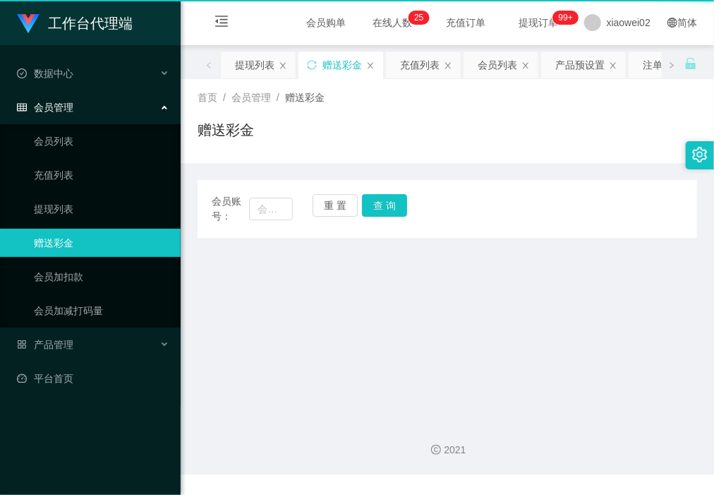
click at [100, 245] on link "赠送彩金" at bounding box center [102, 243] width 136 height 28
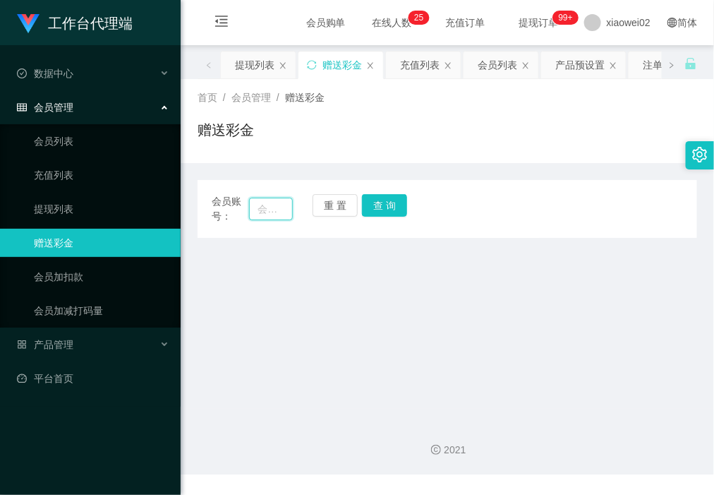
drag, startPoint x: 276, startPoint y: 213, endPoint x: 283, endPoint y: 210, distance: 7.6
click at [276, 213] on input "text" at bounding box center [270, 209] width 43 height 23
paste input "Cac"
type input "Cac"
click at [356, 205] on button "重 置" at bounding box center [335, 205] width 45 height 23
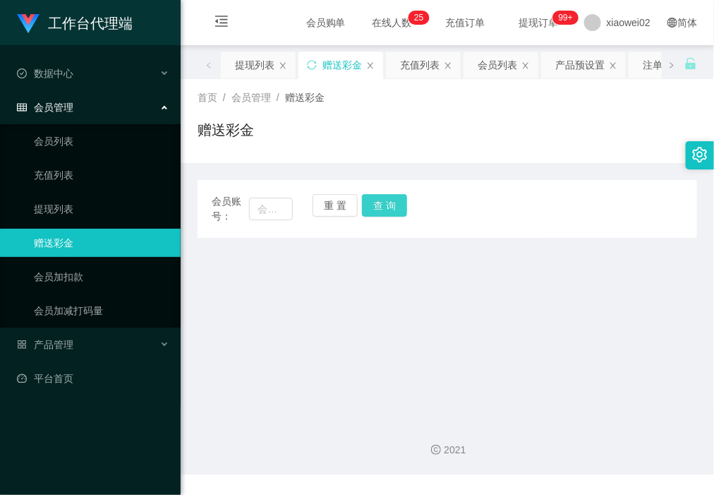
click at [378, 207] on button "查 询" at bounding box center [384, 205] width 45 height 23
drag, startPoint x: 261, startPoint y: 208, endPoint x: 339, endPoint y: 201, distance: 78.0
click at [261, 208] on input "text" at bounding box center [270, 209] width 43 height 23
paste input "Cac"
type input "Cac"
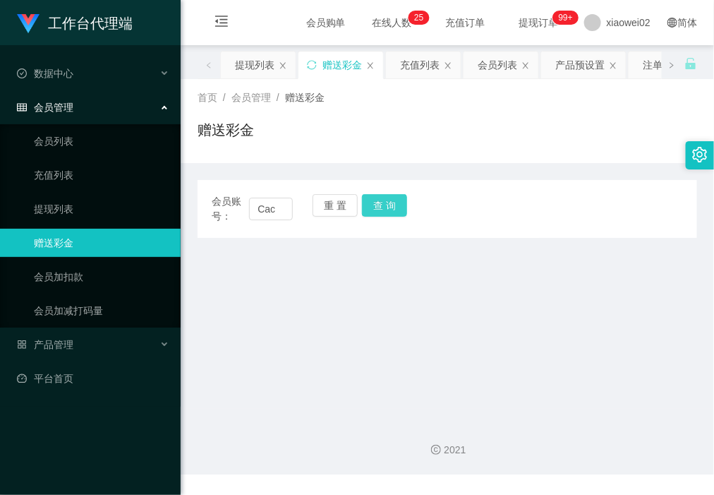
click at [381, 201] on button "查 询" at bounding box center [384, 205] width 45 height 23
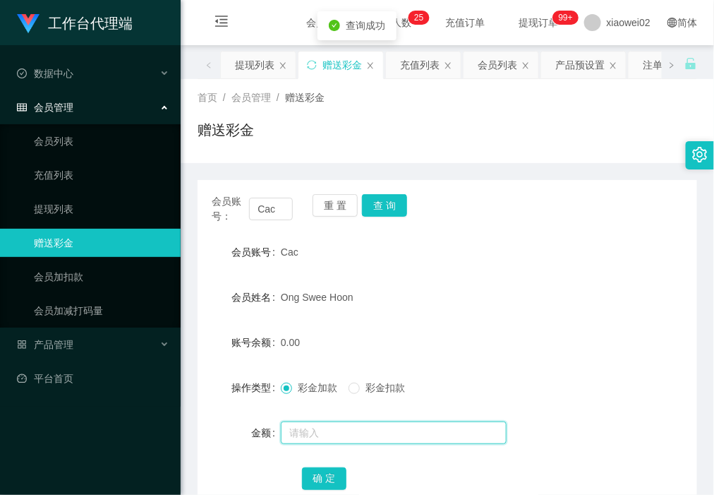
click at [312, 432] on input "text" at bounding box center [394, 432] width 226 height 23
type input "100"
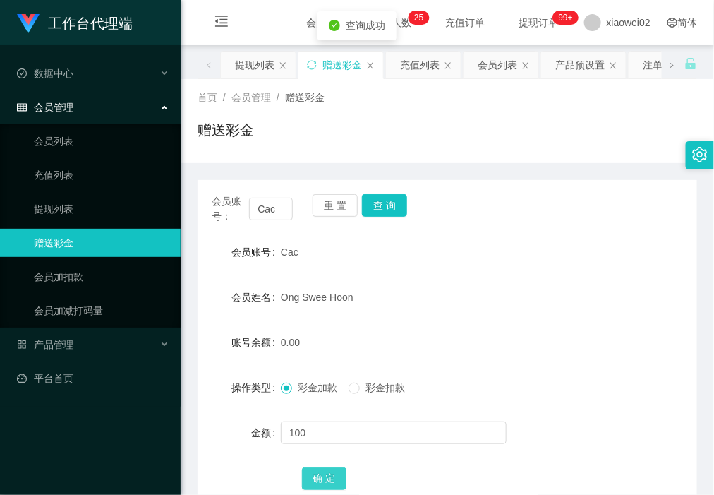
click at [320, 480] on button "确 定" at bounding box center [324, 478] width 45 height 23
click at [110, 200] on link "提现列表" at bounding box center [102, 209] width 136 height 28
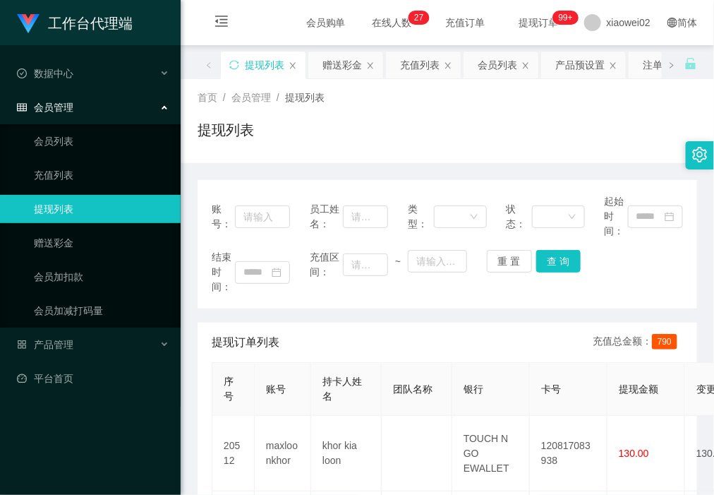
click at [48, 210] on link "提现列表" at bounding box center [102, 209] width 136 height 28
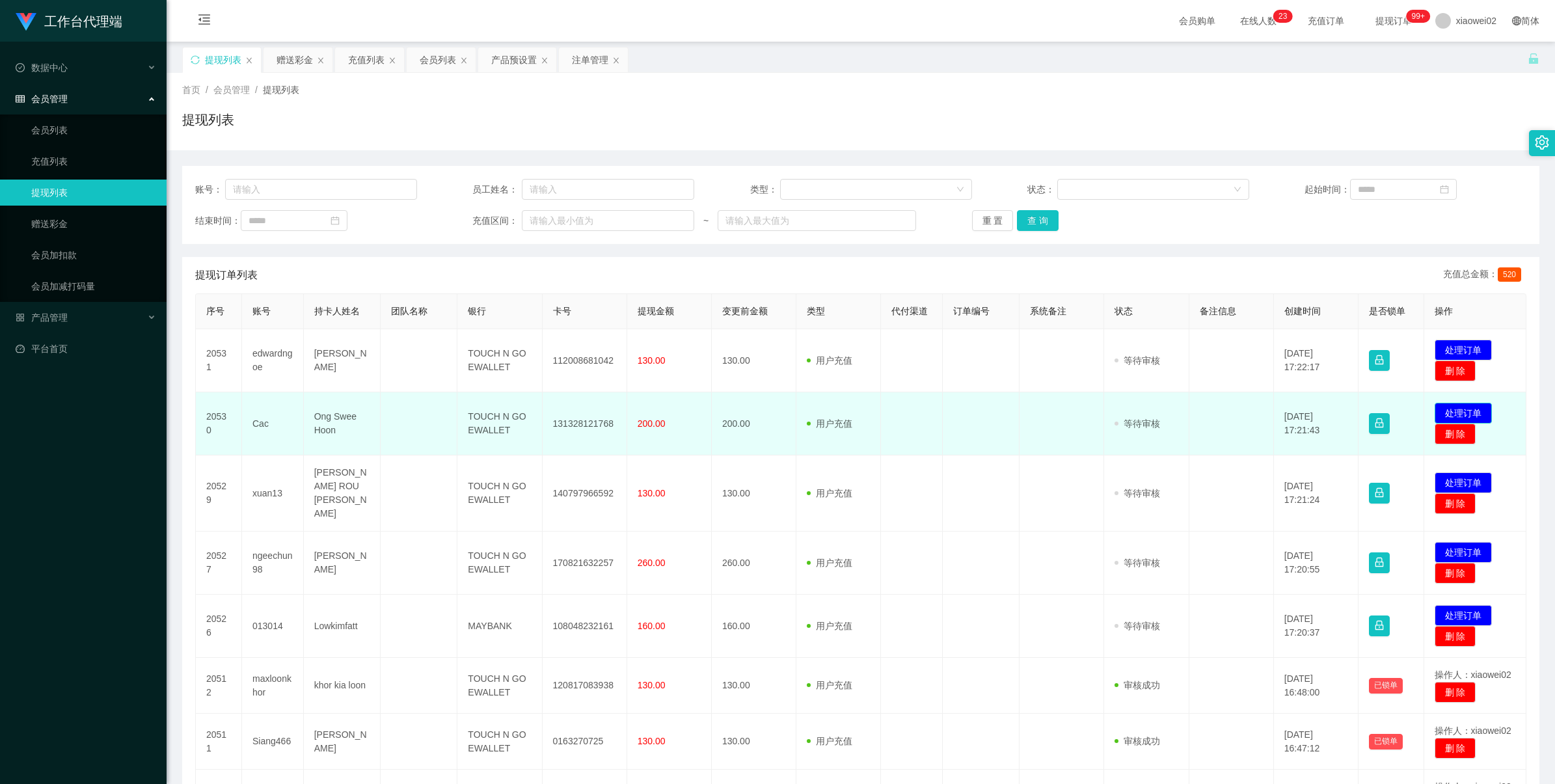
click at [1477, 415] on button "处理订单" at bounding box center [1463, 413] width 57 height 21
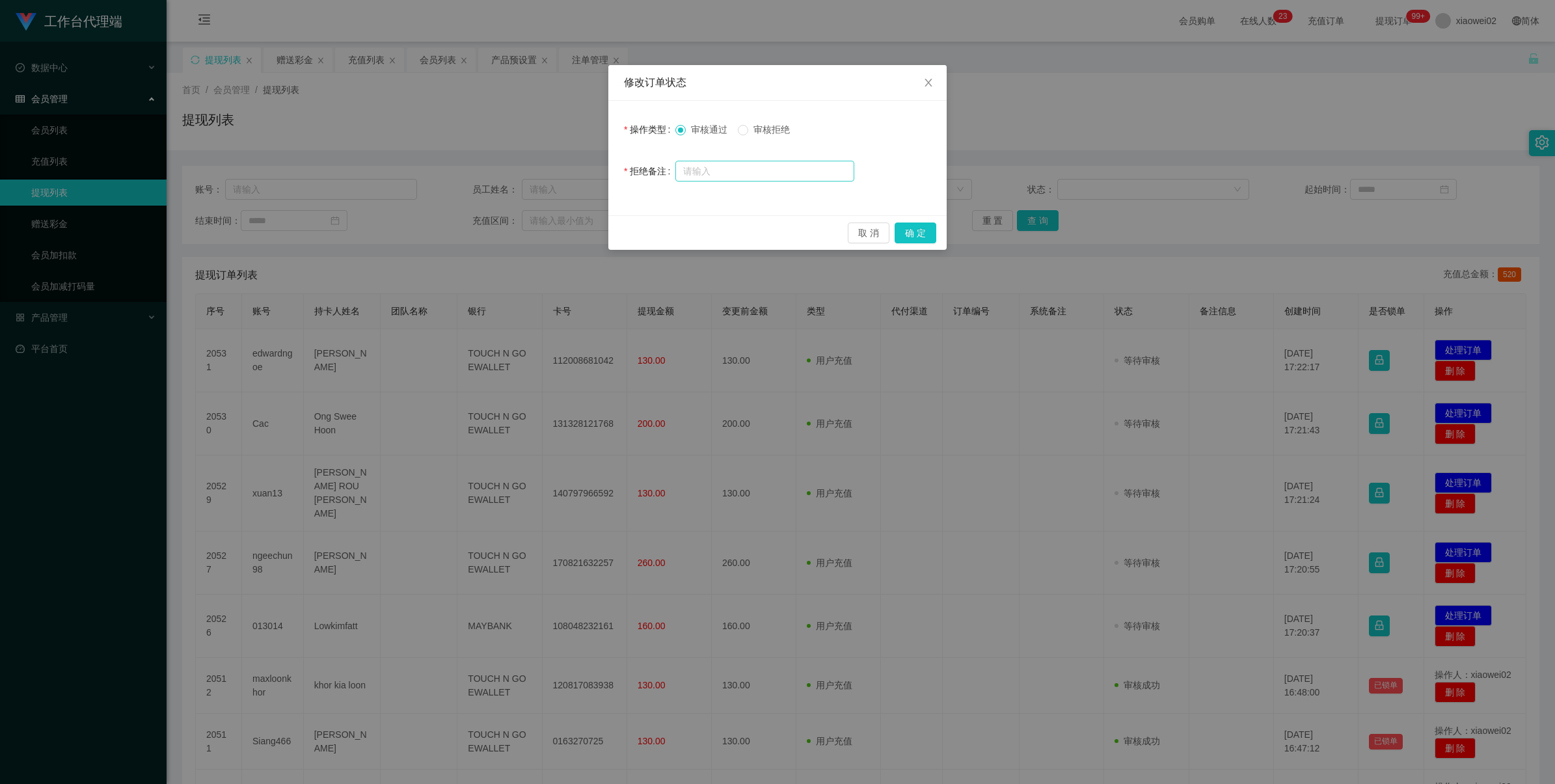
drag, startPoint x: 772, startPoint y: 128, endPoint x: 811, endPoint y: 167, distance: 55.2
click at [772, 128] on span "审核拒绝" at bounding box center [772, 129] width 47 height 10
click at [918, 232] on button "确 定" at bounding box center [915, 232] width 41 height 21
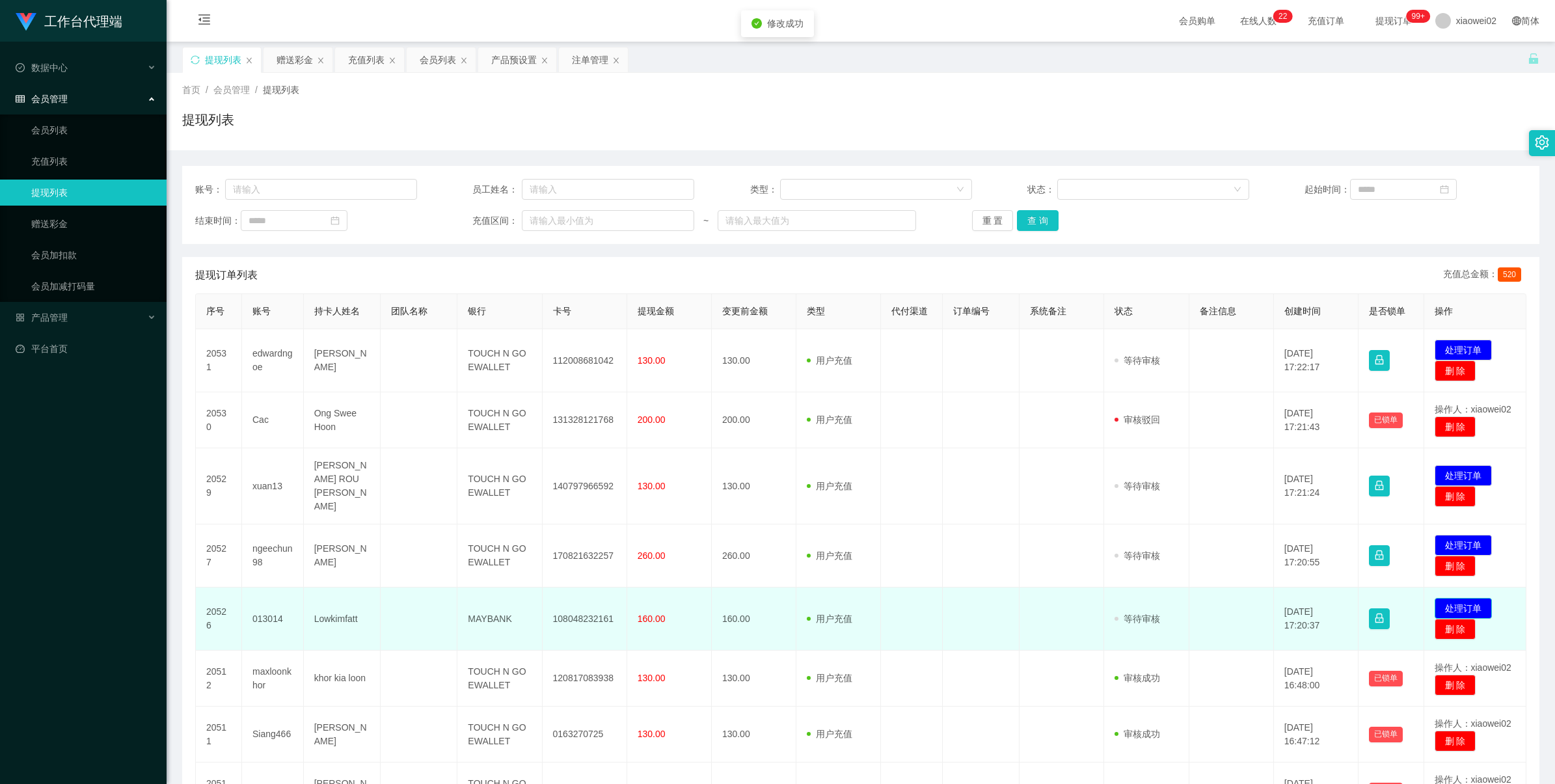
click at [1462, 598] on button "处理订单" at bounding box center [1463, 608] width 57 height 21
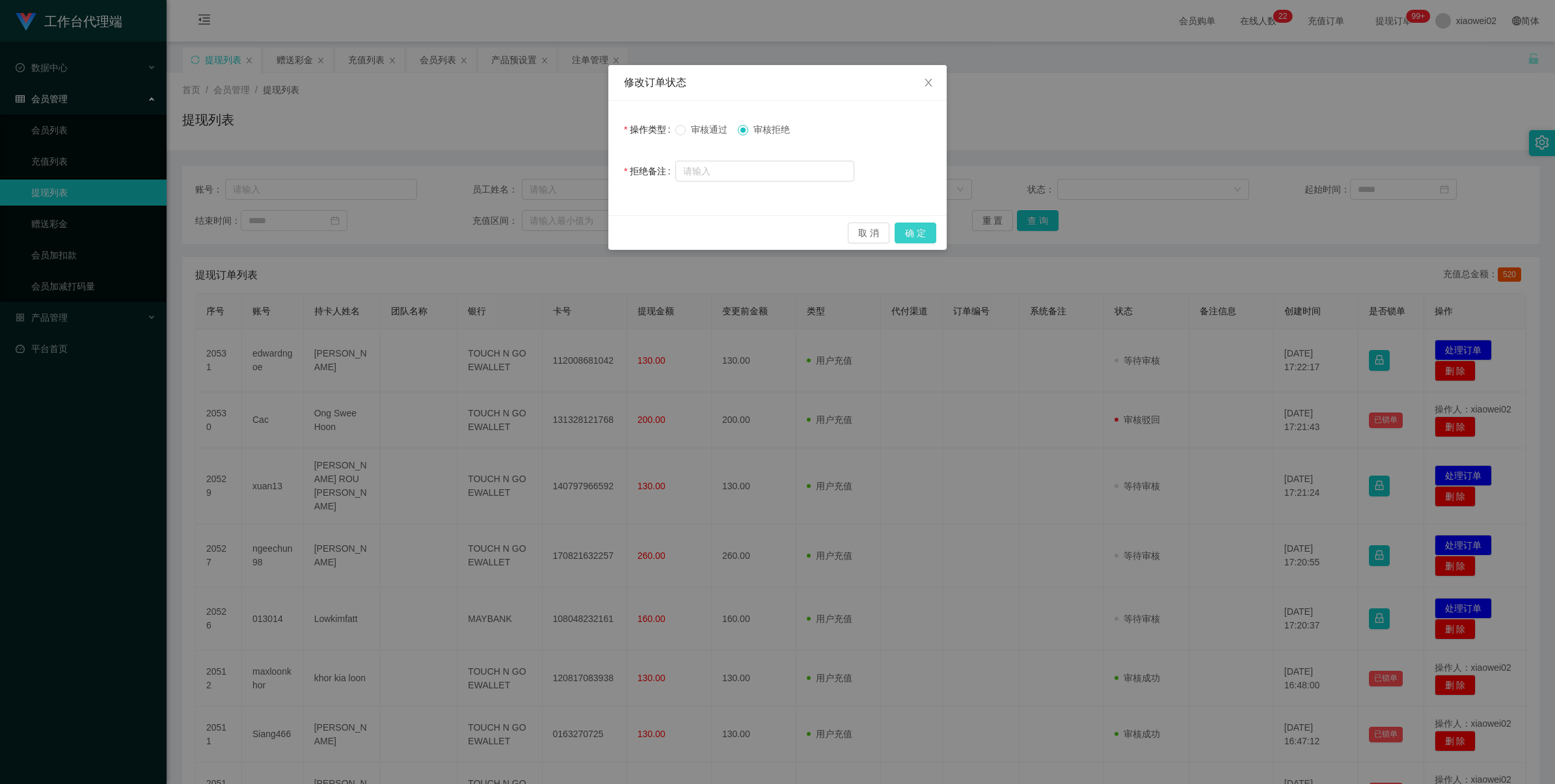
click at [919, 228] on button "确 定" at bounding box center [915, 232] width 41 height 21
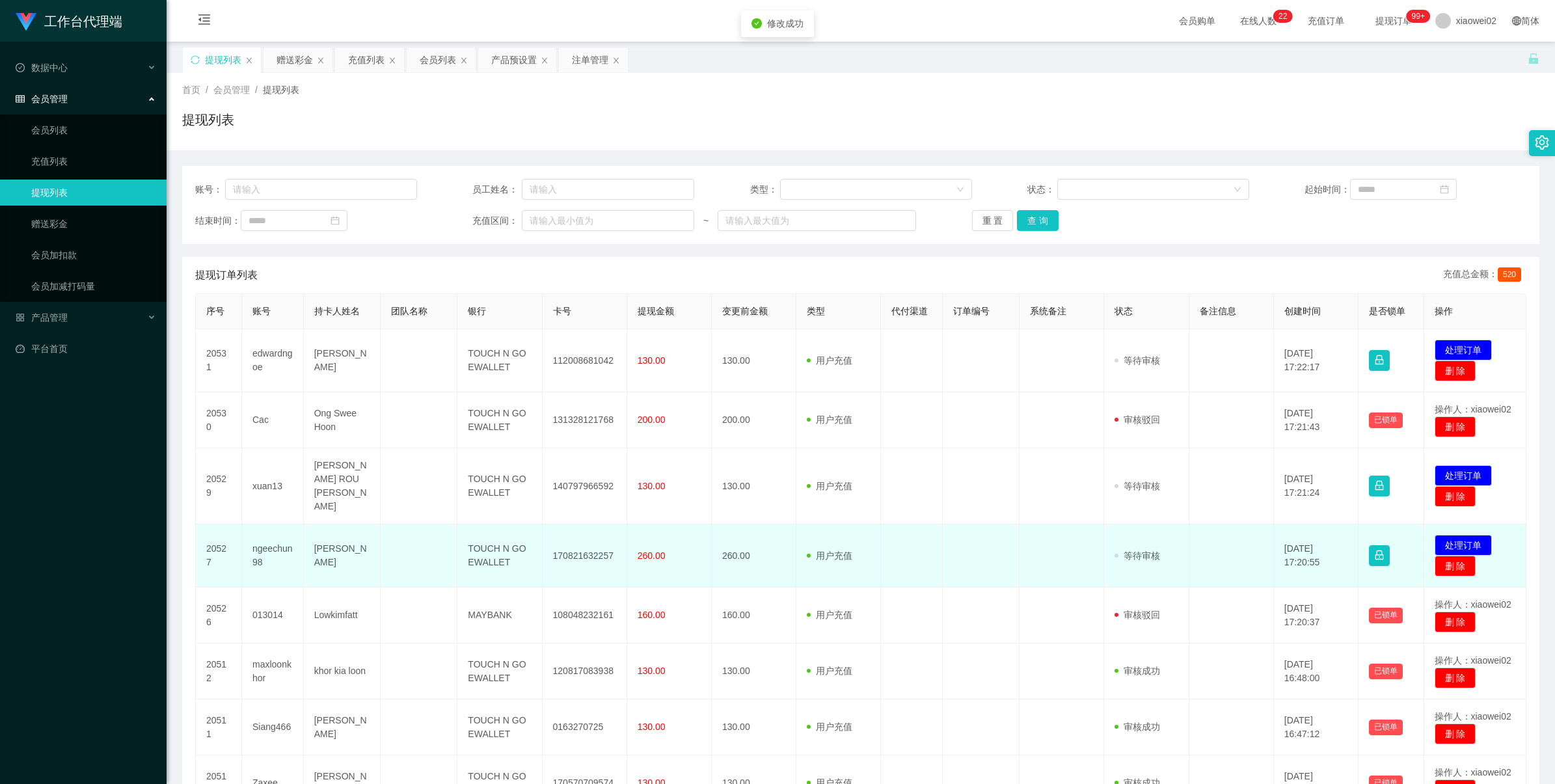
click at [583, 538] on td "170821632257" at bounding box center [585, 556] width 85 height 63
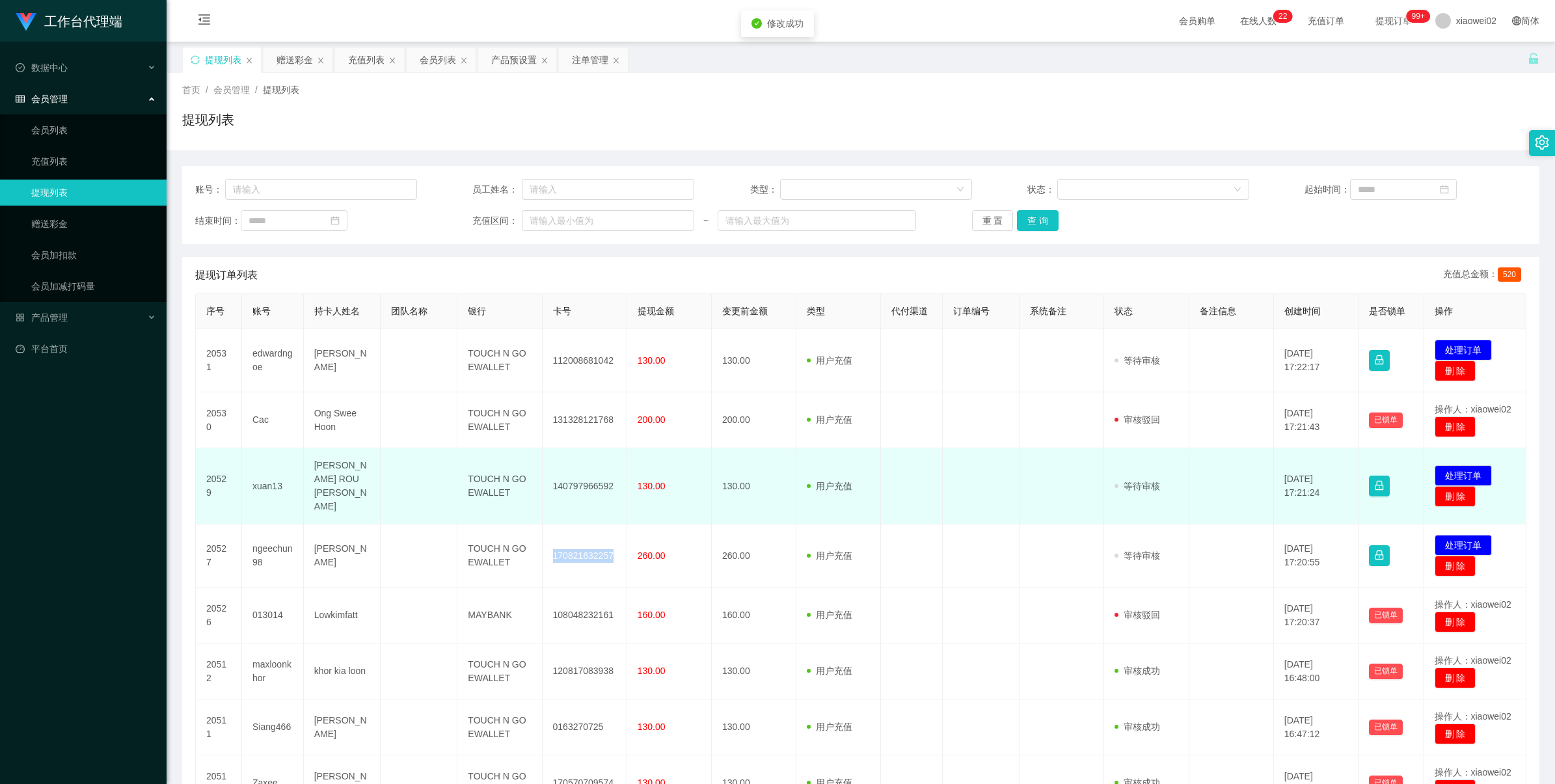
drag, startPoint x: 583, startPoint y: 538, endPoint x: 687, endPoint y: 485, distance: 116.7
click at [583, 538] on td "170821632257" at bounding box center [585, 556] width 85 height 63
copy td "170821632257"
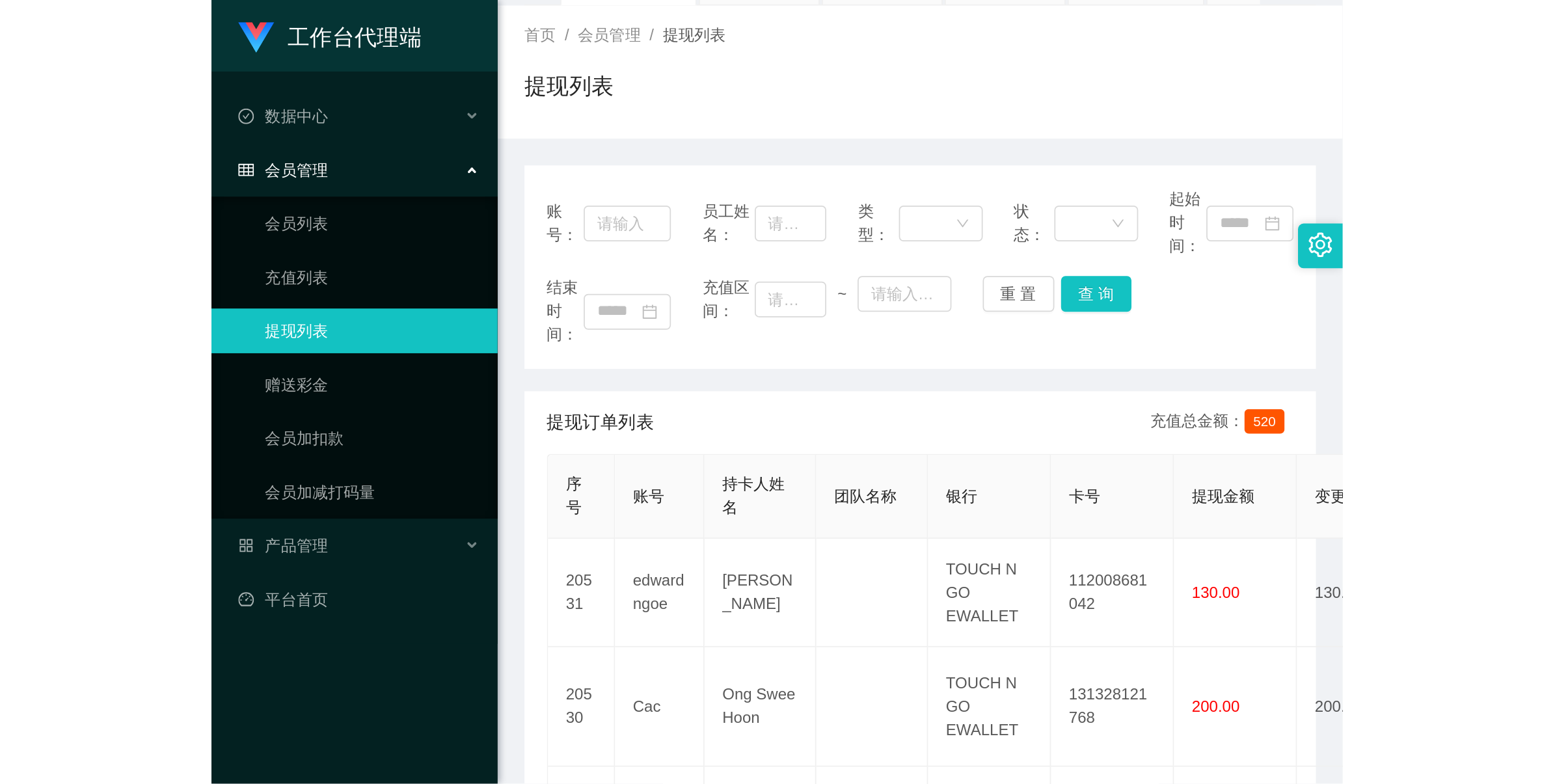
scroll to position [244, 0]
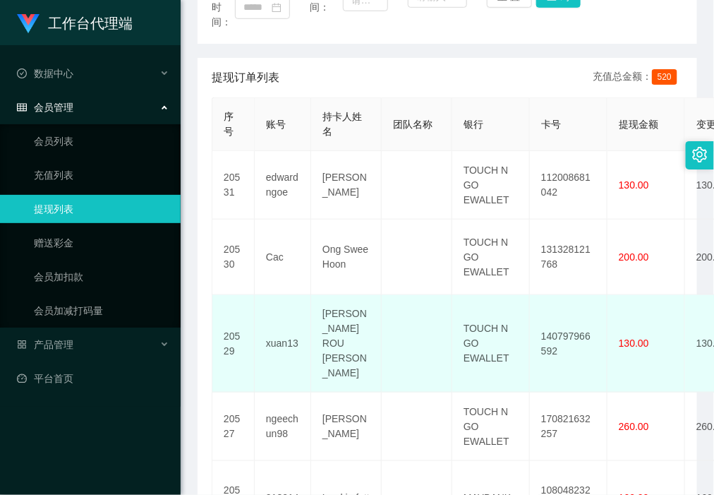
click at [565, 311] on td "140797966592" at bounding box center [569, 343] width 78 height 97
click at [563, 316] on td "140797966592" at bounding box center [569, 343] width 78 height 97
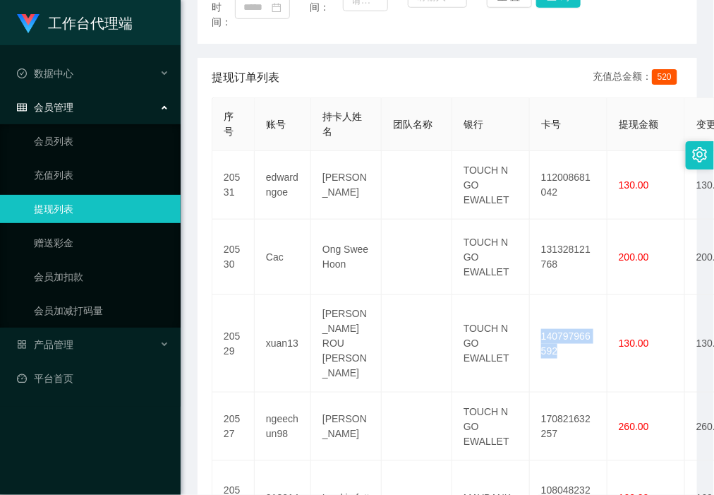
copy td "140797966592"
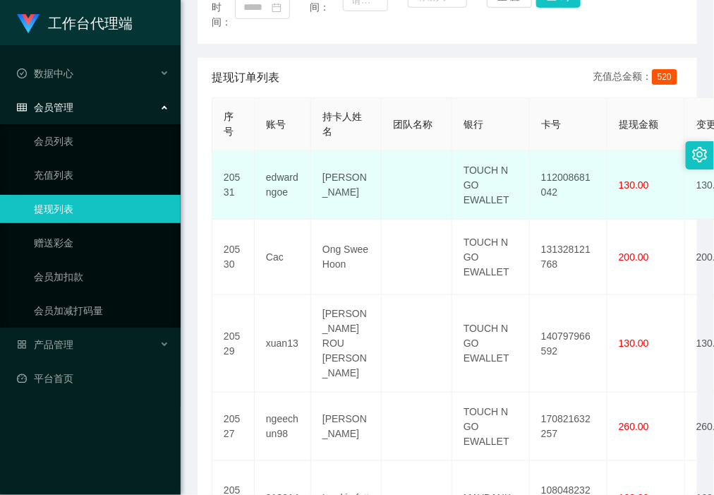
click at [558, 173] on td "112008681042" at bounding box center [569, 185] width 78 height 68
copy td "112008681042"
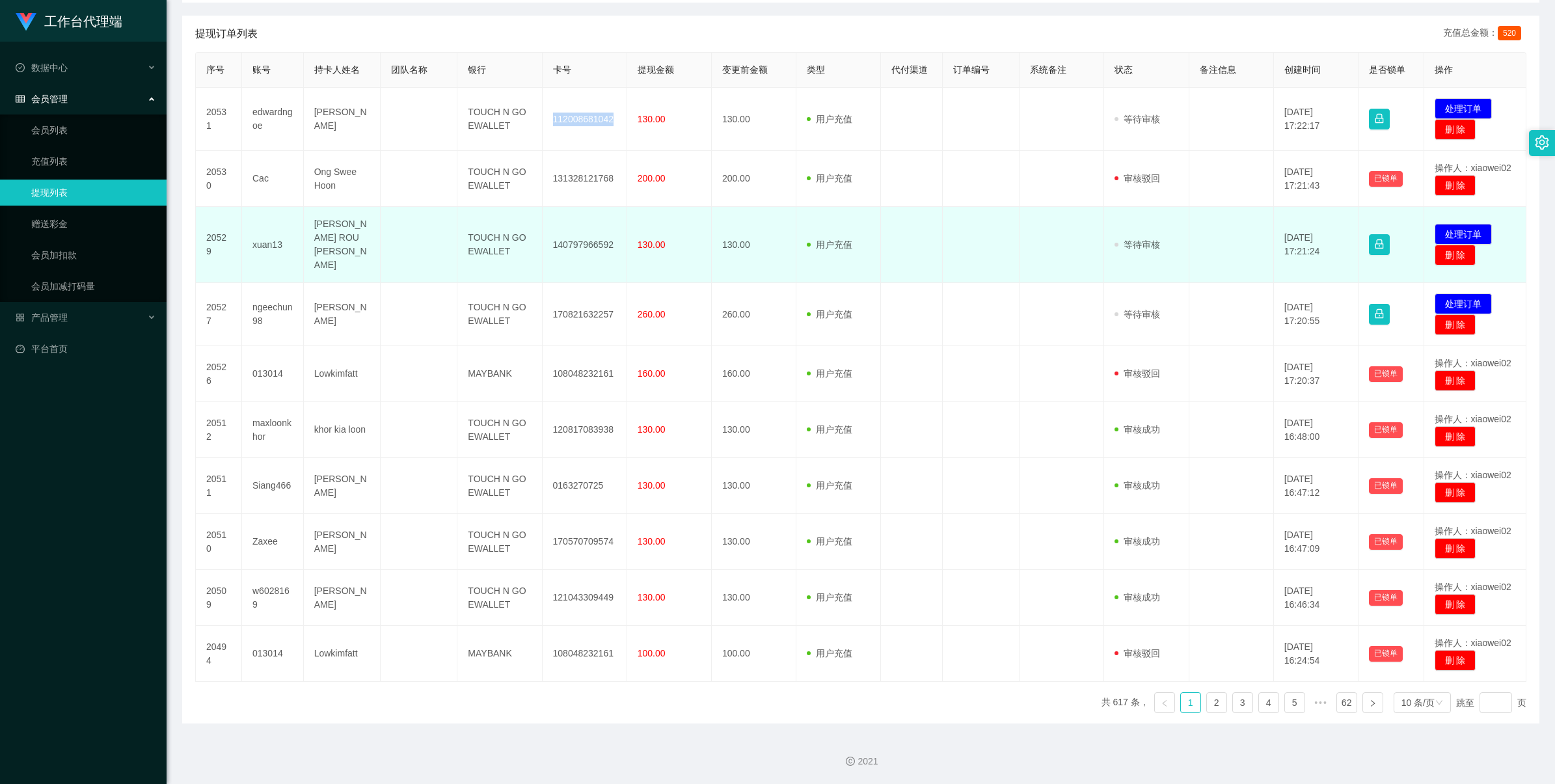
scroll to position [229, 0]
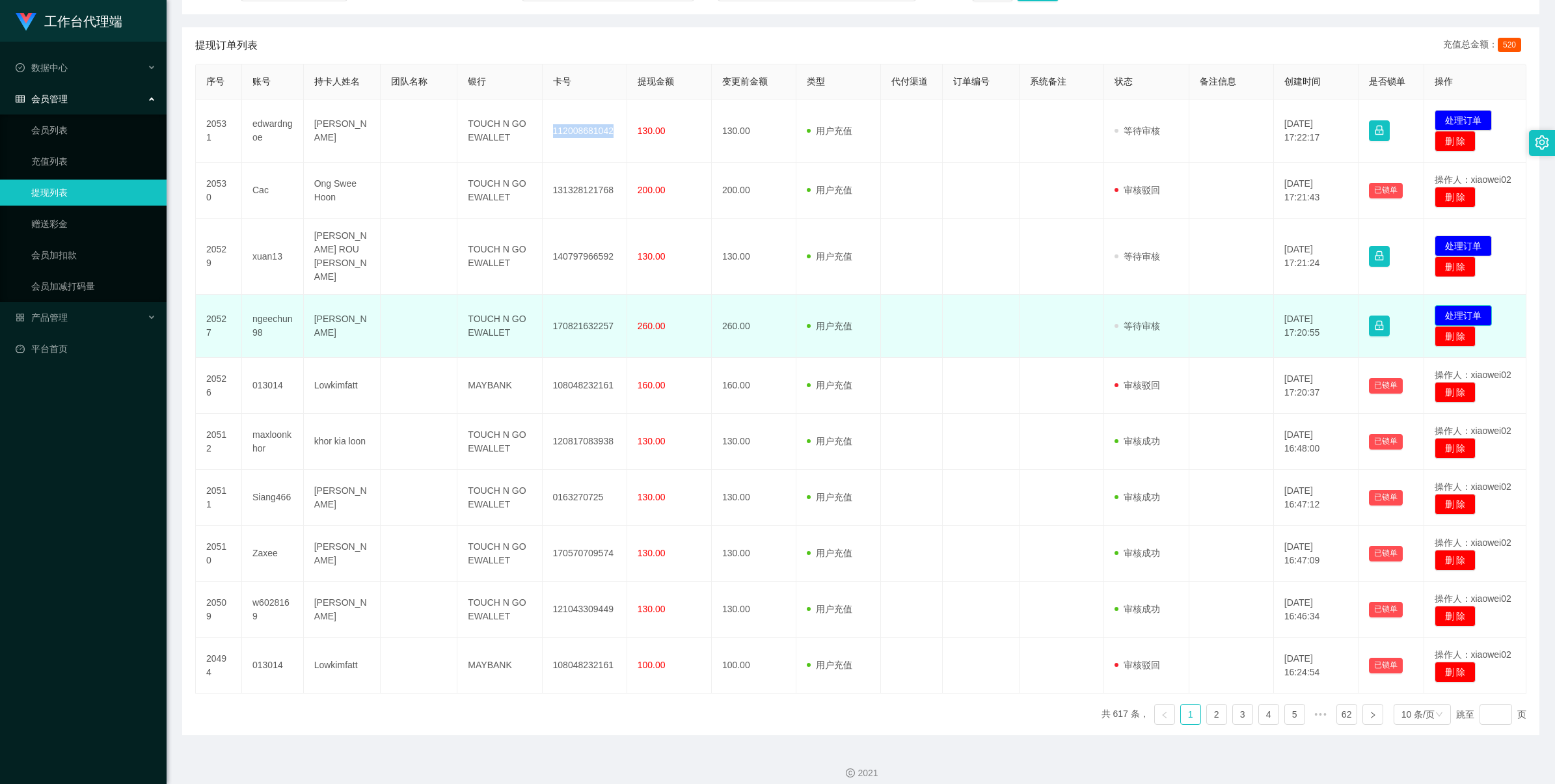
click at [1443, 305] on button "处理订单" at bounding box center [1463, 315] width 57 height 21
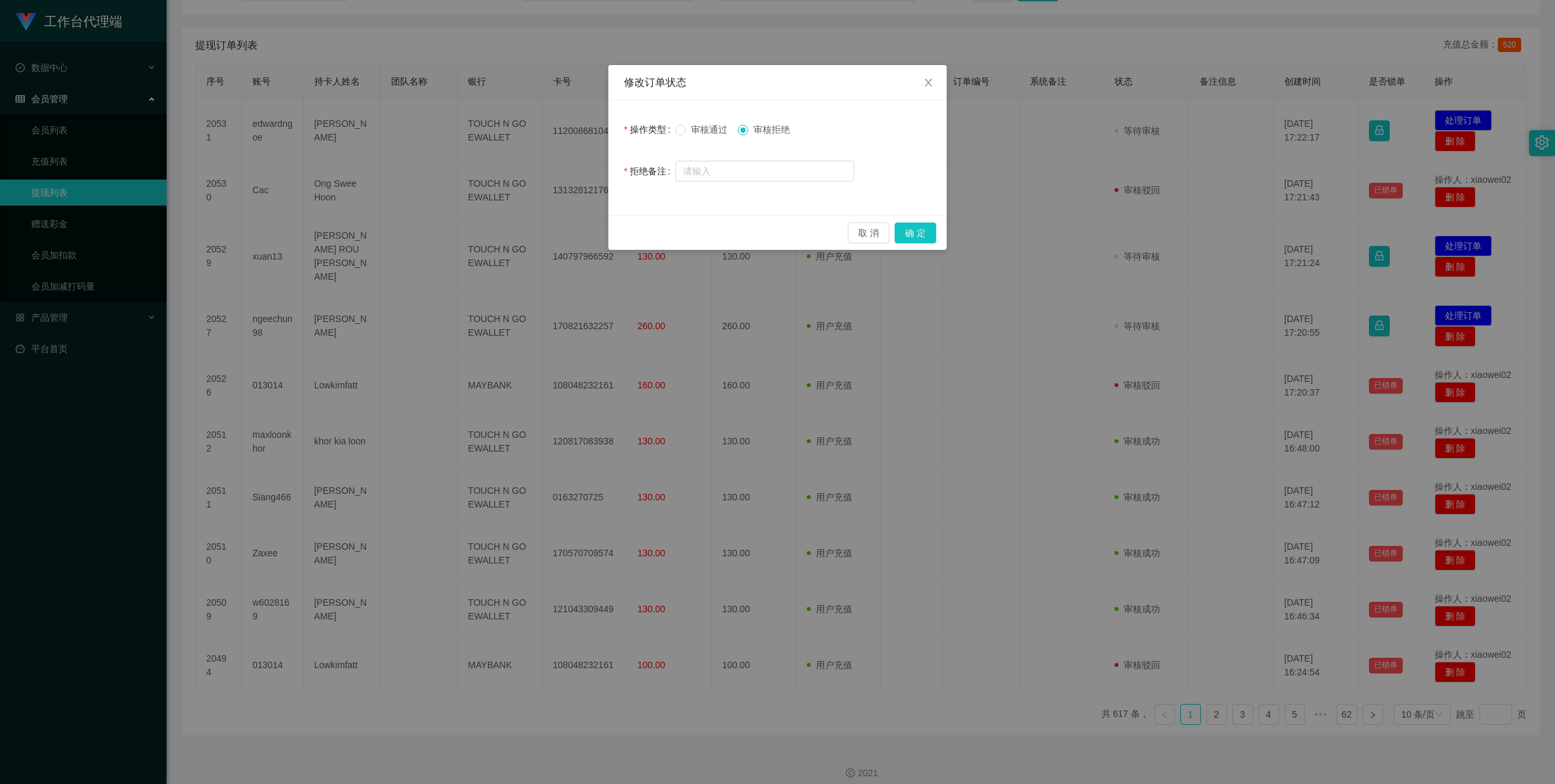
click at [698, 125] on span "审核通过" at bounding box center [709, 129] width 47 height 10
click at [906, 228] on button "确 定" at bounding box center [915, 232] width 41 height 21
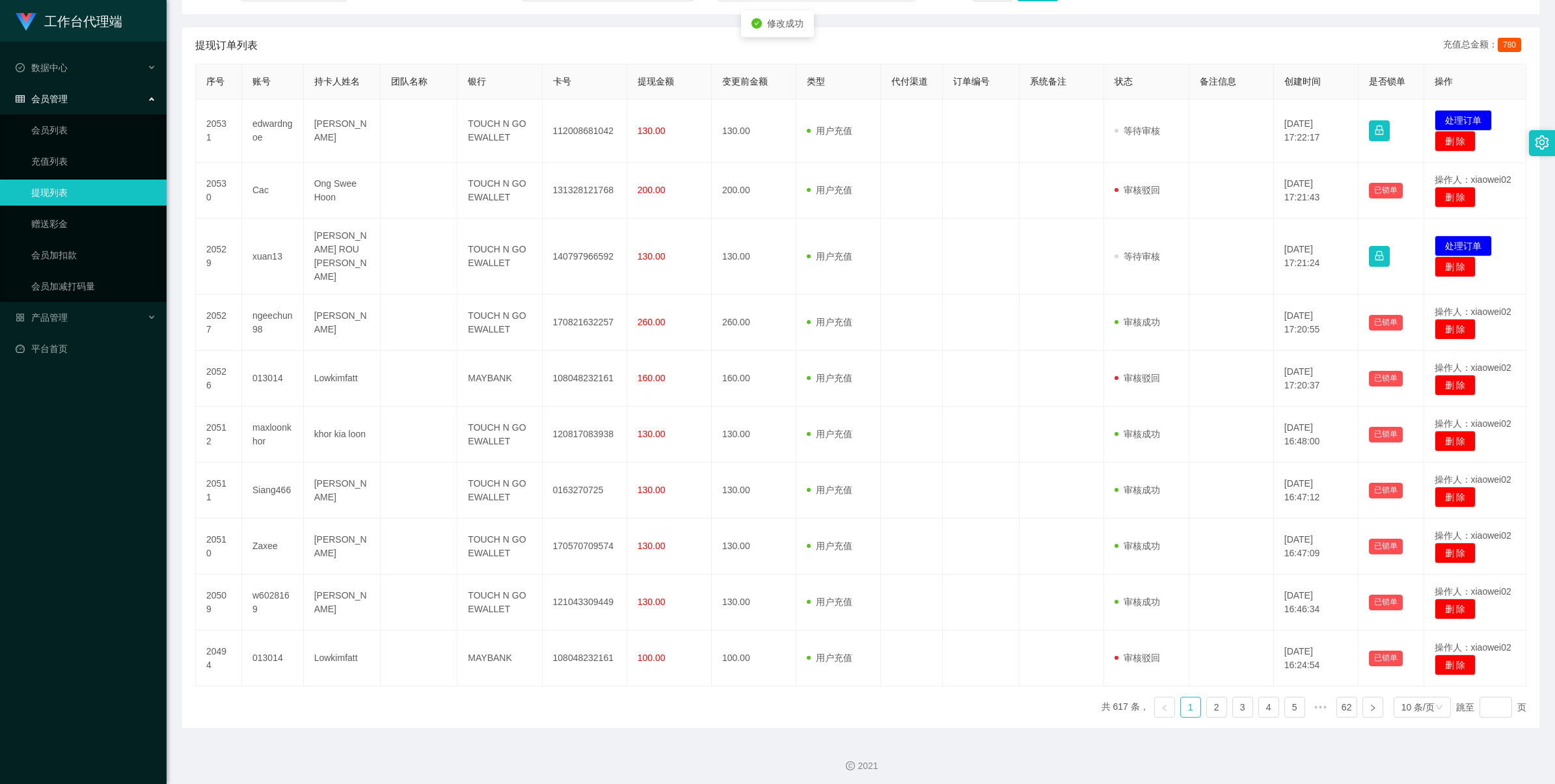
scroll to position [222, 0]
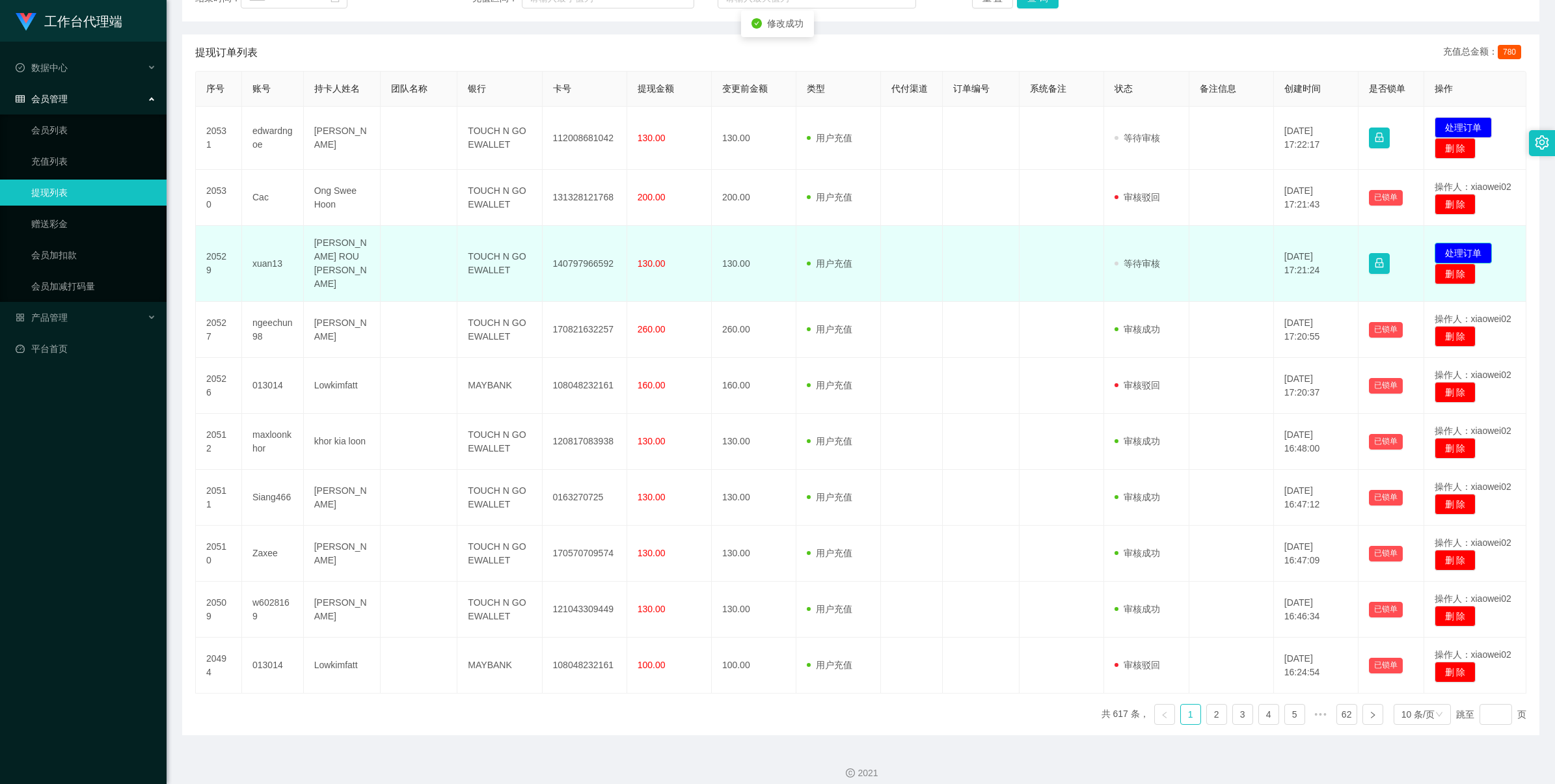
click at [1469, 246] on button "处理订单" at bounding box center [1463, 252] width 57 height 21
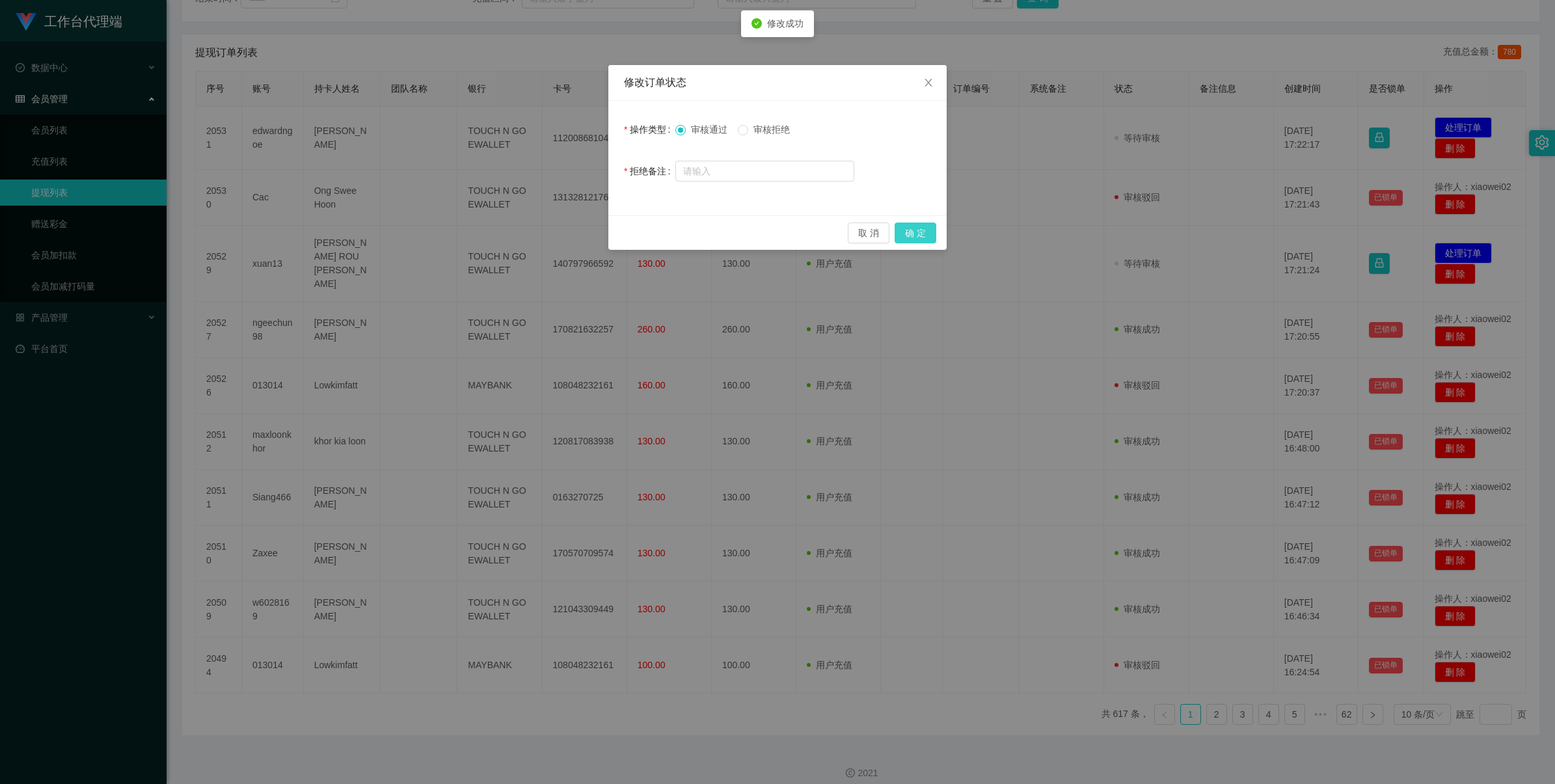
click at [928, 225] on button "确 定" at bounding box center [915, 232] width 41 height 21
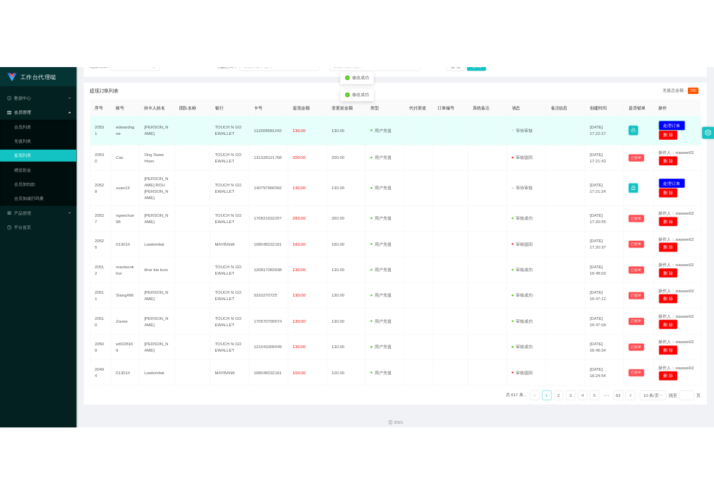
scroll to position [234, 0]
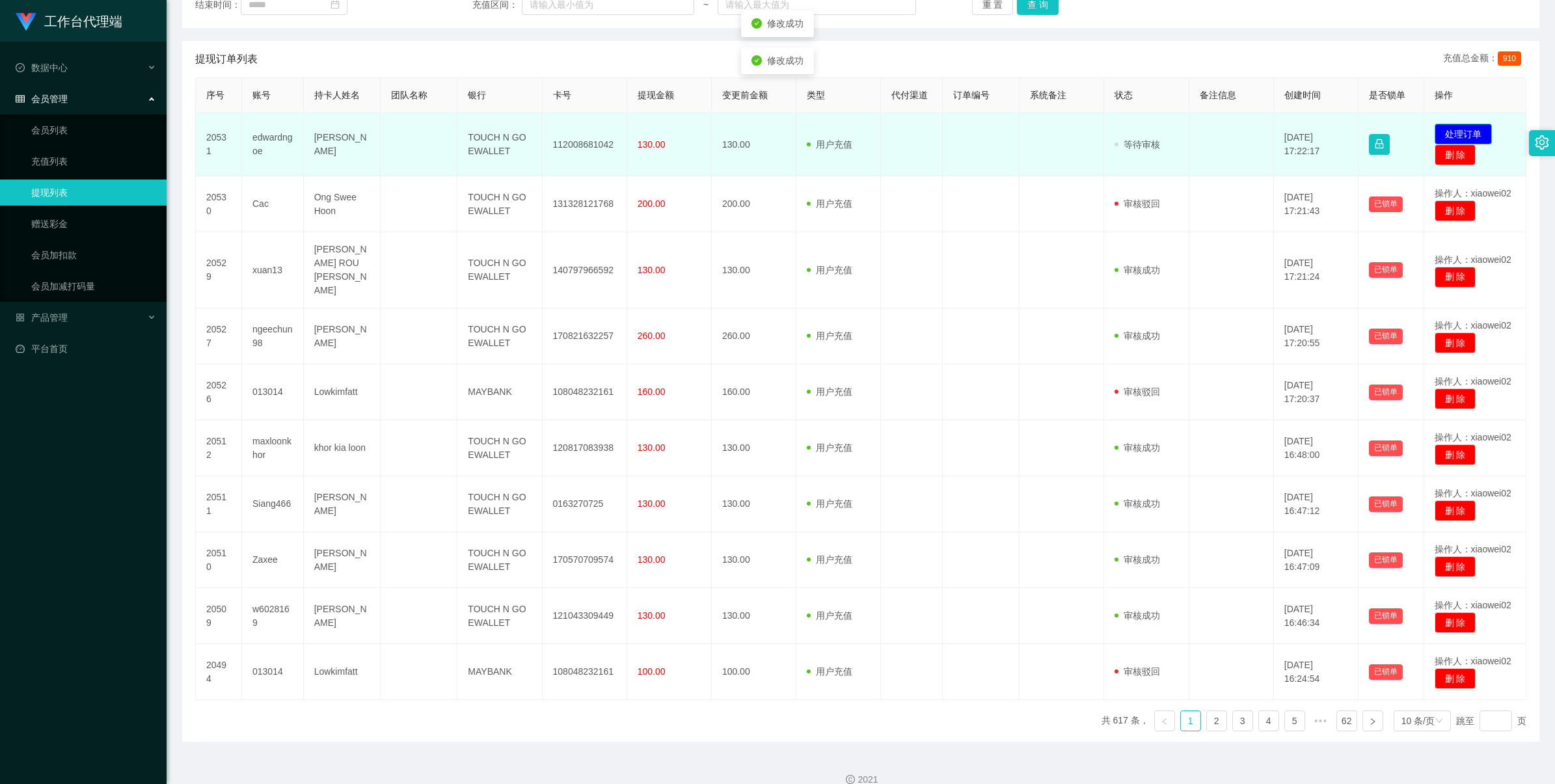
click at [1453, 131] on button "处理订单" at bounding box center [1463, 134] width 57 height 21
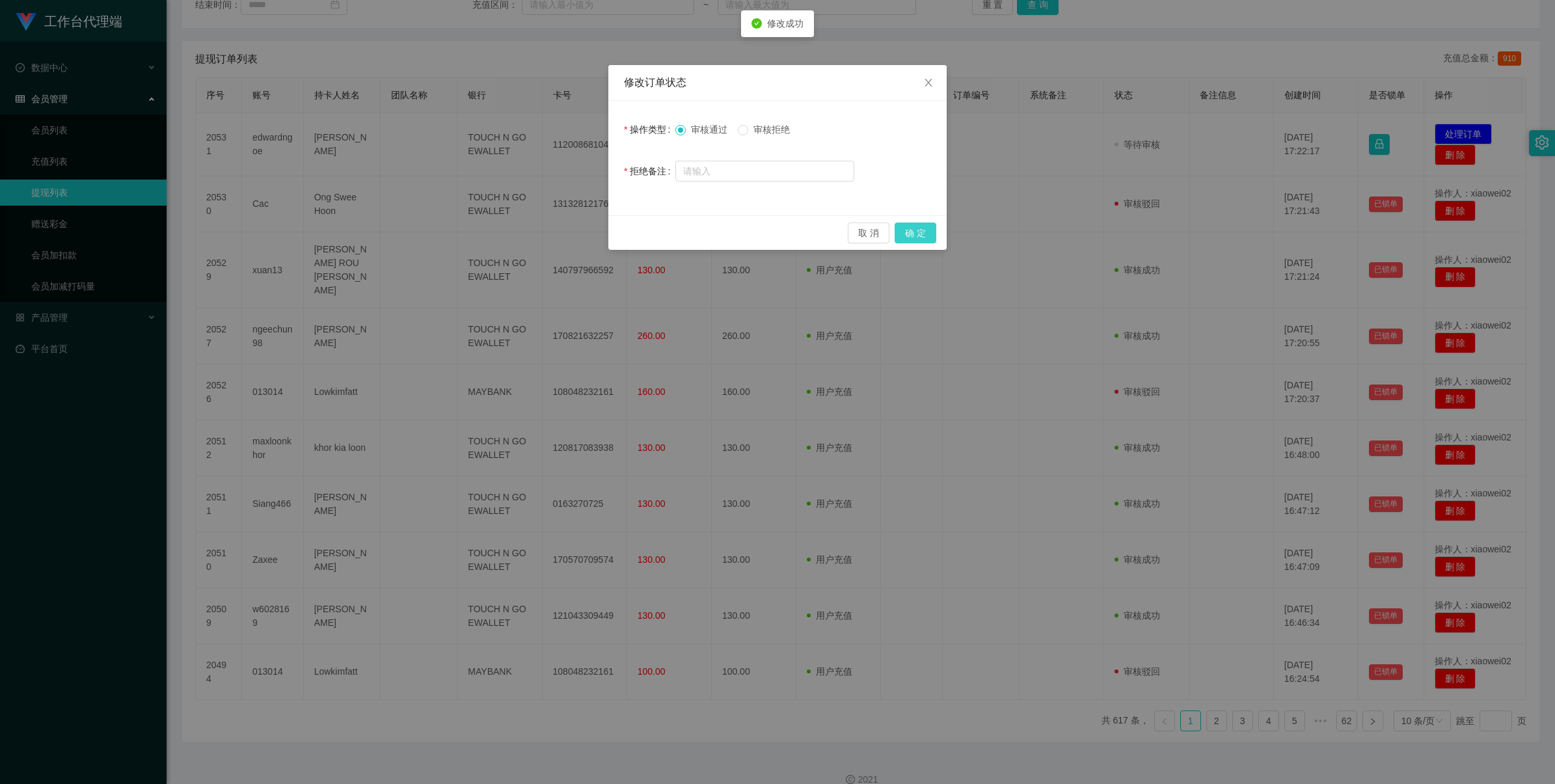
click at [913, 231] on button "确 定" at bounding box center [915, 232] width 41 height 21
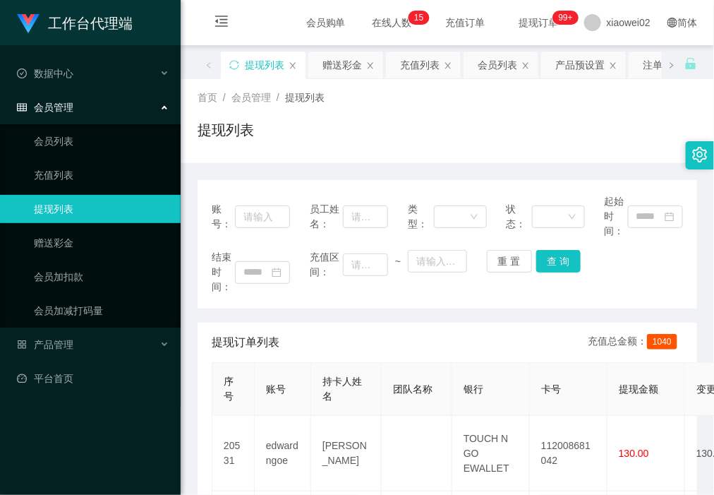
click at [312, 160] on div "首页 / 会员管理 / 提现列表 / 提现列表" at bounding box center [448, 121] width 534 height 84
click at [101, 237] on link "赠送彩金" at bounding box center [102, 243] width 136 height 28
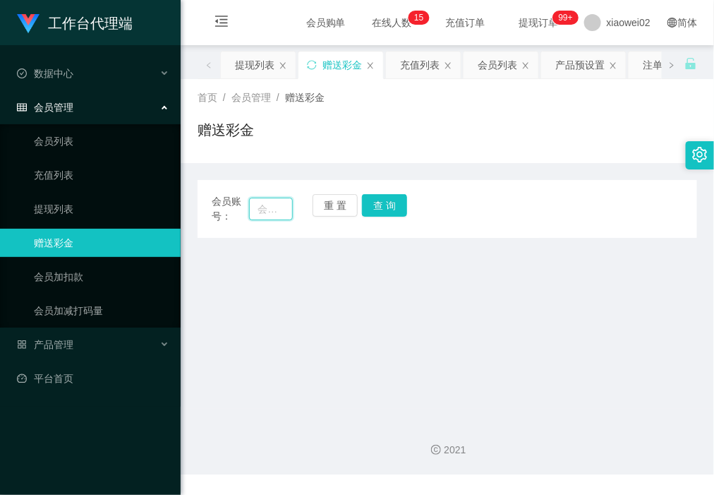
click at [287, 209] on input "text" at bounding box center [270, 209] width 43 height 23
paste input "Cac"
type input "Cac"
click at [387, 203] on button "查 询" at bounding box center [384, 205] width 45 height 23
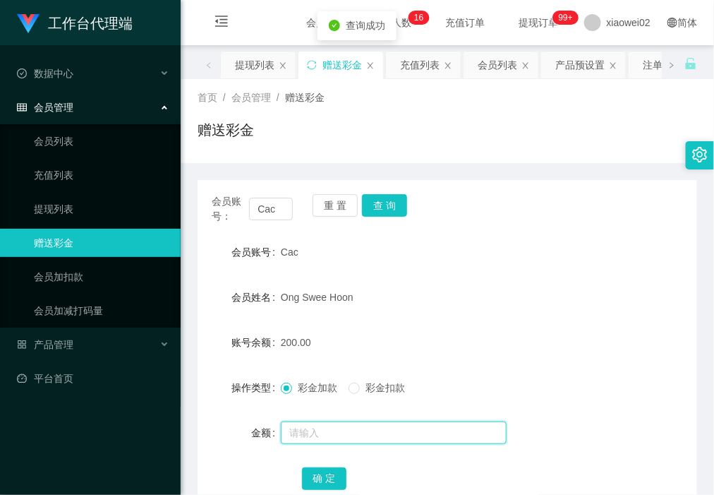
click at [340, 426] on input "text" at bounding box center [394, 432] width 226 height 23
type input "70"
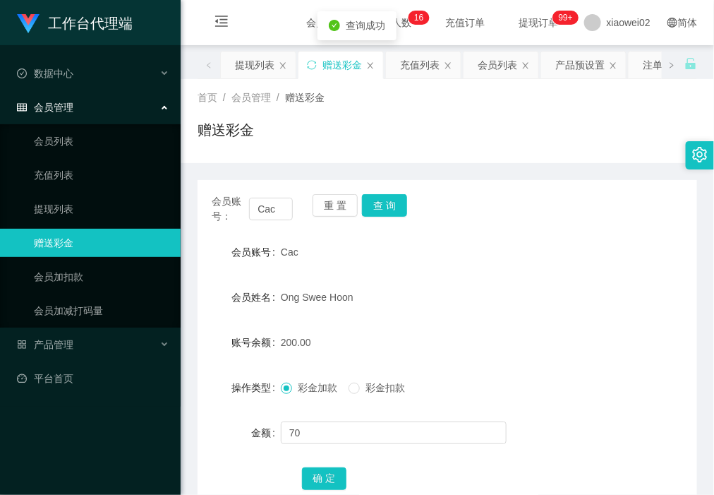
click at [366, 387] on span "彩金扣款" at bounding box center [385, 387] width 51 height 11
click at [323, 477] on button "确 定" at bounding box center [324, 478] width 45 height 23
click at [323, 205] on button "重 置" at bounding box center [335, 205] width 45 height 23
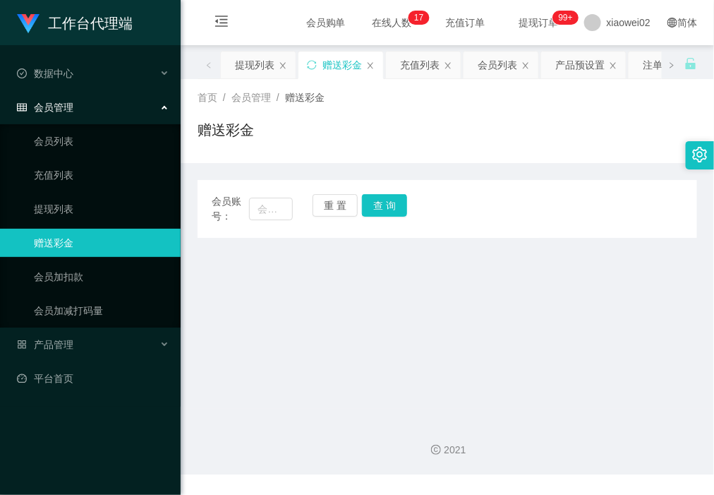
click at [235, 221] on span "会员账号：" at bounding box center [230, 209] width 37 height 30
click at [267, 216] on input "text" at bounding box center [270, 209] width 43 height 23
paste input "013014"
type input "013014"
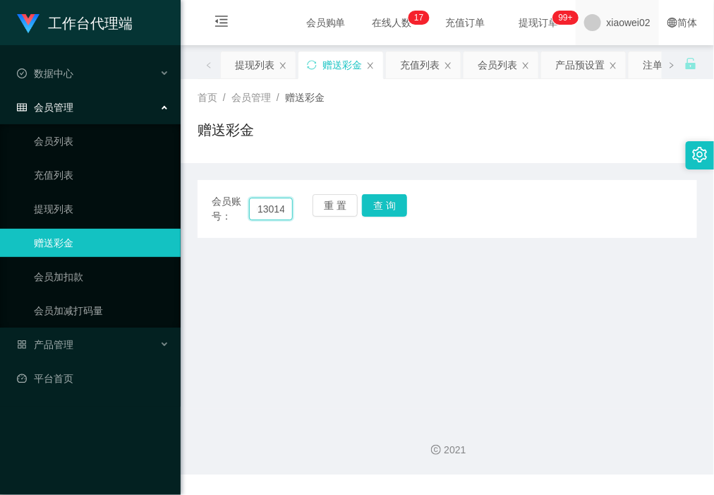
scroll to position [0, 0]
click at [386, 203] on button "查 询" at bounding box center [384, 205] width 45 height 23
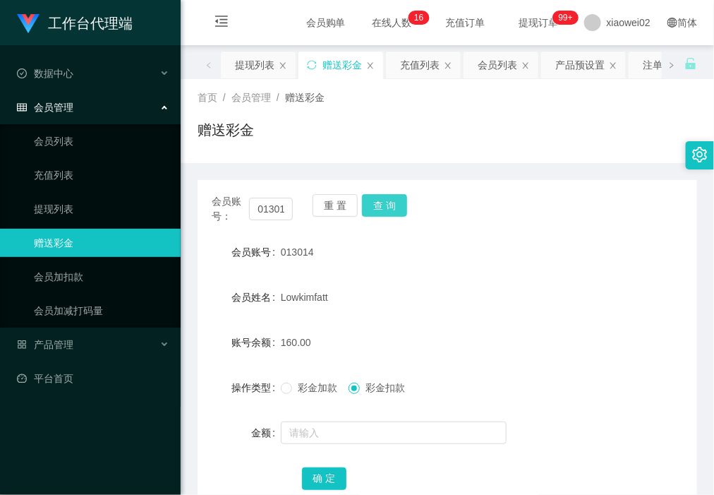
drag, startPoint x: 383, startPoint y: 206, endPoint x: 386, endPoint y: 213, distance: 7.9
click at [385, 206] on button "查 询" at bounding box center [384, 205] width 45 height 23
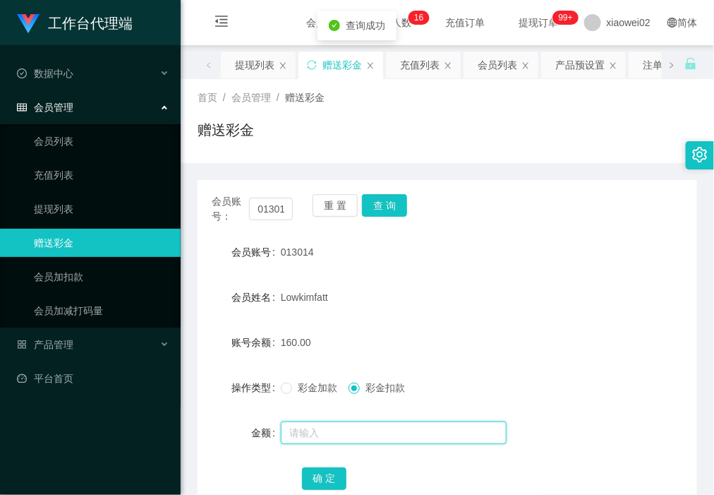
click at [325, 433] on input "text" at bounding box center [394, 432] width 226 height 23
type input "30"
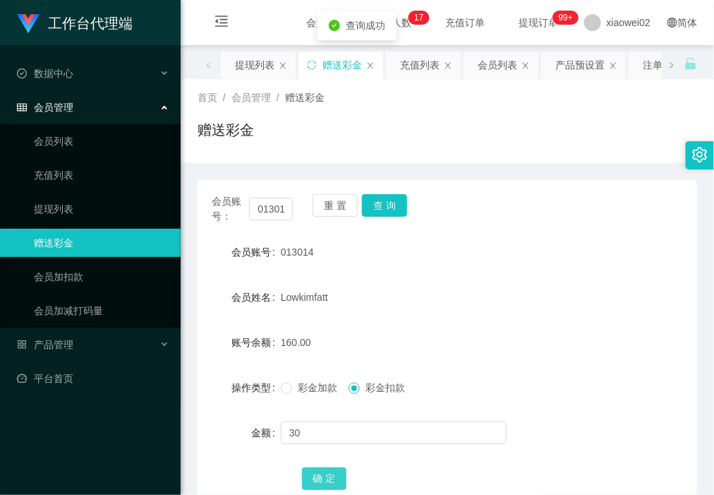
click at [318, 479] on button "确 定" at bounding box center [324, 478] width 45 height 23
click at [88, 150] on link "会员列表" at bounding box center [102, 141] width 136 height 28
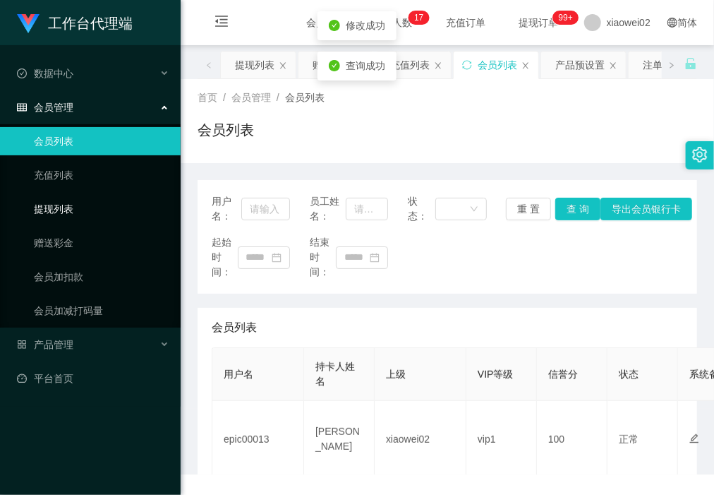
click at [92, 207] on link "提现列表" at bounding box center [102, 209] width 136 height 28
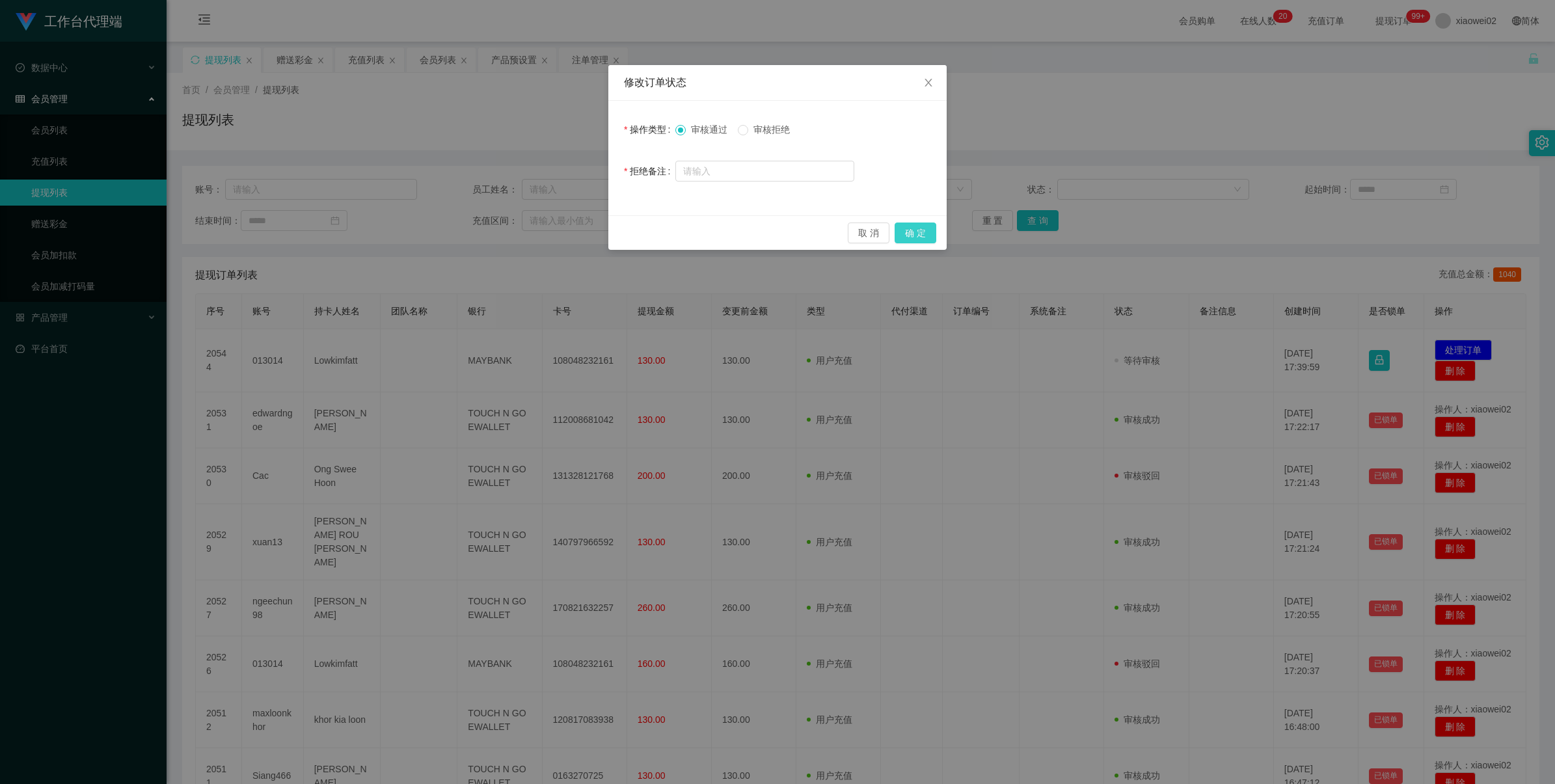
click at [921, 235] on button "确 定" at bounding box center [915, 232] width 41 height 21
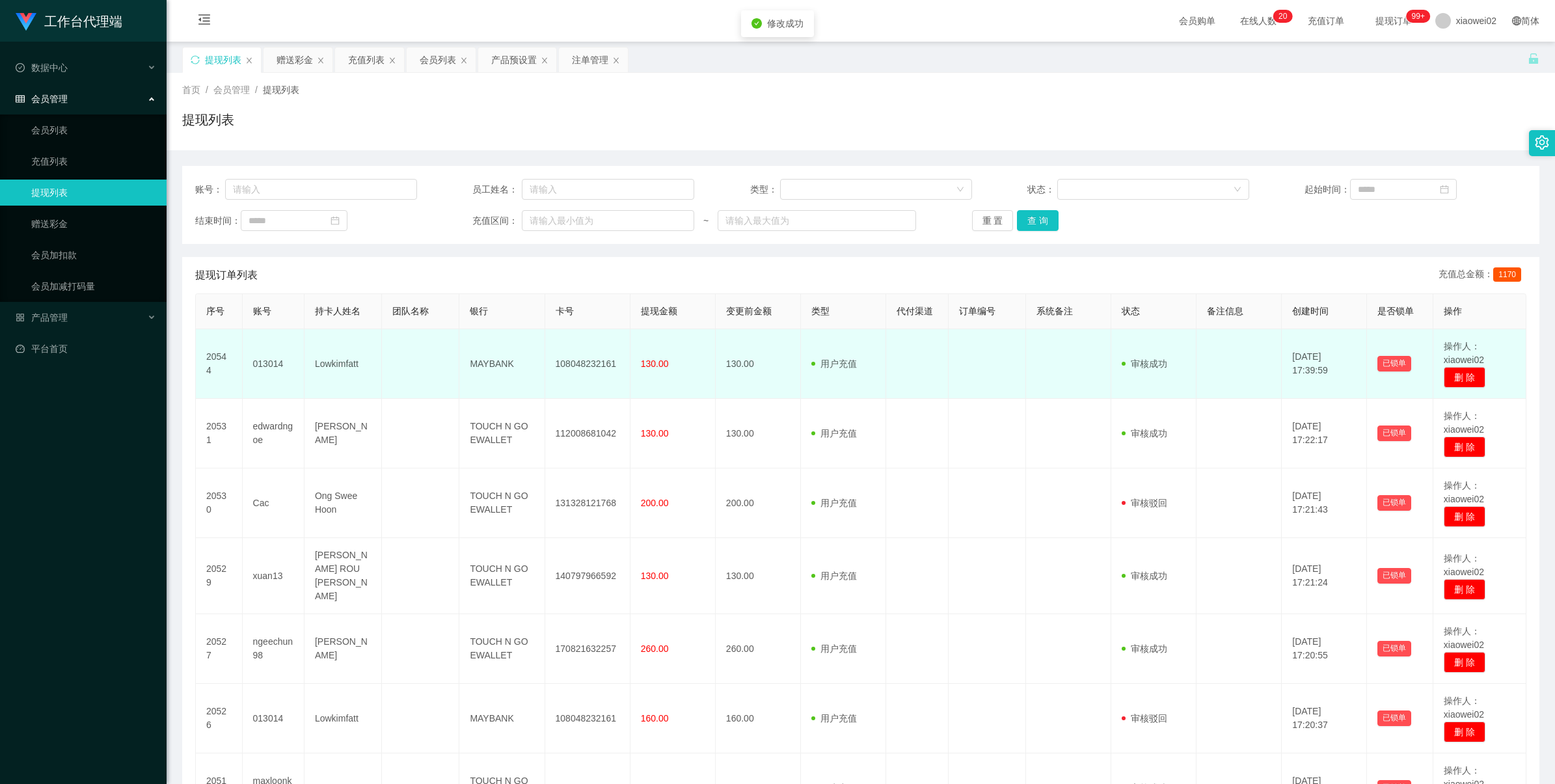
click at [587, 356] on td "108048232161" at bounding box center [588, 364] width 85 height 70
copy td "108048232161"
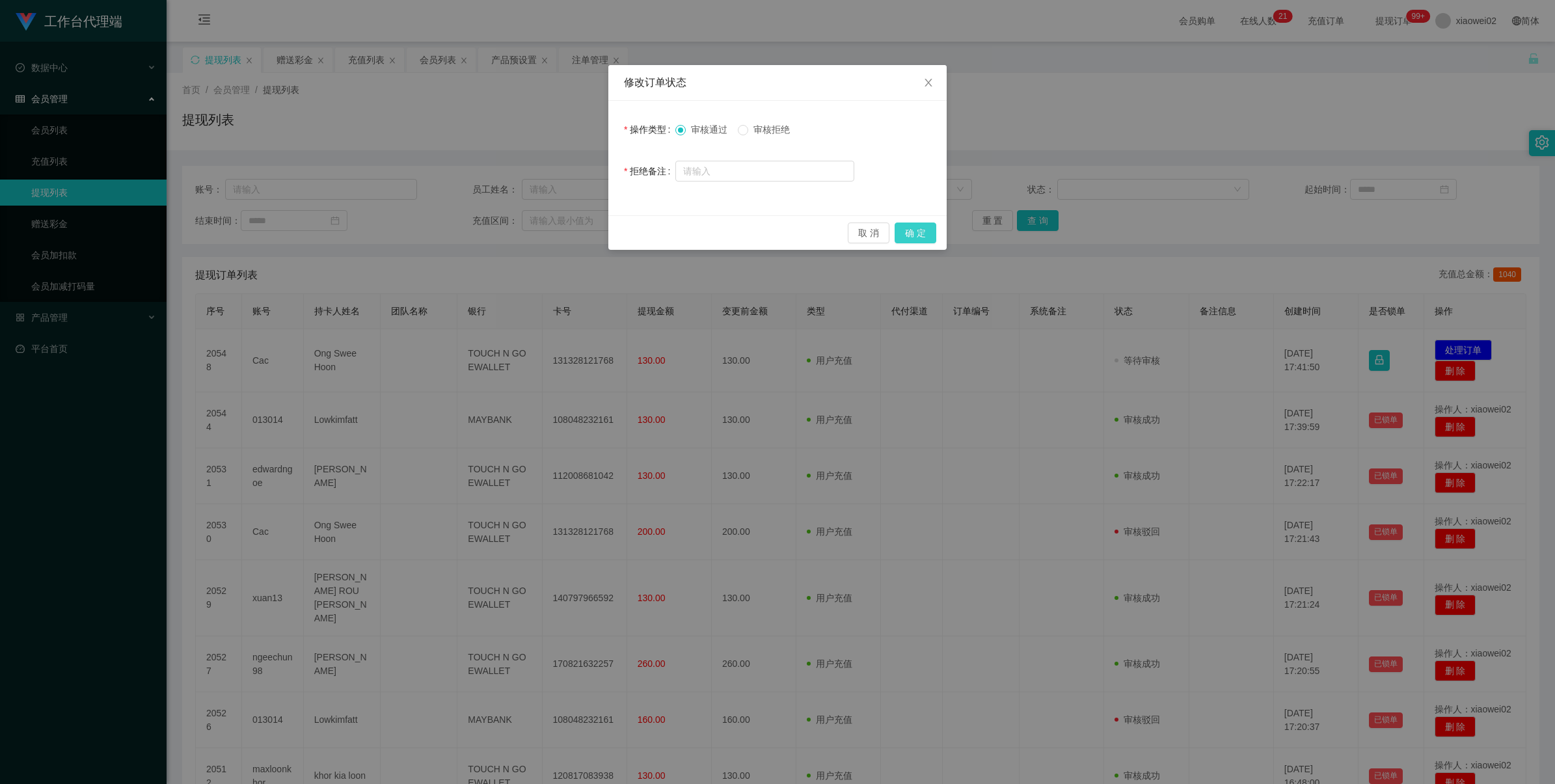
drag, startPoint x: 922, startPoint y: 236, endPoint x: 977, endPoint y: 214, distance: 59.2
click at [922, 236] on button "确 定" at bounding box center [915, 232] width 41 height 21
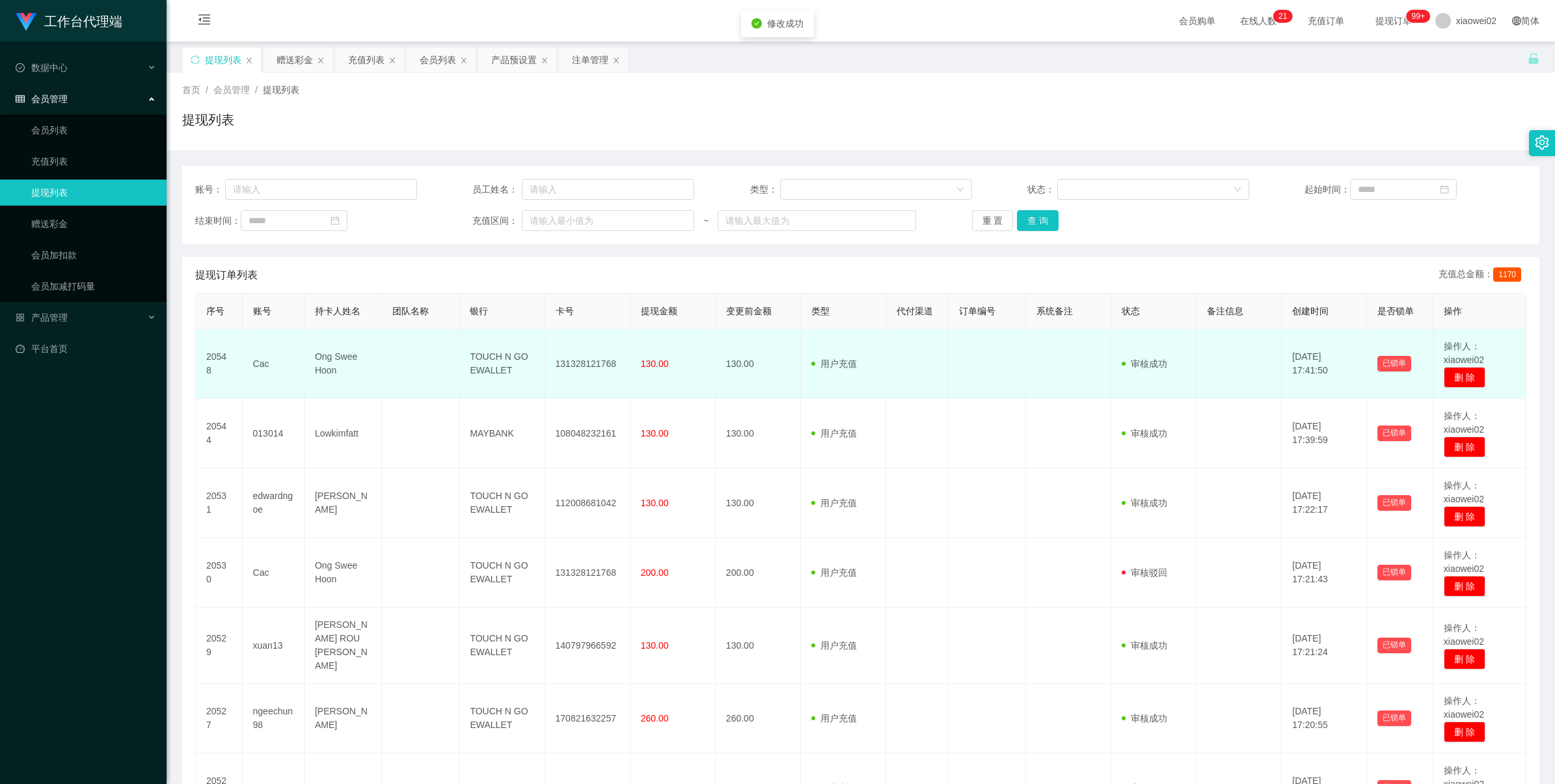
click at [570, 361] on td "131328121768" at bounding box center [588, 364] width 85 height 70
drag, startPoint x: 570, startPoint y: 361, endPoint x: 605, endPoint y: 355, distance: 35.5
click at [570, 362] on td "131328121768" at bounding box center [588, 364] width 85 height 70
copy td "131328121768"
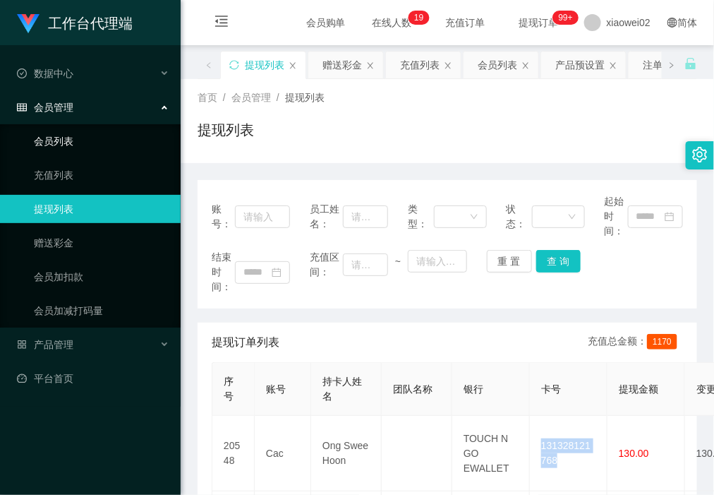
click at [76, 132] on link "会员列表" at bounding box center [102, 141] width 136 height 28
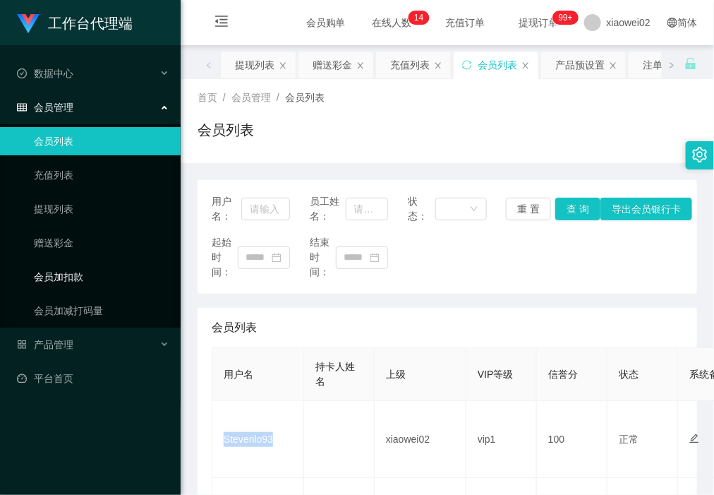
click at [80, 270] on link "会员加扣款" at bounding box center [102, 277] width 136 height 28
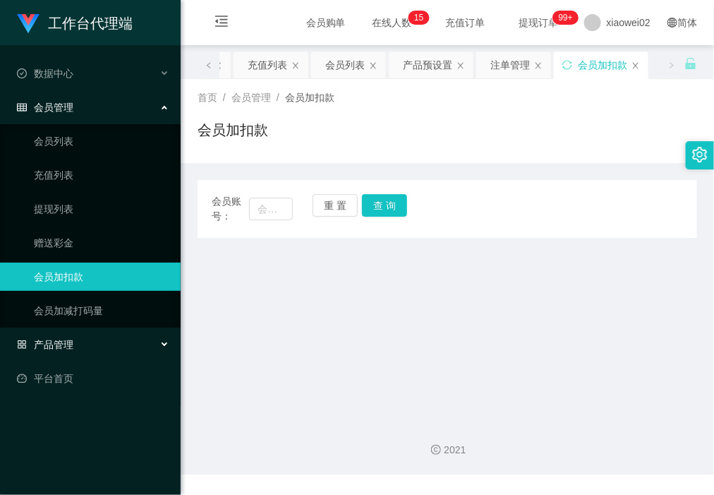
click at [68, 336] on div "产品管理" at bounding box center [90, 344] width 181 height 28
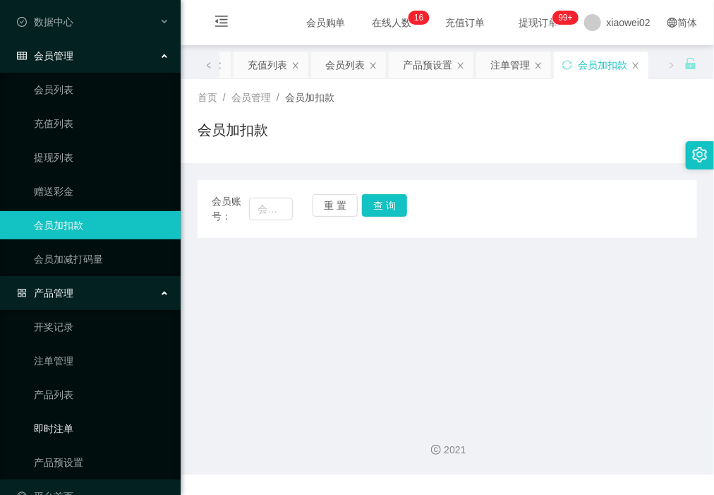
scroll to position [81, 0]
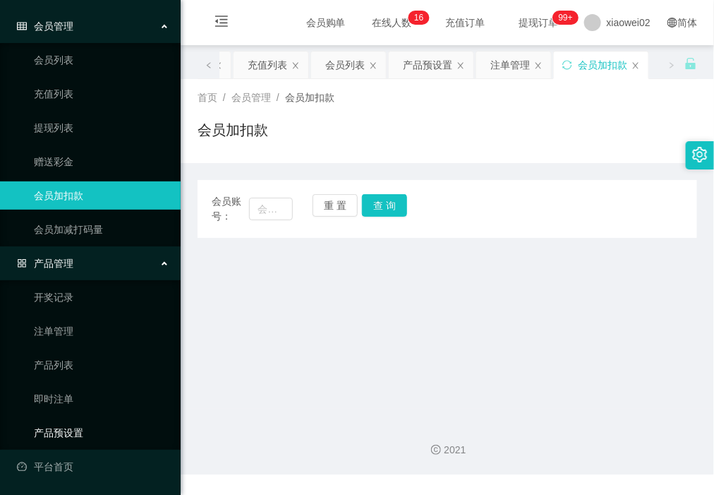
click at [90, 434] on link "产品预设置" at bounding box center [102, 433] width 136 height 28
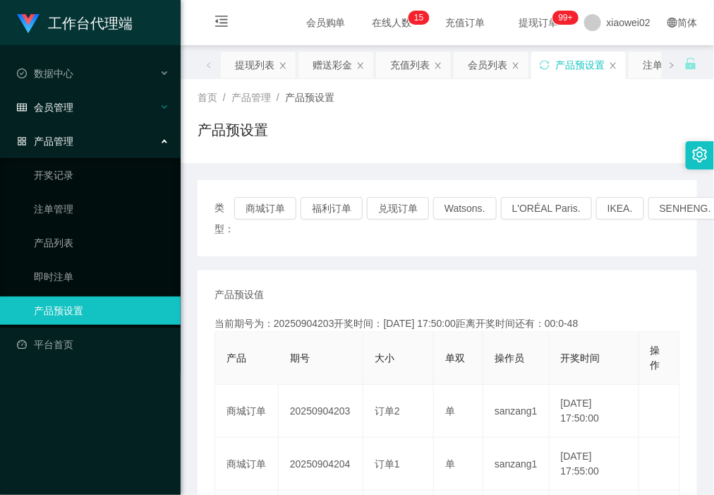
click at [102, 109] on div "会员管理" at bounding box center [90, 107] width 181 height 28
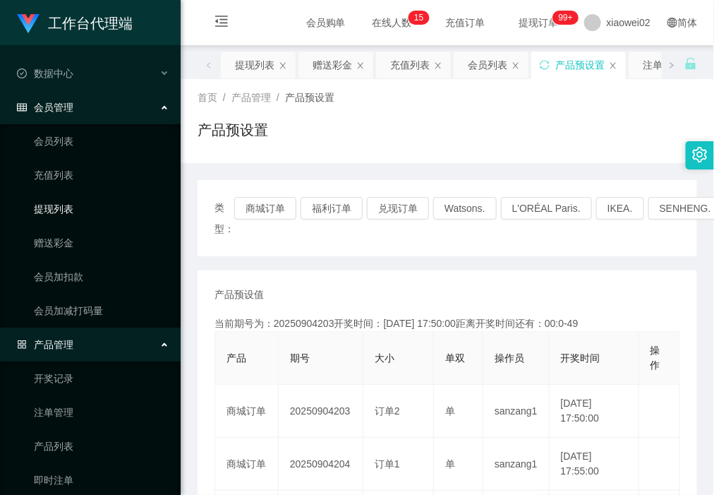
click at [85, 207] on link "提现列表" at bounding box center [102, 209] width 136 height 28
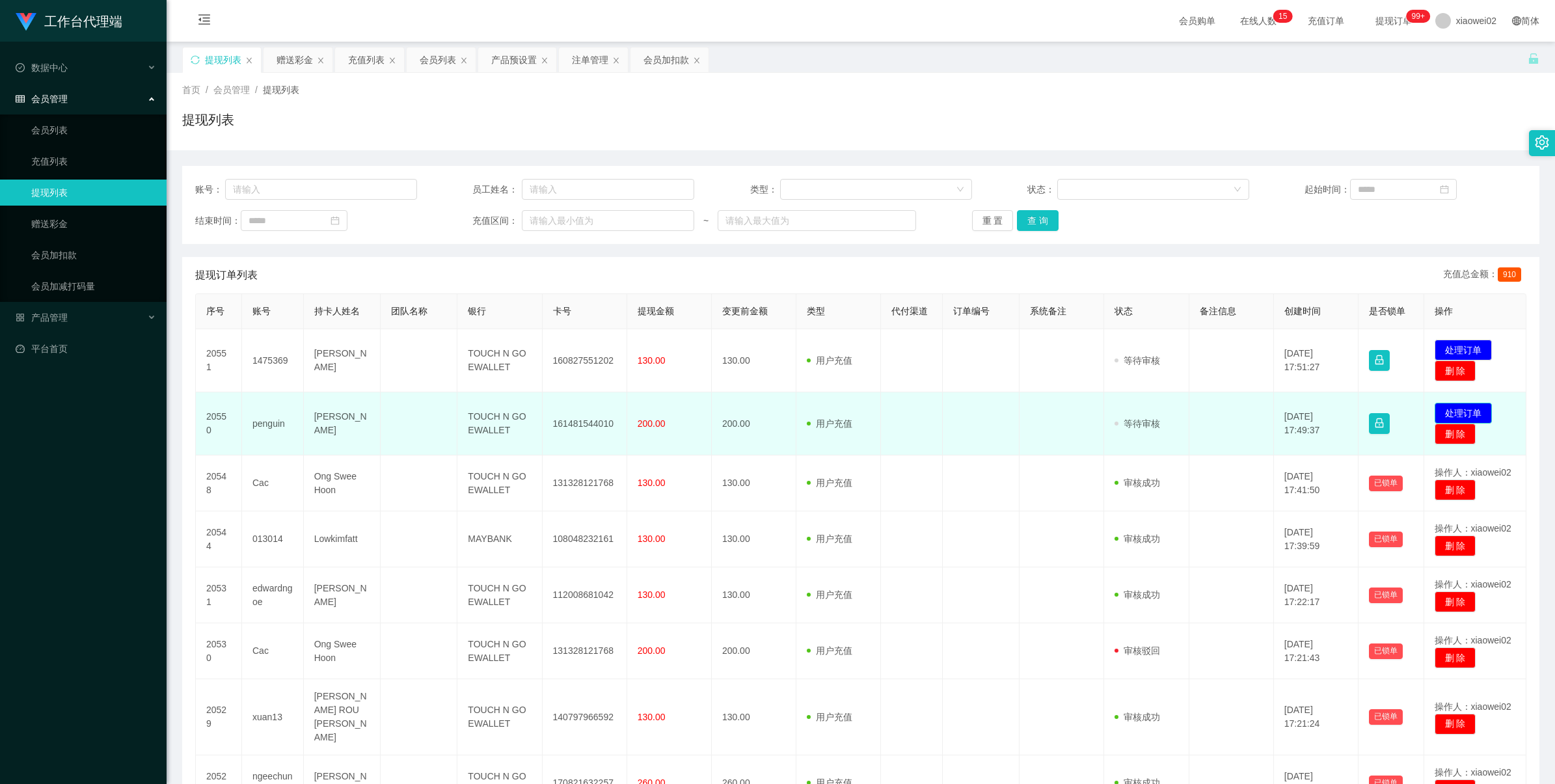
click at [1449, 410] on button "处理订单" at bounding box center [1463, 413] width 57 height 21
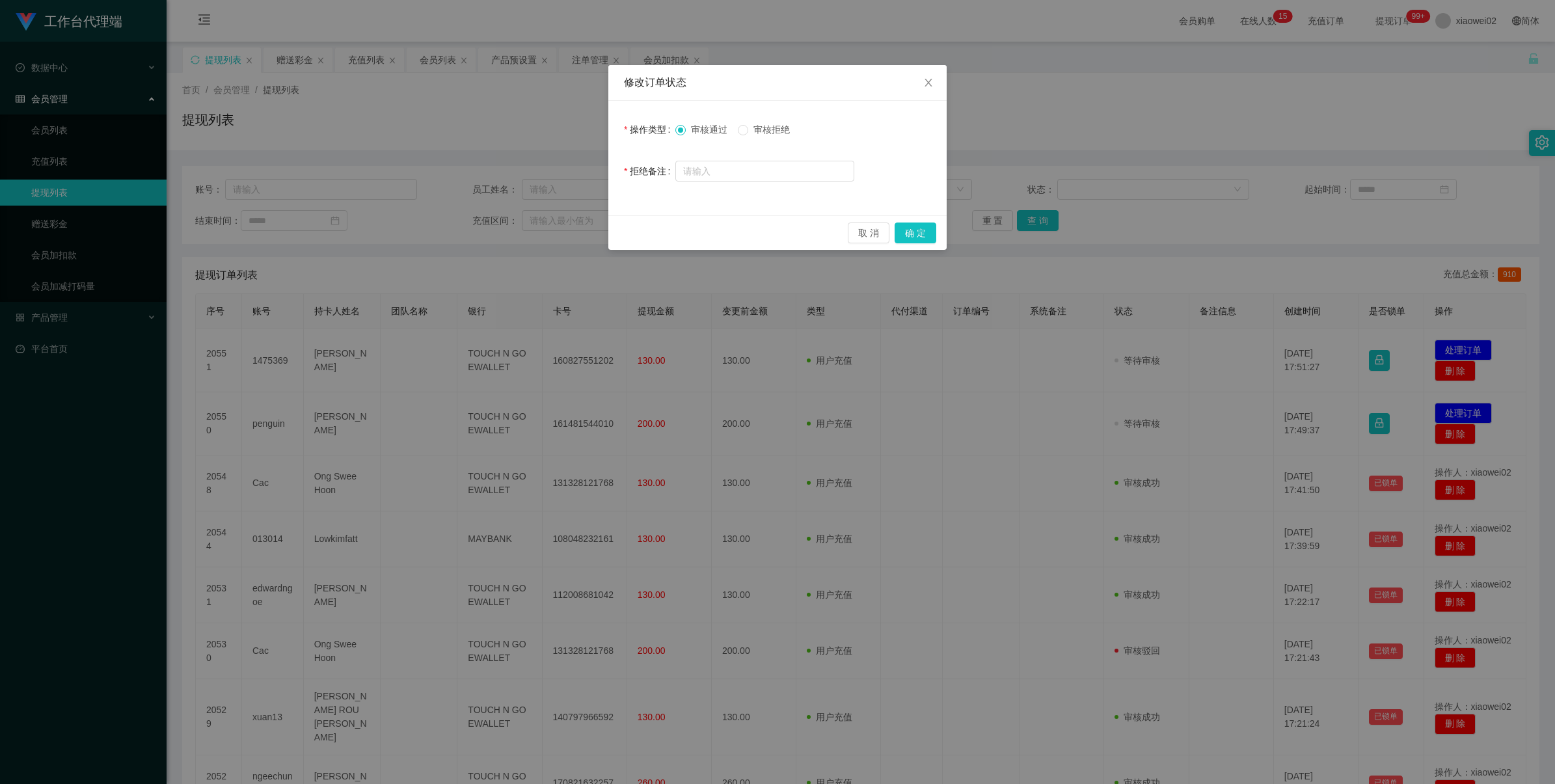
click at [761, 129] on span "审核拒绝" at bounding box center [772, 129] width 47 height 10
click at [919, 232] on button "确 定" at bounding box center [915, 232] width 41 height 21
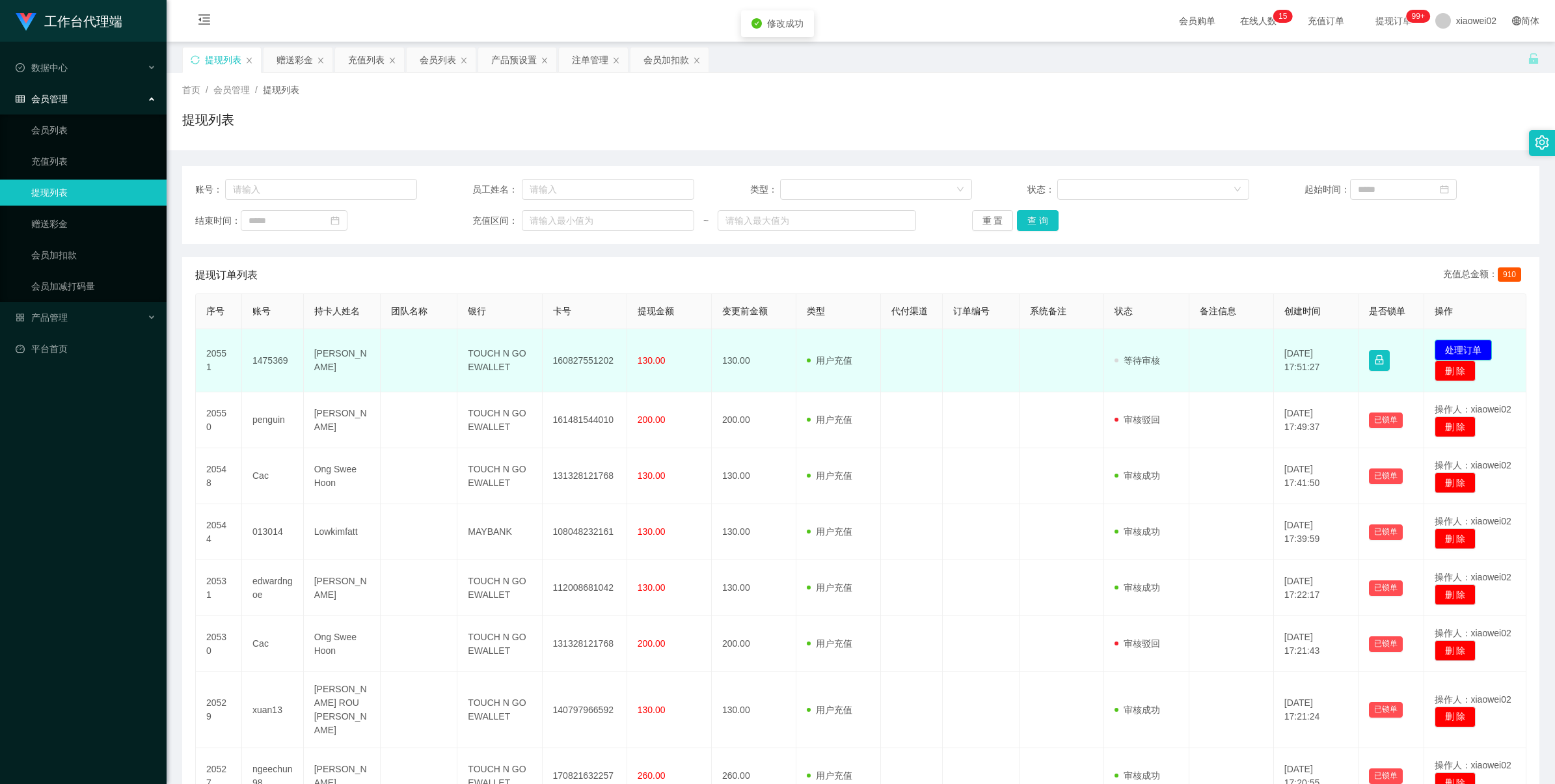
click at [1455, 346] on button "处理订单" at bounding box center [1463, 349] width 57 height 21
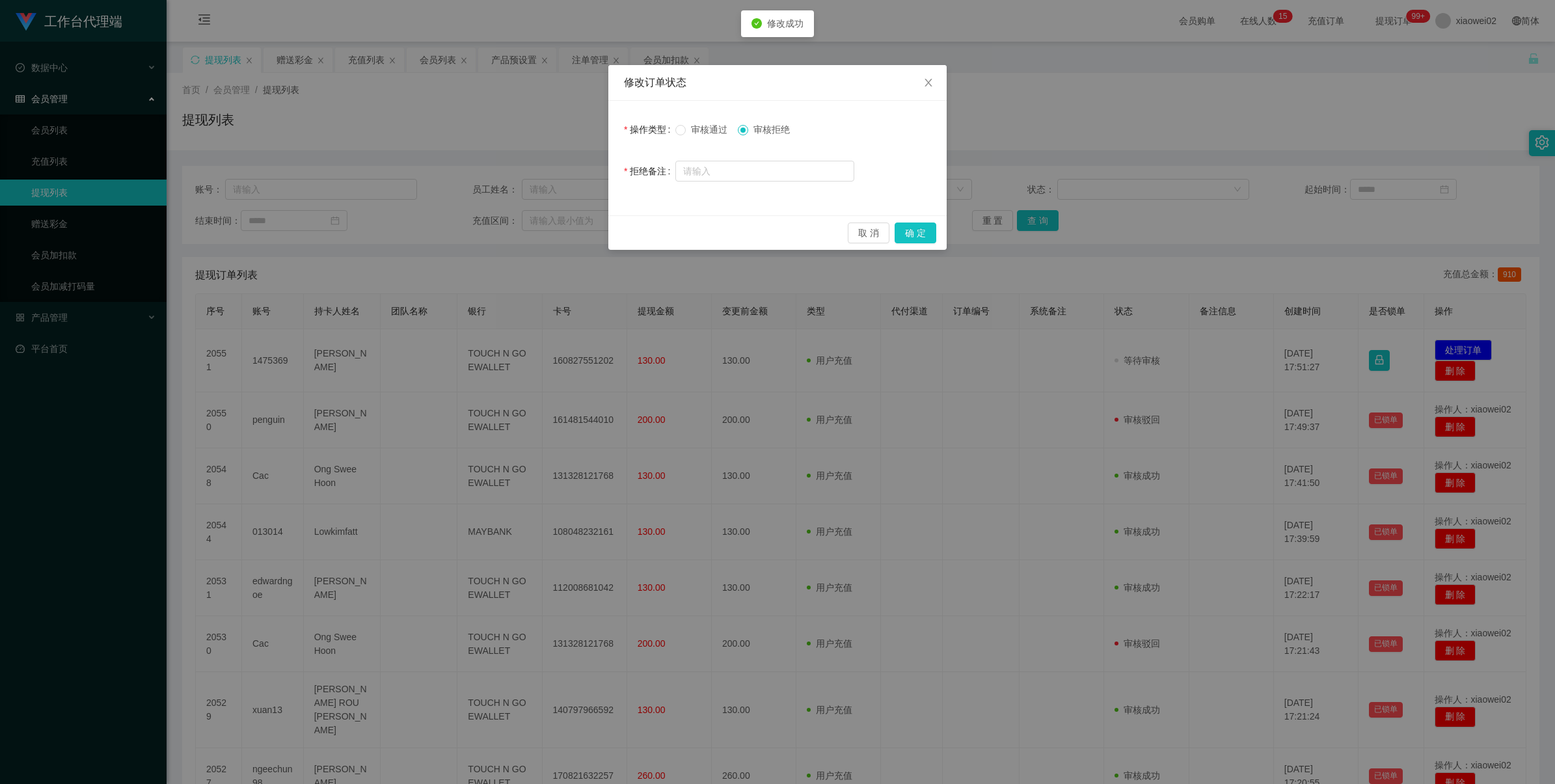
click at [701, 127] on span "审核通过" at bounding box center [709, 129] width 47 height 10
click at [908, 225] on button "确 定" at bounding box center [915, 232] width 41 height 21
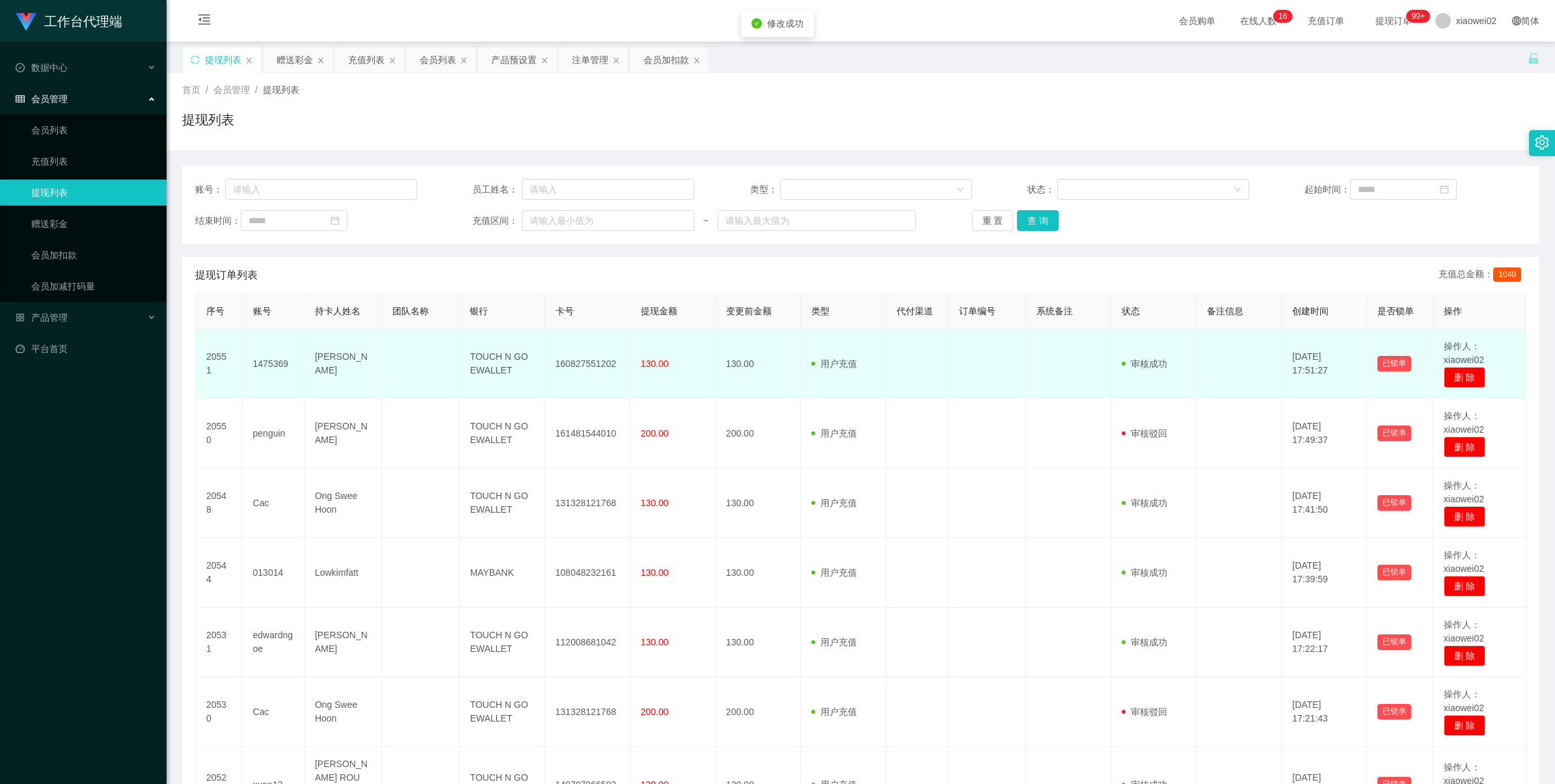
click at [574, 363] on td "160827551202" at bounding box center [588, 364] width 85 height 70
copy td "160827551202"
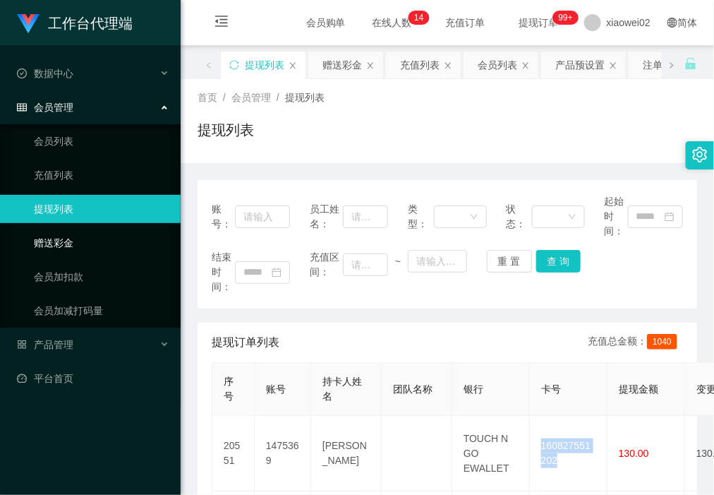
click at [95, 247] on link "赠送彩金" at bounding box center [102, 243] width 136 height 28
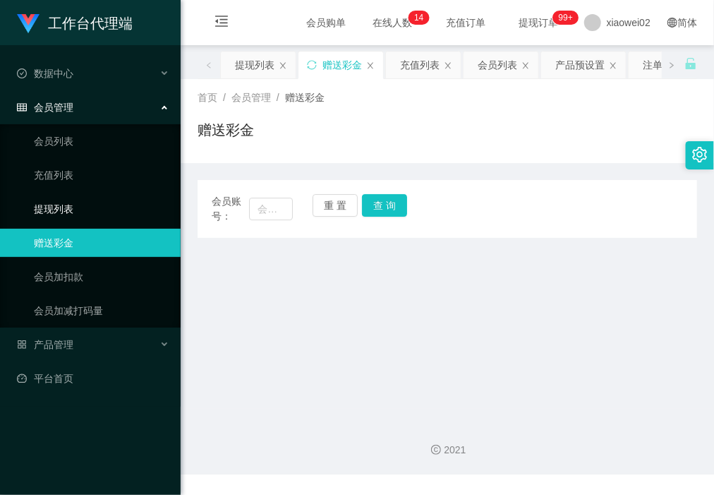
click at [95, 219] on link "提现列表" at bounding box center [102, 209] width 136 height 28
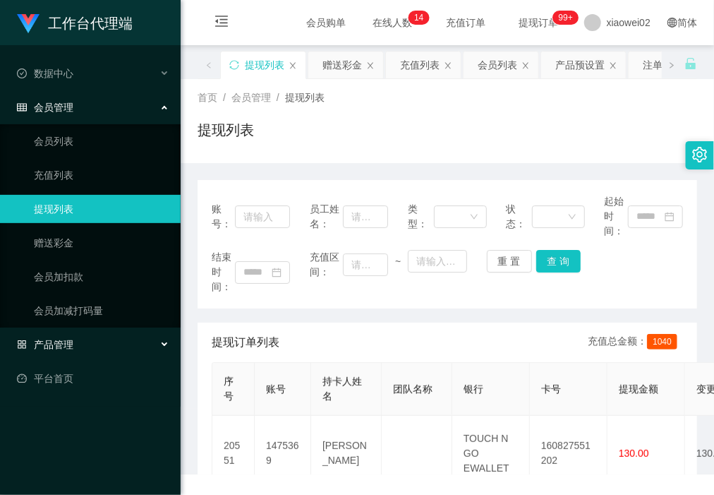
click at [83, 350] on div "产品管理" at bounding box center [90, 344] width 181 height 28
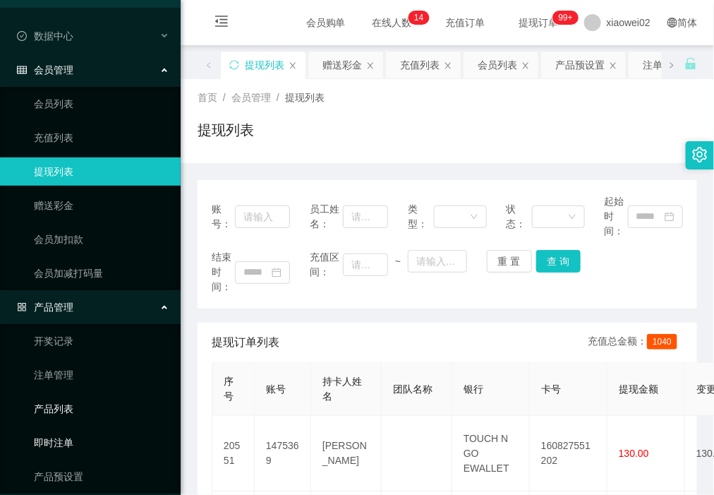
scroll to position [81, 0]
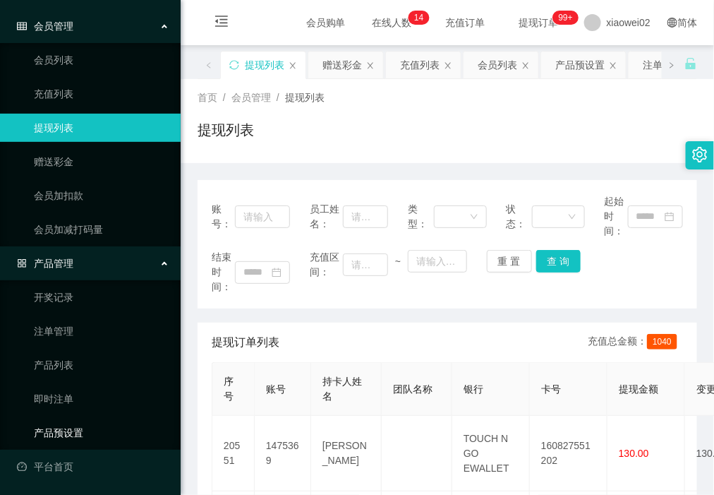
click at [90, 426] on link "产品预设置" at bounding box center [102, 433] width 136 height 28
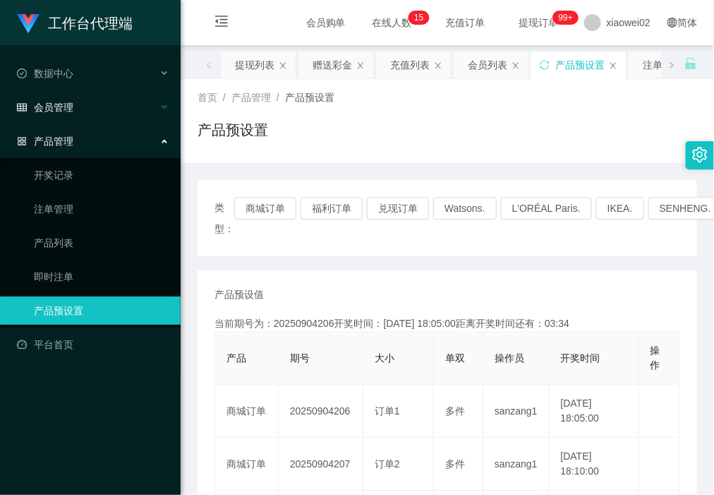
click at [76, 109] on div "会员管理" at bounding box center [90, 107] width 181 height 28
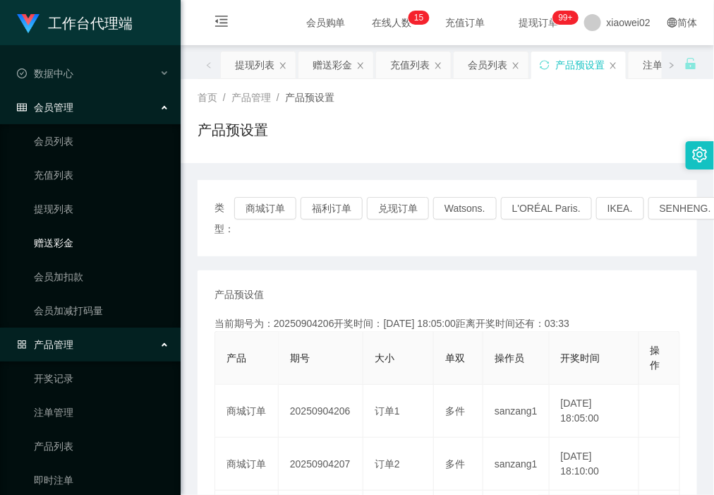
drag, startPoint x: 101, startPoint y: 241, endPoint x: 104, endPoint y: 224, distance: 17.3
click at [101, 241] on link "赠送彩金" at bounding box center [102, 243] width 136 height 28
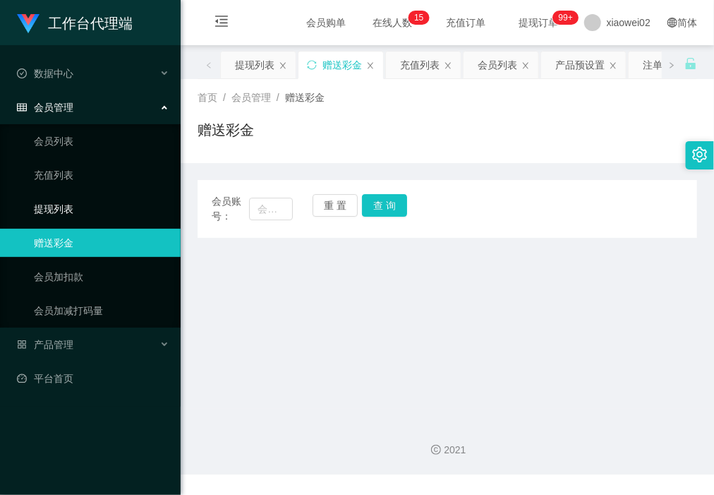
click at [104, 217] on link "提现列表" at bounding box center [102, 209] width 136 height 28
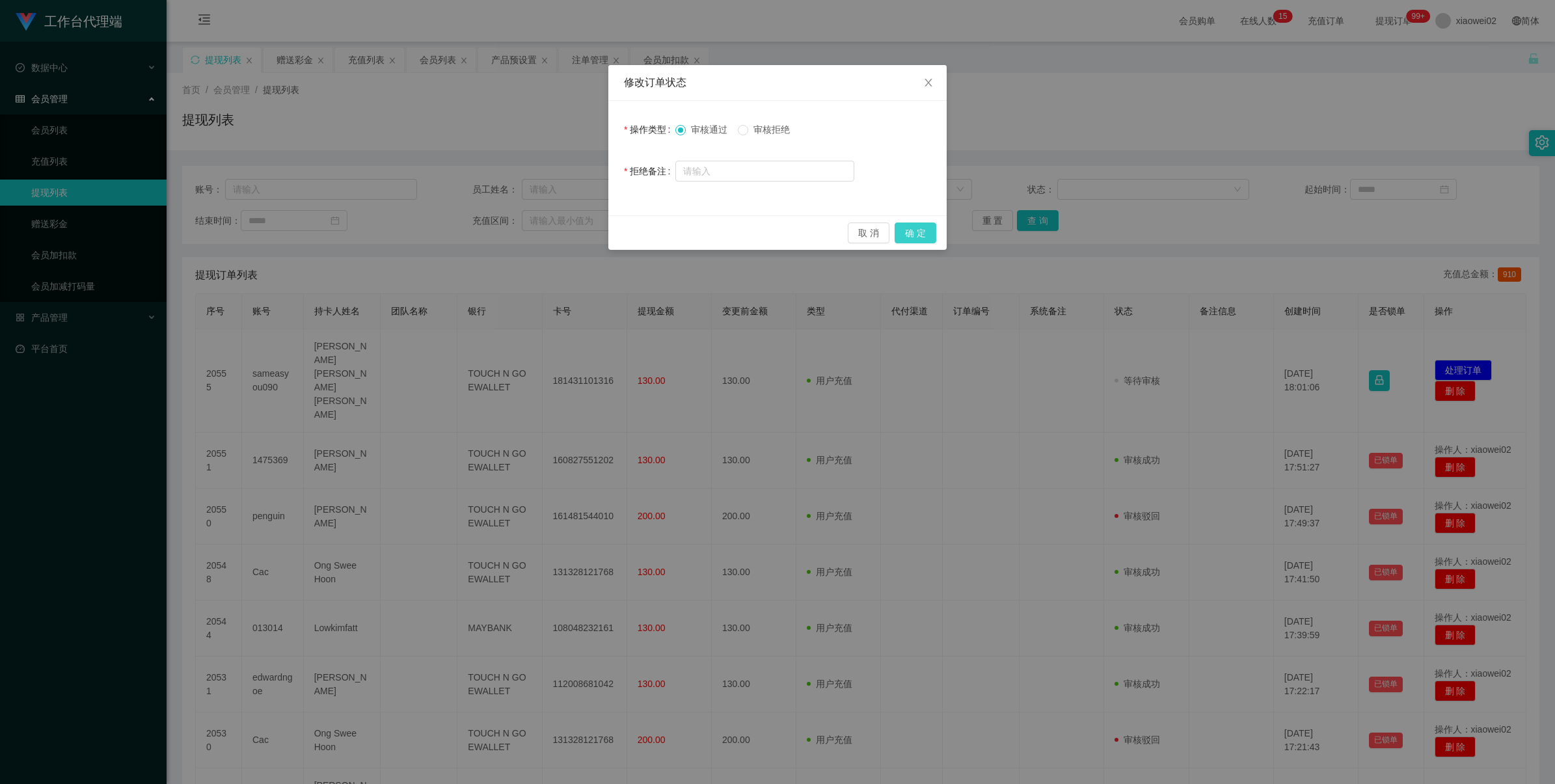
click at [922, 228] on button "确 定" at bounding box center [915, 232] width 41 height 21
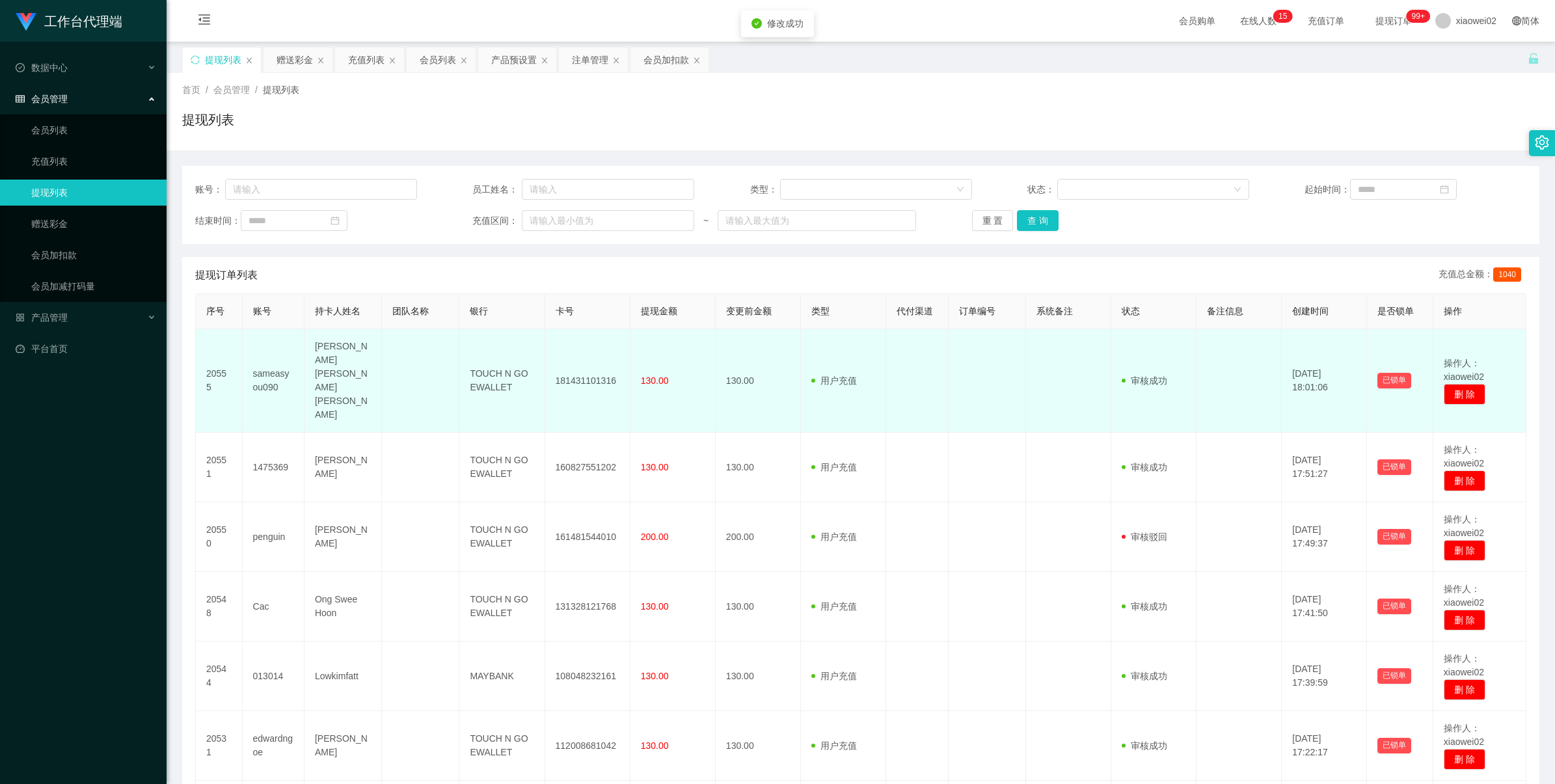
click at [590, 365] on td "181431101316" at bounding box center [588, 380] width 85 height 103
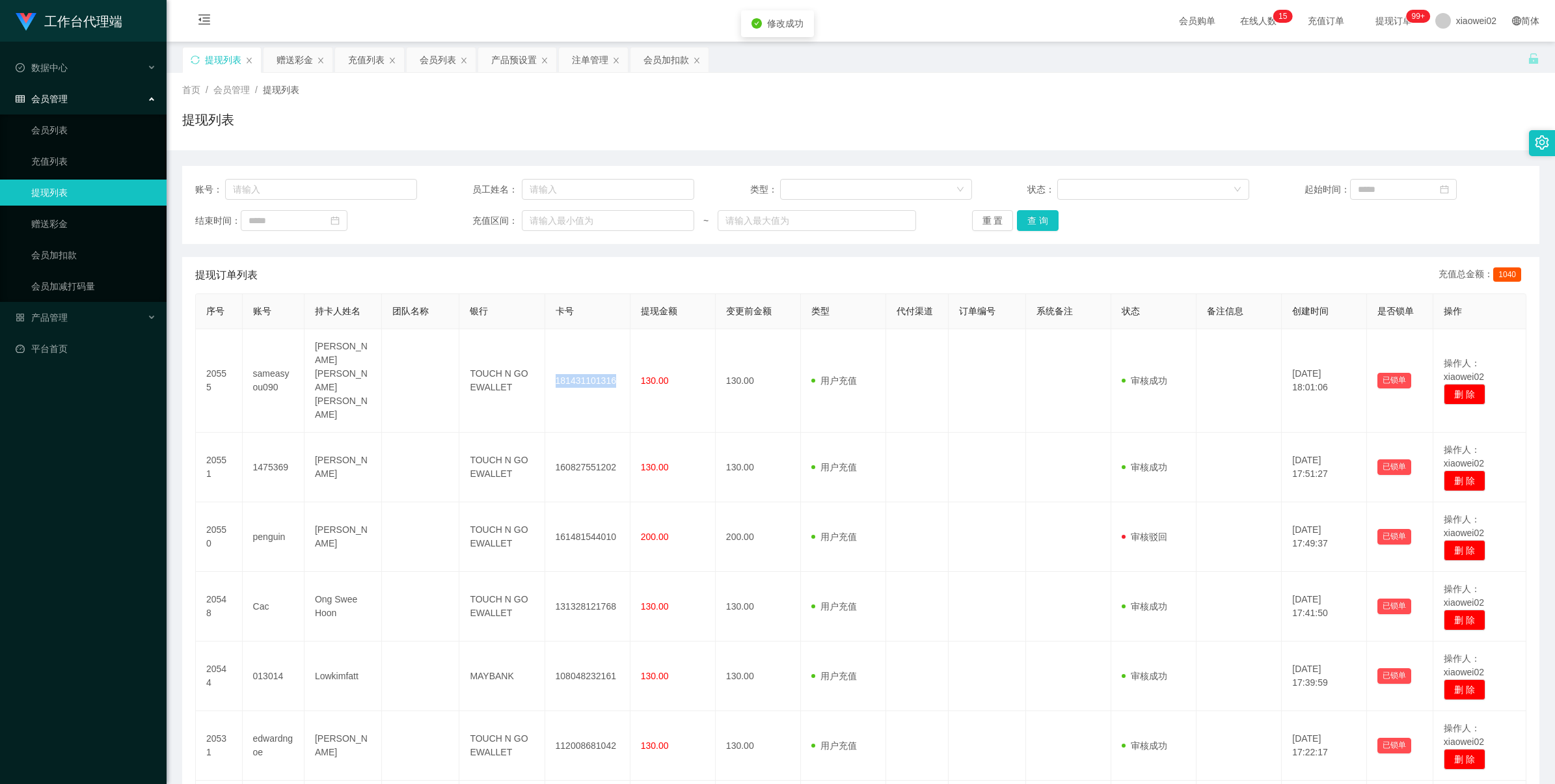
copy td "181431101316"
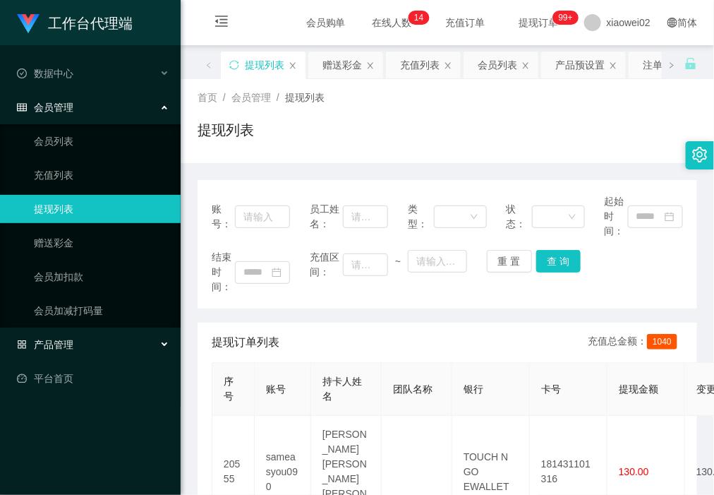
click at [72, 347] on span "产品管理" at bounding box center [45, 344] width 56 height 11
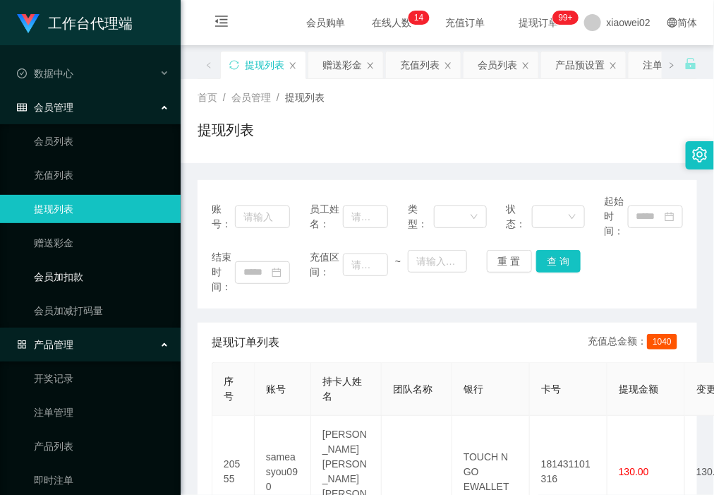
scroll to position [81, 0]
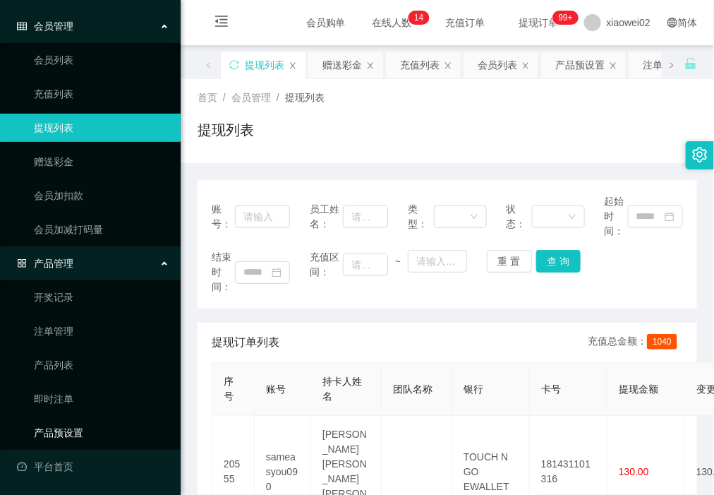
click at [76, 429] on link "产品预设置" at bounding box center [102, 433] width 136 height 28
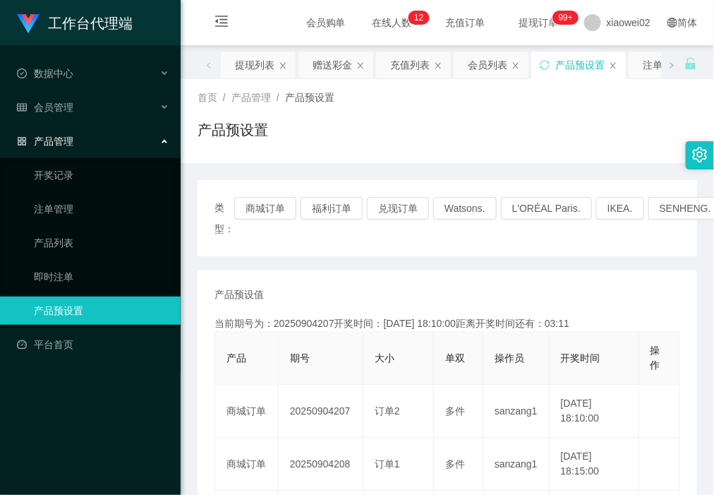
click at [64, 146] on span "产品管理" at bounding box center [45, 141] width 56 height 11
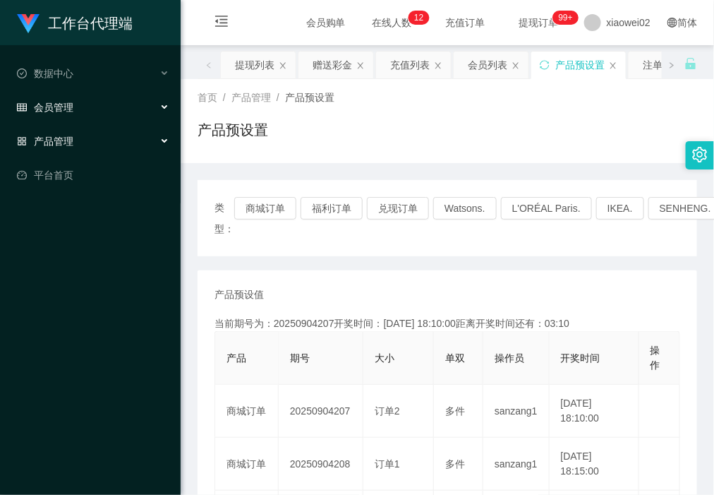
click at [90, 107] on div "会员管理" at bounding box center [90, 107] width 181 height 28
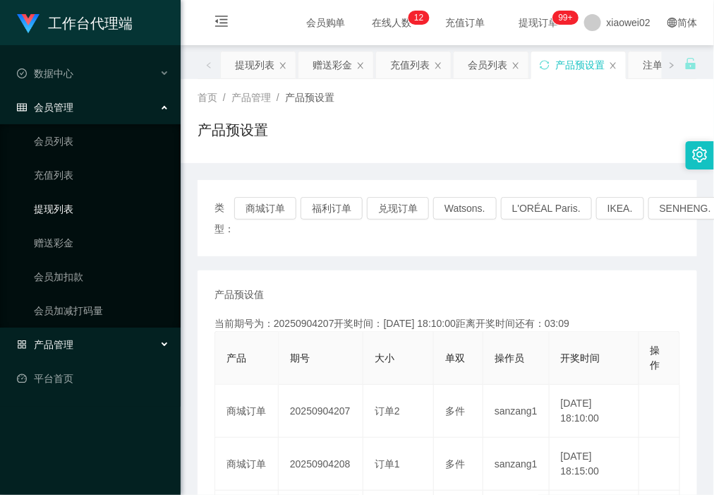
click at [90, 205] on link "提现列表" at bounding box center [102, 209] width 136 height 28
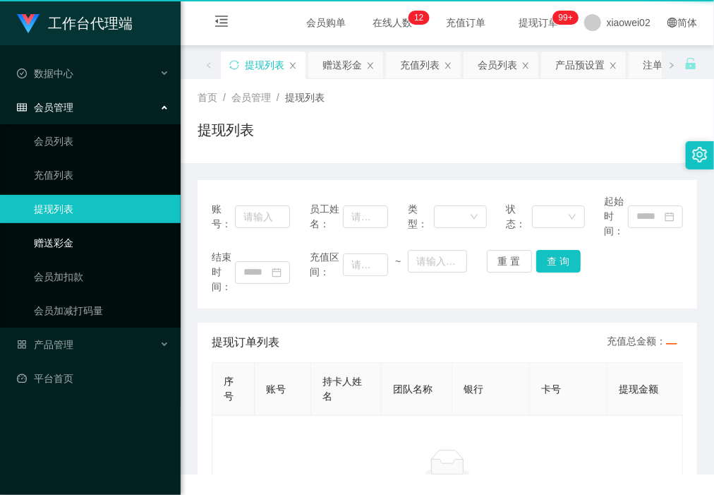
click at [81, 244] on link "赠送彩金" at bounding box center [102, 243] width 136 height 28
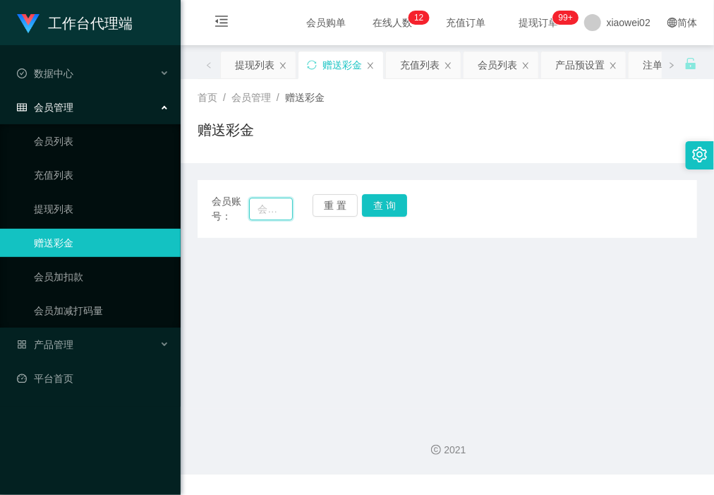
click at [272, 210] on input "text" at bounding box center [270, 209] width 43 height 23
paste input "lpykps0706"
type input "lpykps0706"
click at [383, 198] on button "查 询" at bounding box center [384, 205] width 45 height 23
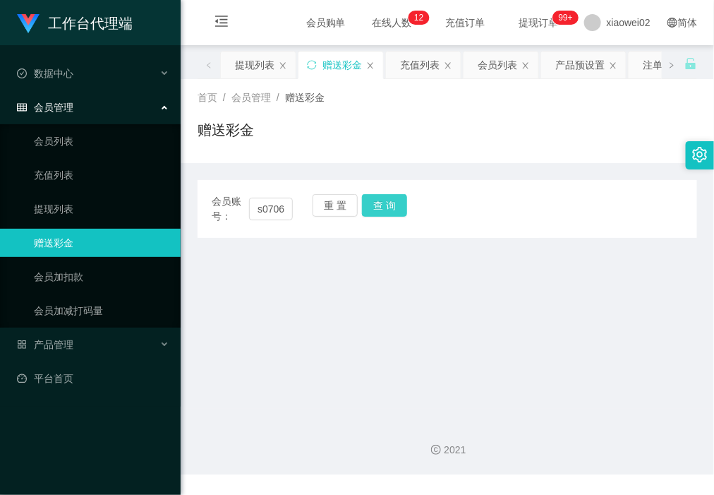
scroll to position [0, 0]
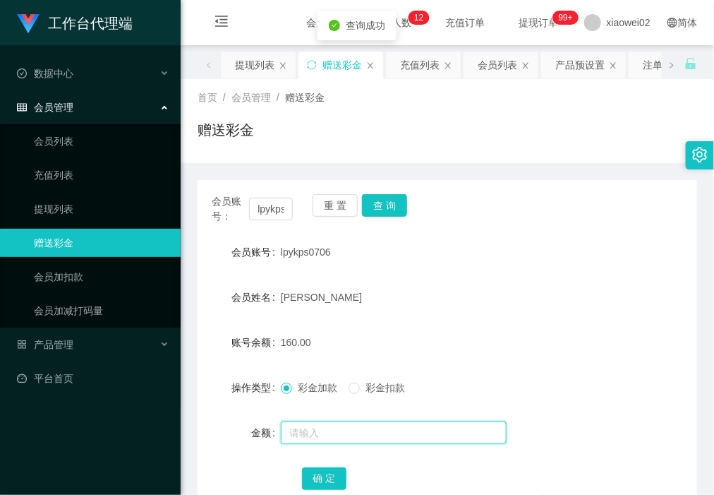
click at [352, 432] on input "text" at bounding box center [394, 432] width 226 height 23
type input "30"
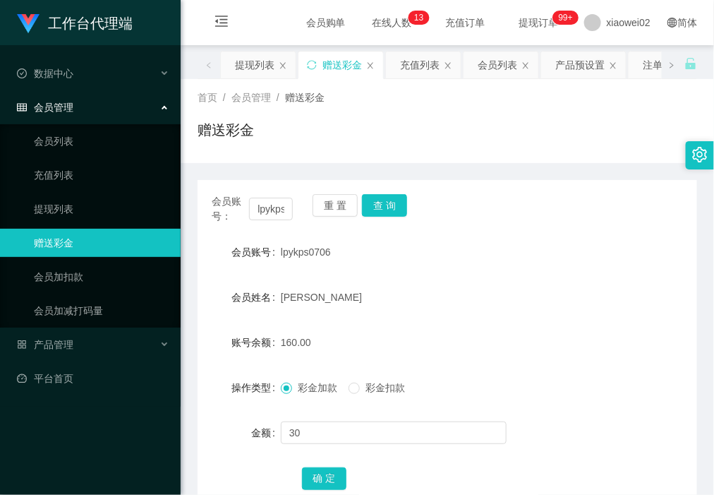
click at [371, 392] on span "彩金扣款" at bounding box center [385, 387] width 51 height 11
click at [326, 478] on button "确 定" at bounding box center [324, 478] width 45 height 23
click at [329, 212] on button "重 置" at bounding box center [335, 205] width 45 height 23
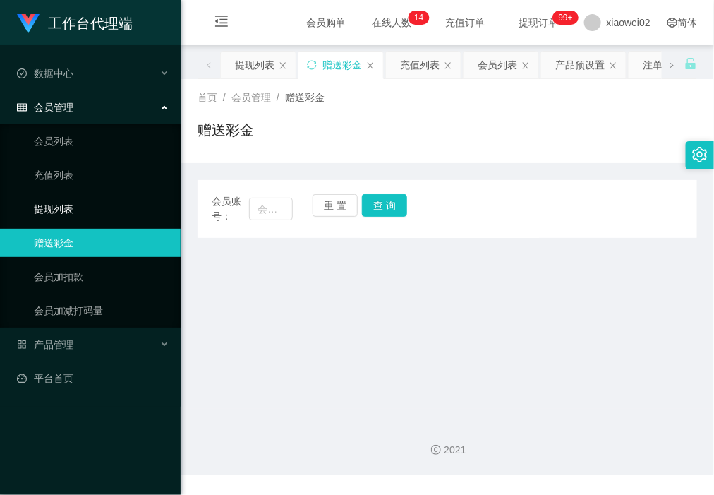
click at [71, 220] on link "提现列表" at bounding box center [102, 209] width 136 height 28
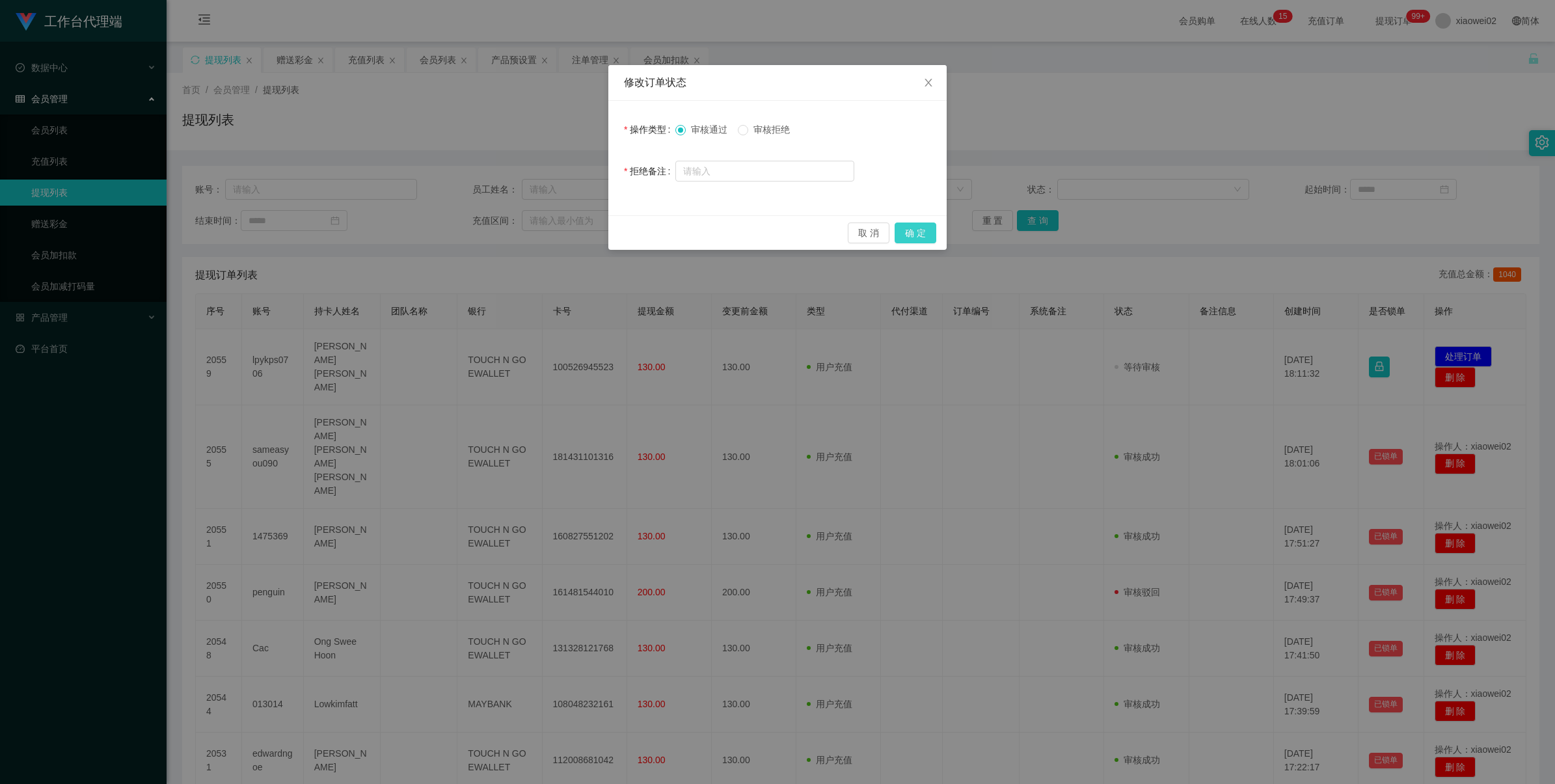
click at [908, 229] on button "确 定" at bounding box center [915, 232] width 41 height 21
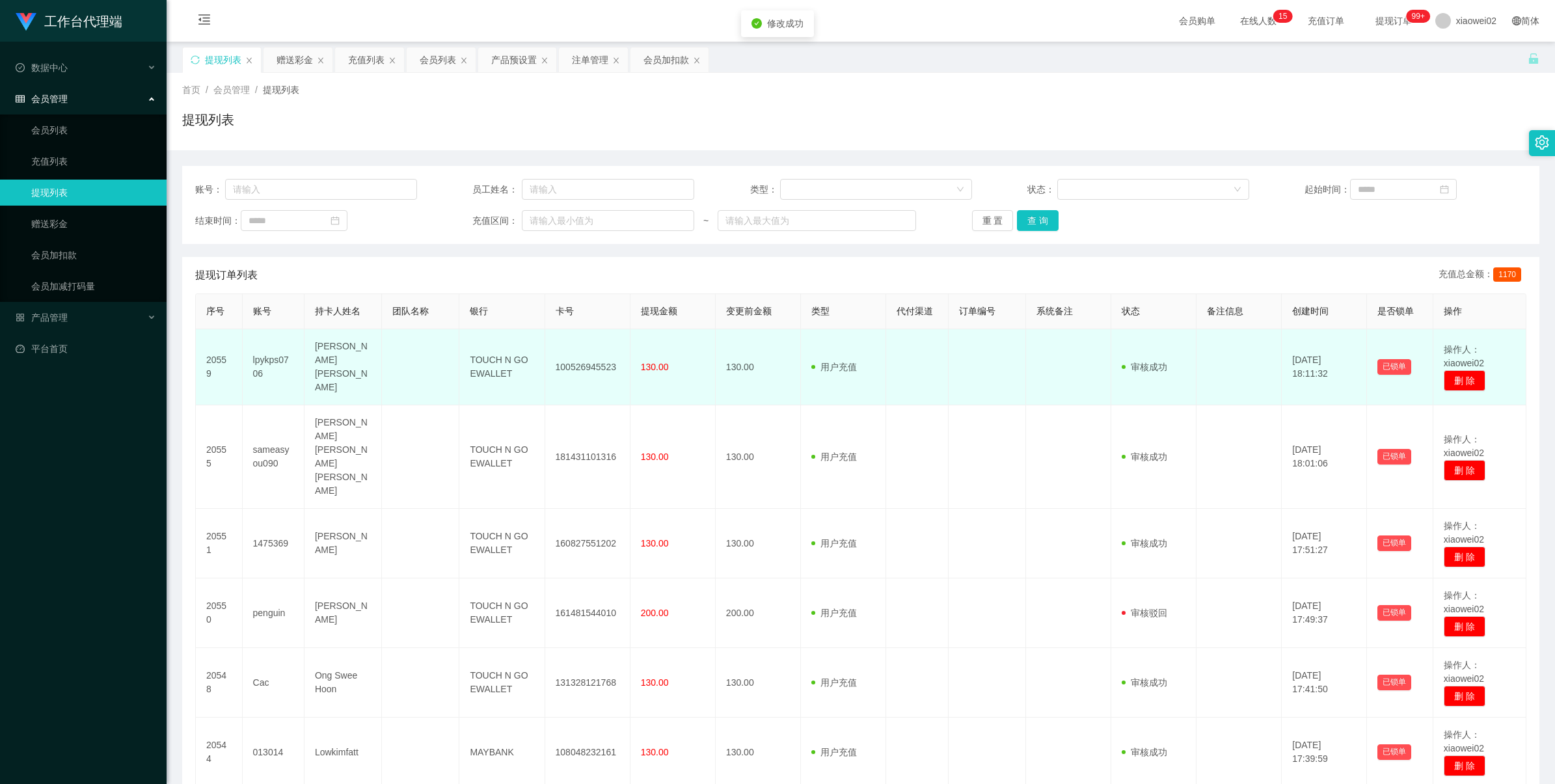
click td "100526945523"
drag, startPoint x: 583, startPoint y: 359, endPoint x: 689, endPoint y: 326, distance: 111.0
click td "100526945523"
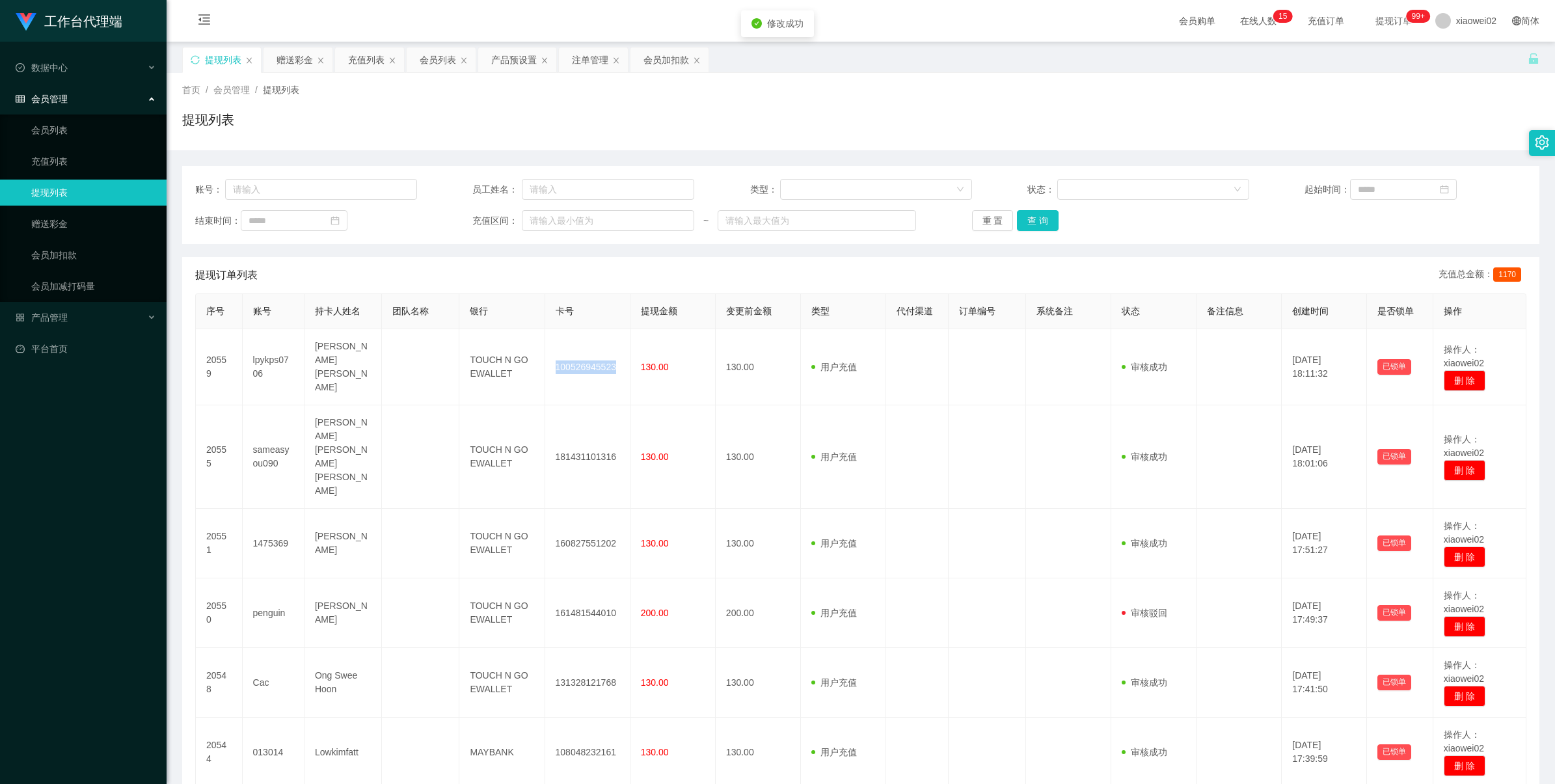
copy td "100526945523"
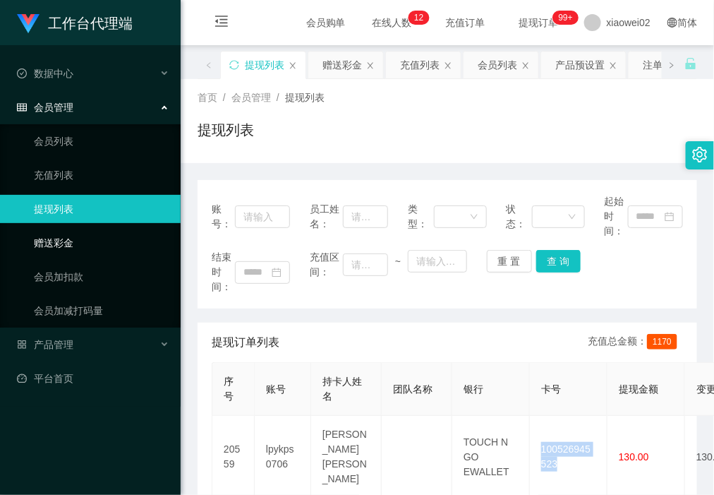
click link "赠送彩金"
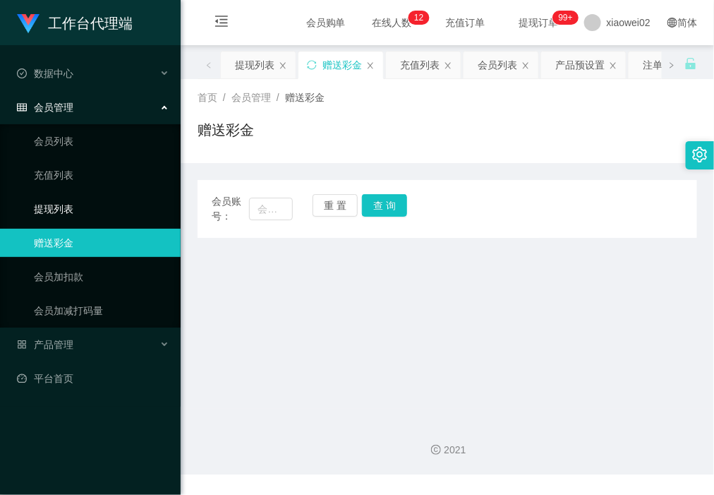
click at [83, 196] on link "提现列表" at bounding box center [102, 209] width 136 height 28
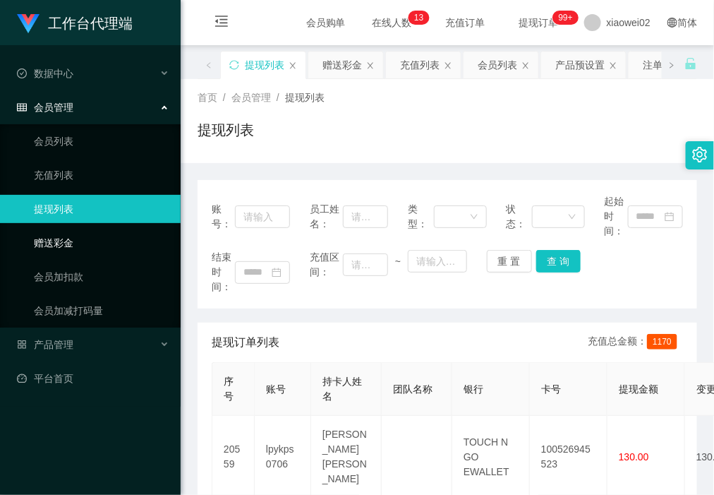
click at [78, 233] on link "赠送彩金" at bounding box center [102, 243] width 136 height 28
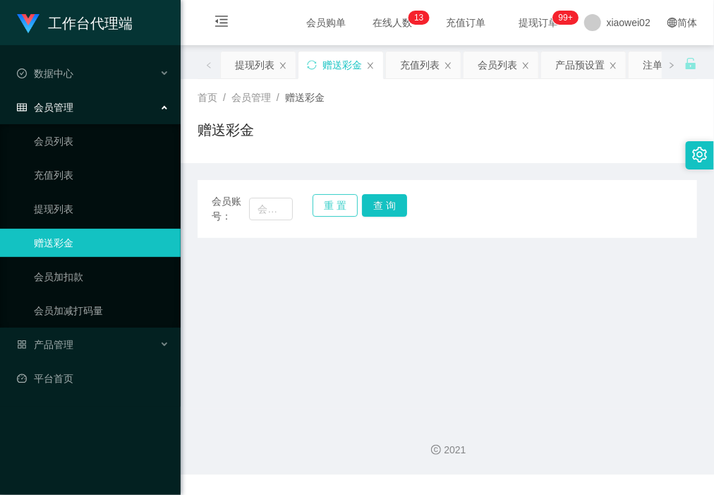
drag, startPoint x: 246, startPoint y: 209, endPoint x: 332, endPoint y: 209, distance: 86.1
click at [247, 209] on span "会员账号：" at bounding box center [230, 209] width 37 height 30
click at [279, 209] on input "text" at bounding box center [270, 209] width 43 height 23
paste input "Stevenlo93"
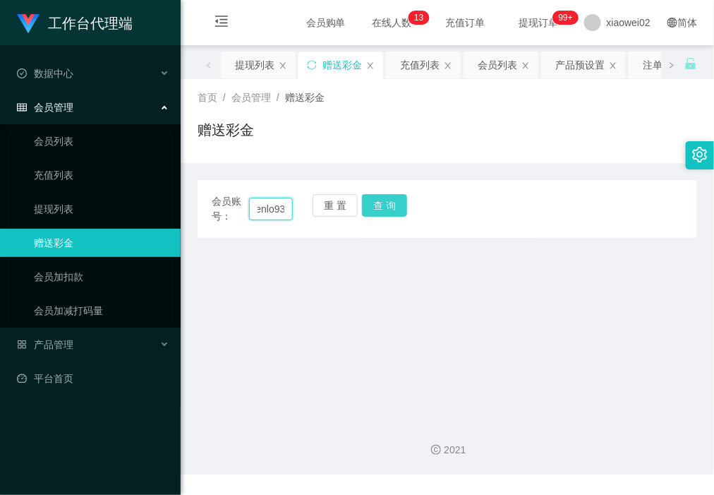
type input "Stevenlo93"
click at [389, 208] on button "查 询" at bounding box center [384, 205] width 45 height 23
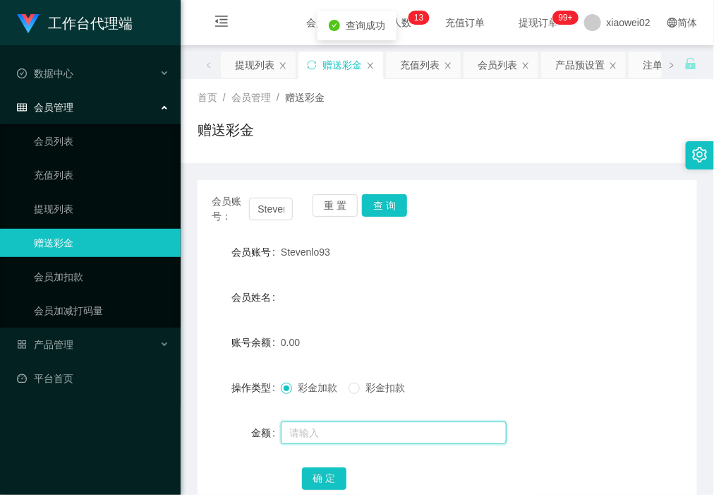
click at [342, 438] on input "text" at bounding box center [394, 432] width 226 height 23
type input "60"
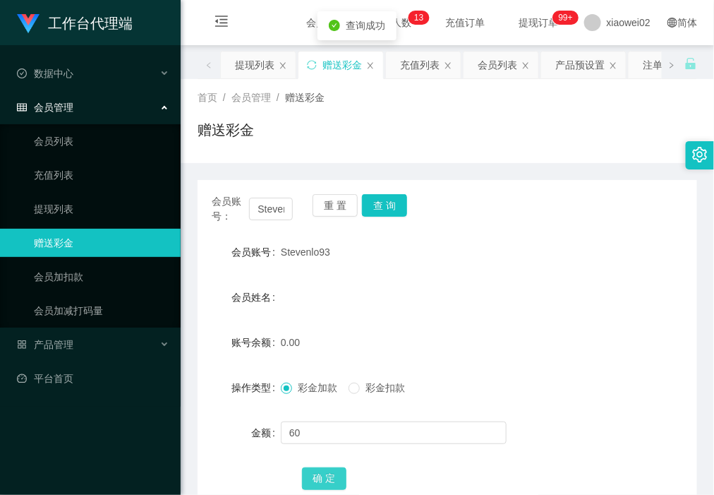
click at [323, 482] on button "确 定" at bounding box center [324, 478] width 45 height 23
drag, startPoint x: 85, startPoint y: 136, endPoint x: 67, endPoint y: 36, distance: 101.1
click at [85, 135] on link "会员列表" at bounding box center [102, 141] width 136 height 28
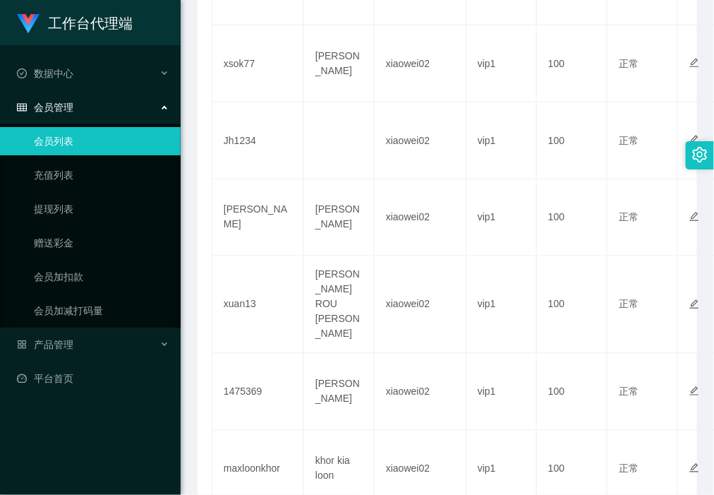
scroll to position [788, 0]
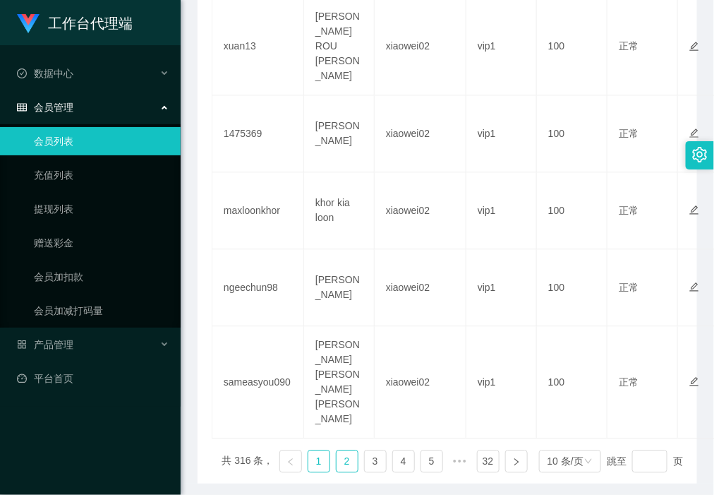
click at [337, 450] on link "2" at bounding box center [347, 460] width 21 height 21
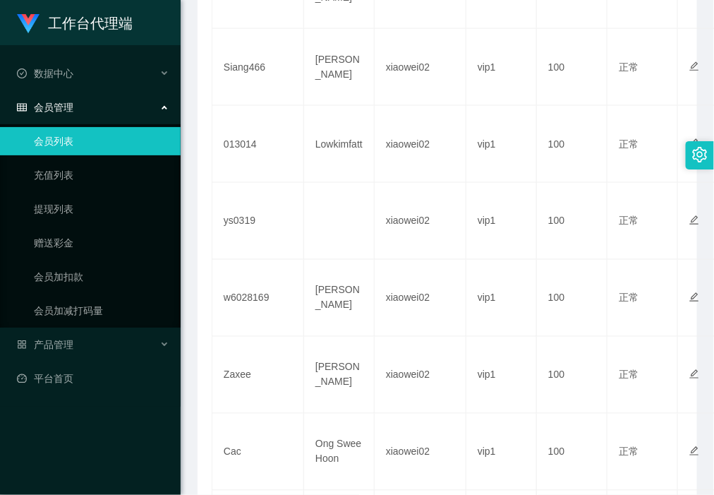
scroll to position [523, 0]
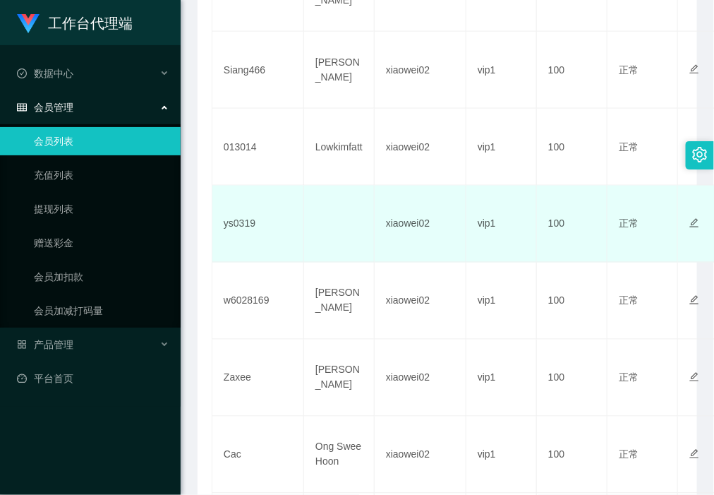
click at [246, 226] on td "ys0319" at bounding box center [258, 224] width 92 height 77
copy td "ys0319"
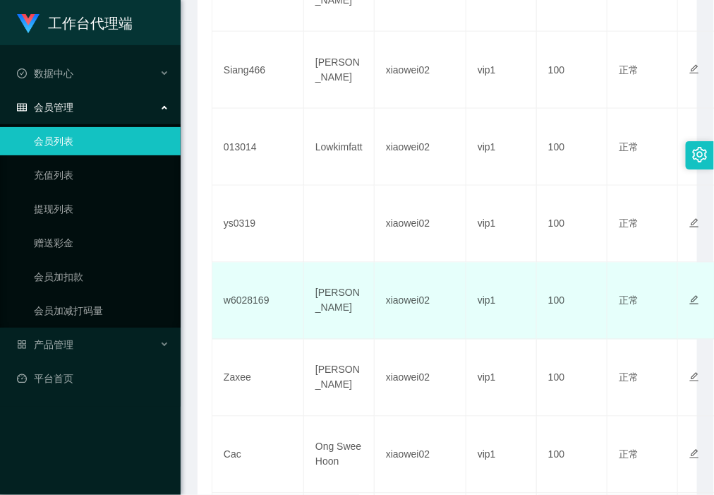
click at [329, 286] on td "[PERSON_NAME]" at bounding box center [339, 301] width 71 height 77
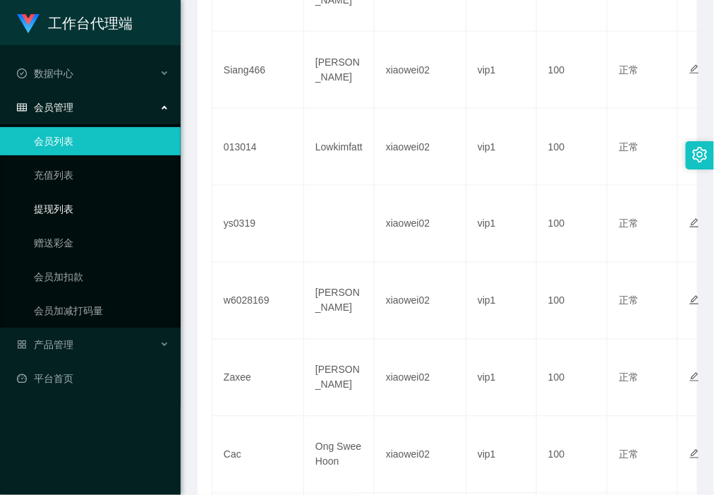
click at [90, 215] on link "提现列表" at bounding box center [102, 209] width 136 height 28
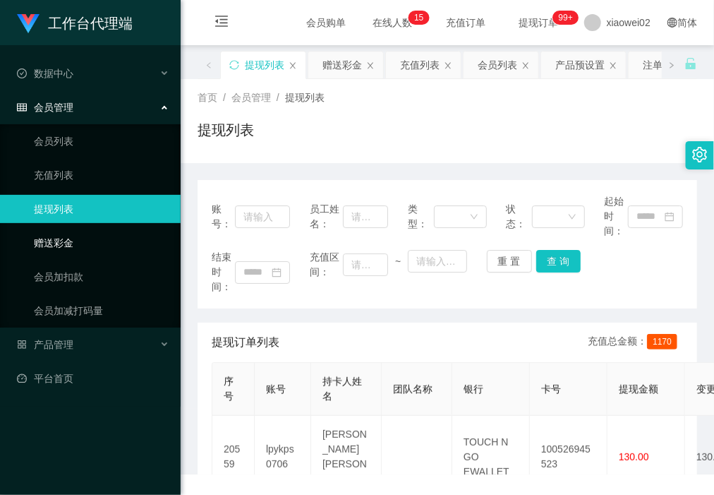
click at [72, 236] on link "赠送彩金" at bounding box center [102, 243] width 136 height 28
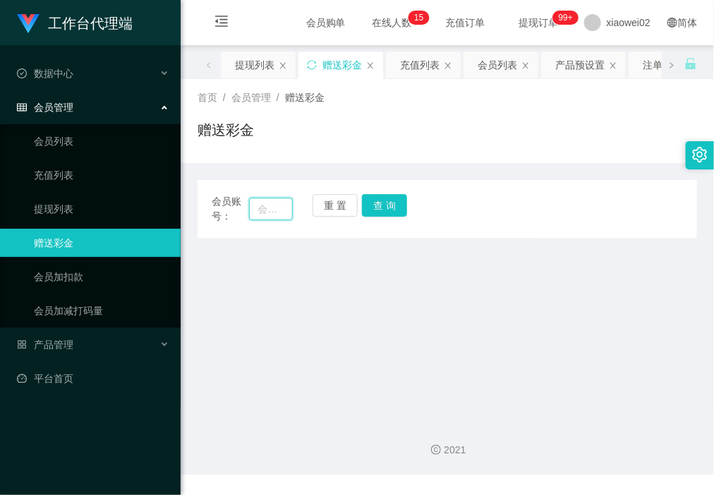
click at [283, 217] on input "text" at bounding box center [270, 209] width 43 height 23
paste input "ys0319"
type input "ys0319"
drag, startPoint x: 392, startPoint y: 202, endPoint x: 382, endPoint y: 227, distance: 26.6
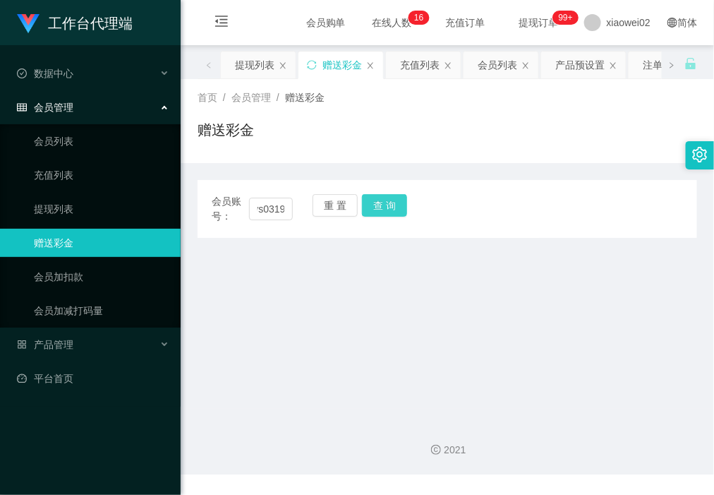
click at [392, 202] on button "查 询" at bounding box center [384, 205] width 45 height 23
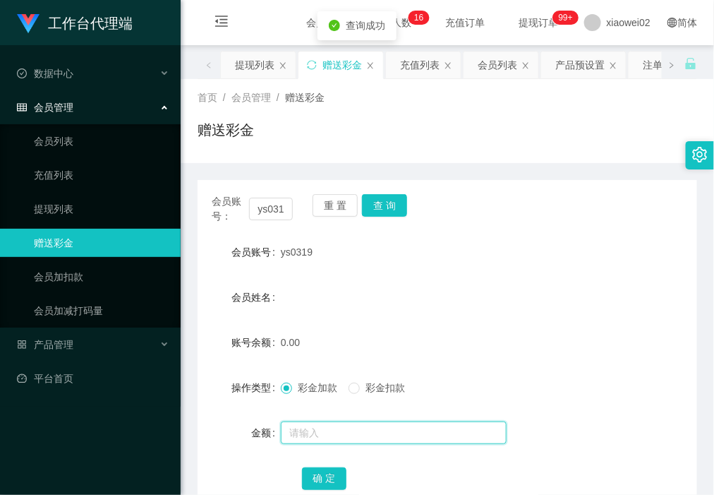
click at [352, 428] on input "text" at bounding box center [394, 432] width 226 height 23
type input "30"
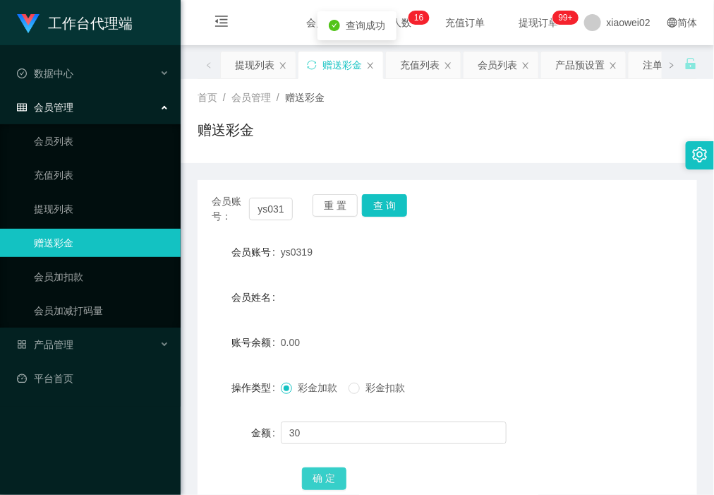
click at [325, 475] on button "确 定" at bounding box center [324, 478] width 45 height 23
click at [332, 212] on button "重 置" at bounding box center [335, 205] width 45 height 23
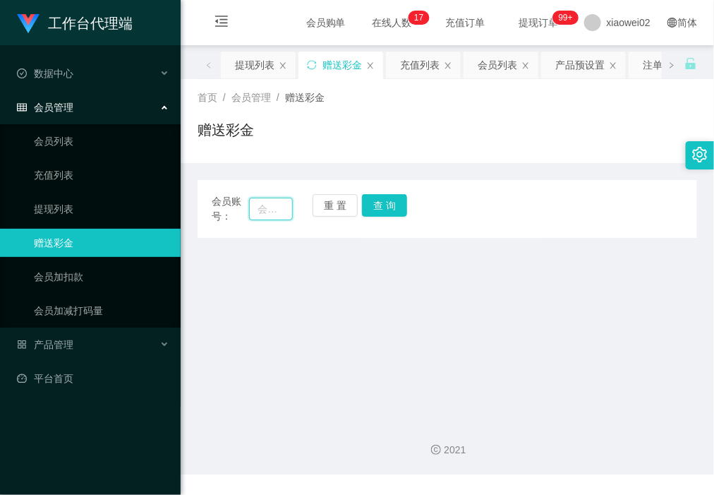
click at [284, 213] on input "text" at bounding box center [270, 209] width 43 height 23
paste input "lpykps0706"
type input "lpykps0706"
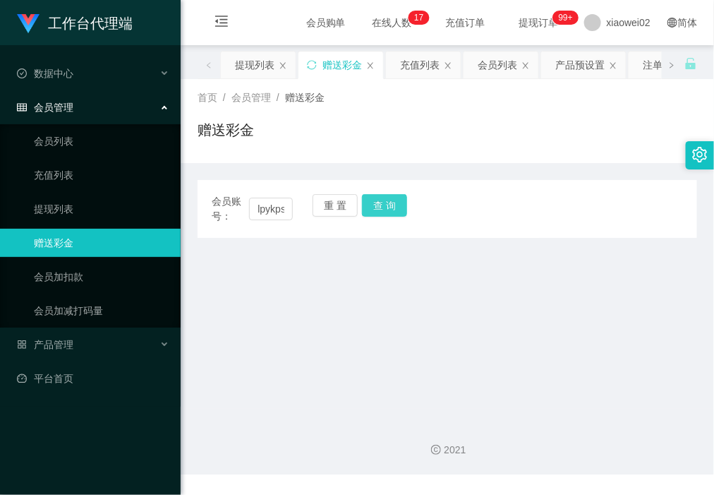
click at [371, 201] on button "查 询" at bounding box center [384, 205] width 45 height 23
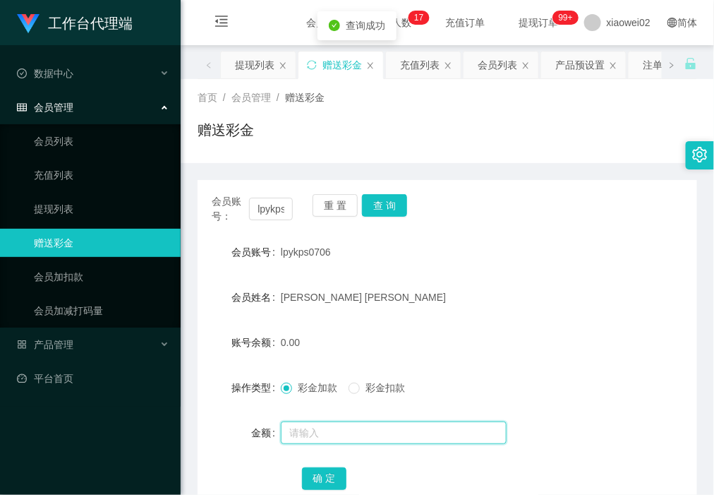
click at [335, 424] on input "text" at bounding box center [394, 432] width 226 height 23
type input "150"
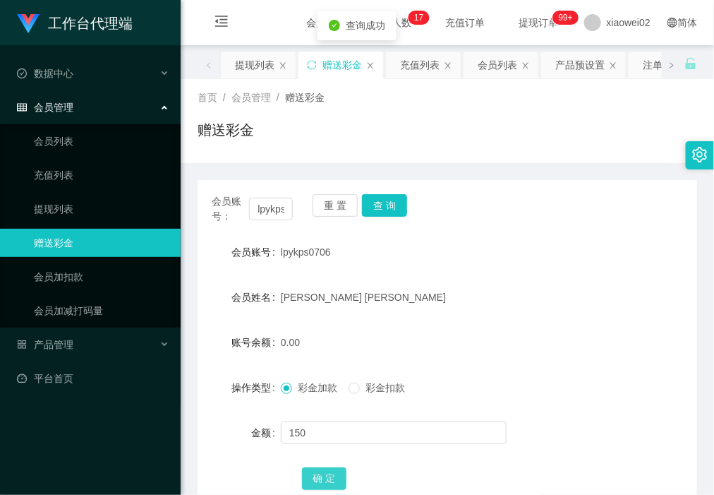
drag, startPoint x: 328, startPoint y: 481, endPoint x: 347, endPoint y: 478, distance: 18.6
click at [328, 481] on button "确 定" at bounding box center [324, 478] width 45 height 23
click at [60, 344] on span "产品管理" at bounding box center [45, 344] width 56 height 11
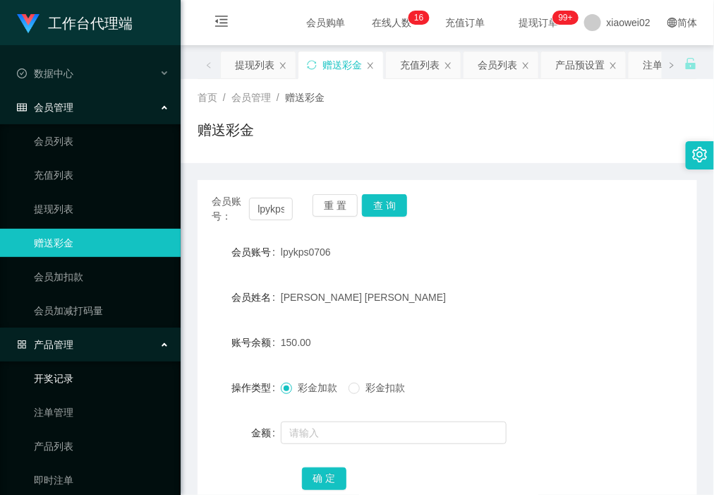
scroll to position [72, 0]
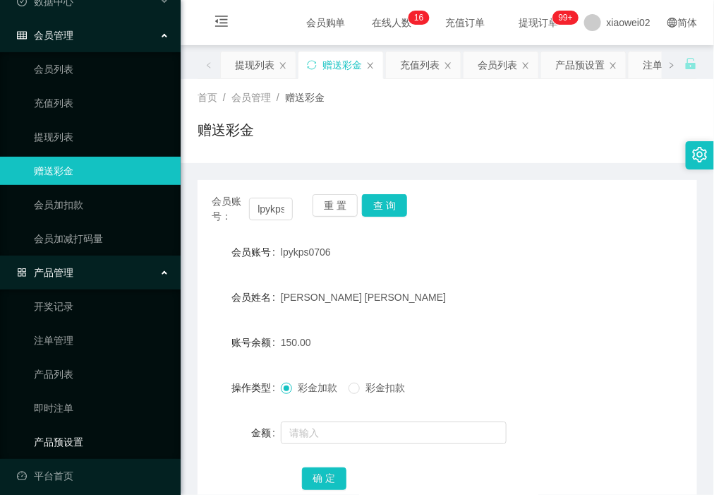
click at [78, 436] on link "产品预设置" at bounding box center [102, 442] width 136 height 28
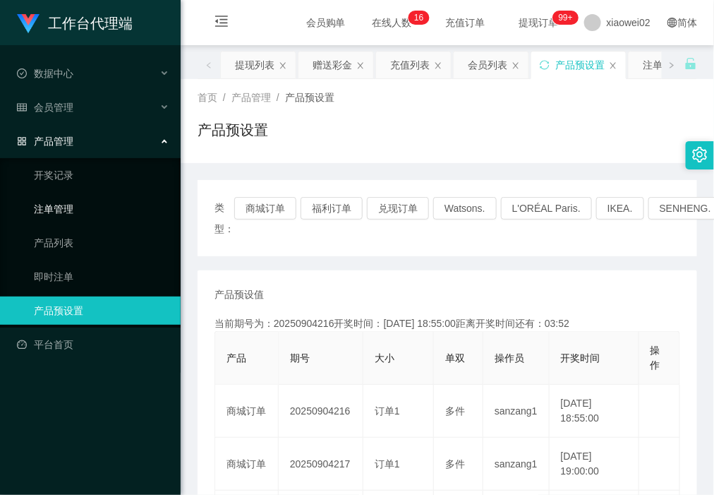
drag, startPoint x: 203, startPoint y: 213, endPoint x: 146, endPoint y: 207, distance: 57.5
click at [203, 213] on div "类型： 商城订单 福利订单 兑现订单 Watsons. L'ORÉAL Paris. IKEA. [GEOGRAPHIC_DATA]. COURTS." at bounding box center [448, 218] width 500 height 76
click at [89, 111] on div "会员管理" at bounding box center [90, 107] width 181 height 28
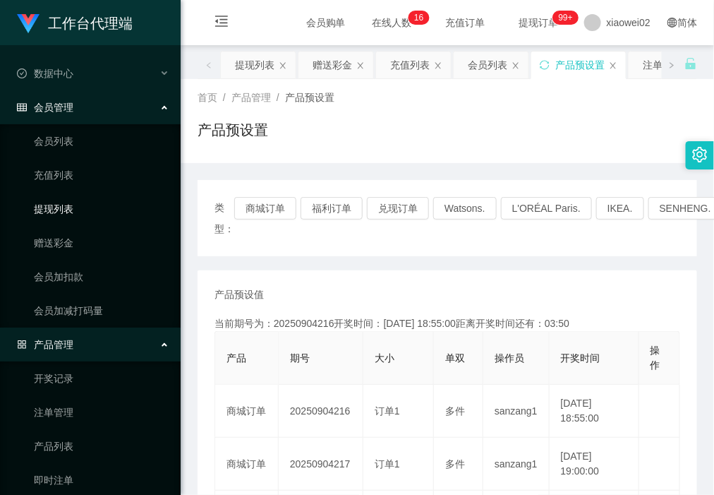
click at [90, 207] on link "提现列表" at bounding box center [102, 209] width 136 height 28
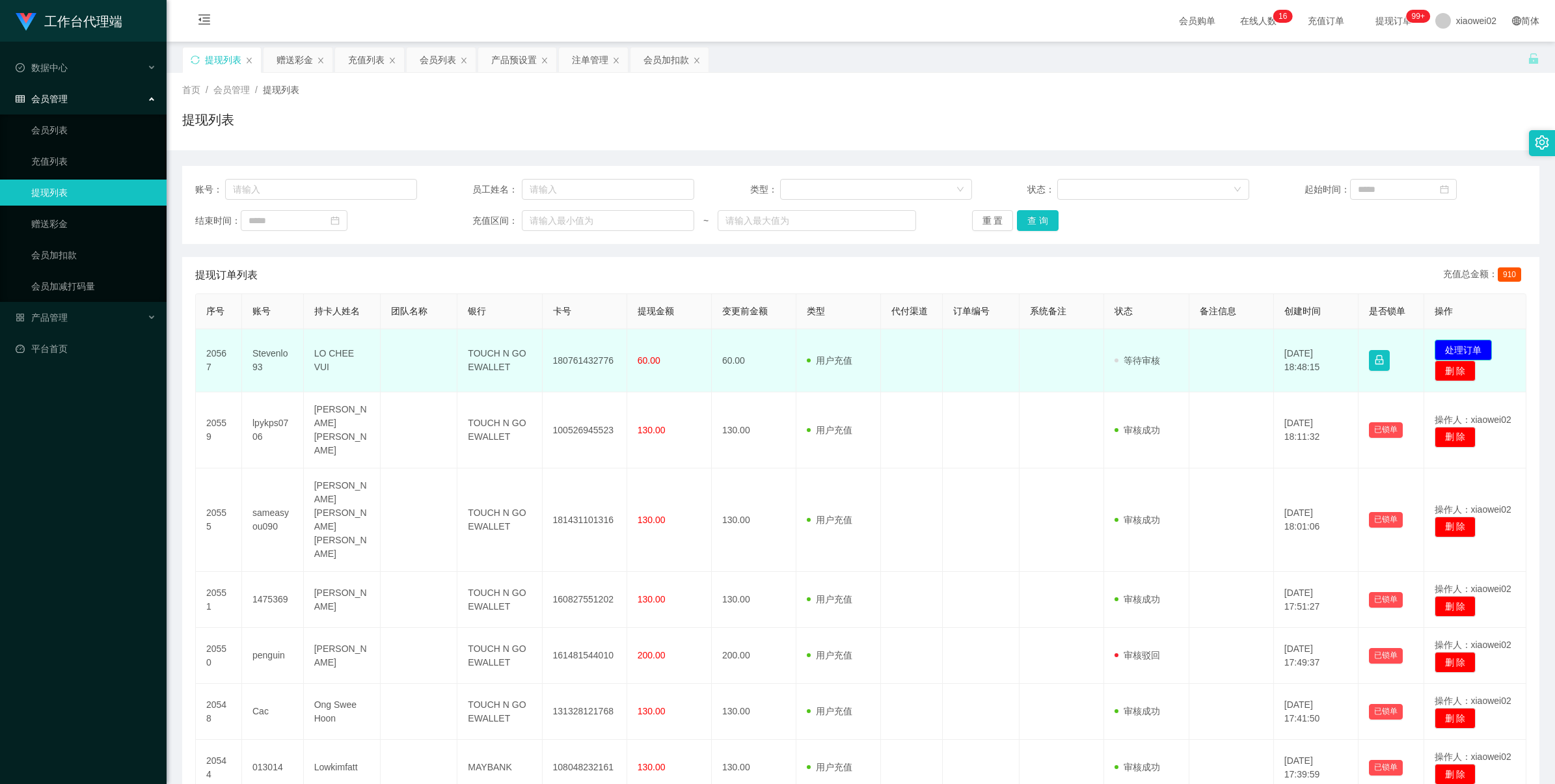
click at [658, 349] on button "处理订单" at bounding box center [1463, 349] width 57 height 21
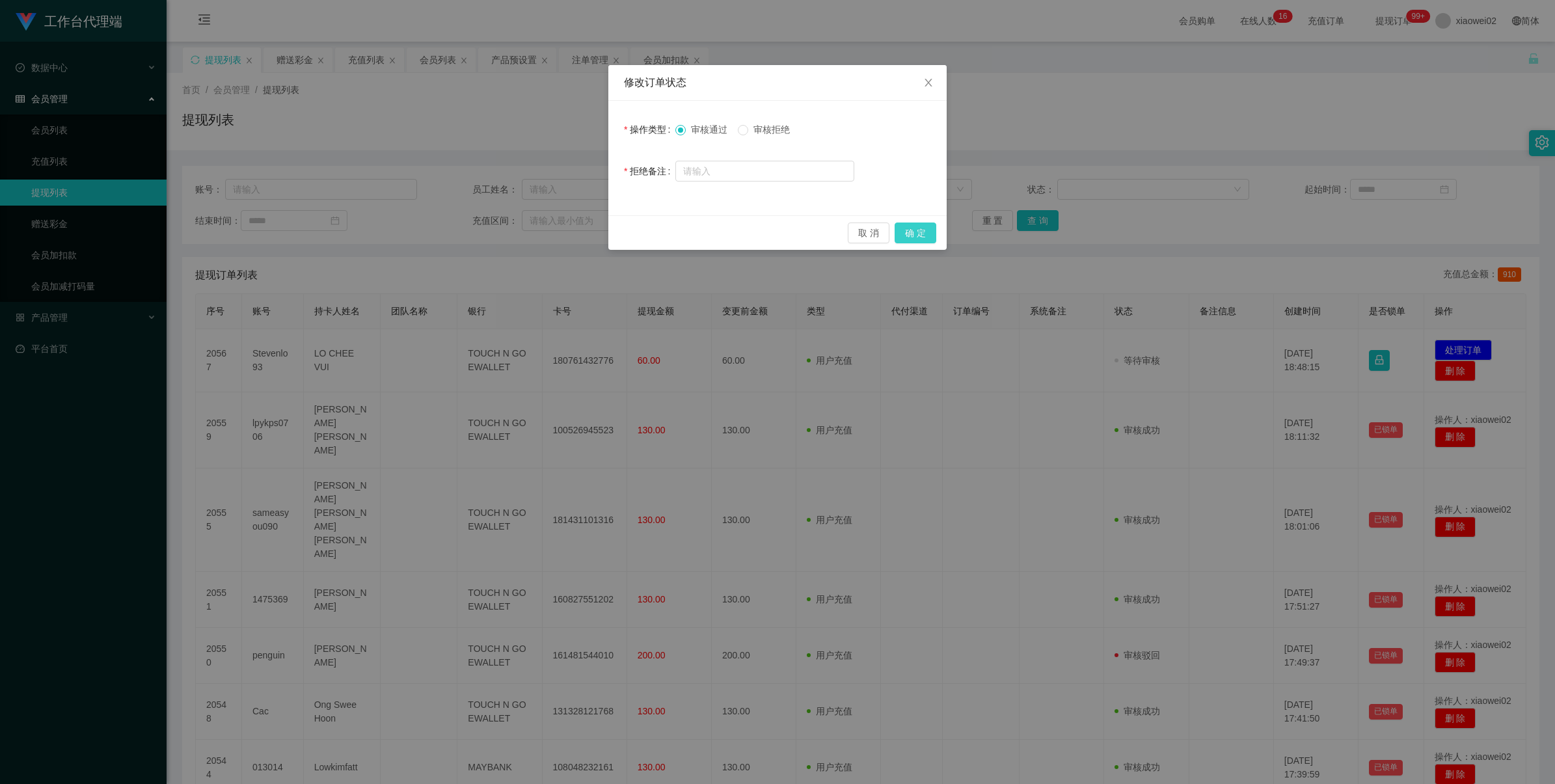
click at [658, 231] on button "确 定" at bounding box center [915, 232] width 41 height 21
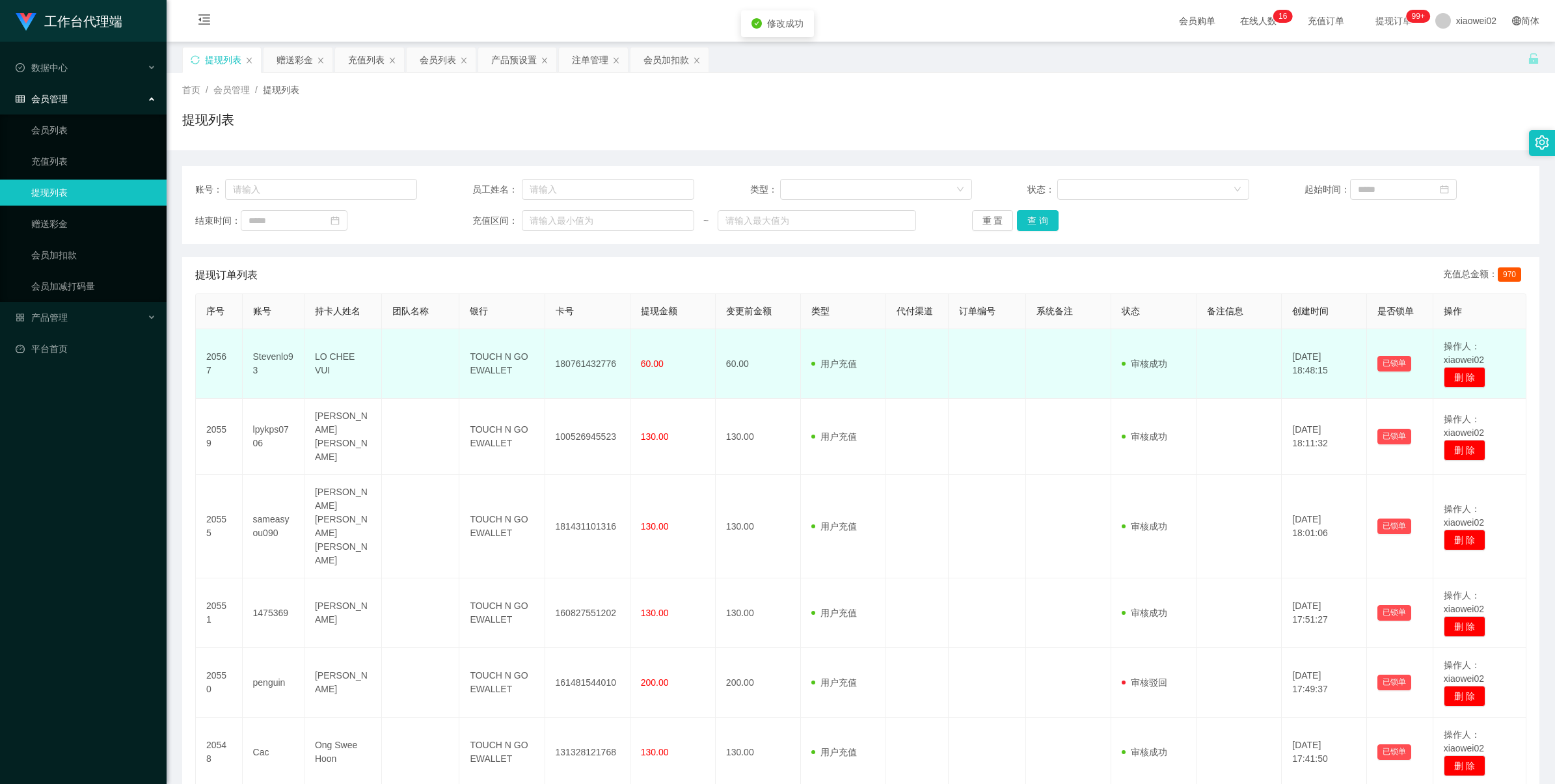
click at [596, 359] on td "180761432776" at bounding box center [588, 364] width 85 height 70
copy td "180761432776"
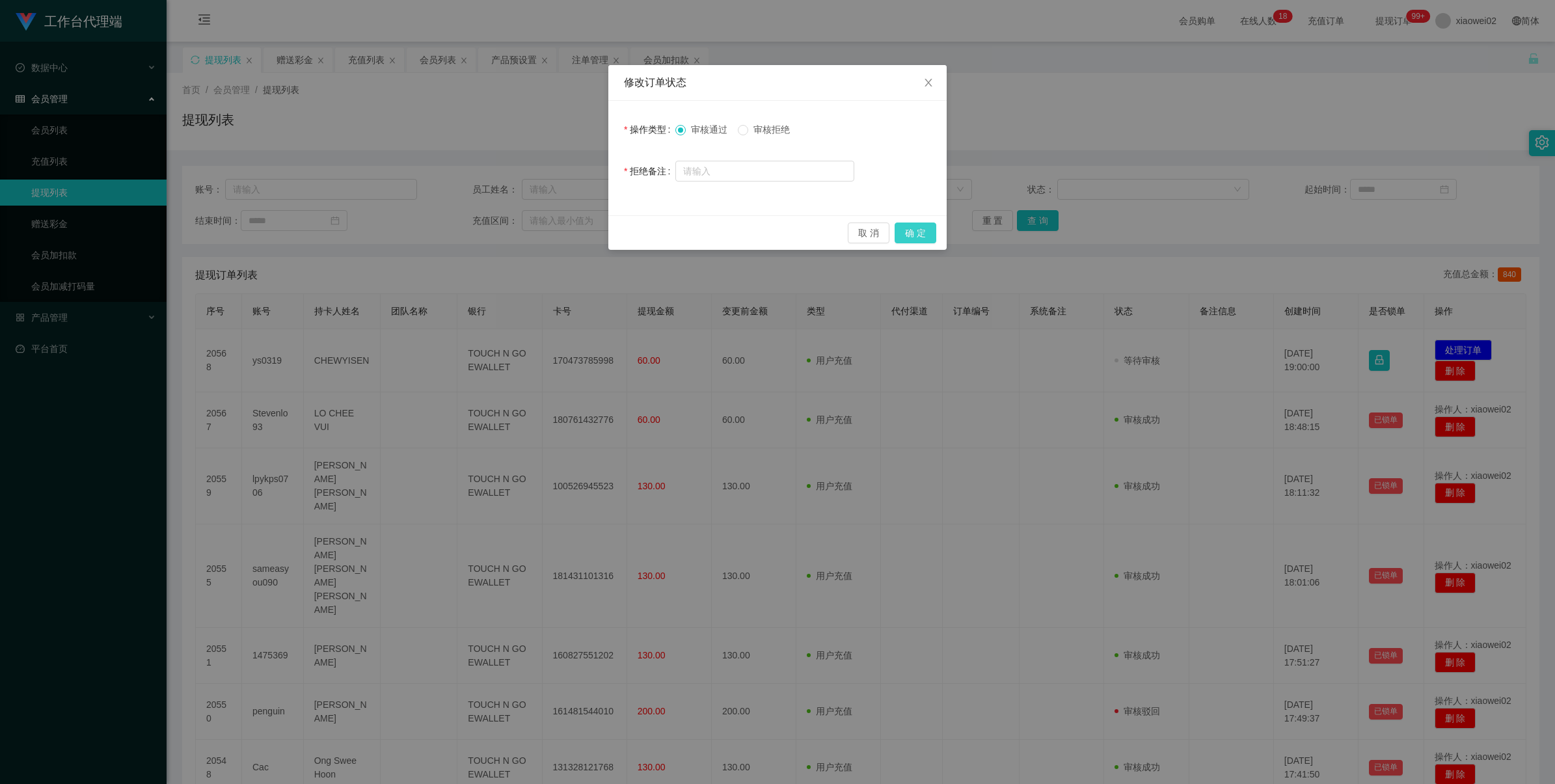
click at [909, 222] on button "确 定" at bounding box center [915, 232] width 41 height 21
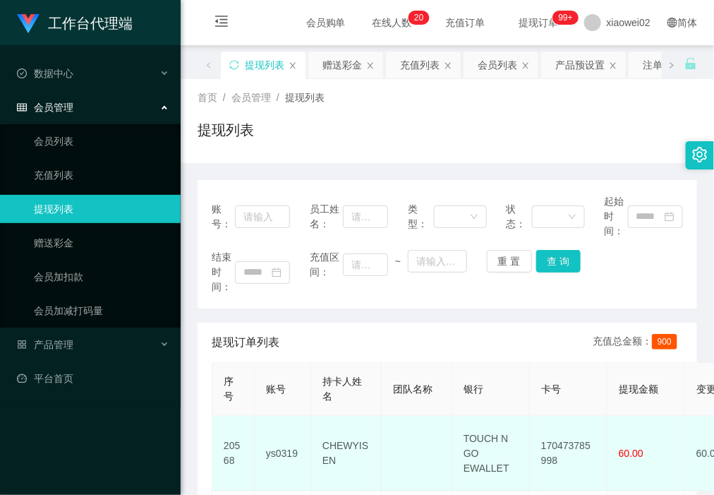
click at [565, 435] on td "170473785998" at bounding box center [569, 454] width 78 height 76
click at [559, 441] on td "170473785998" at bounding box center [569, 454] width 78 height 76
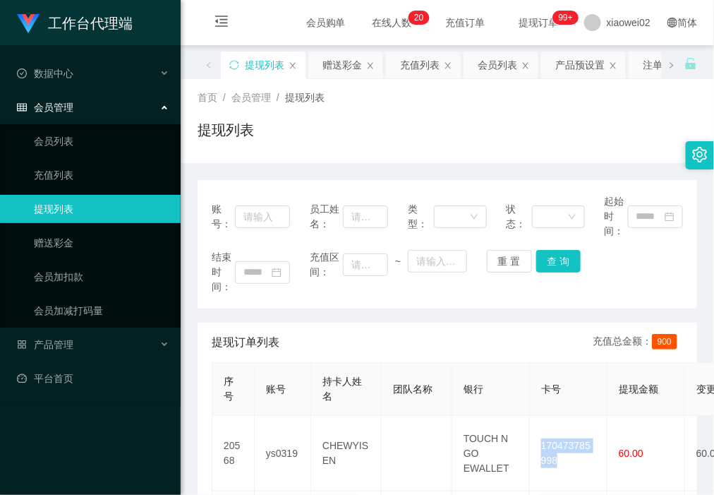
copy td "170473785998"
